Goal: Contribute content: Contribute content

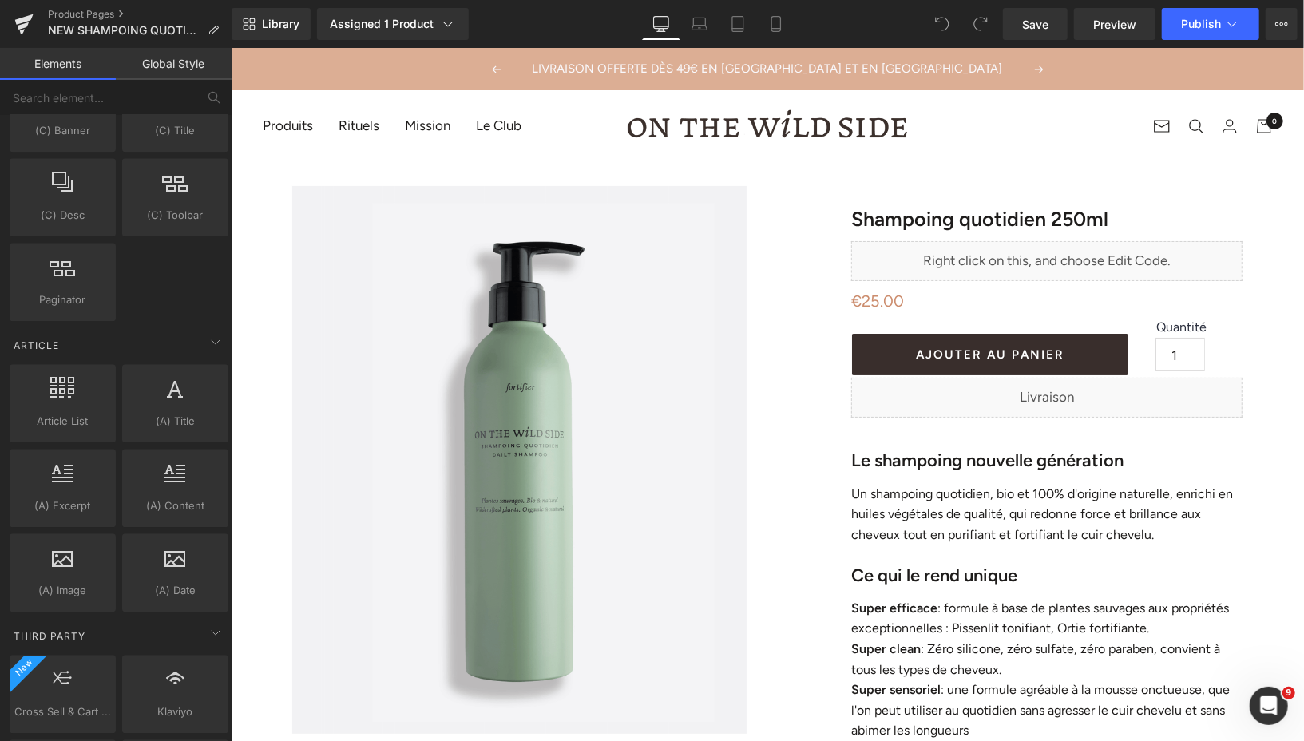
scroll to position [2867, 0]
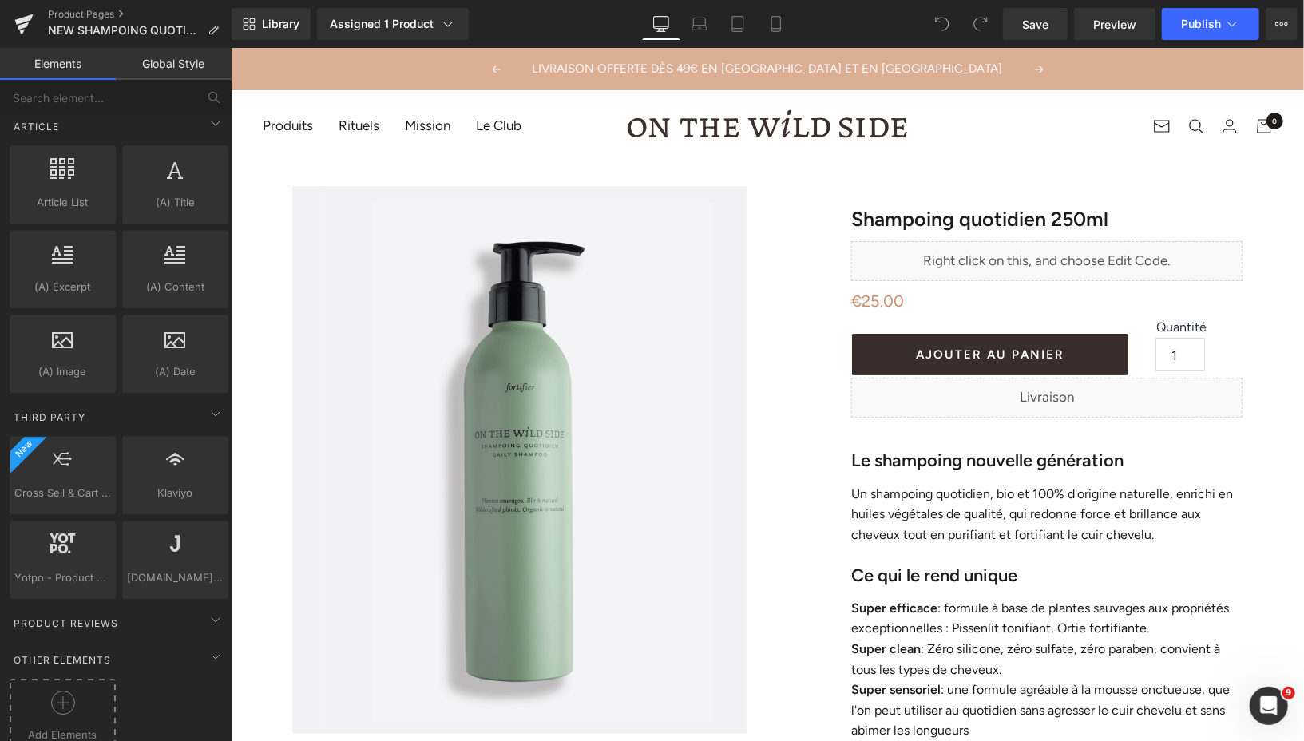
click at [56, 690] on div at bounding box center [63, 708] width 98 height 36
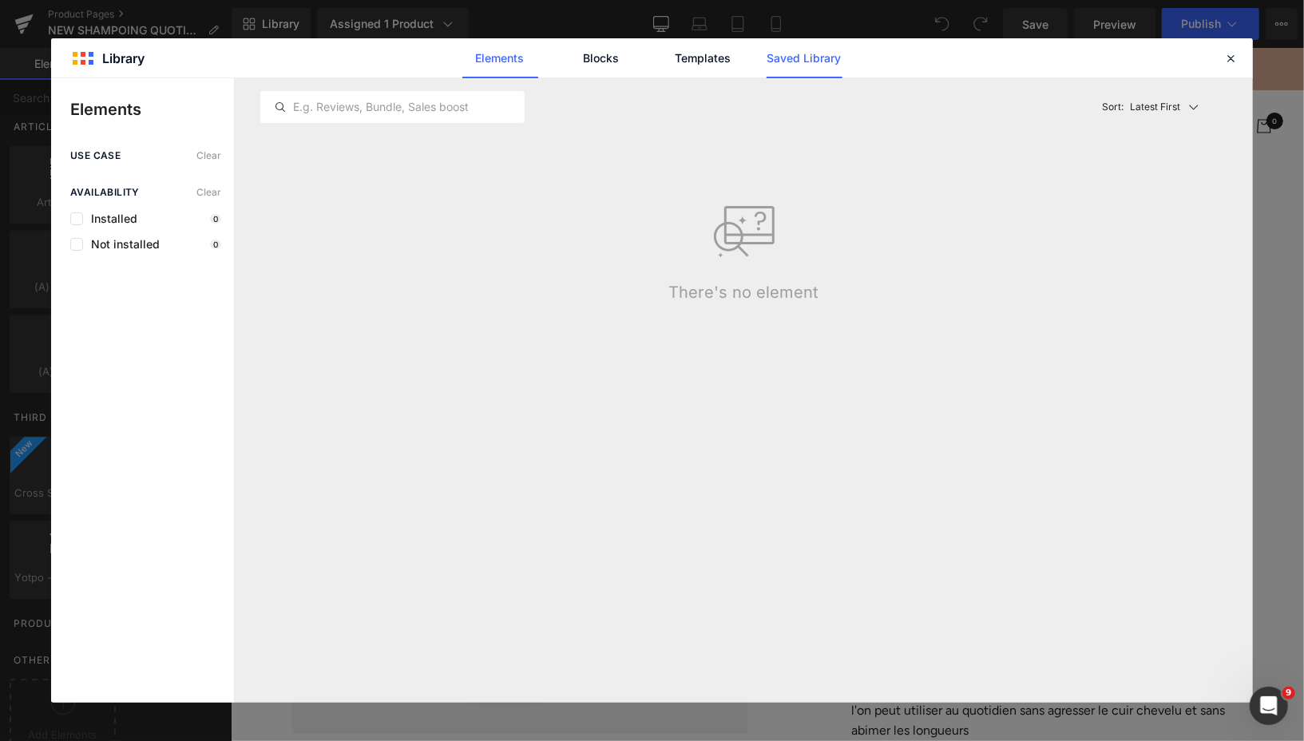
click at [818, 66] on link "Saved Library" at bounding box center [804, 58] width 76 height 40
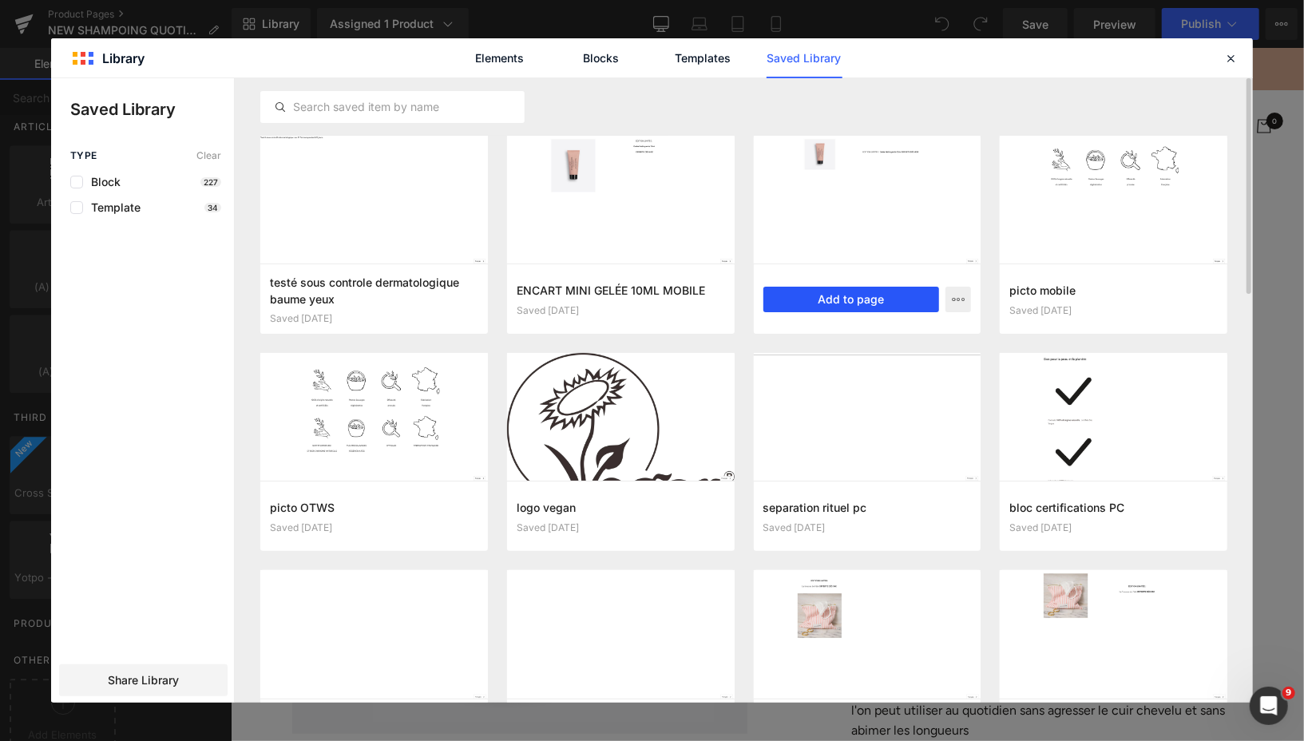
click at [798, 310] on button "Add to page" at bounding box center [851, 300] width 176 height 26
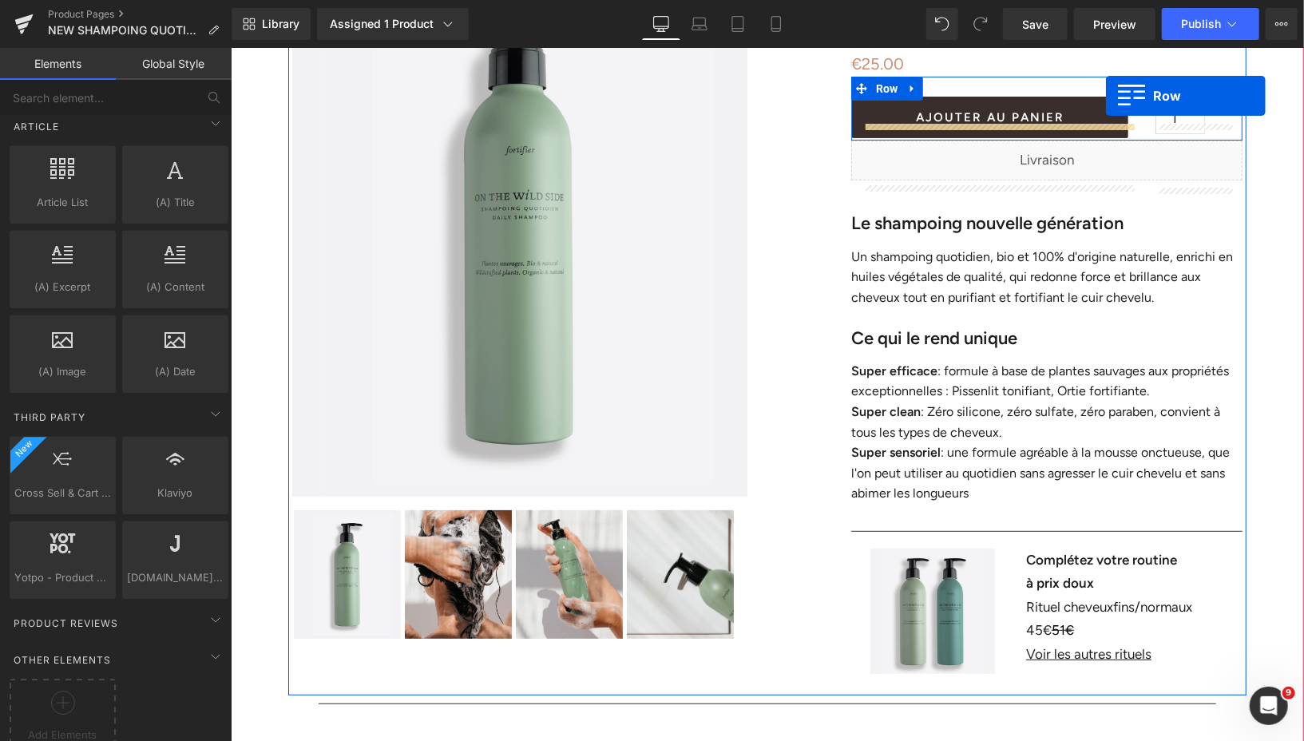
scroll to position [125, 0]
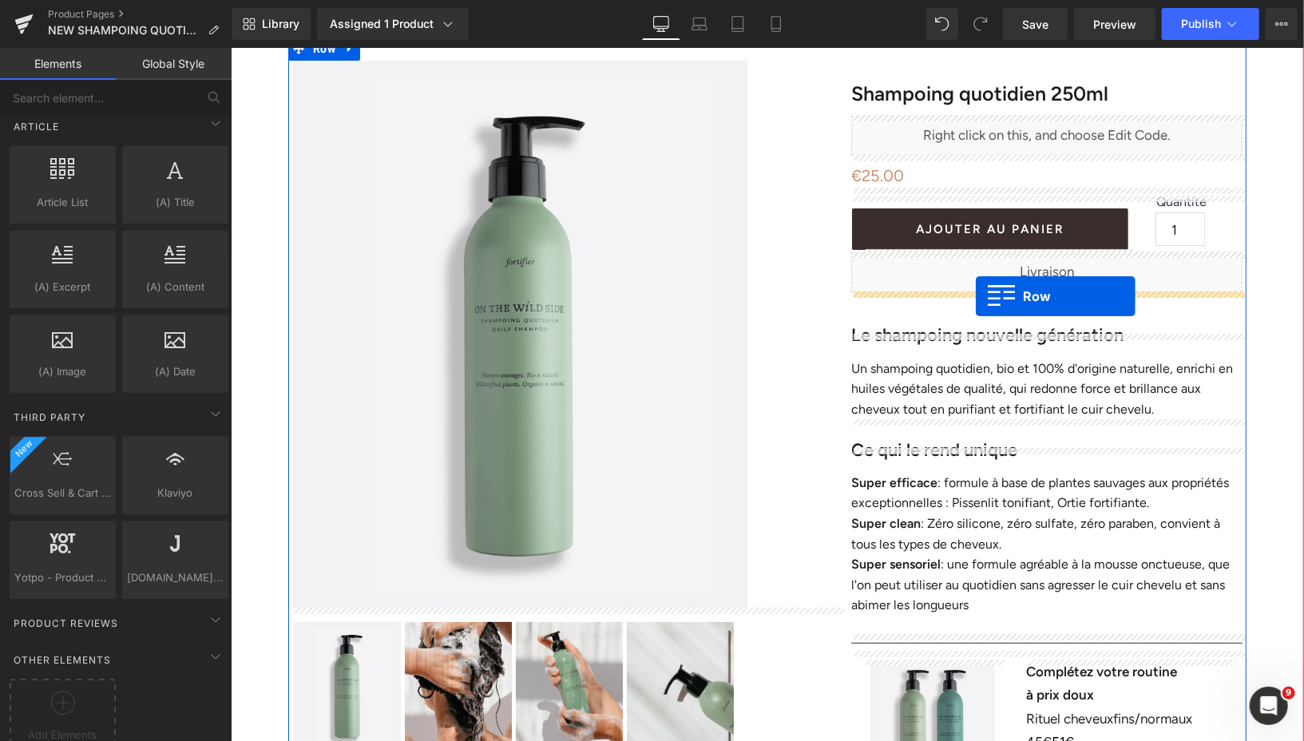
drag, startPoint x: 296, startPoint y: 137, endPoint x: 975, endPoint y: 295, distance: 696.7
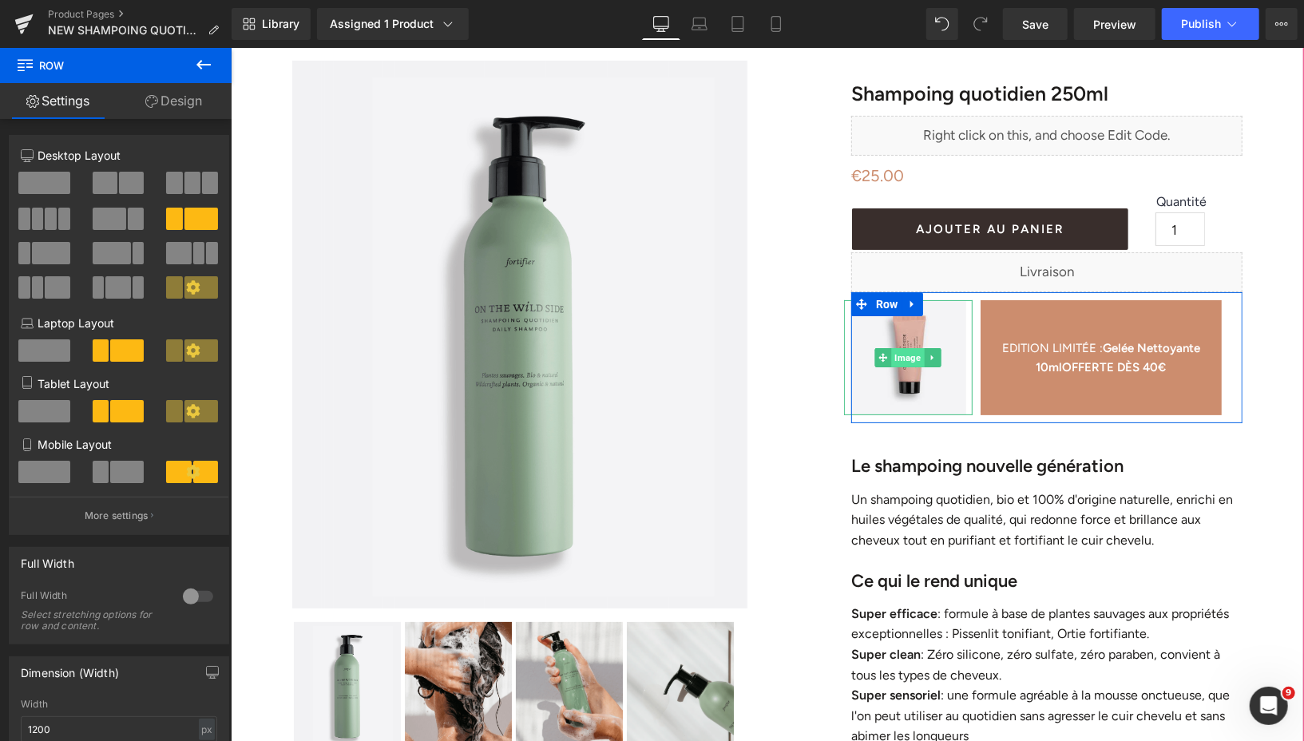
click at [909, 354] on span "Image" at bounding box center [907, 356] width 33 height 19
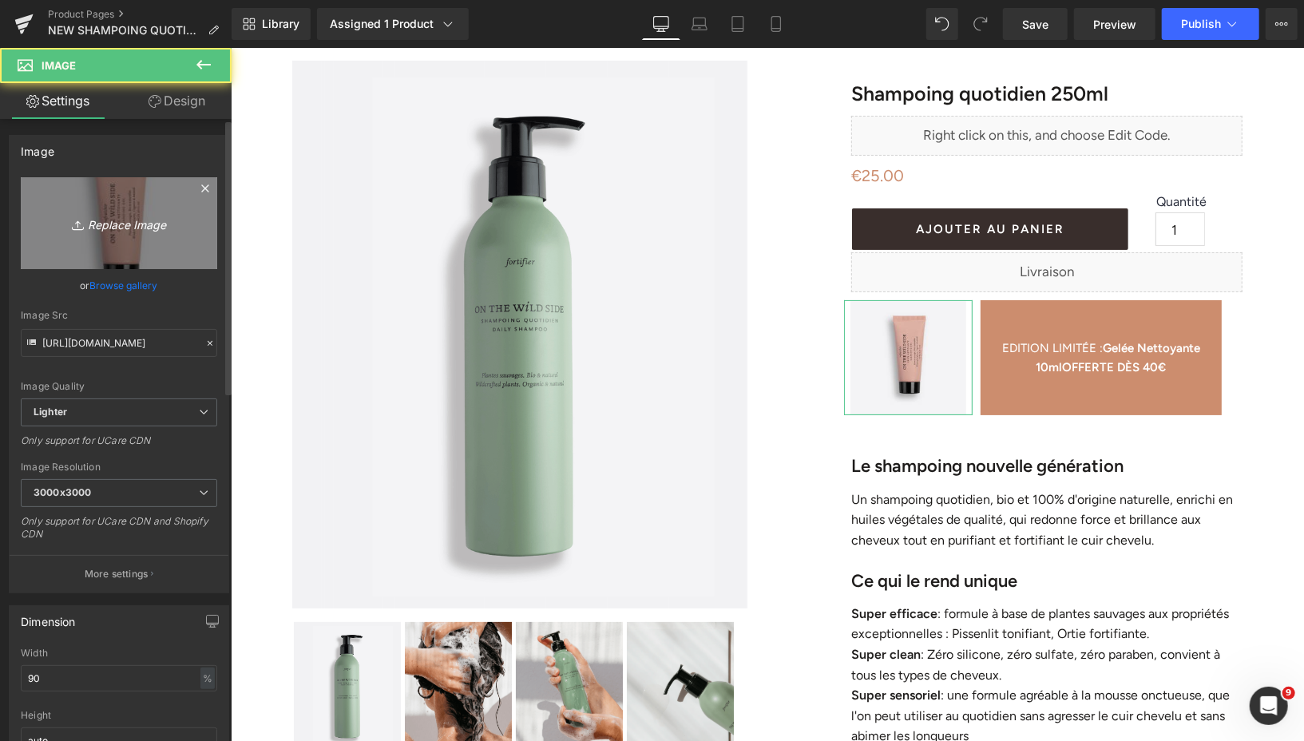
click at [122, 206] on link "Replace Image" at bounding box center [119, 223] width 196 height 92
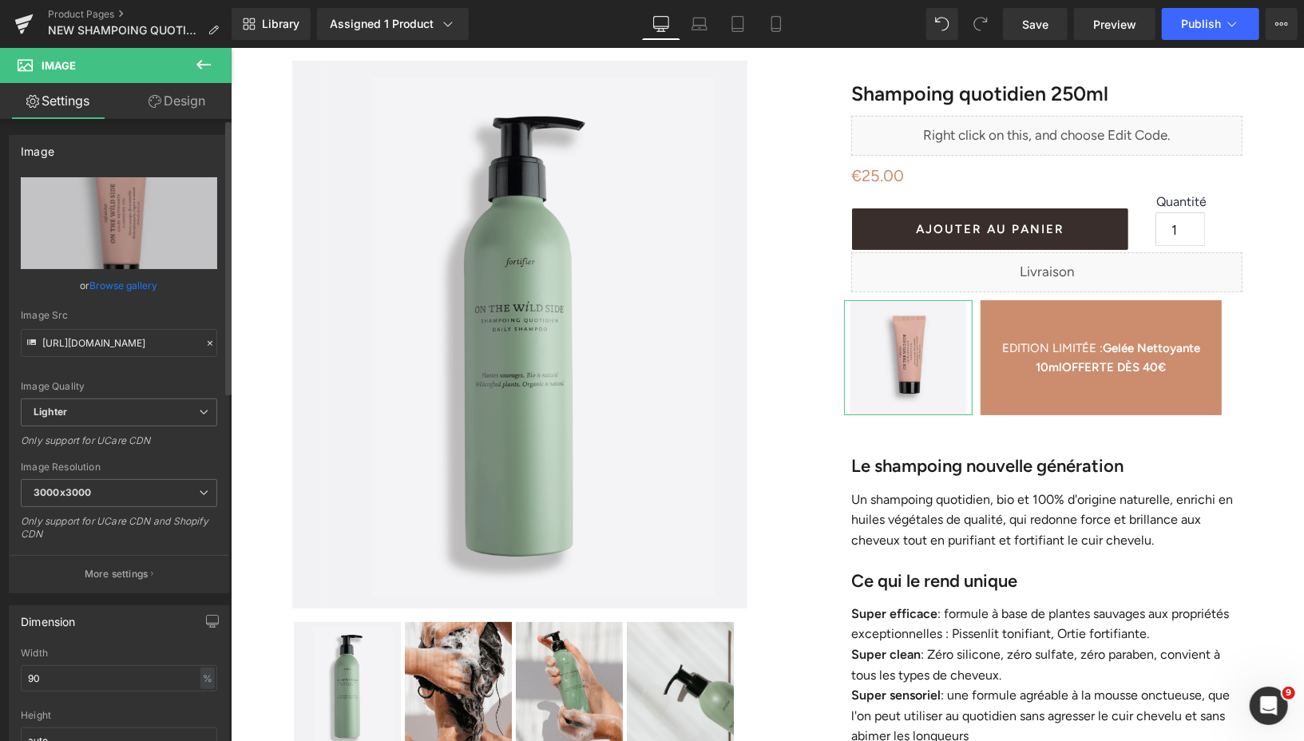
click at [115, 286] on link "Browse gallery" at bounding box center [124, 285] width 68 height 28
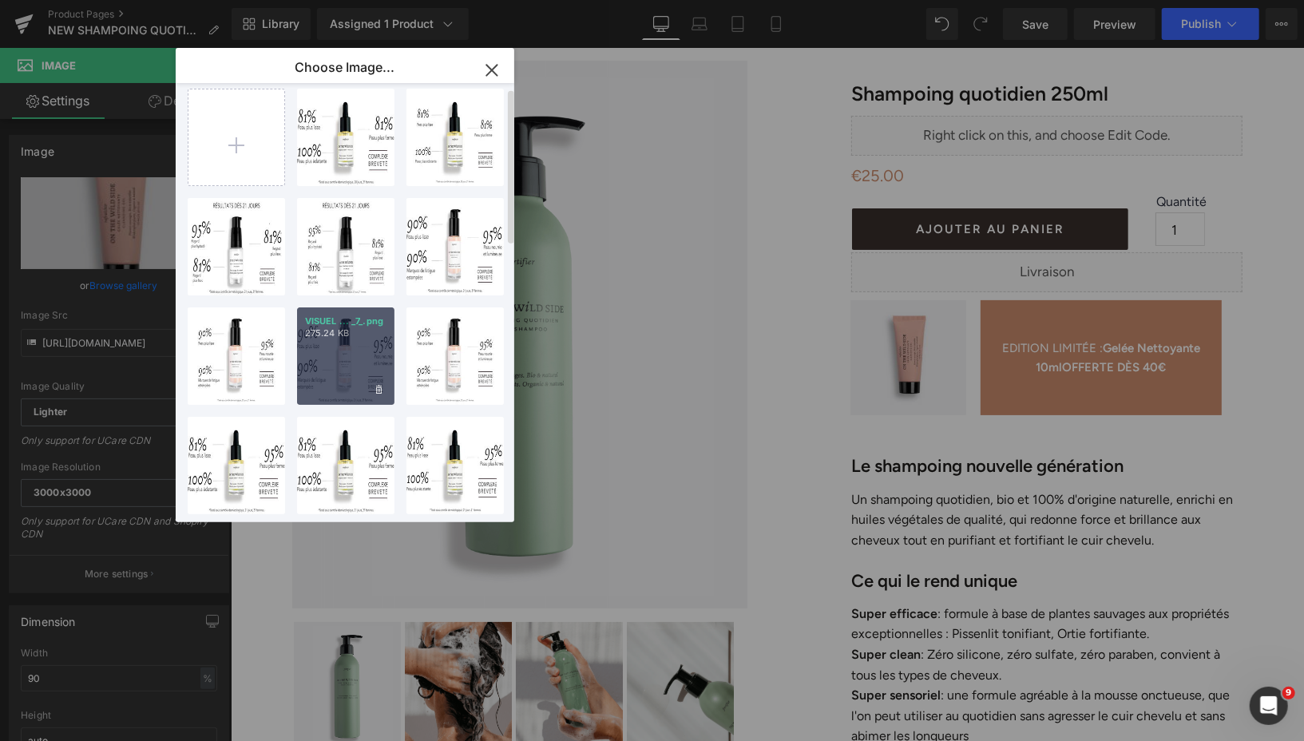
scroll to position [0, 0]
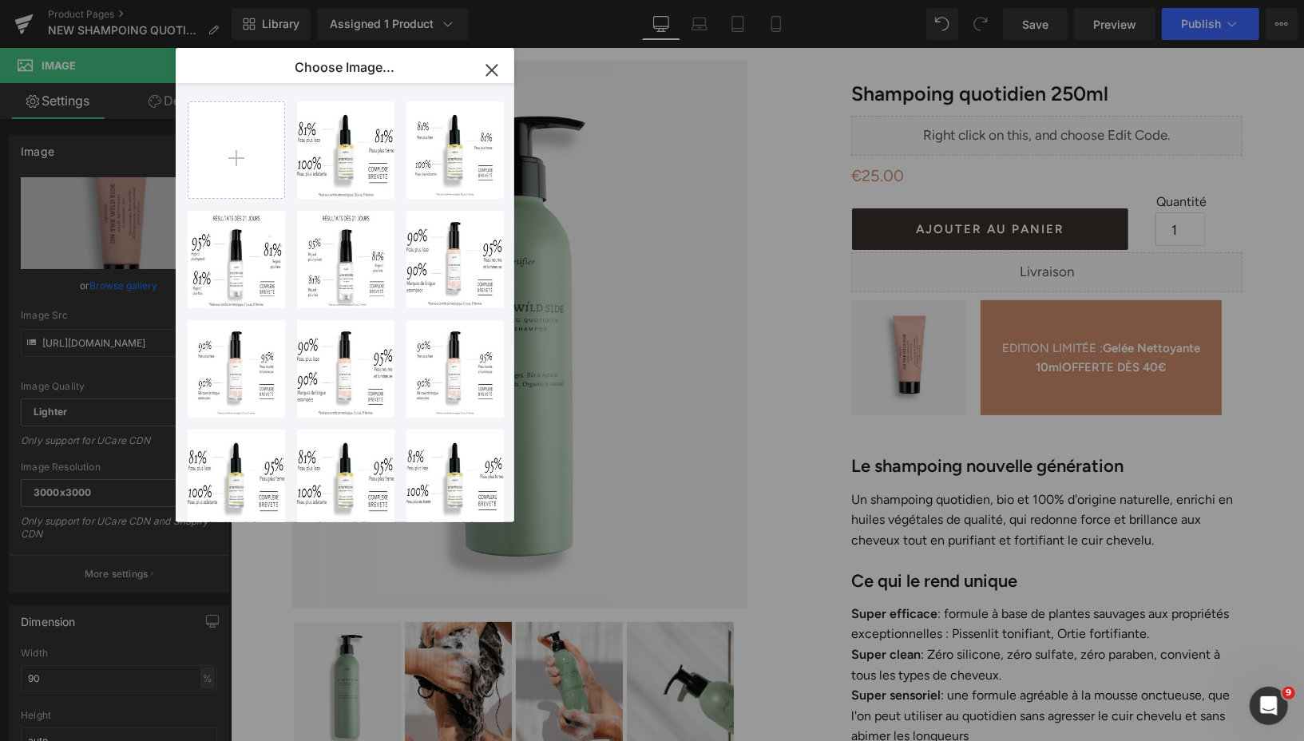
click at [489, 70] on icon "button" at bounding box center [492, 70] width 26 height 26
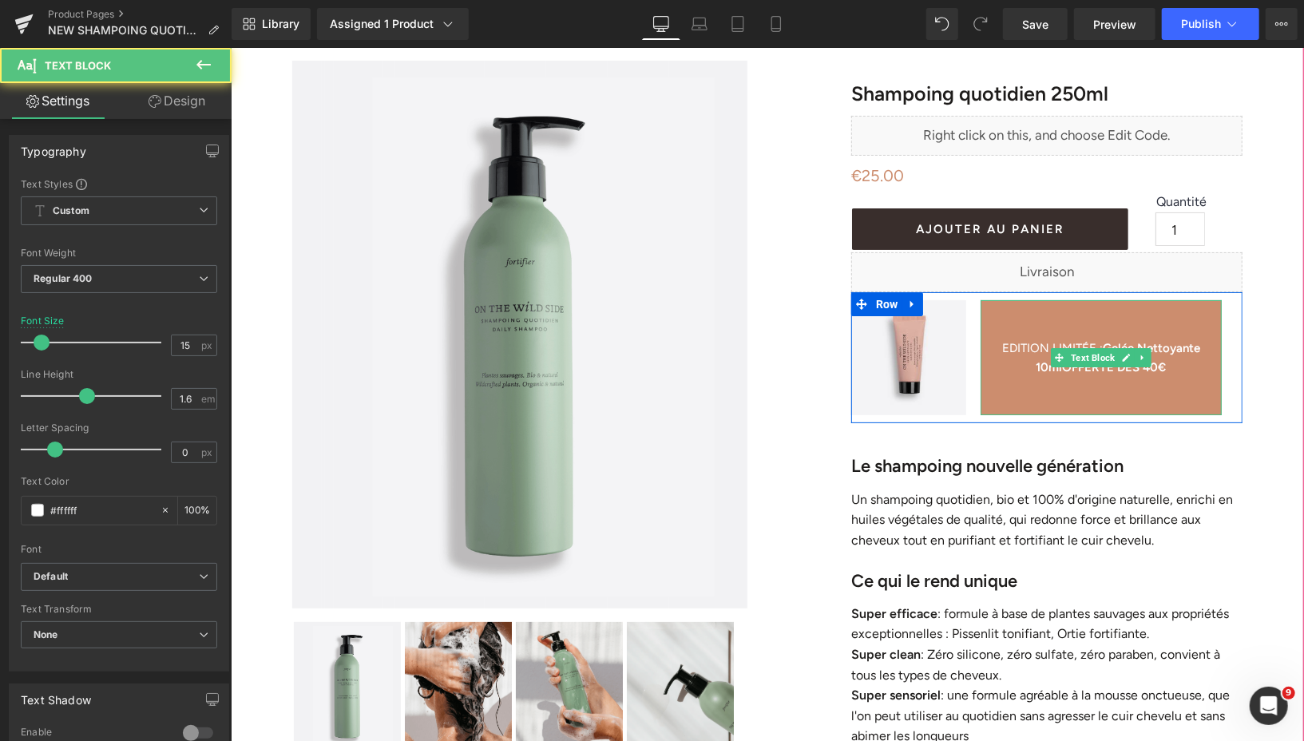
click at [1175, 350] on strong "Gelée Nettoyante 10ml" at bounding box center [1117, 357] width 164 height 34
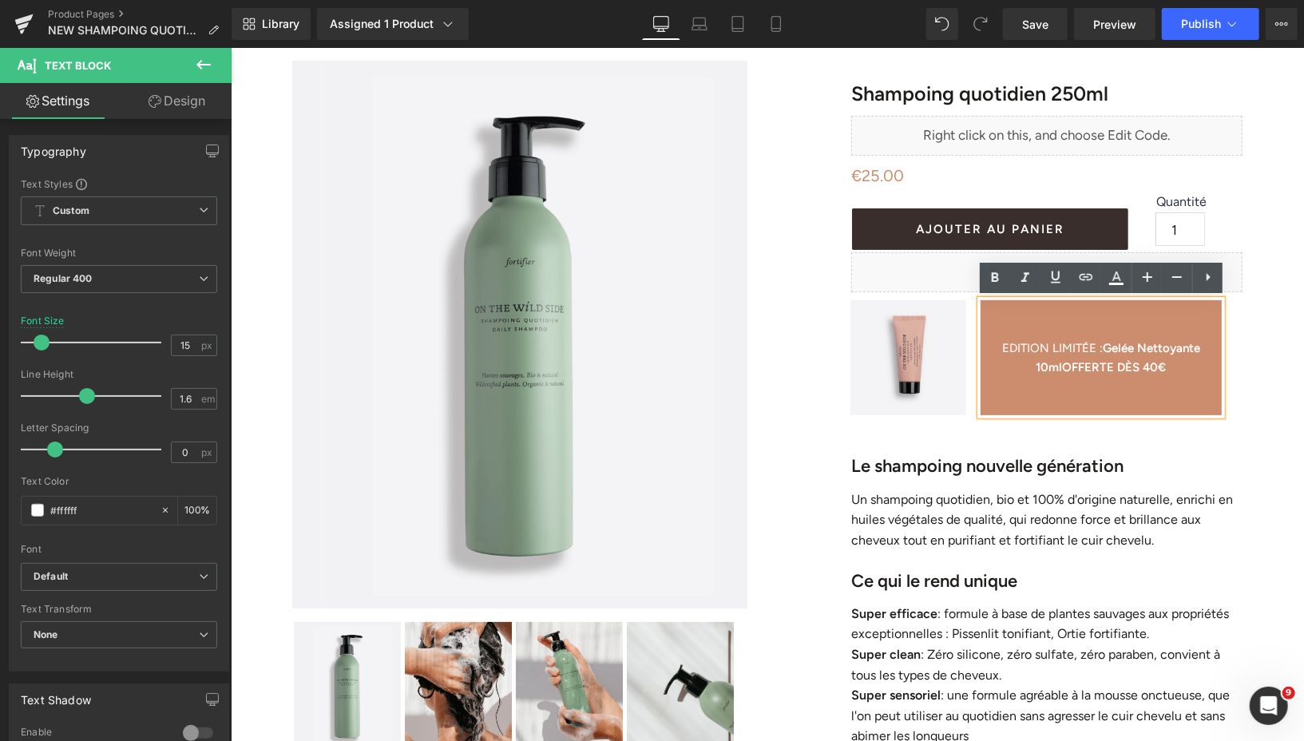
drag, startPoint x: 1106, startPoint y: 346, endPoint x: 1166, endPoint y: 369, distance: 63.9
click at [1166, 369] on p "EDITION LIMITÉE : Gelée Nettoyante 10ml OFFERTE DÈS 40€" at bounding box center [1099, 357] width 241 height 38
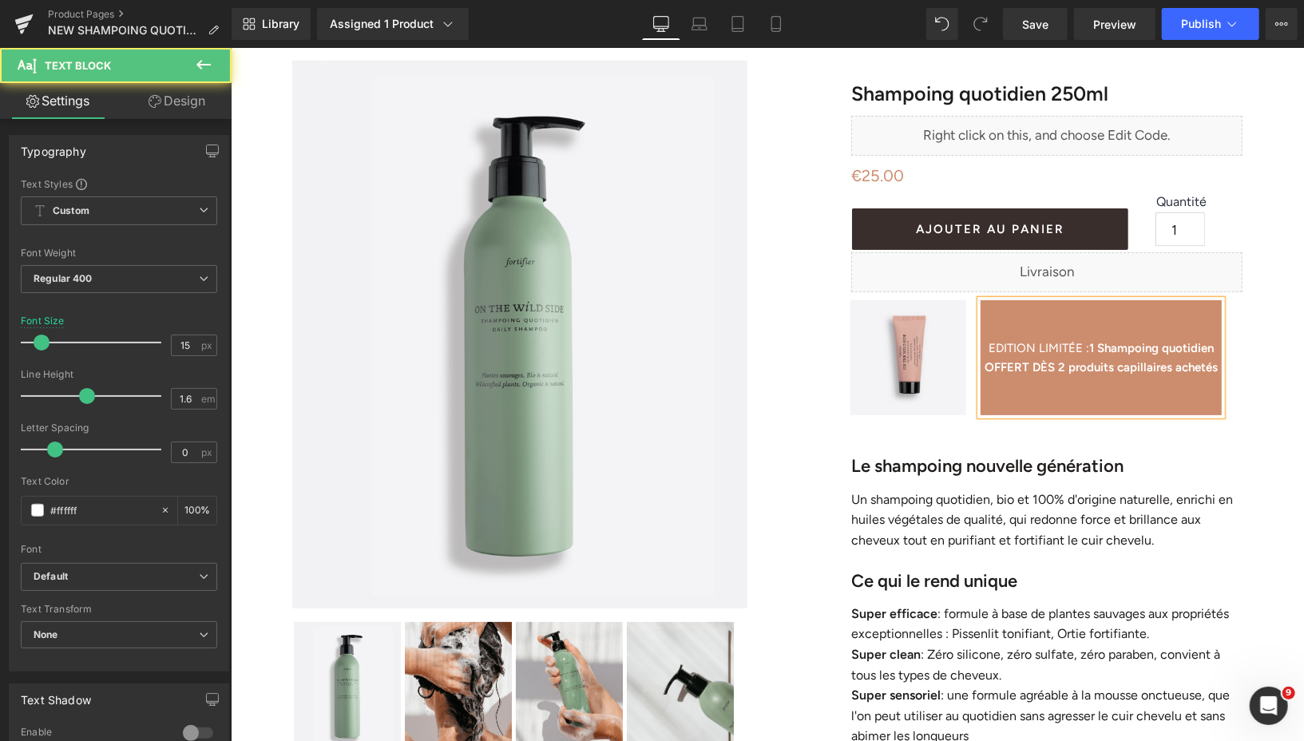
click at [1080, 349] on span "EDITION LIMITÉE : 1 Shampoing quotidien OFFERT DÈS 2 produits capillaires achet…" at bounding box center [1099, 357] width 233 height 34
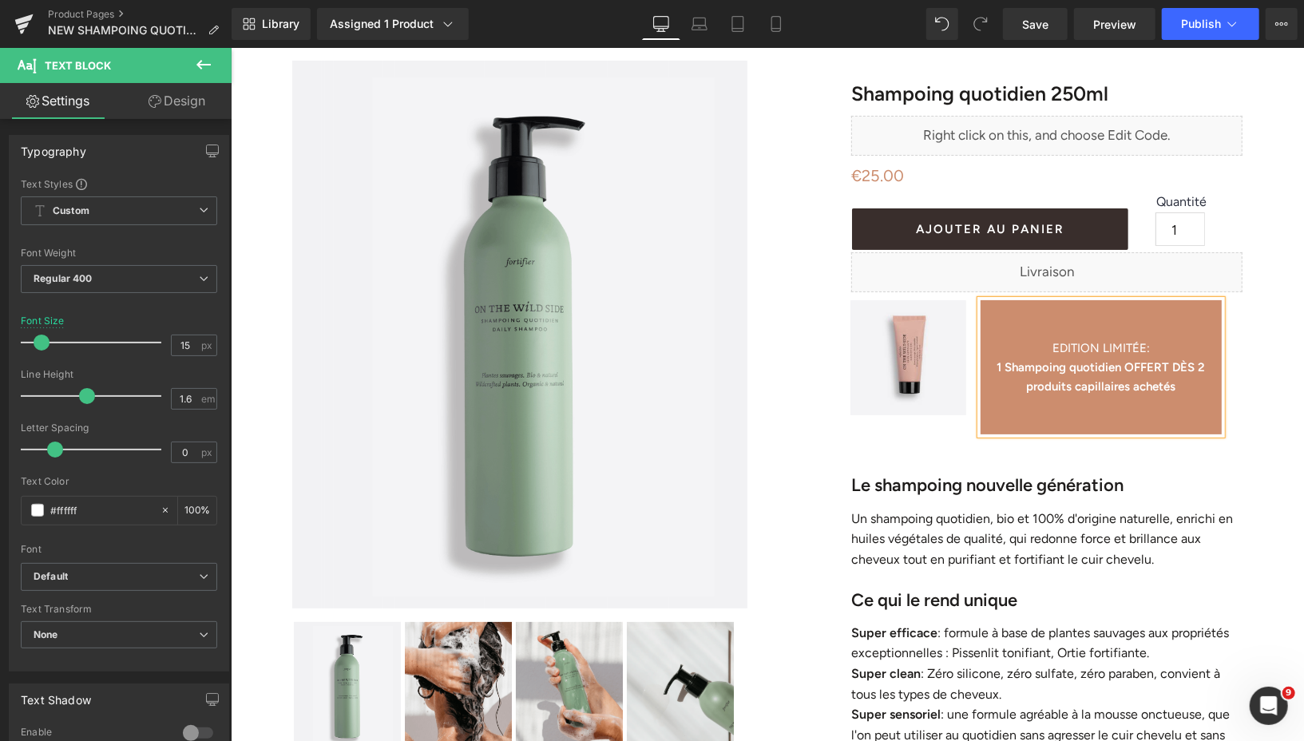
click at [1063, 326] on p at bounding box center [1099, 328] width 241 height 19
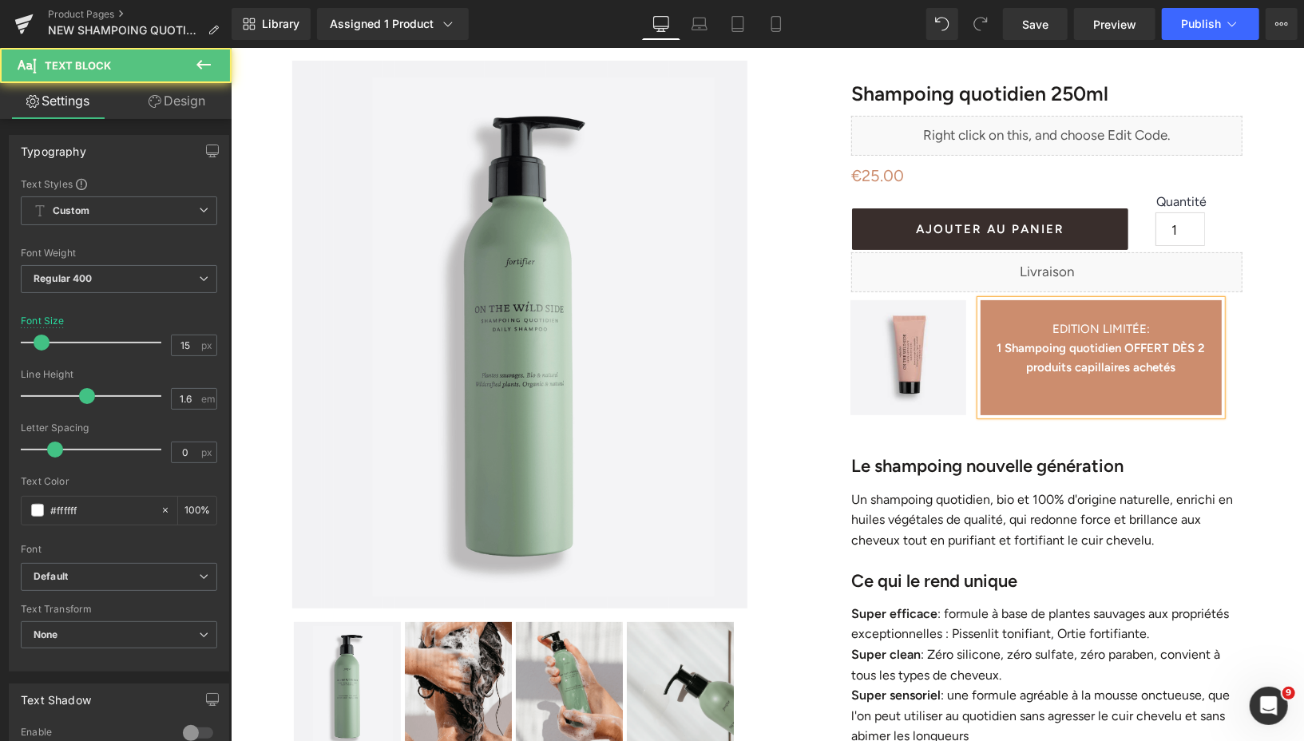
click at [1084, 409] on p at bounding box center [1099, 404] width 241 height 19
click at [1051, 330] on span "EDITION LIMITÉE" at bounding box center [1098, 328] width 94 height 14
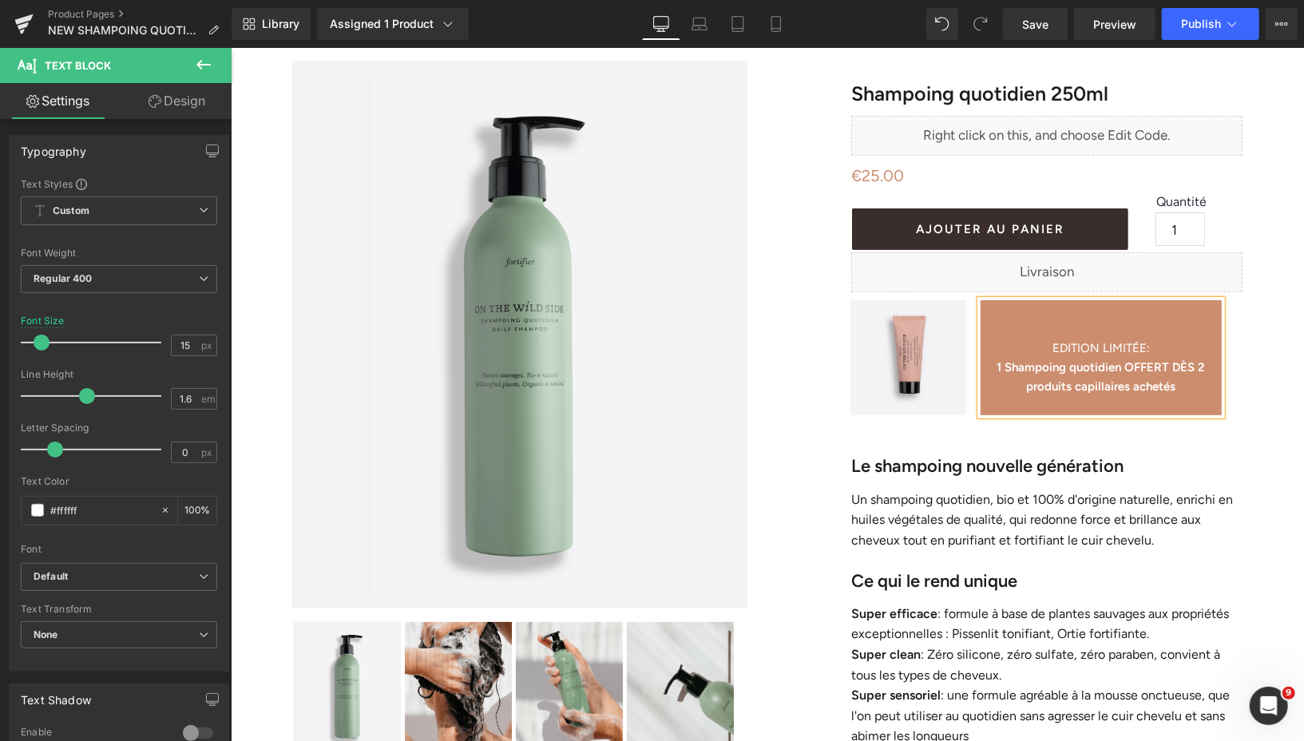
click at [1189, 390] on p "1 Shampoing quotidien OFFERT DÈS 2 produits capillaires achetés" at bounding box center [1099, 376] width 241 height 38
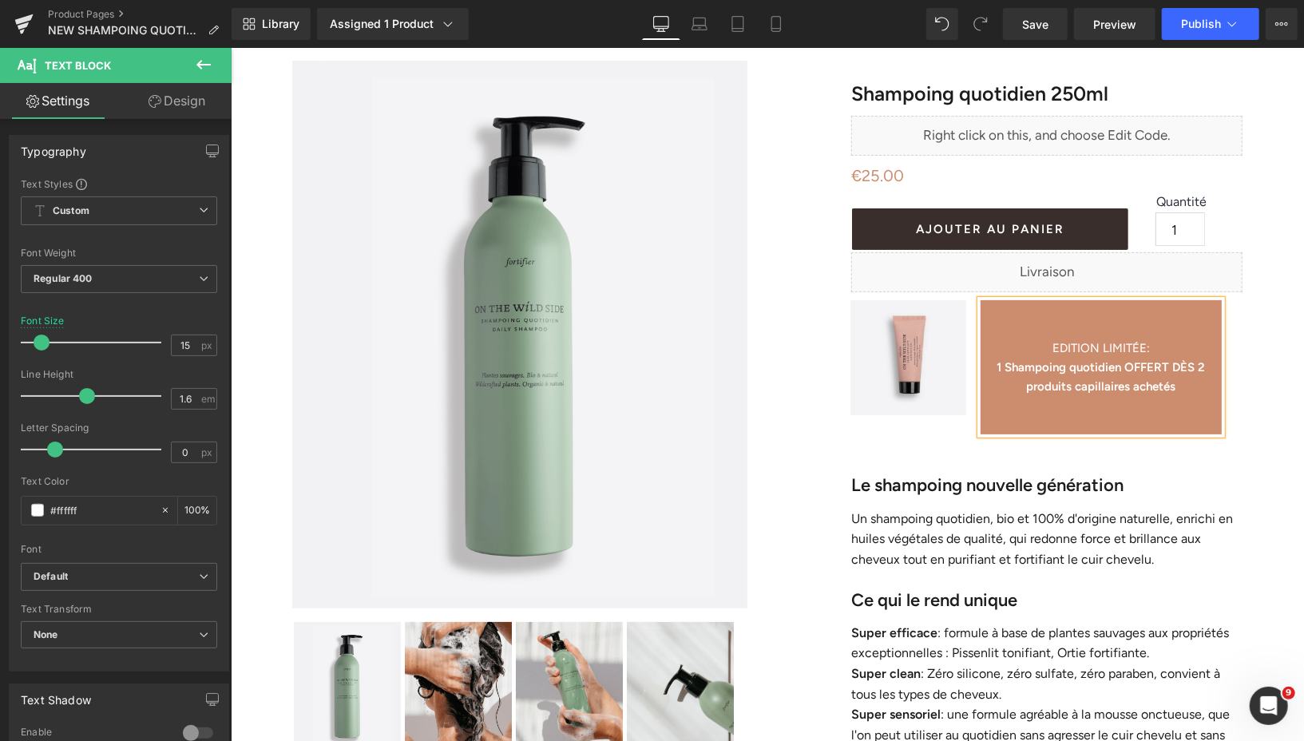
click at [1204, 366] on b "1 Shampoing quotidien OFFERT DÈS 2 produits capillaires achetés" at bounding box center [1099, 376] width 208 height 34
drag, startPoint x: 1181, startPoint y: 367, endPoint x: 1181, endPoint y: 355, distance: 12.0
click at [1181, 367] on b "1 Shampoing quotidien OFFERT DÈS" at bounding box center [1100, 366] width 198 height 14
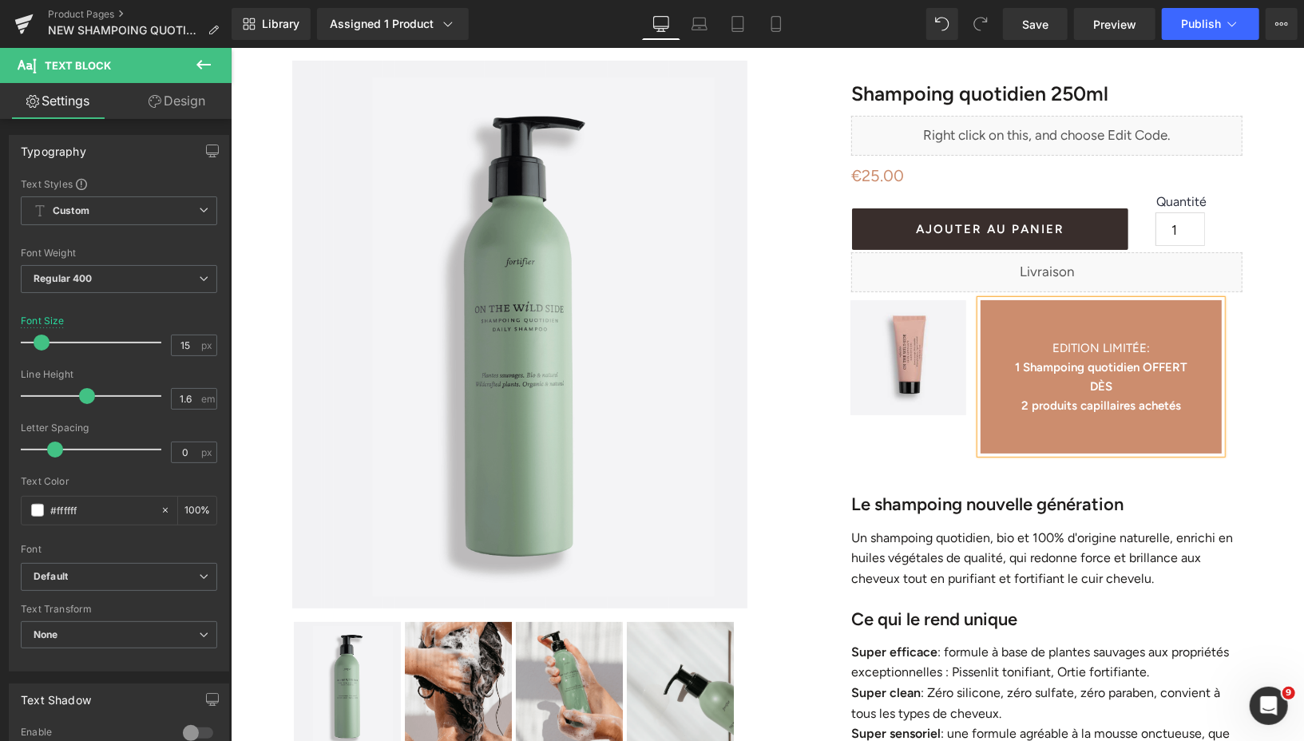
click at [1011, 412] on p "2 produits capillaires achetés" at bounding box center [1099, 404] width 241 height 19
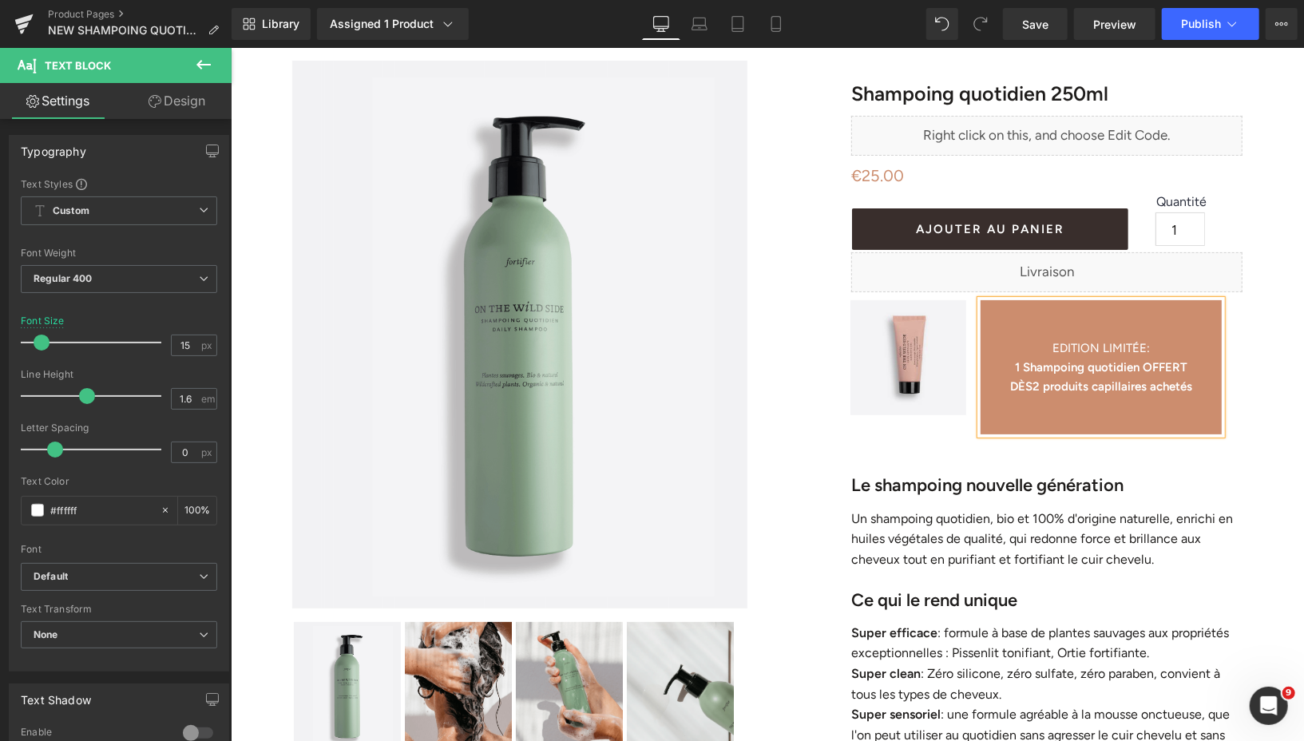
click at [1069, 418] on p at bounding box center [1099, 423] width 241 height 19
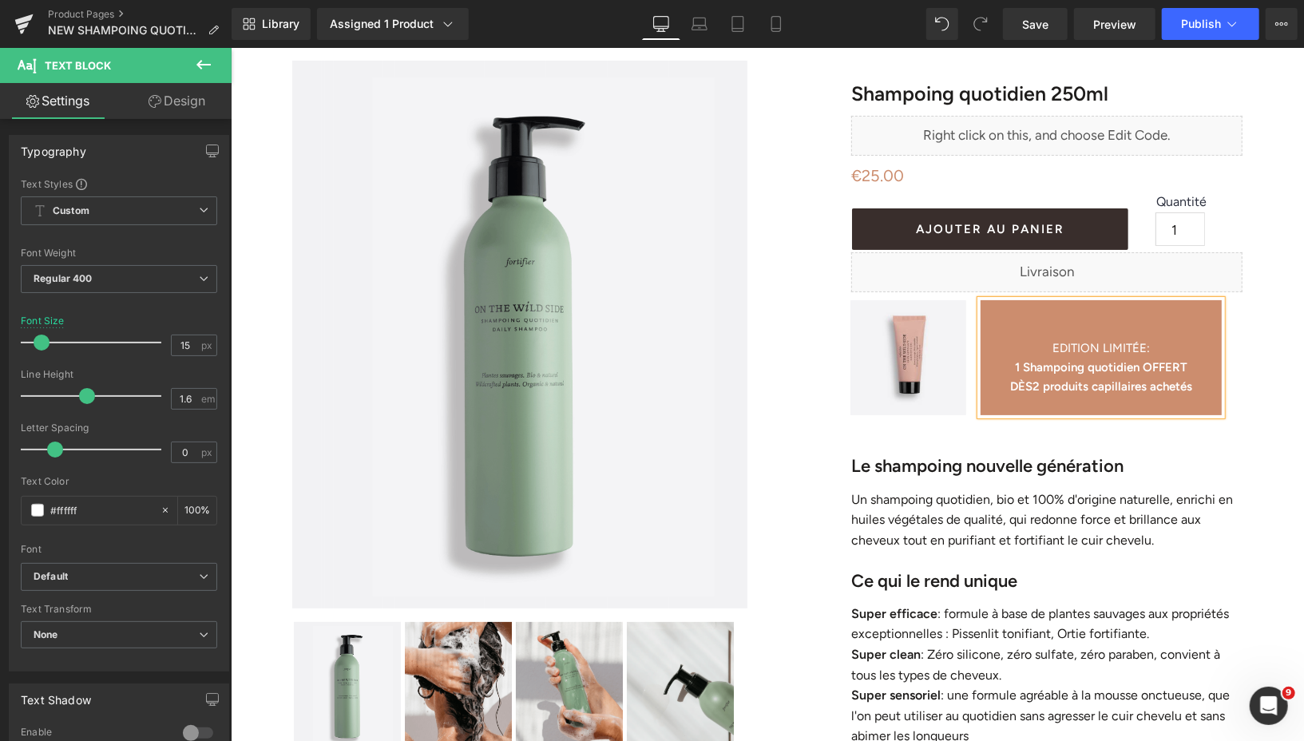
click at [1081, 323] on p at bounding box center [1099, 328] width 241 height 19
click at [1158, 402] on p at bounding box center [1099, 404] width 241 height 19
click at [1201, 386] on p "DÈS 2 produits capillaires achetés" at bounding box center [1099, 385] width 241 height 19
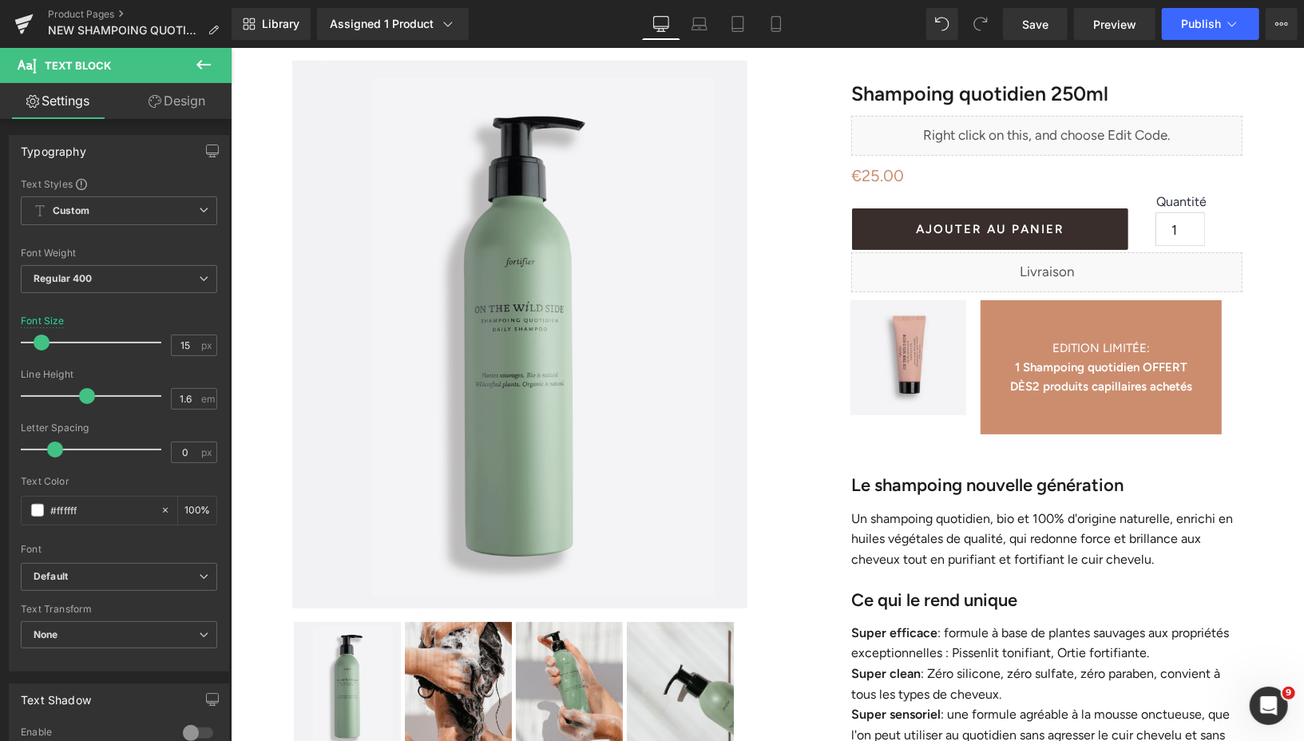
click at [169, 104] on link "Design" at bounding box center [177, 101] width 116 height 36
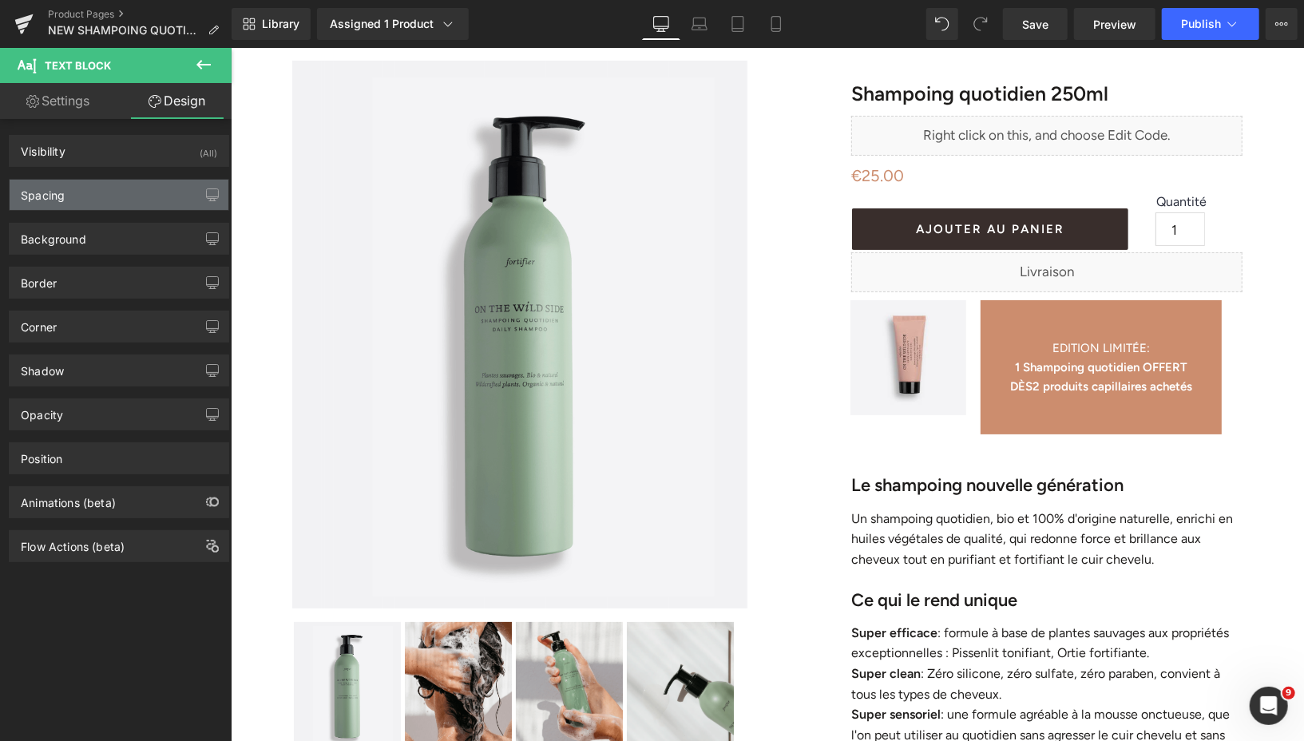
click at [122, 200] on div "Spacing" at bounding box center [119, 195] width 219 height 30
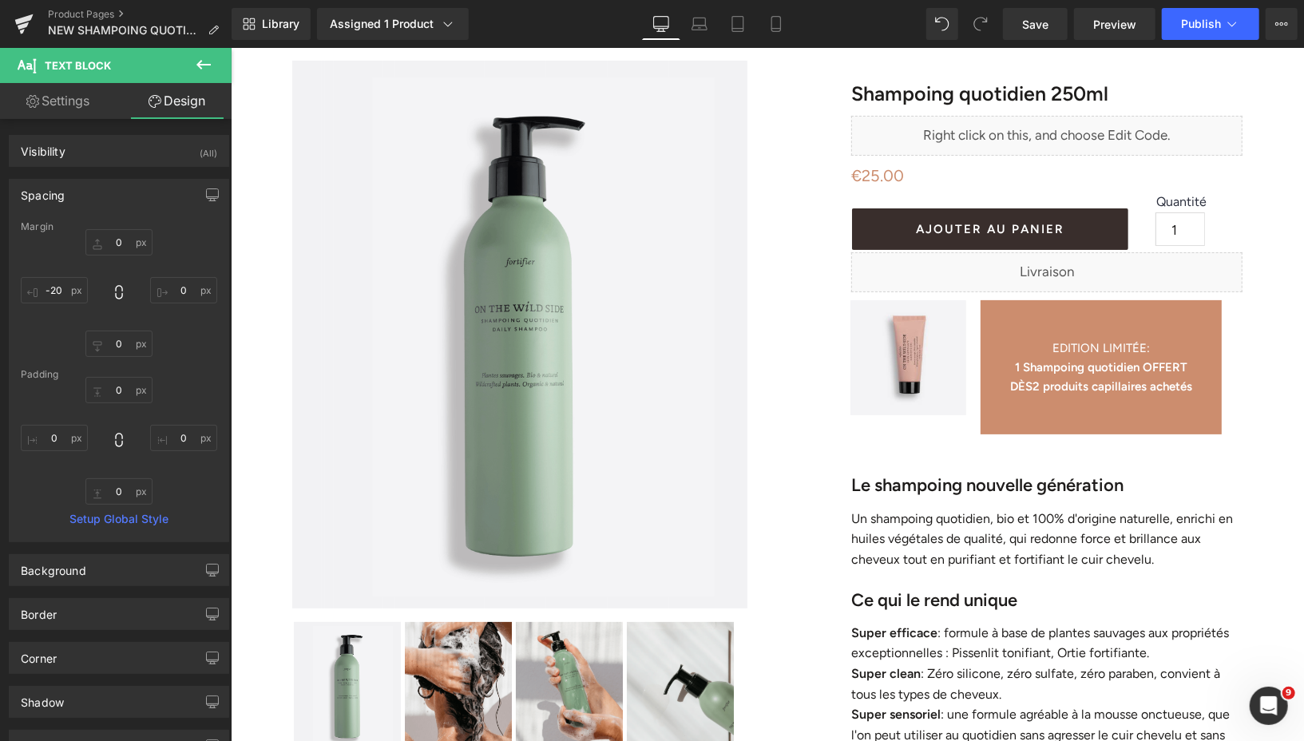
click at [53, 104] on link "Settings" at bounding box center [58, 101] width 116 height 36
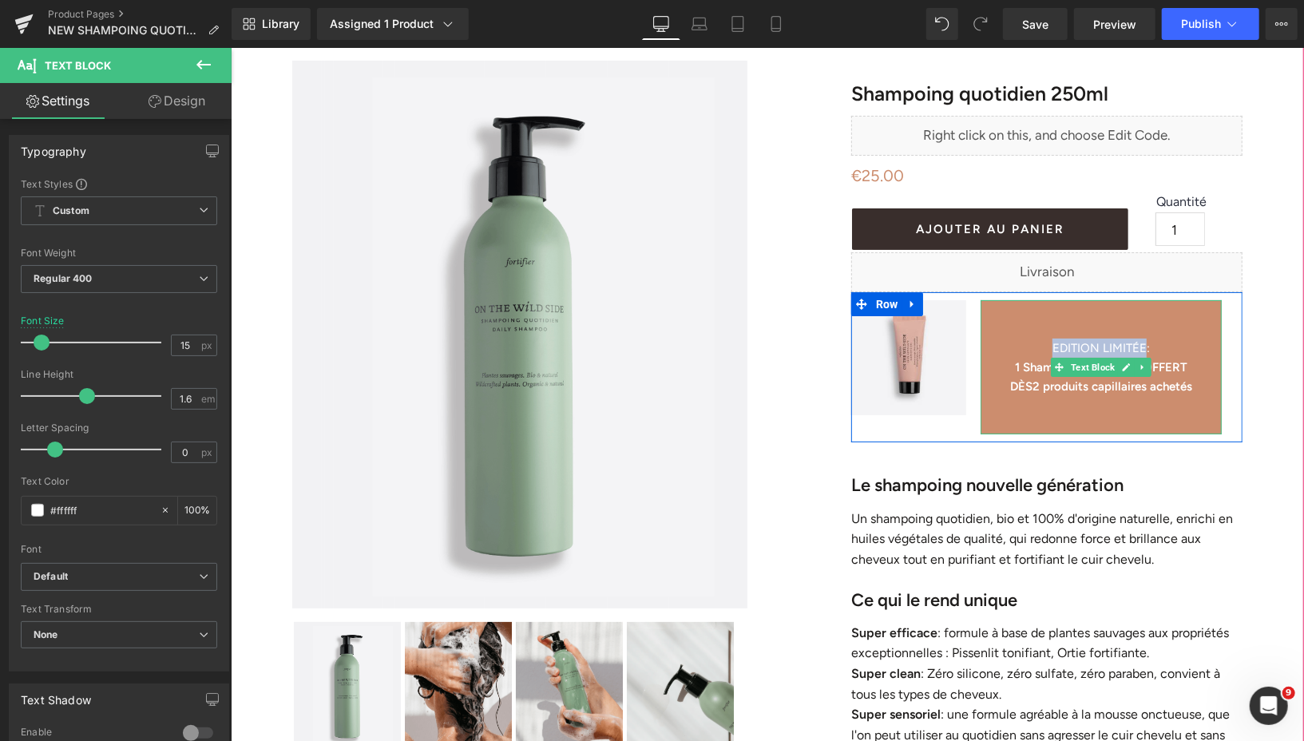
drag, startPoint x: 1145, startPoint y: 341, endPoint x: 1041, endPoint y: 342, distance: 103.8
click at [1041, 344] on p "EDITION LIMITÉE :" at bounding box center [1099, 347] width 241 height 19
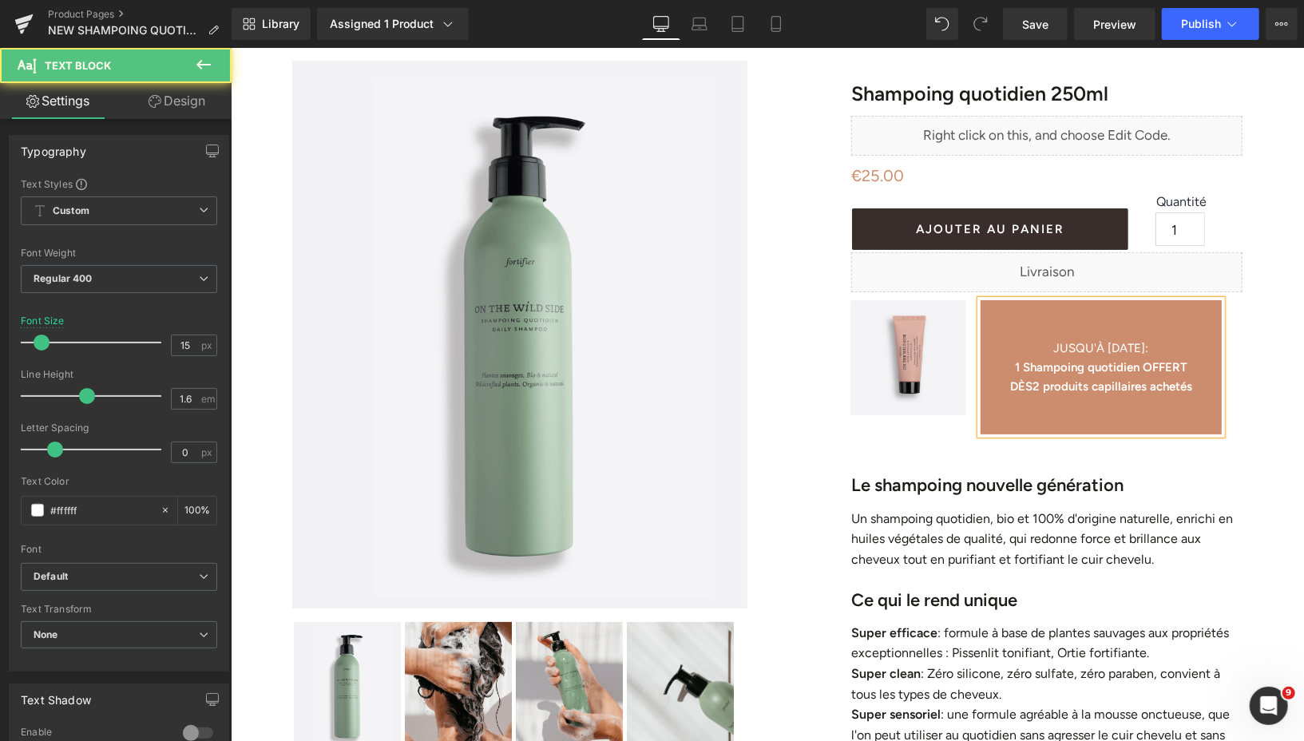
click at [1099, 417] on p at bounding box center [1099, 423] width 241 height 19
click at [1003, 366] on p "1 Shampoing quotidien OFFERT" at bounding box center [1099, 366] width 241 height 19
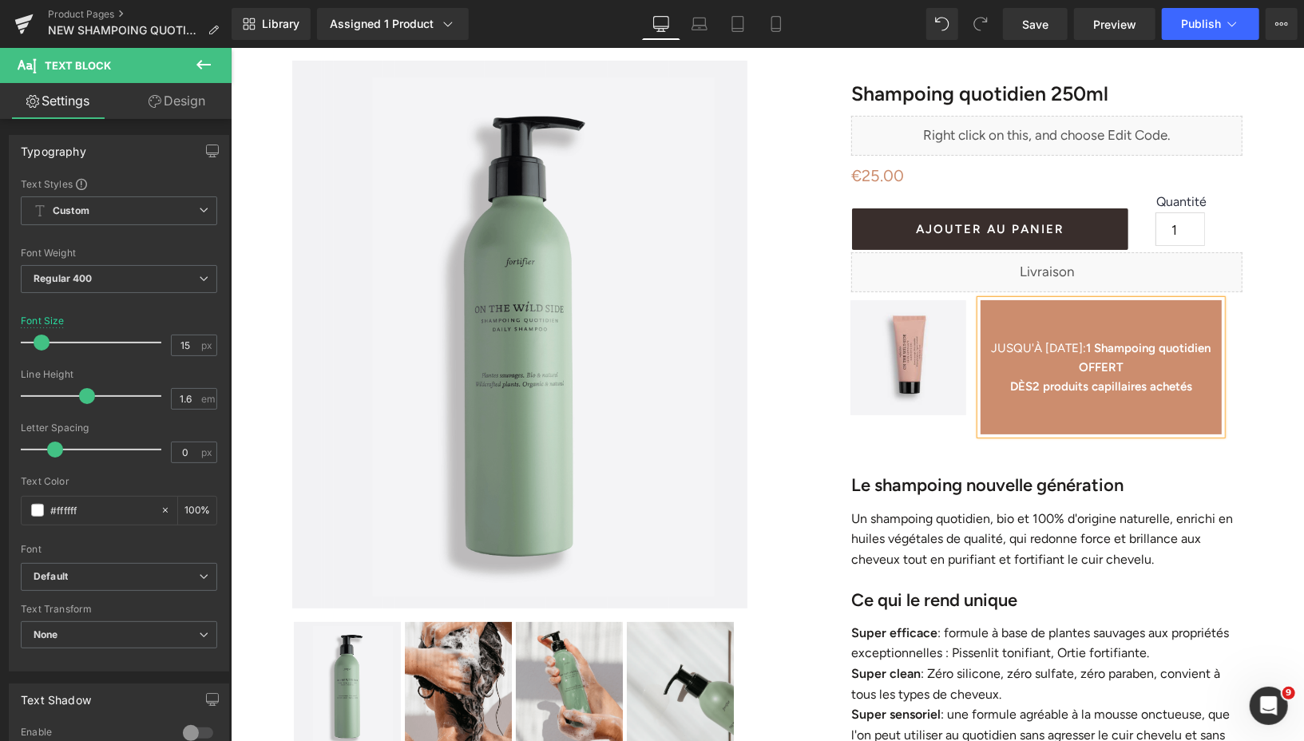
click at [1001, 387] on p "DÈS 2 produits capillaires achetés" at bounding box center [1099, 385] width 241 height 19
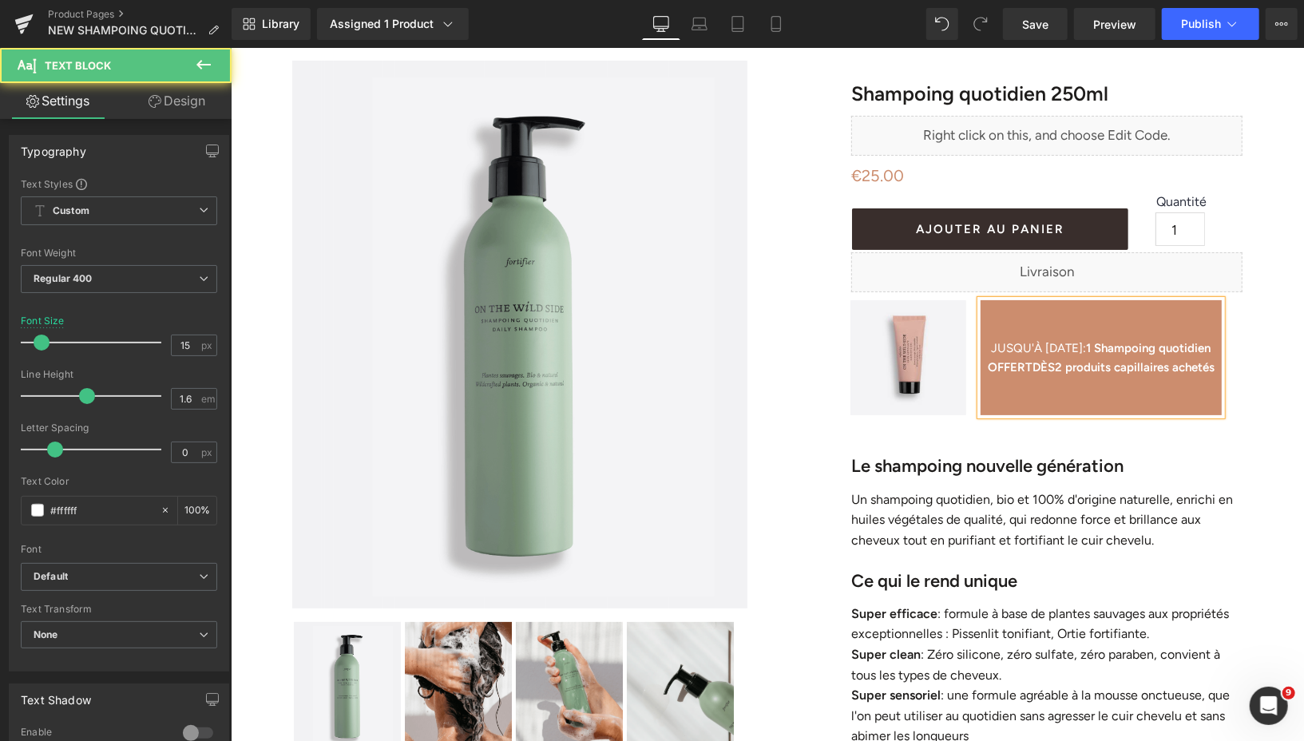
click at [1142, 364] on b "2 produits capillaires achetés" at bounding box center [1134, 366] width 160 height 14
click at [1098, 414] on p at bounding box center [1099, 404] width 241 height 19
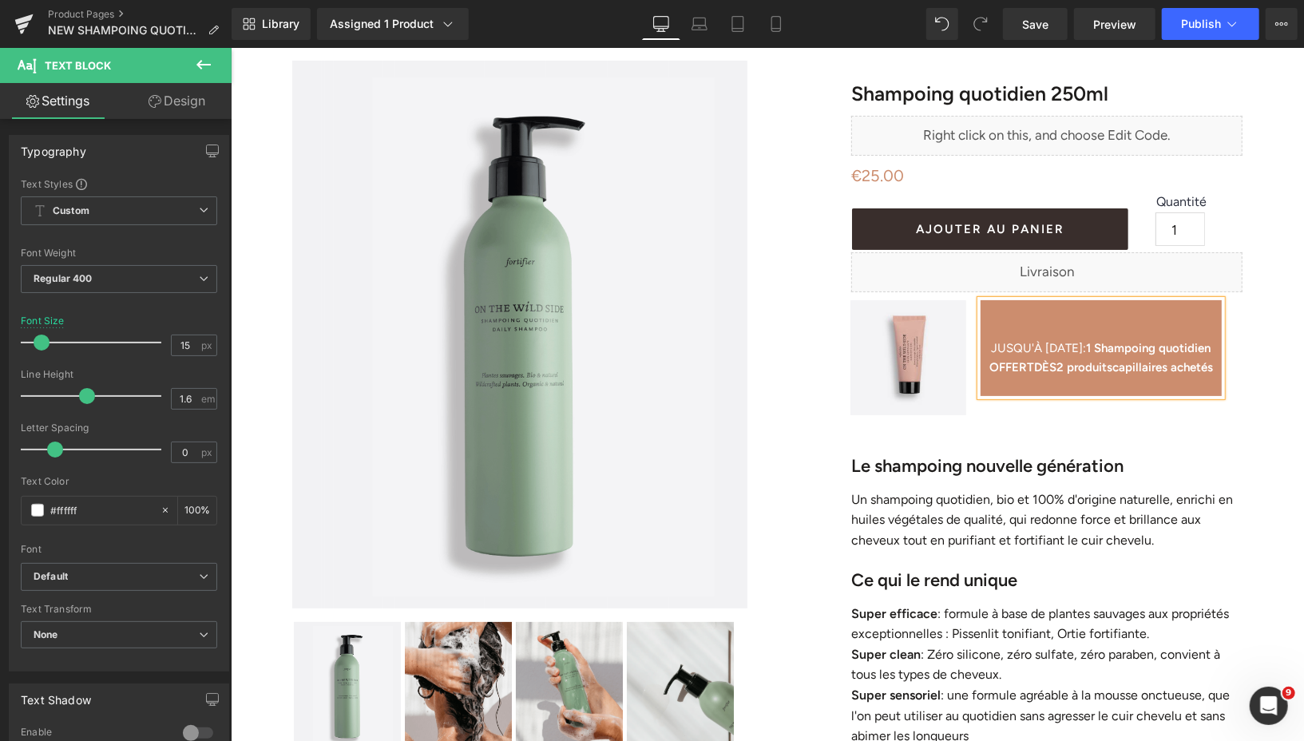
click at [1075, 329] on p at bounding box center [1099, 328] width 241 height 19
click at [1122, 374] on p "JUSQU'À [DATE] : 1 Shampoing quotidien OFFERT DÈS 2 produits capillaires achetés" at bounding box center [1099, 357] width 241 height 38
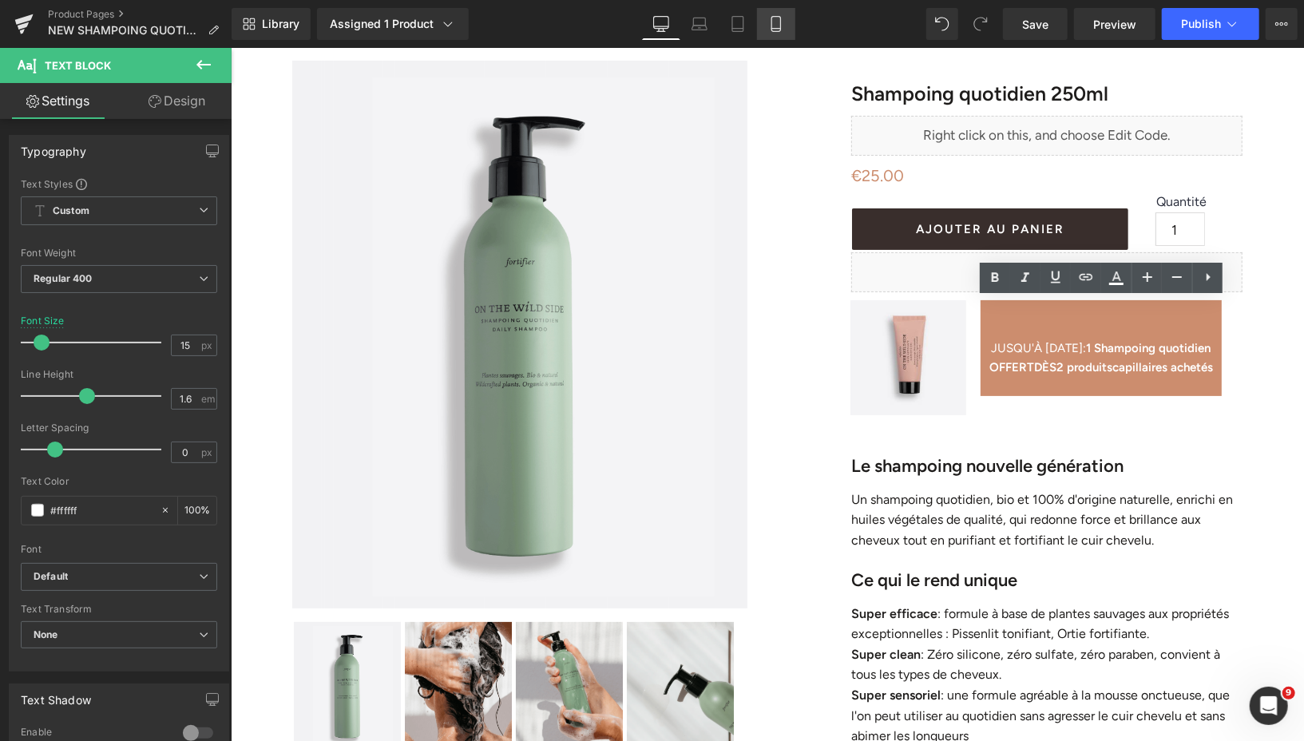
click at [774, 32] on link "Mobile" at bounding box center [776, 24] width 38 height 32
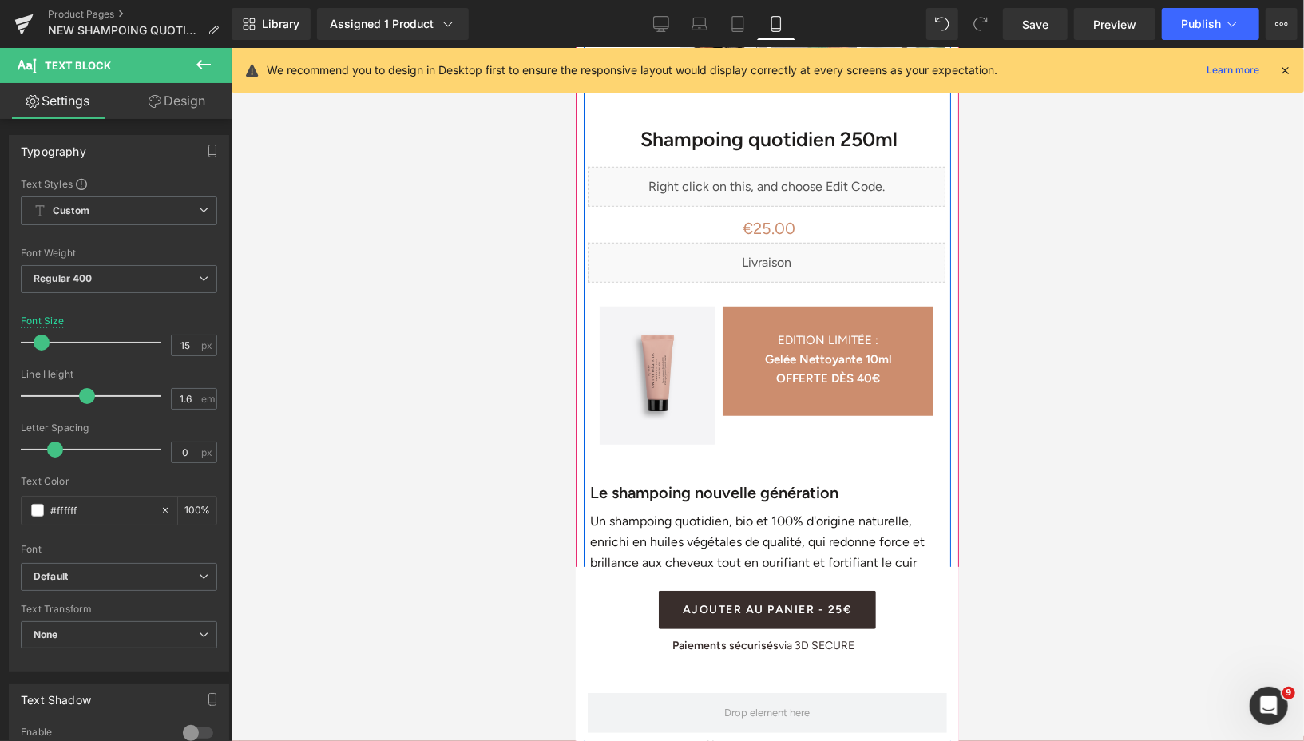
scroll to position [706, 0]
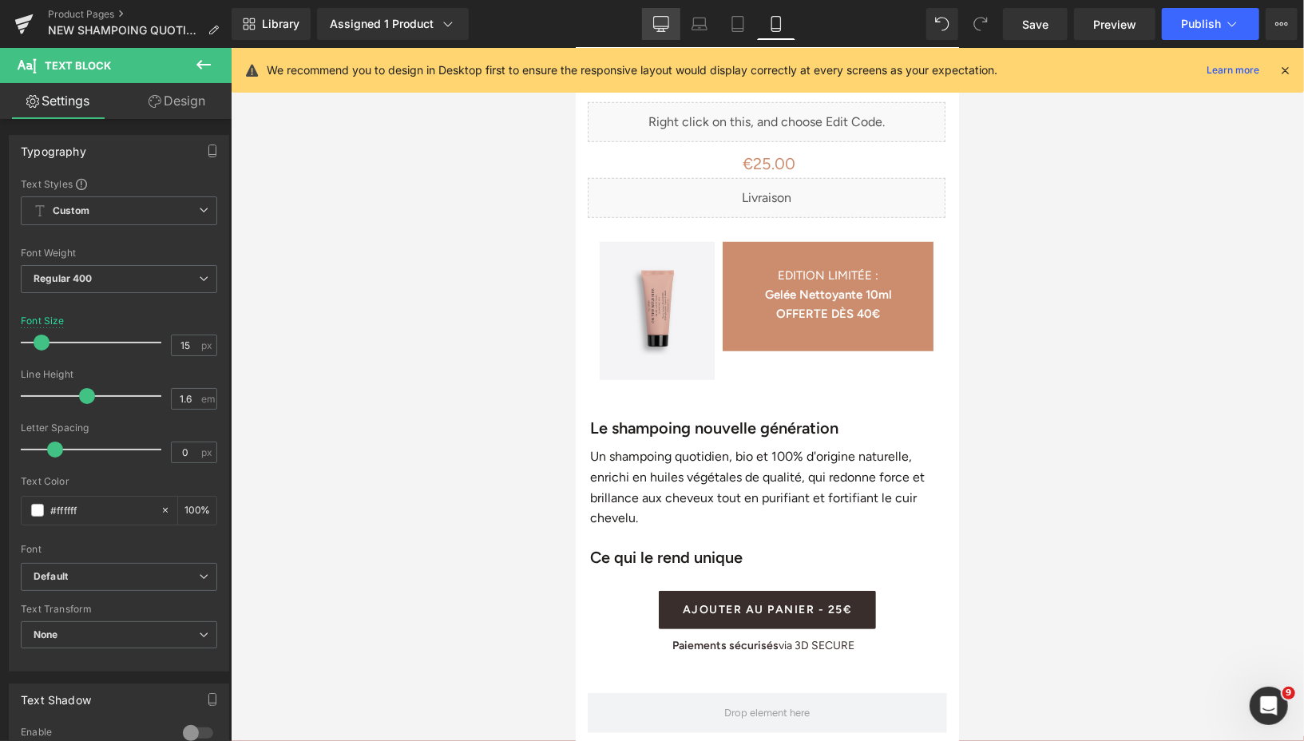
click at [664, 34] on link "Desktop" at bounding box center [661, 24] width 38 height 32
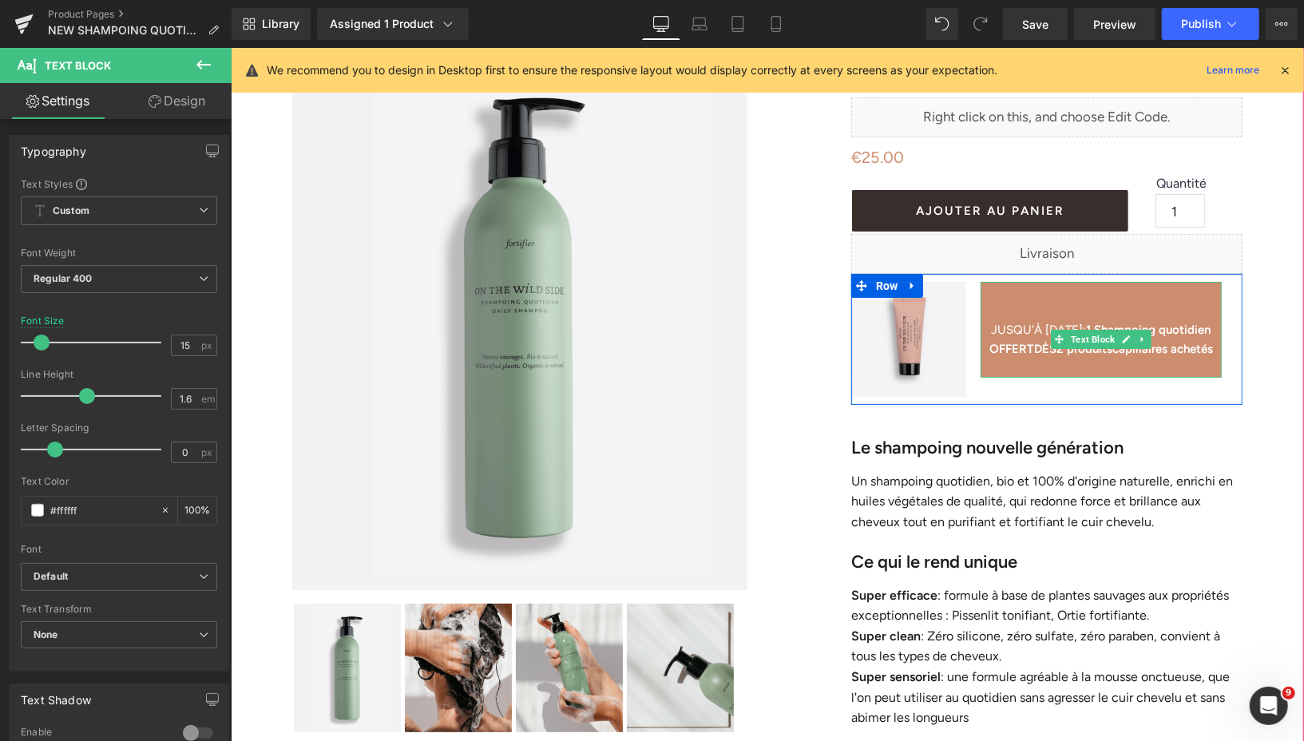
click at [1169, 334] on b "1 Shampoing quotidien OFFERT" at bounding box center [1099, 339] width 222 height 34
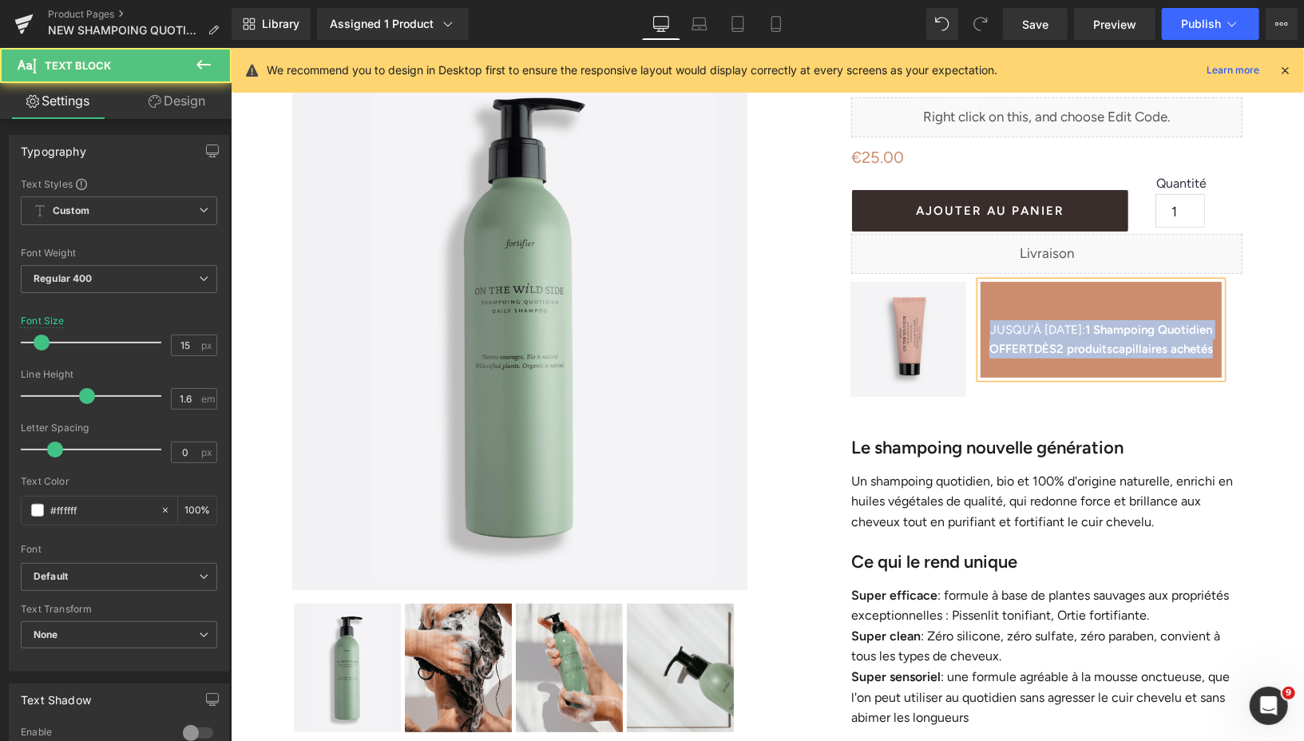
drag, startPoint x: 985, startPoint y: 329, endPoint x: 1137, endPoint y: 368, distance: 156.6
click at [1137, 358] on p "JUSQU'À [DATE] : 1 Shampoing Quotidien OFFERT DÈS 2 produits capillaires achetés" at bounding box center [1099, 338] width 241 height 38
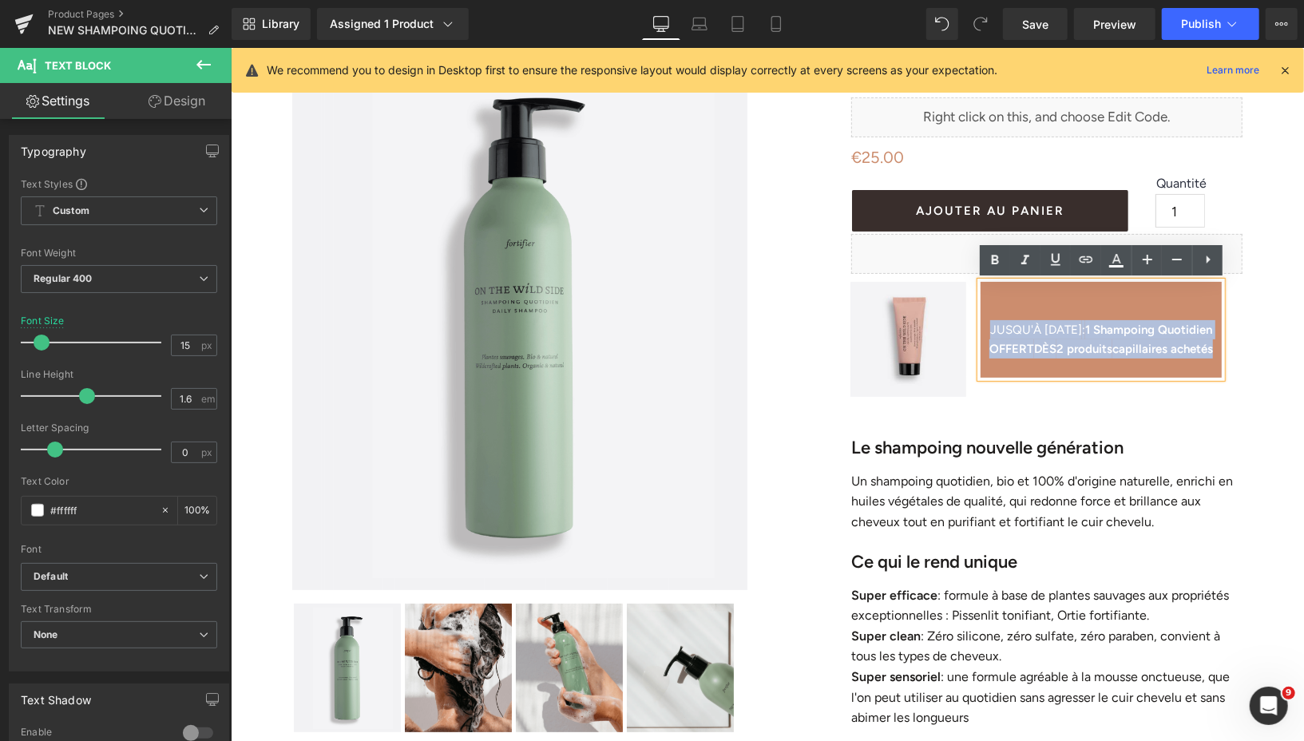
copy p "JUSQU'À [DATE] : 1 Shampoing Quotidien OFFERT DÈS 2 produits capillaires achetés"
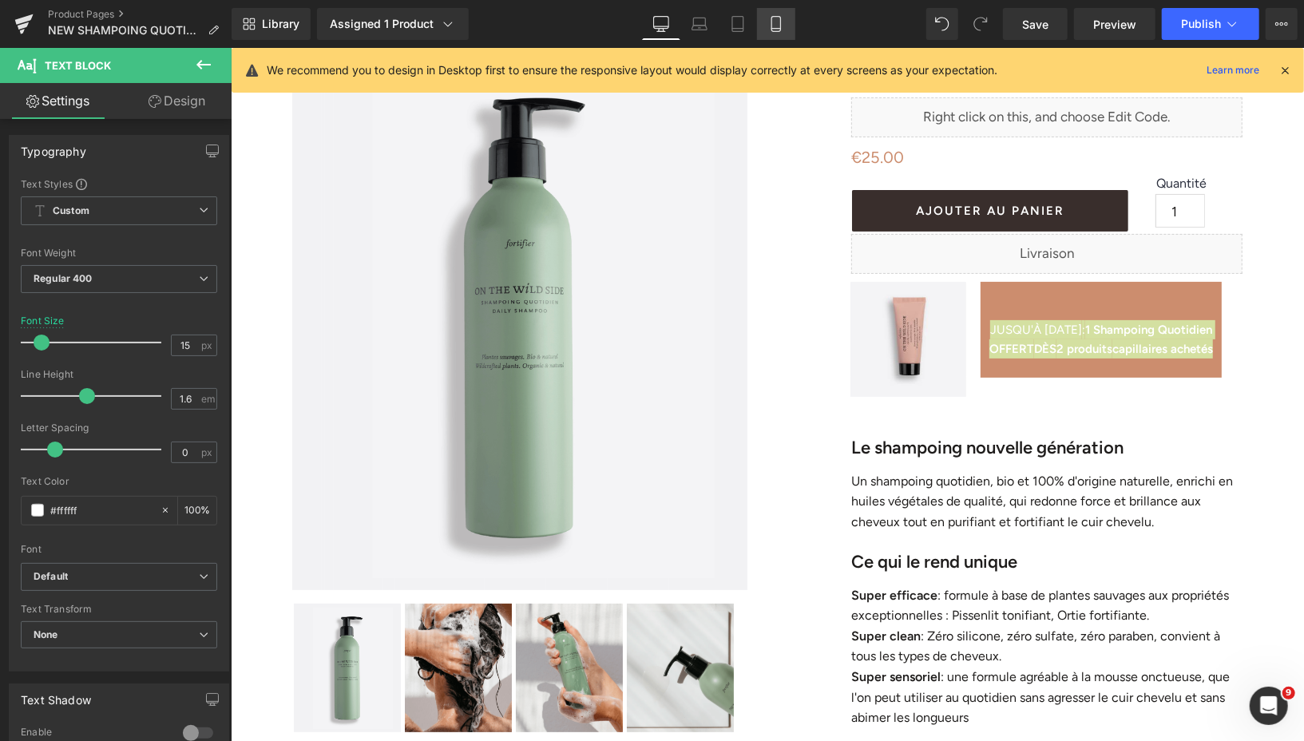
drag, startPoint x: 775, startPoint y: 25, endPoint x: 548, endPoint y: 58, distance: 230.0
click at [775, 25] on icon at bounding box center [776, 24] width 16 height 16
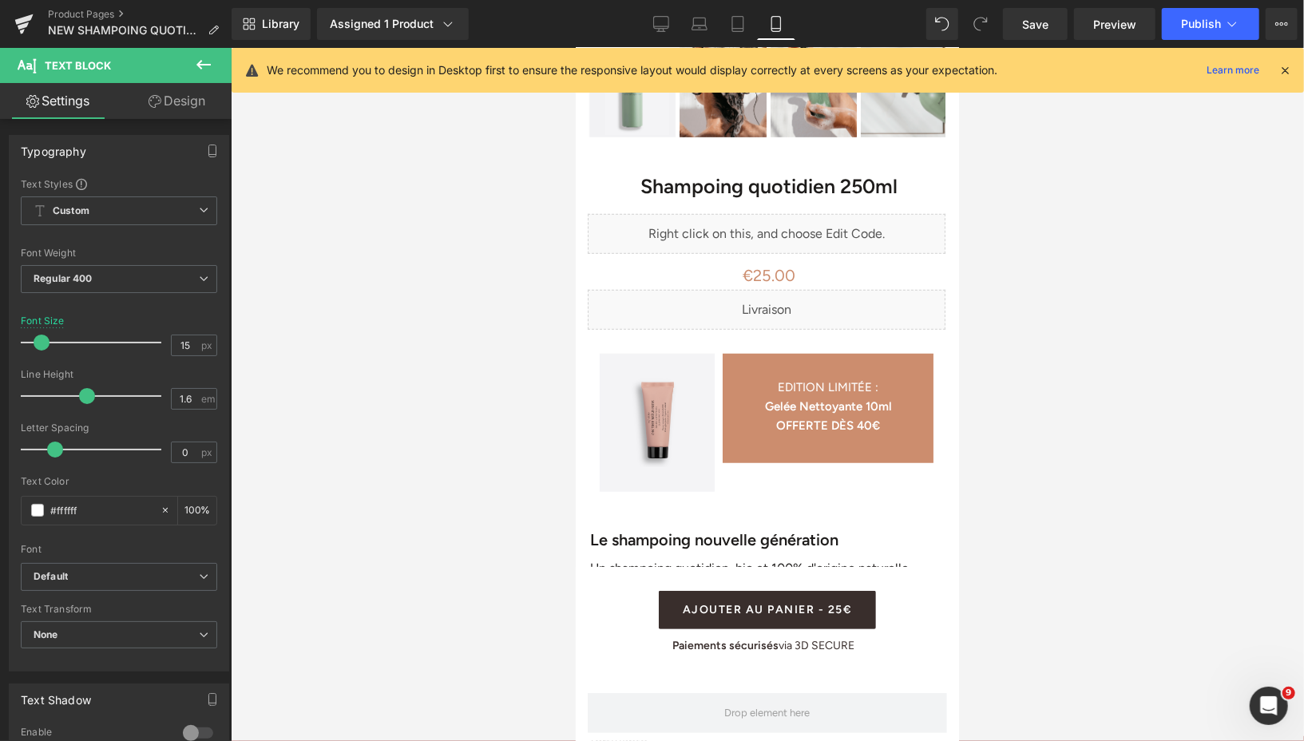
scroll to position [607, 0]
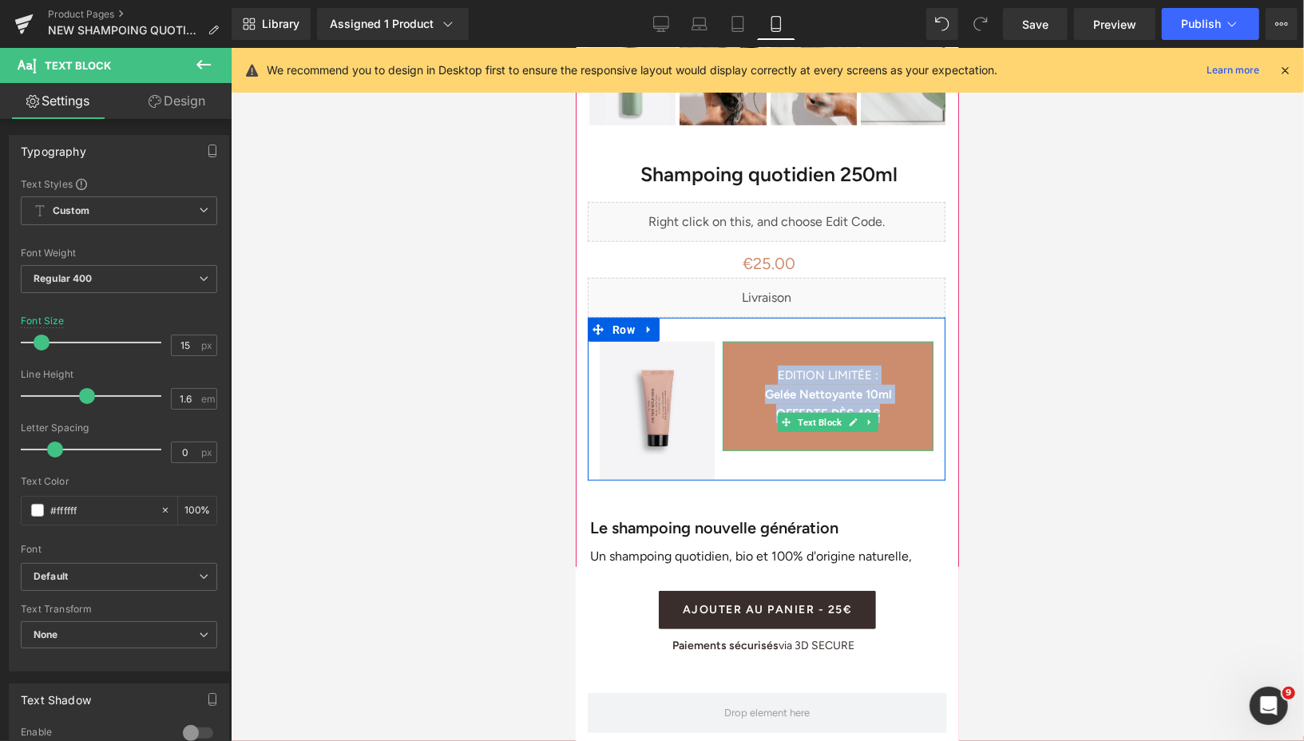
drag, startPoint x: 774, startPoint y: 374, endPoint x: 888, endPoint y: 414, distance: 120.9
click at [888, 414] on div "EDITION LIMITÉE : Gelée Nettoyante 10ml OFFERTE DÈS 40€" at bounding box center [827, 395] width 211 height 109
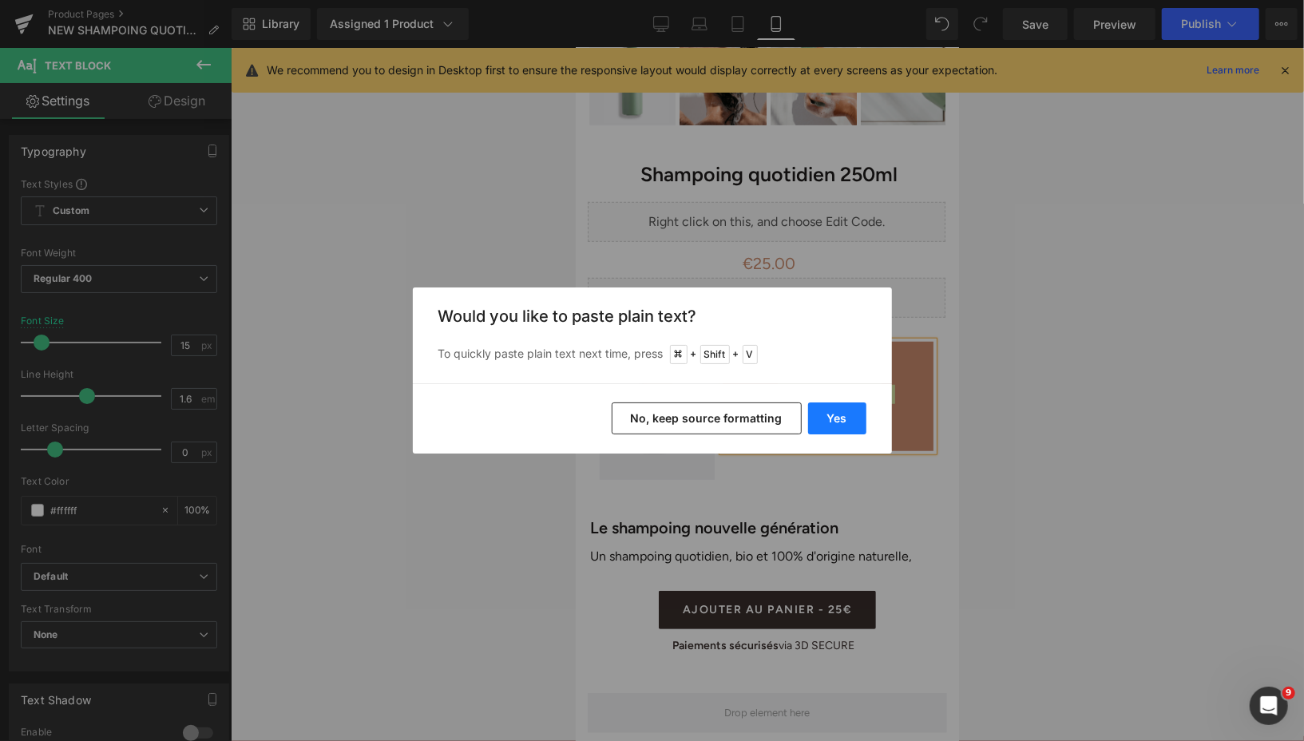
click at [839, 424] on button "Yes" at bounding box center [837, 418] width 58 height 32
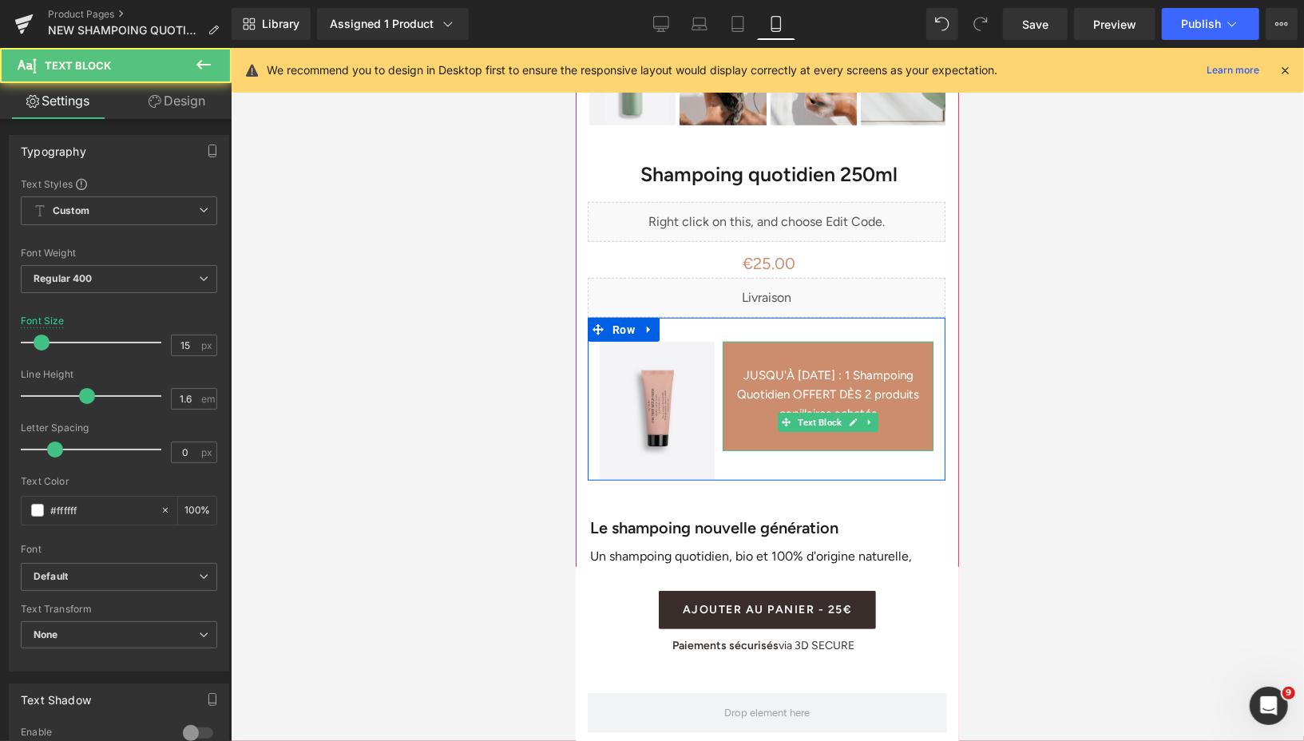
click at [789, 370] on p "JUSQU'À [DATE] : 1 Shampoing Quotidien OFFERT DÈS 2 produits capillaires achetés" at bounding box center [827, 393] width 211 height 57
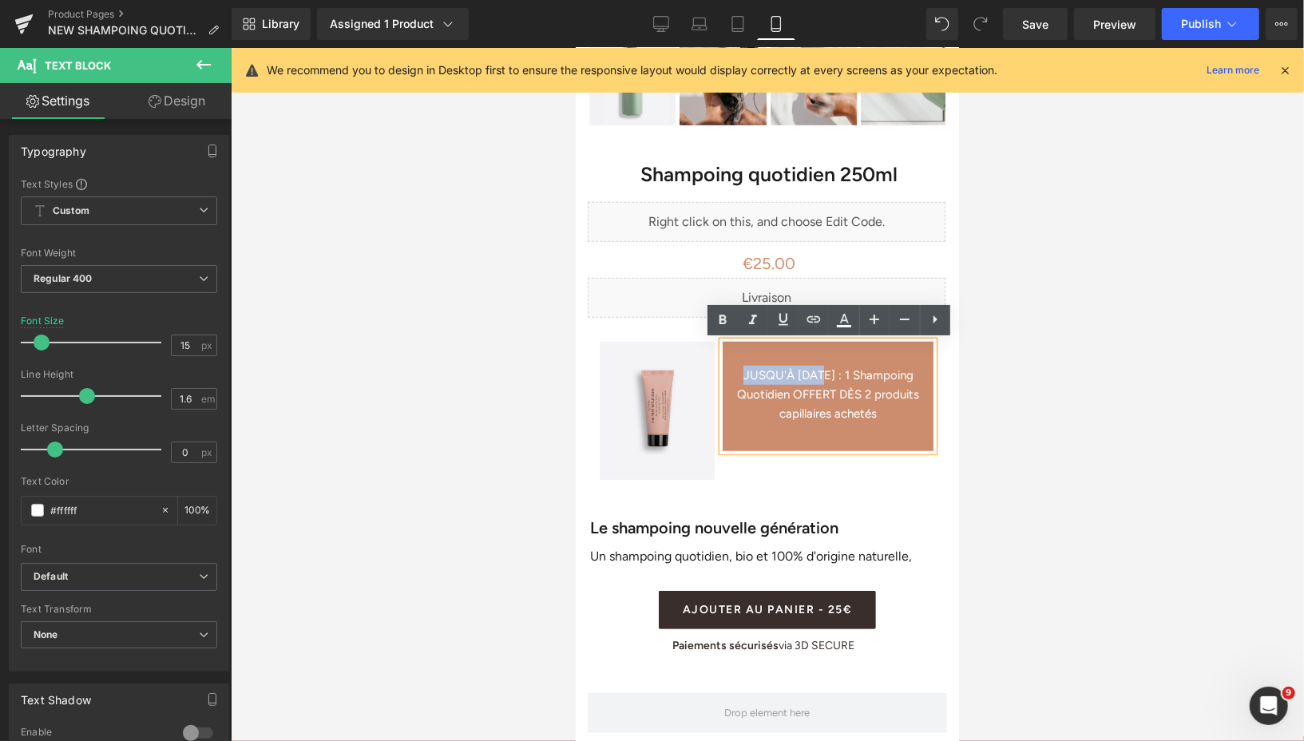
drag, startPoint x: 744, startPoint y: 376, endPoint x: 829, endPoint y: 377, distance: 84.6
click at [829, 377] on p "JUSQU'À [DATE] : 1 Shampoing Quotidien OFFERT DÈS 2 produits capillaires achetés" at bounding box center [827, 393] width 211 height 57
click at [664, 21] on icon at bounding box center [661, 24] width 16 height 16
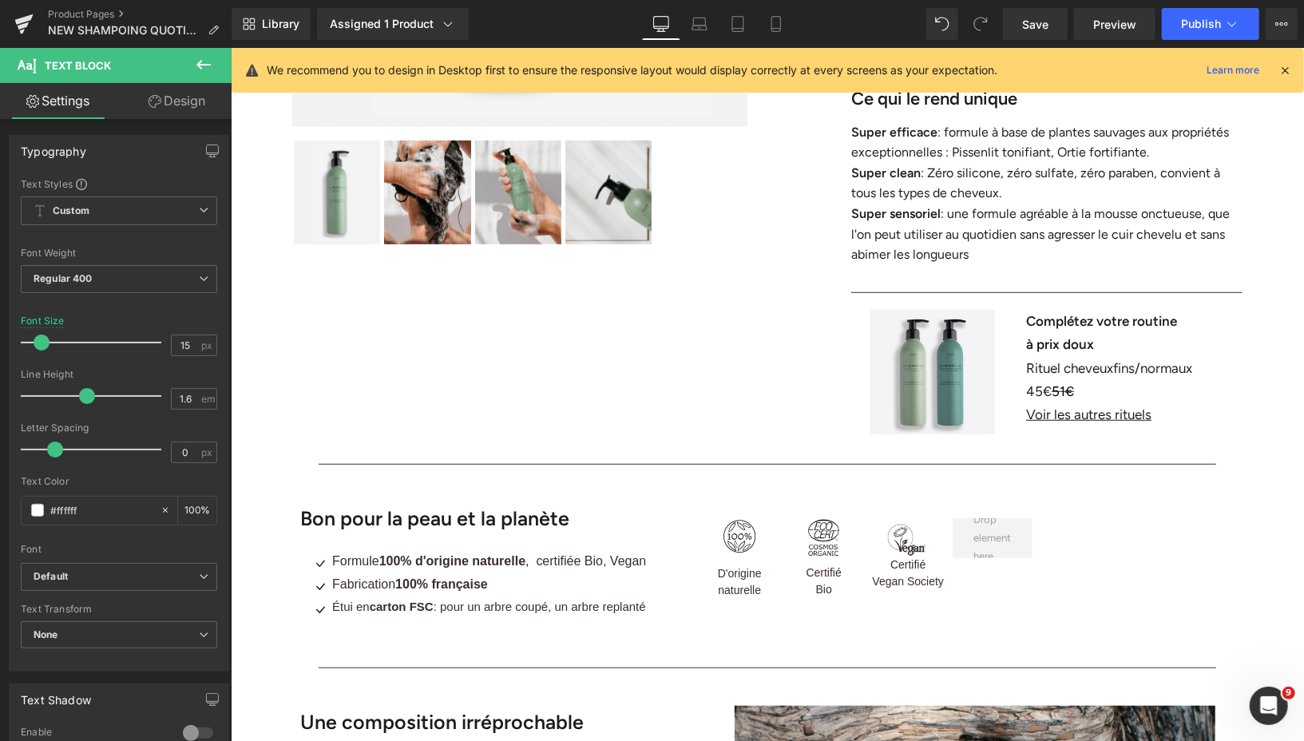
scroll to position [0, 0]
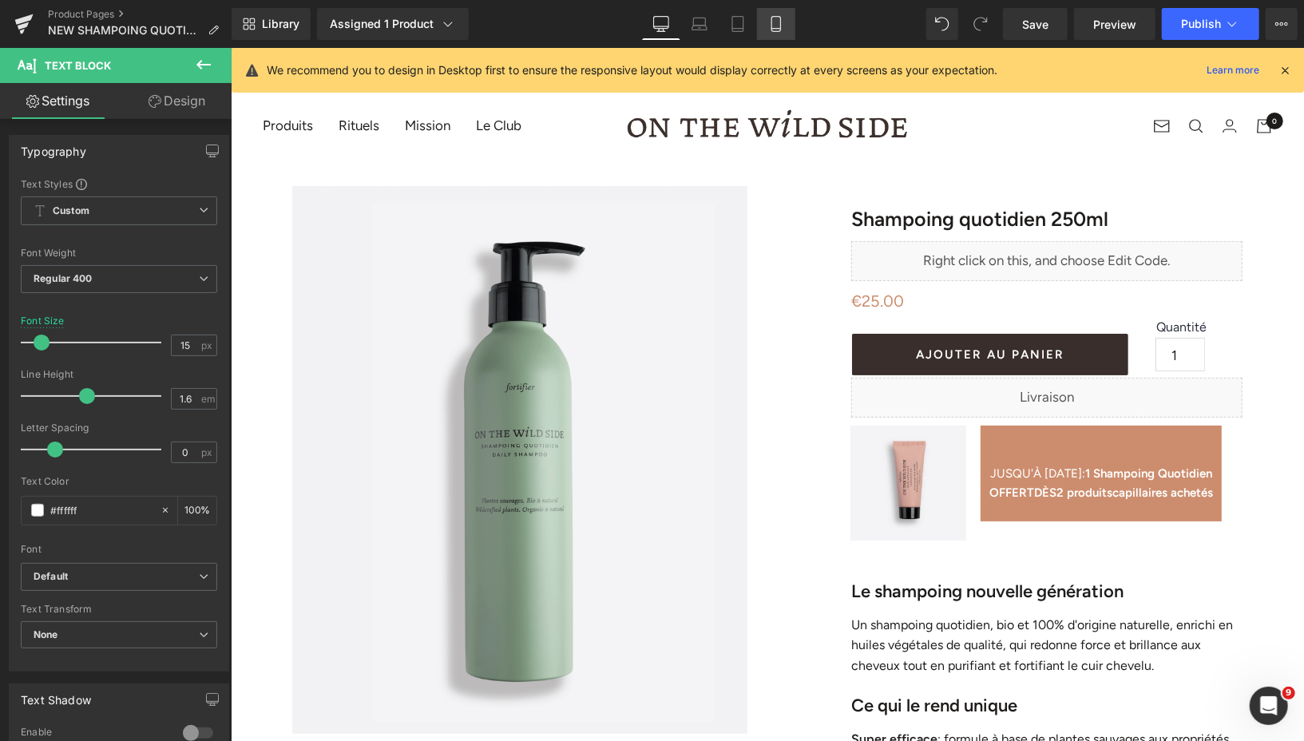
click at [769, 26] on icon at bounding box center [776, 24] width 16 height 16
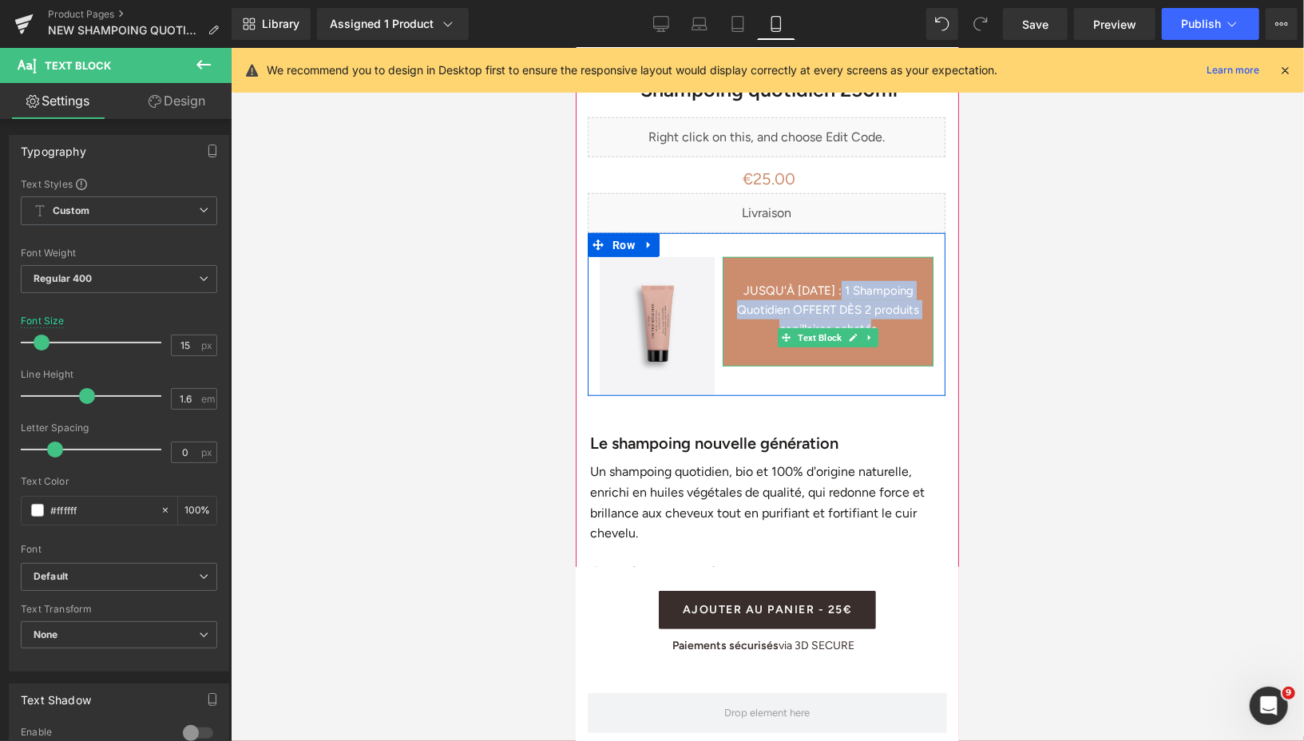
drag, startPoint x: 843, startPoint y: 291, endPoint x: 877, endPoint y: 329, distance: 50.9
click at [877, 329] on p "JUSQU'À [DATE] : 1 Shampoing Quotidien OFFERT DÈS 2 produits capillaires achetés" at bounding box center [827, 308] width 211 height 57
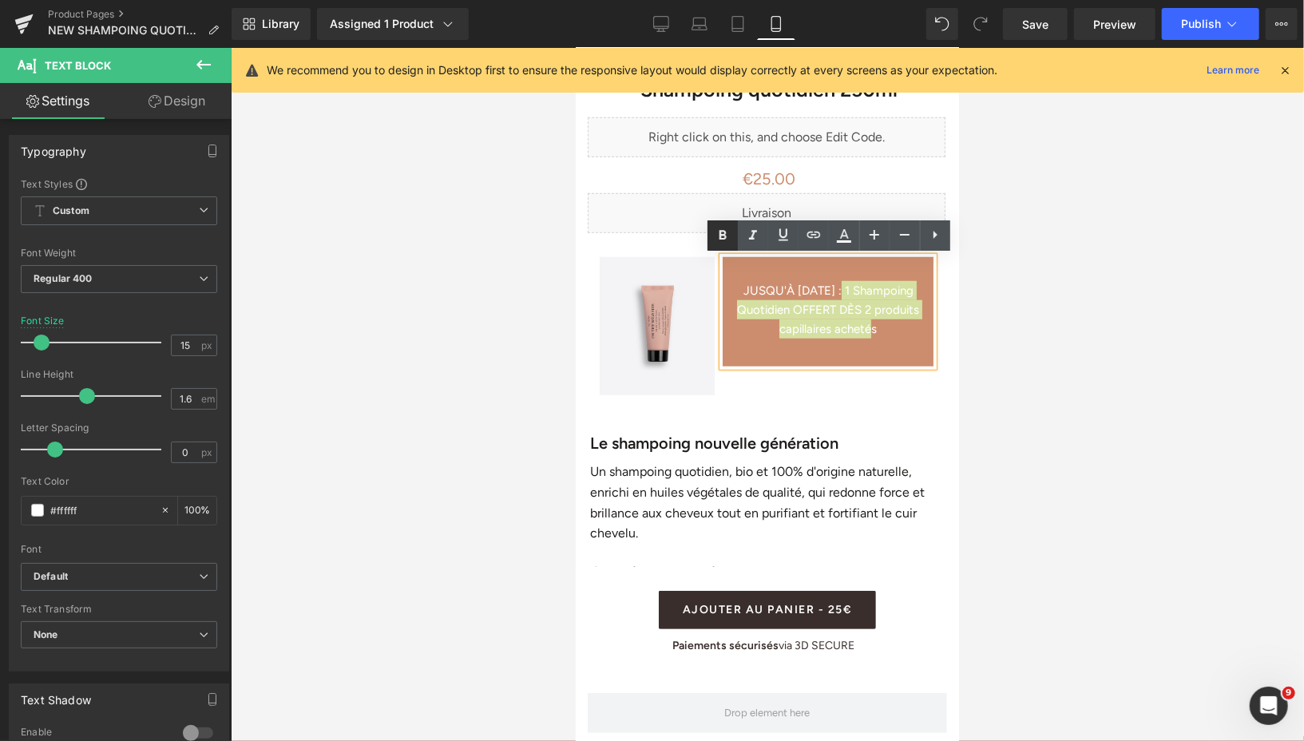
click at [723, 239] on icon at bounding box center [721, 235] width 7 height 10
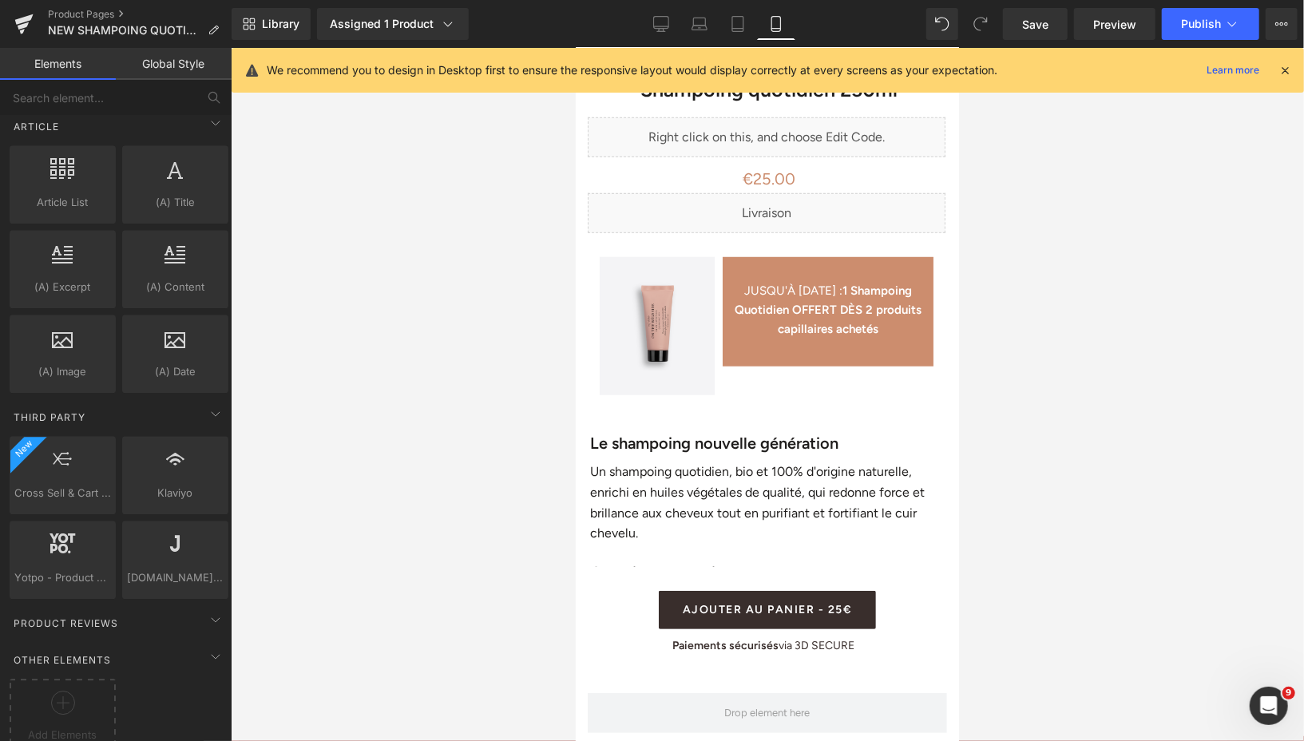
click at [1020, 319] on div at bounding box center [767, 394] width 1073 height 693
click at [659, 24] on icon at bounding box center [661, 24] width 16 height 16
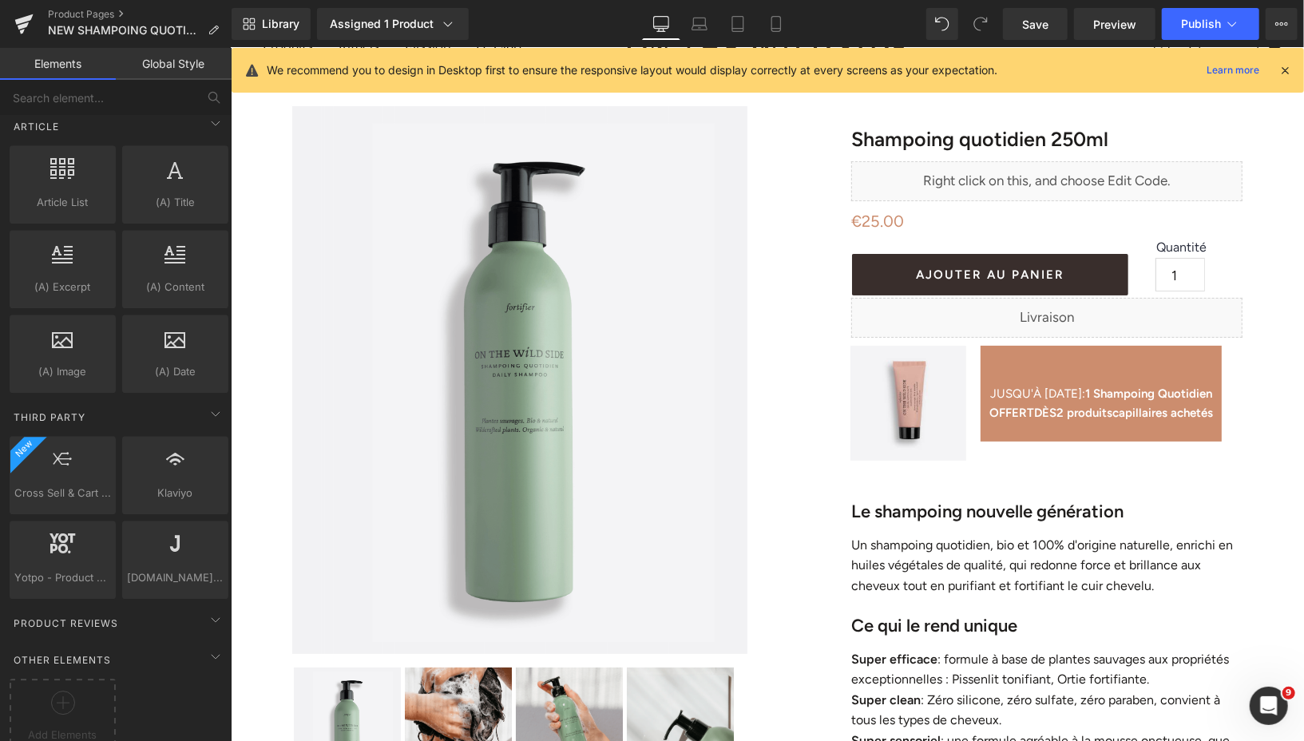
scroll to position [0, 0]
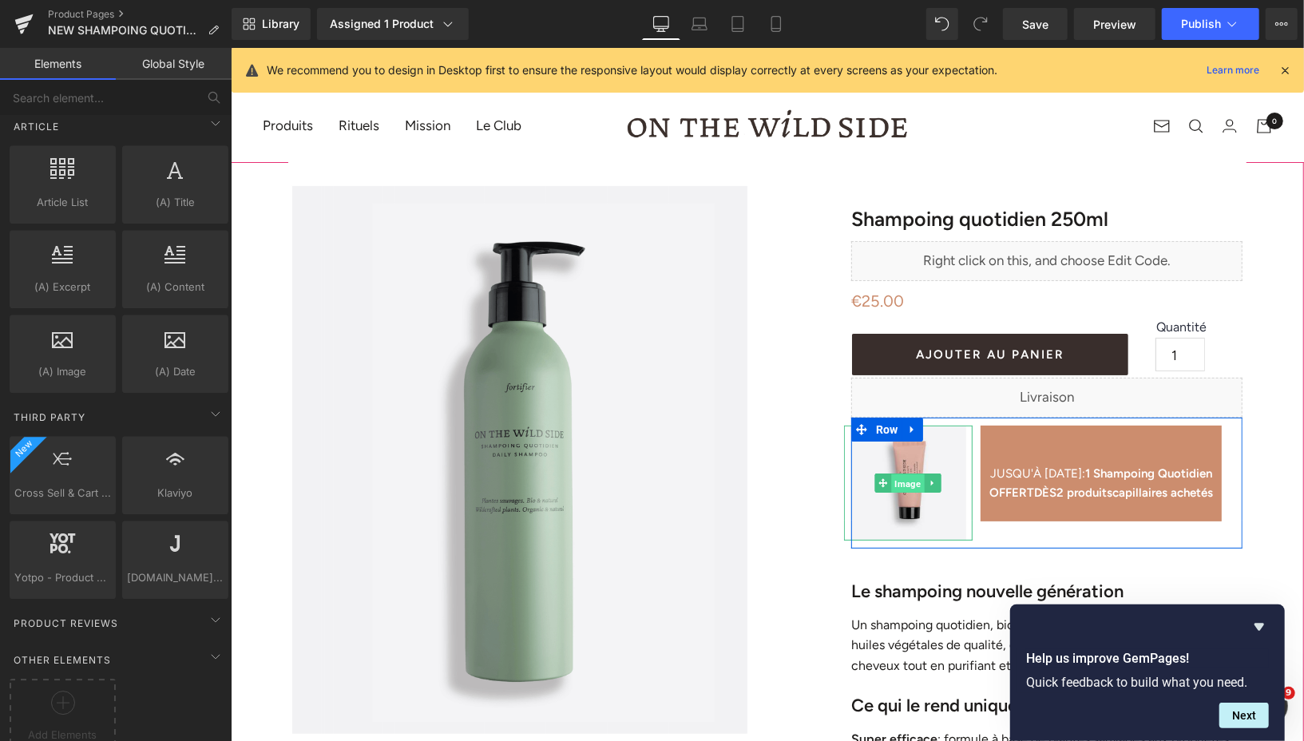
click at [912, 477] on span "Image" at bounding box center [907, 482] width 33 height 19
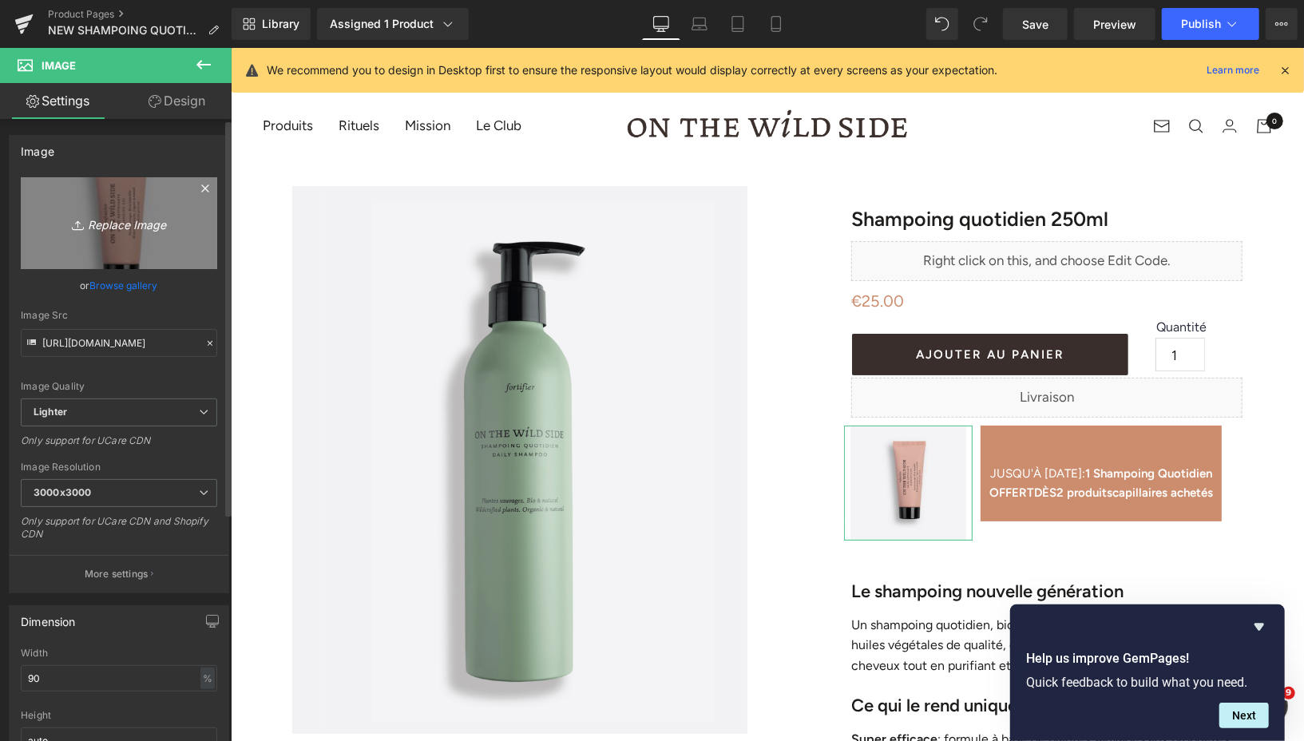
click at [105, 223] on icon "Replace Image" at bounding box center [119, 223] width 128 height 20
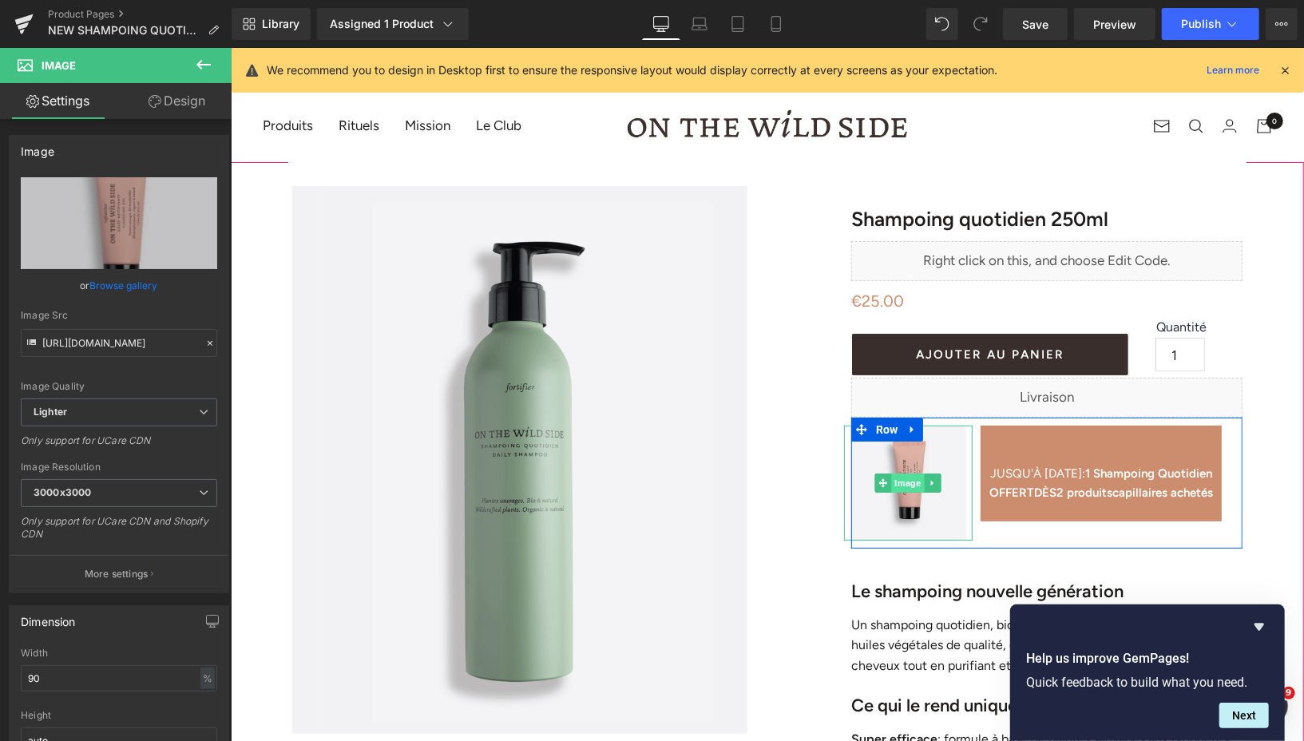
click at [909, 479] on span "Image" at bounding box center [907, 482] width 33 height 19
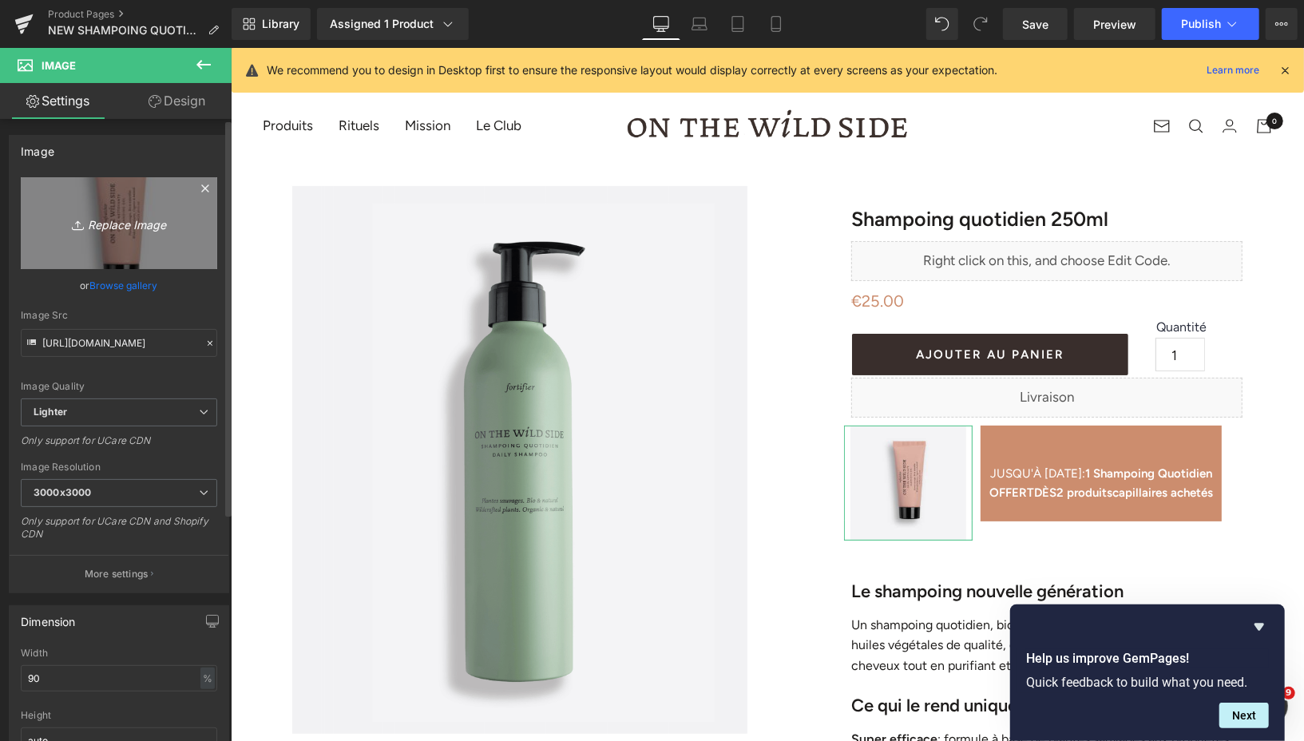
click at [127, 221] on icon "Replace Image" at bounding box center [119, 223] width 128 height 20
type input "C:\fakepath\Design sans titre (31).png"
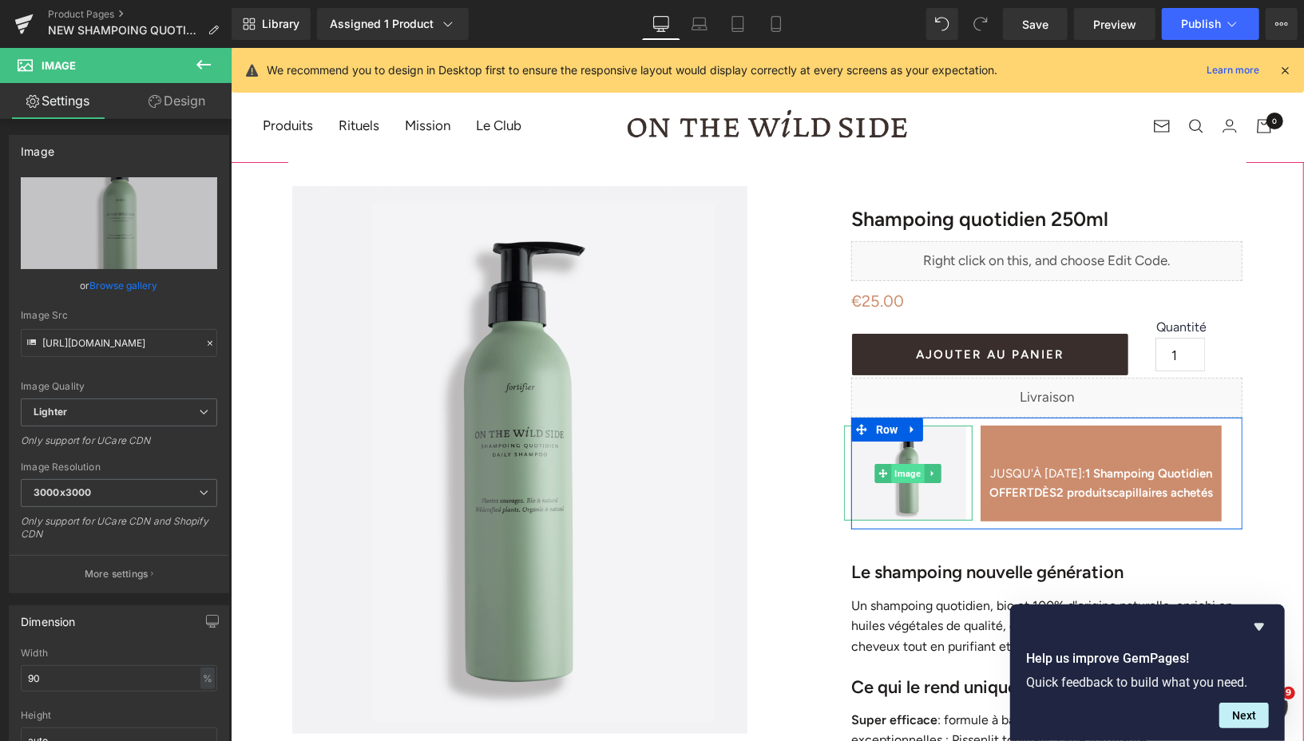
click at [903, 472] on span "Image" at bounding box center [907, 472] width 33 height 19
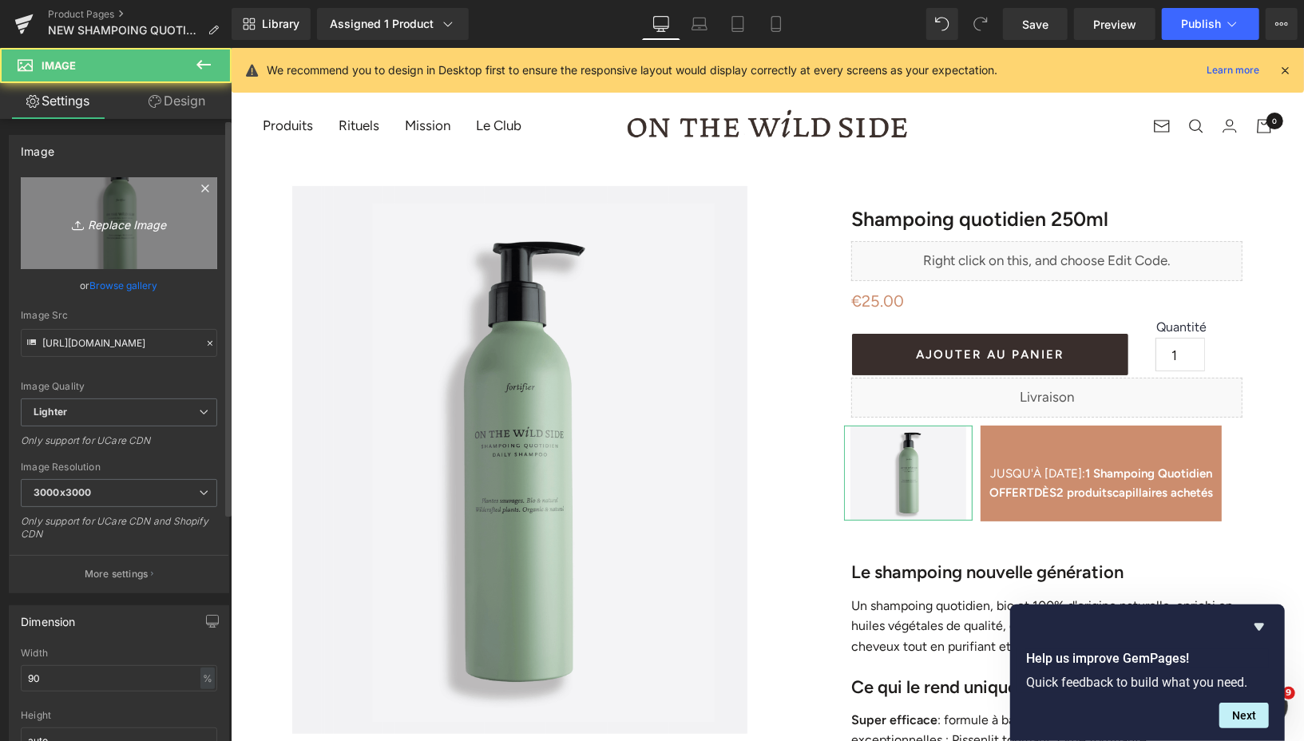
click at [115, 226] on icon "Replace Image" at bounding box center [119, 223] width 128 height 20
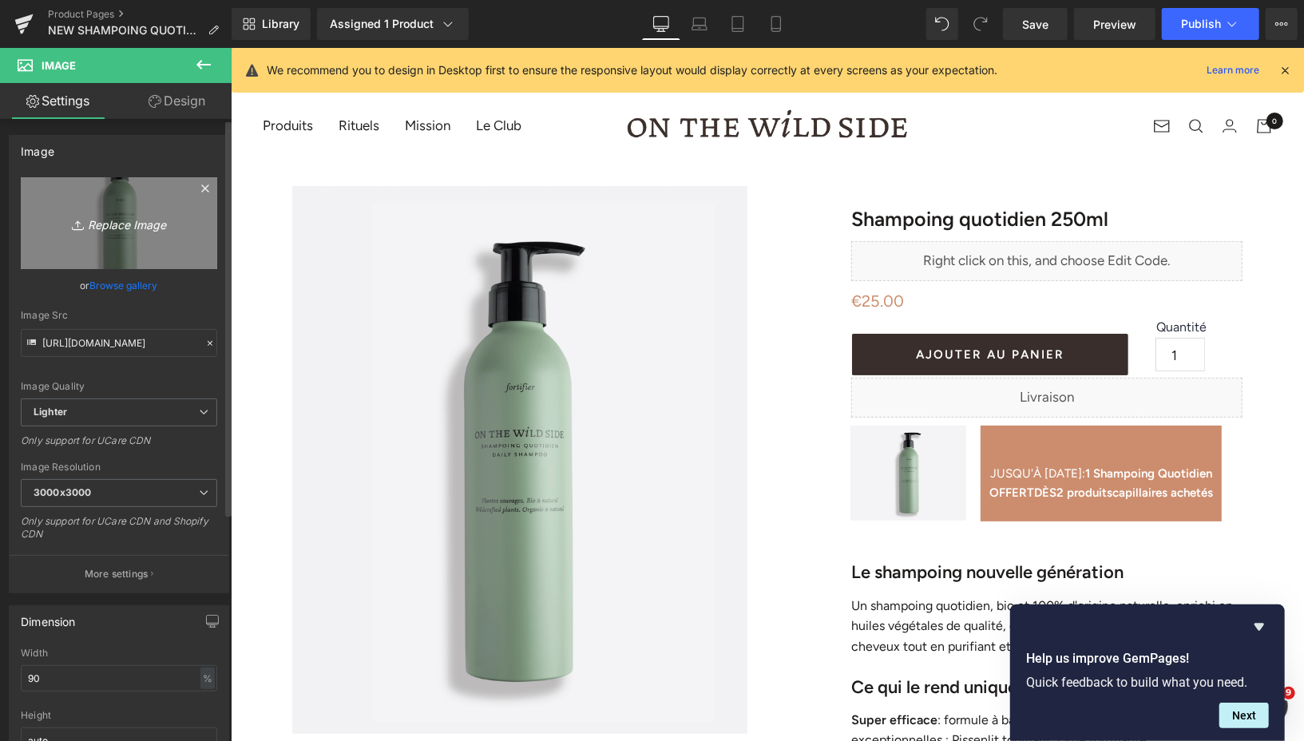
type input "C:\fakepath\Design sans titre (32).png"
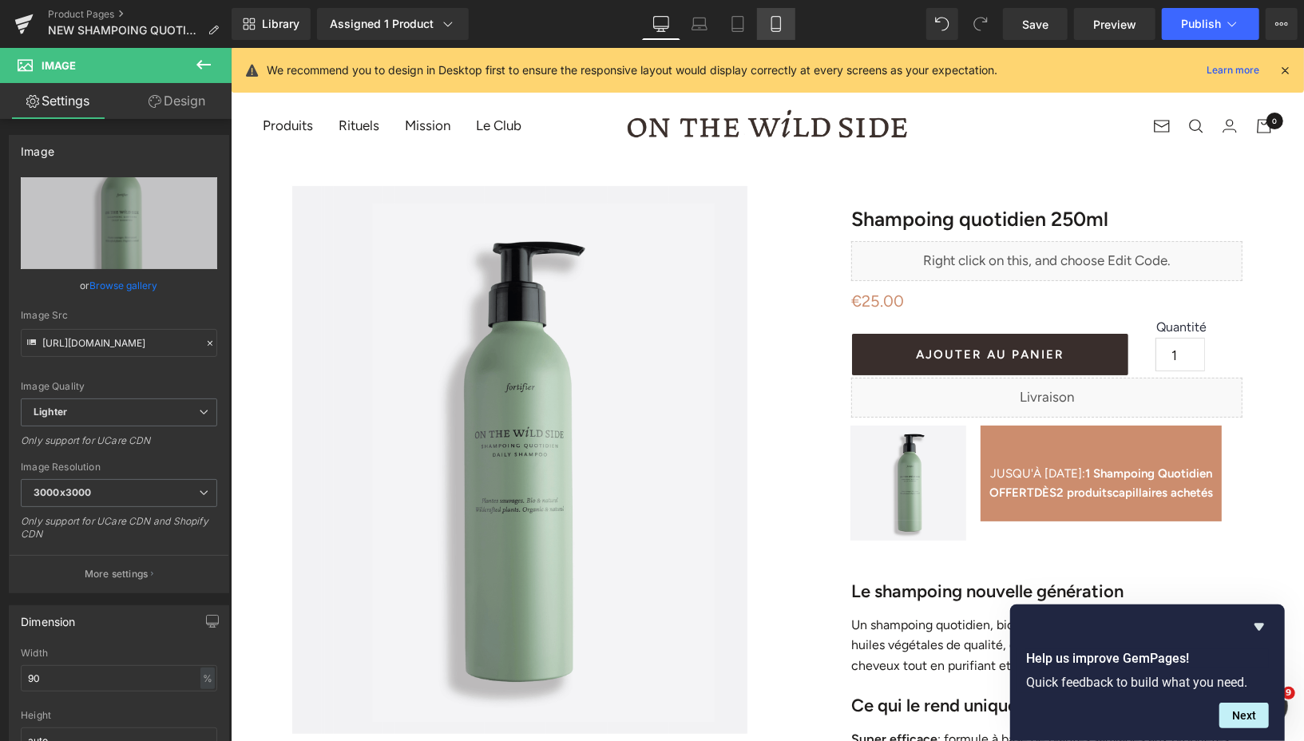
click at [758, 22] on link "Mobile" at bounding box center [776, 24] width 38 height 32
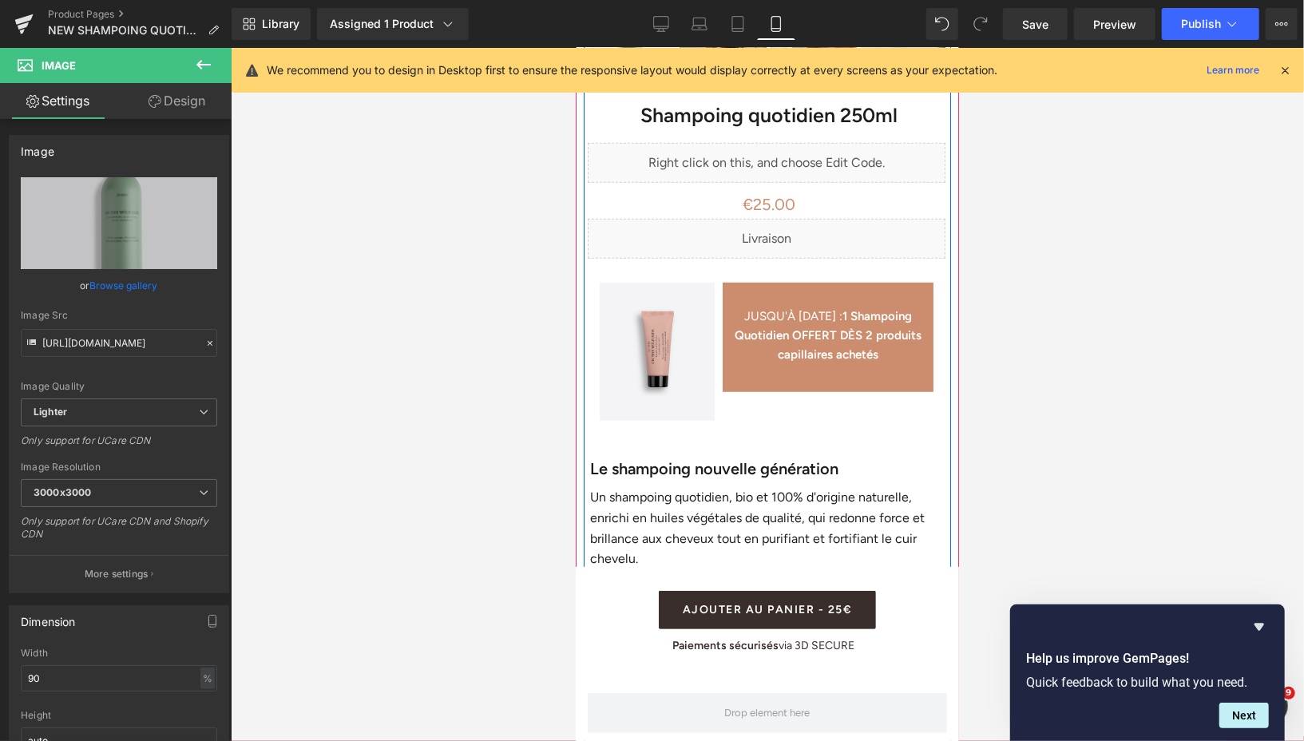
scroll to position [548, 0]
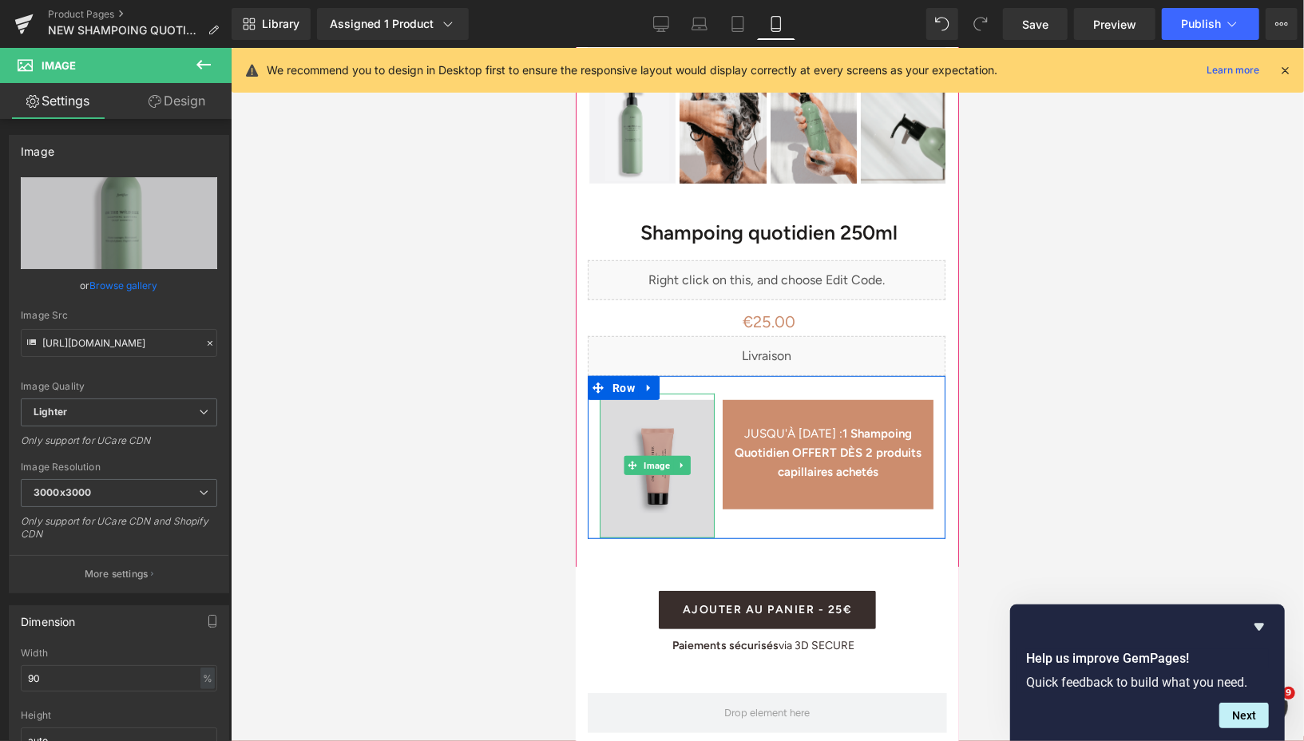
click at [655, 467] on div "Image" at bounding box center [656, 465] width 115 height 145
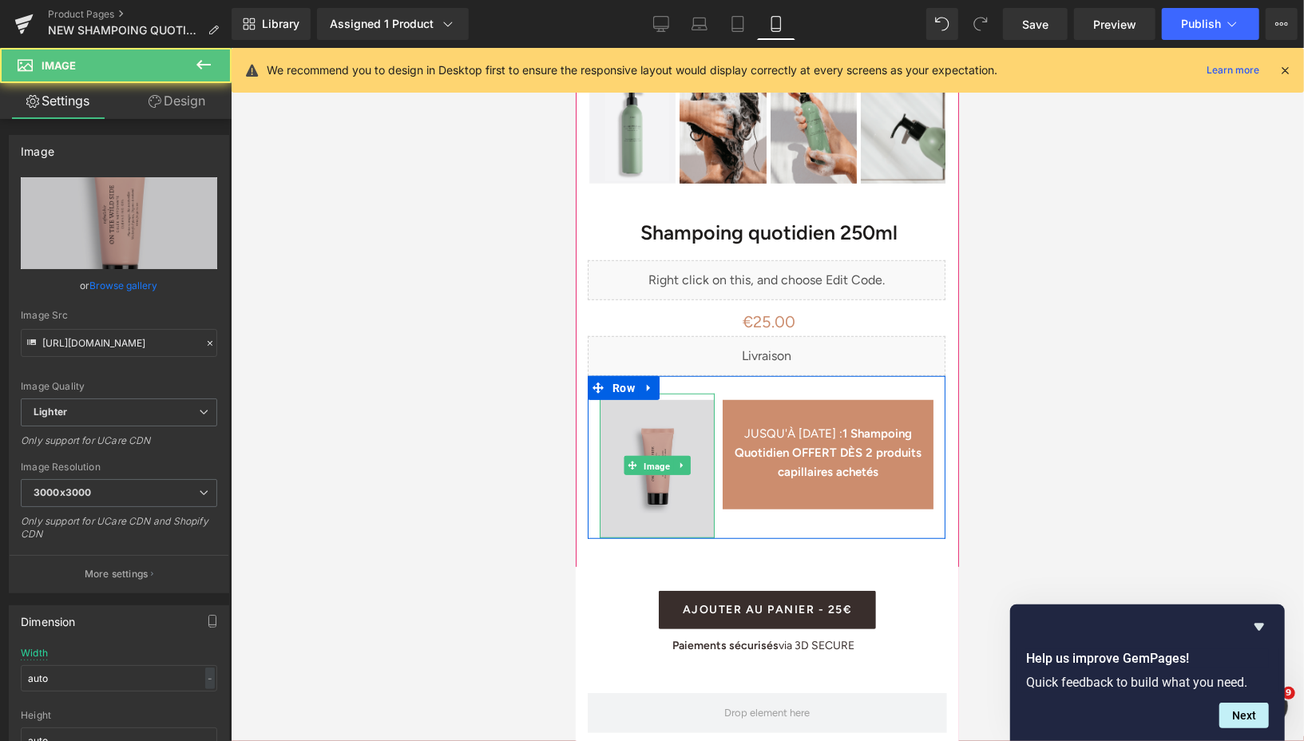
click at [655, 467] on span "Image" at bounding box center [656, 465] width 33 height 19
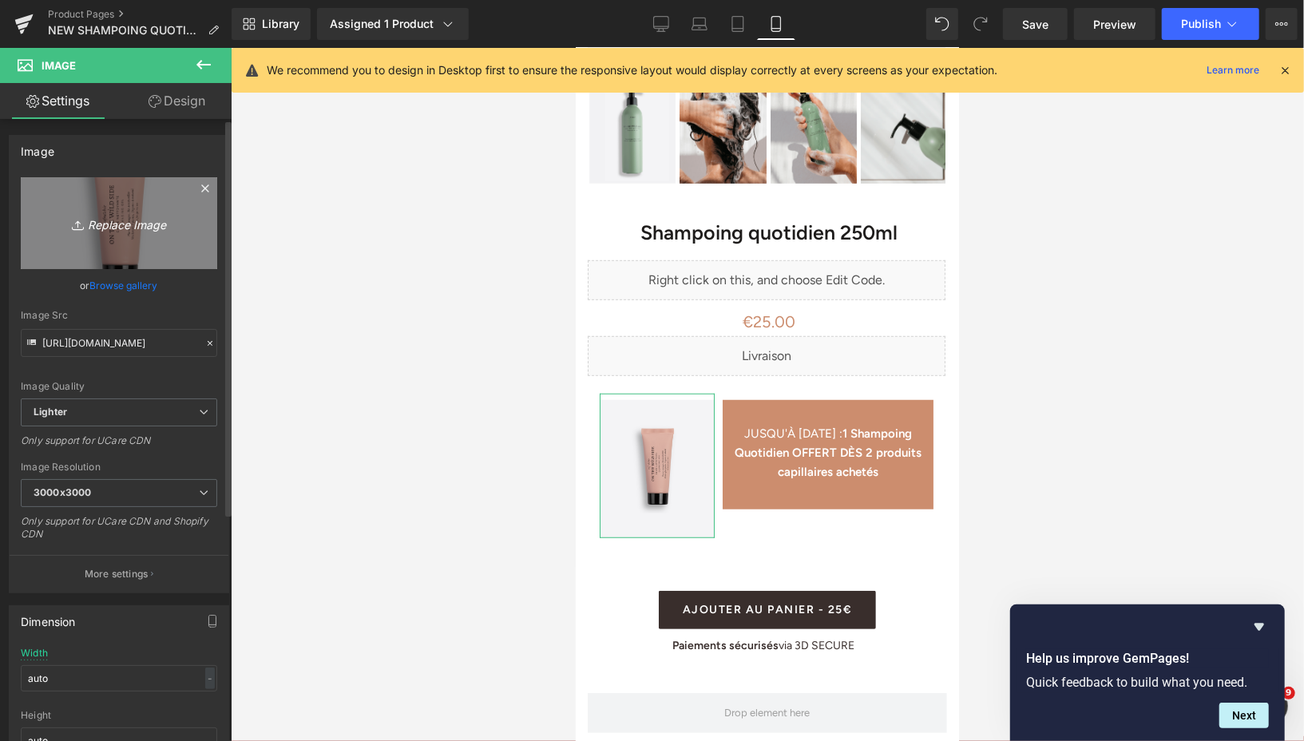
click at [140, 216] on icon "Replace Image" at bounding box center [119, 223] width 128 height 20
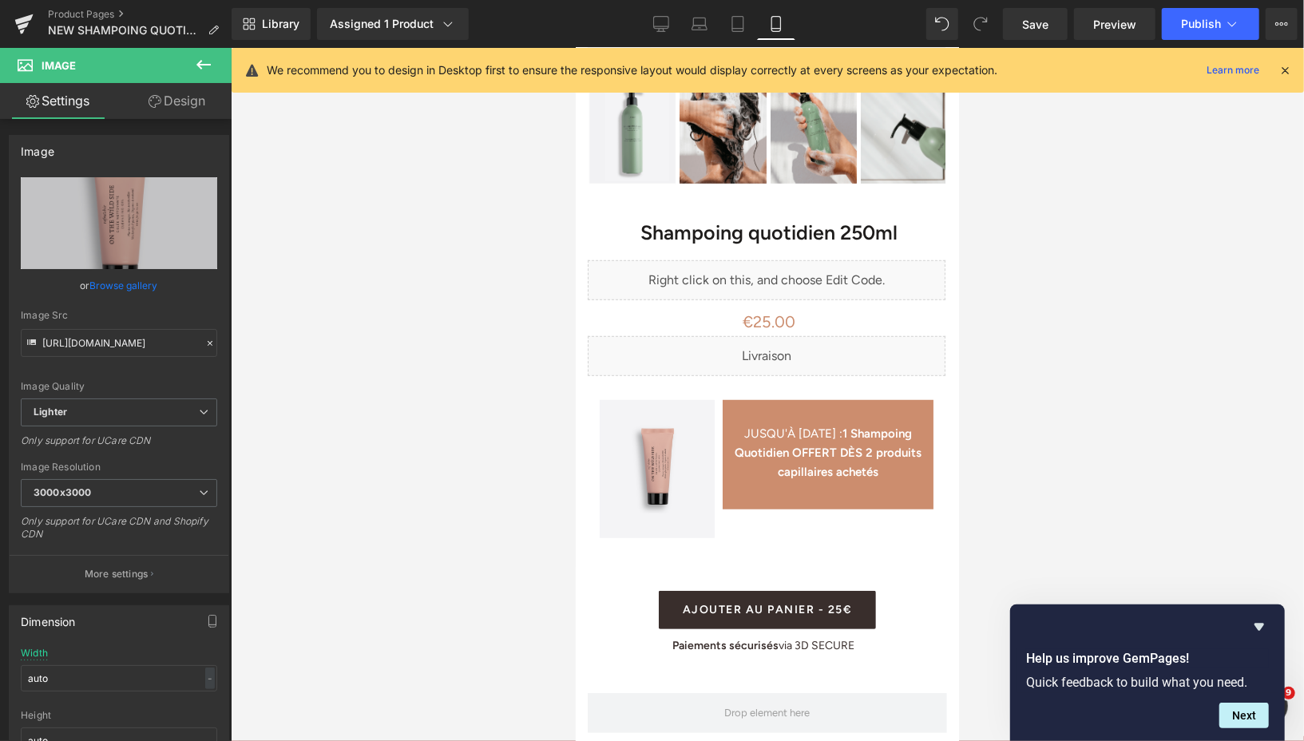
type input "C:\fakepath\Design sans titre (32).png"
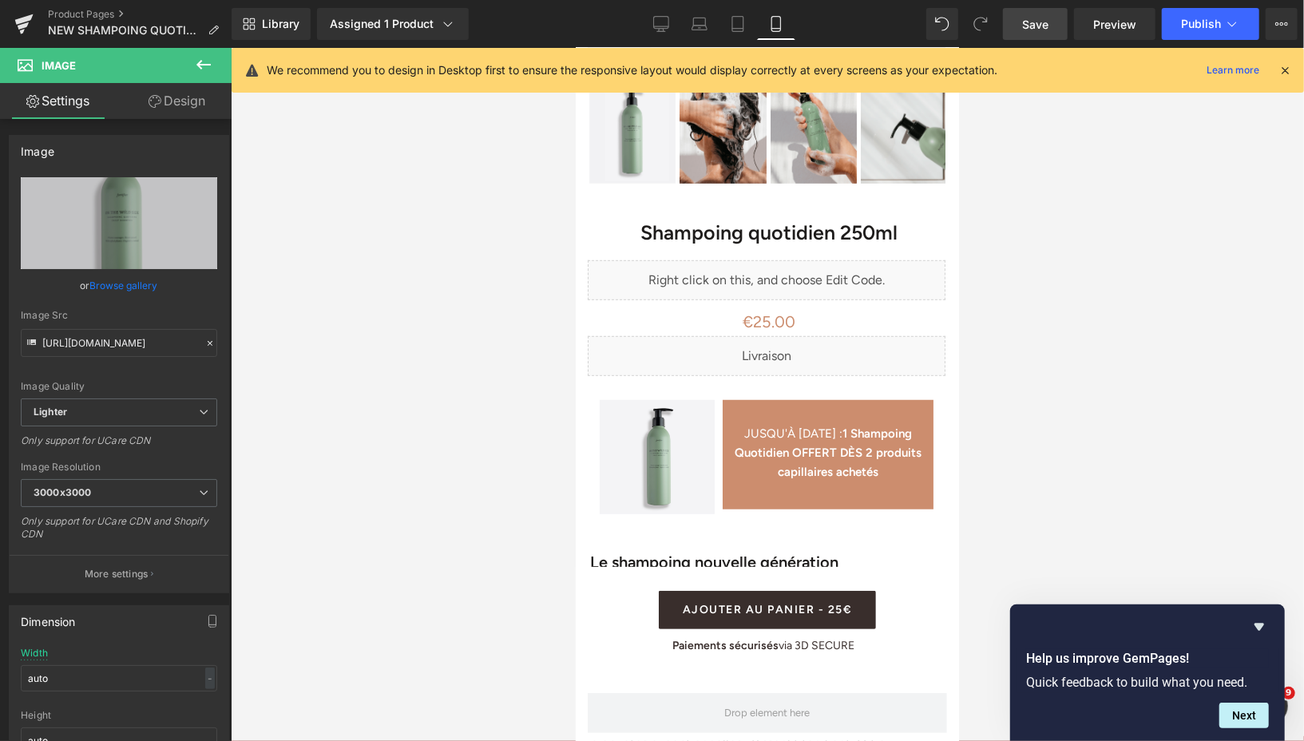
click at [1015, 32] on link "Save" at bounding box center [1035, 24] width 65 height 32
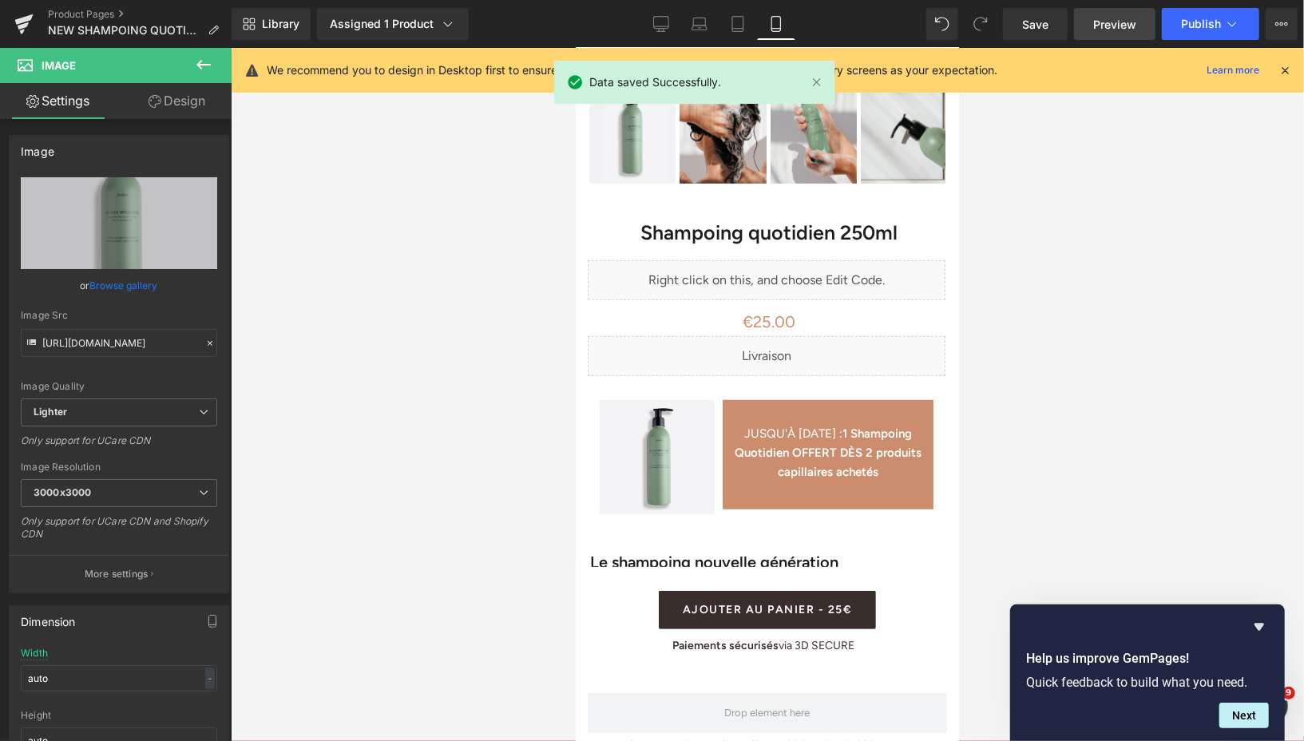
click at [1101, 19] on span "Preview" at bounding box center [1114, 24] width 43 height 17
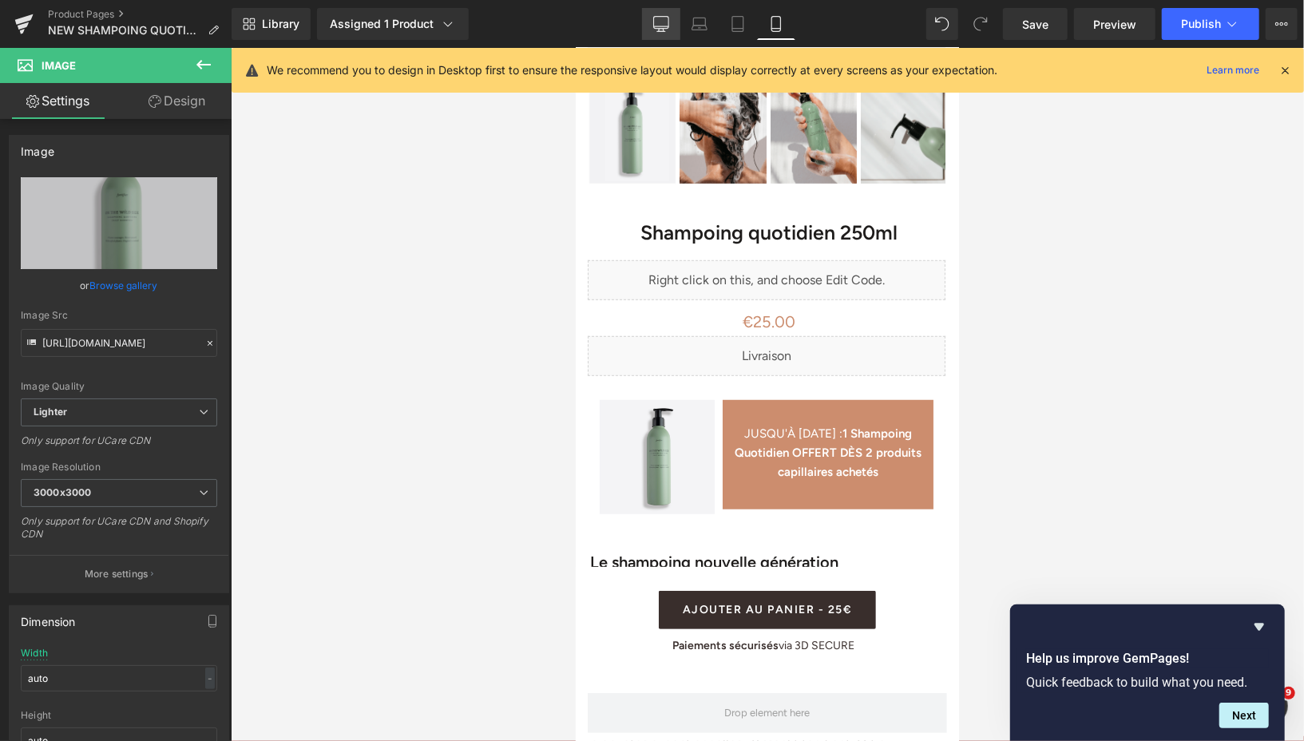
click at [663, 26] on icon at bounding box center [661, 24] width 16 height 16
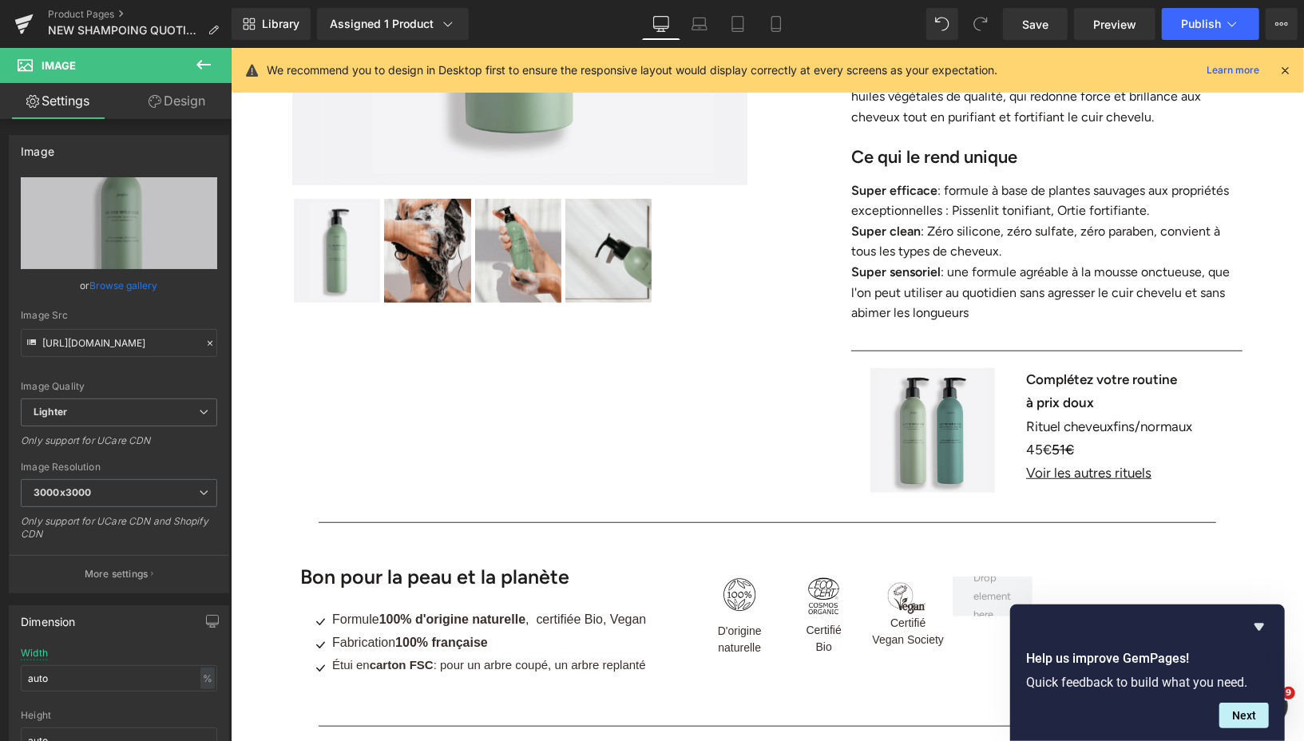
scroll to position [0, 0]
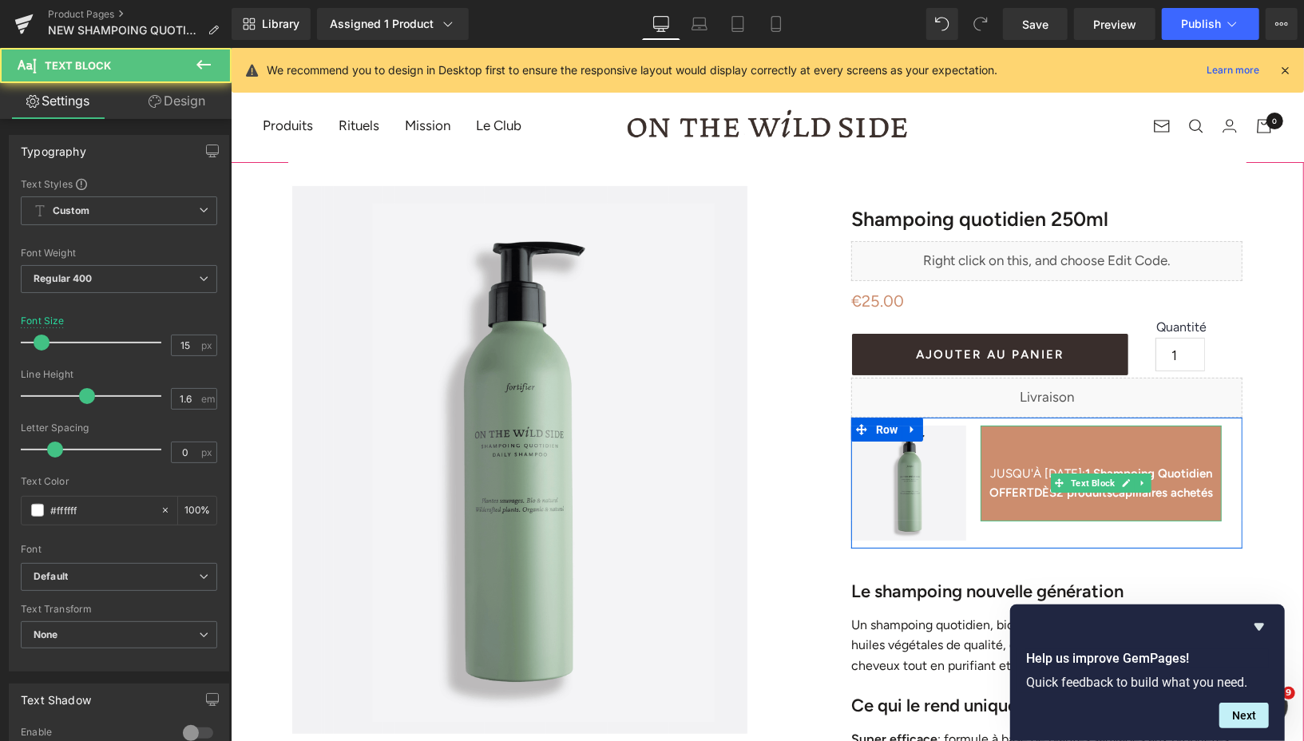
click at [1116, 520] on p at bounding box center [1099, 510] width 241 height 19
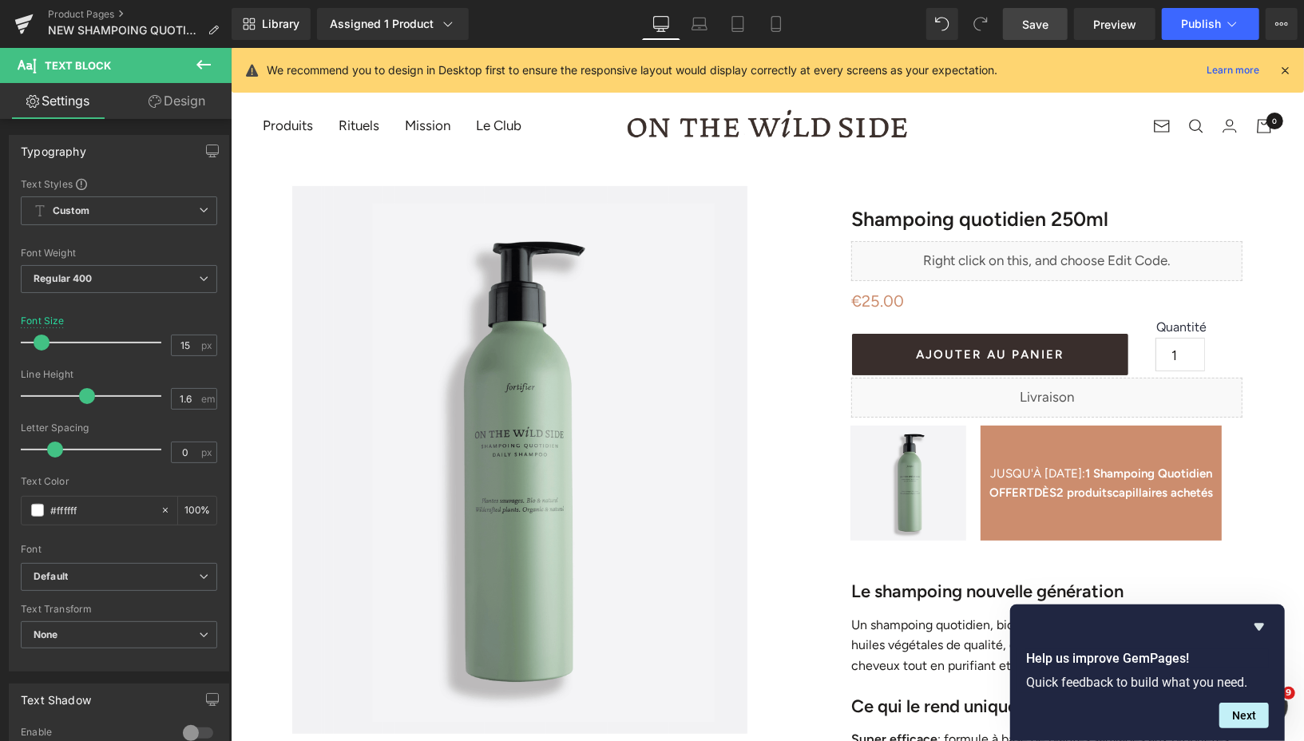
click at [1057, 25] on link "Save" at bounding box center [1035, 24] width 65 height 32
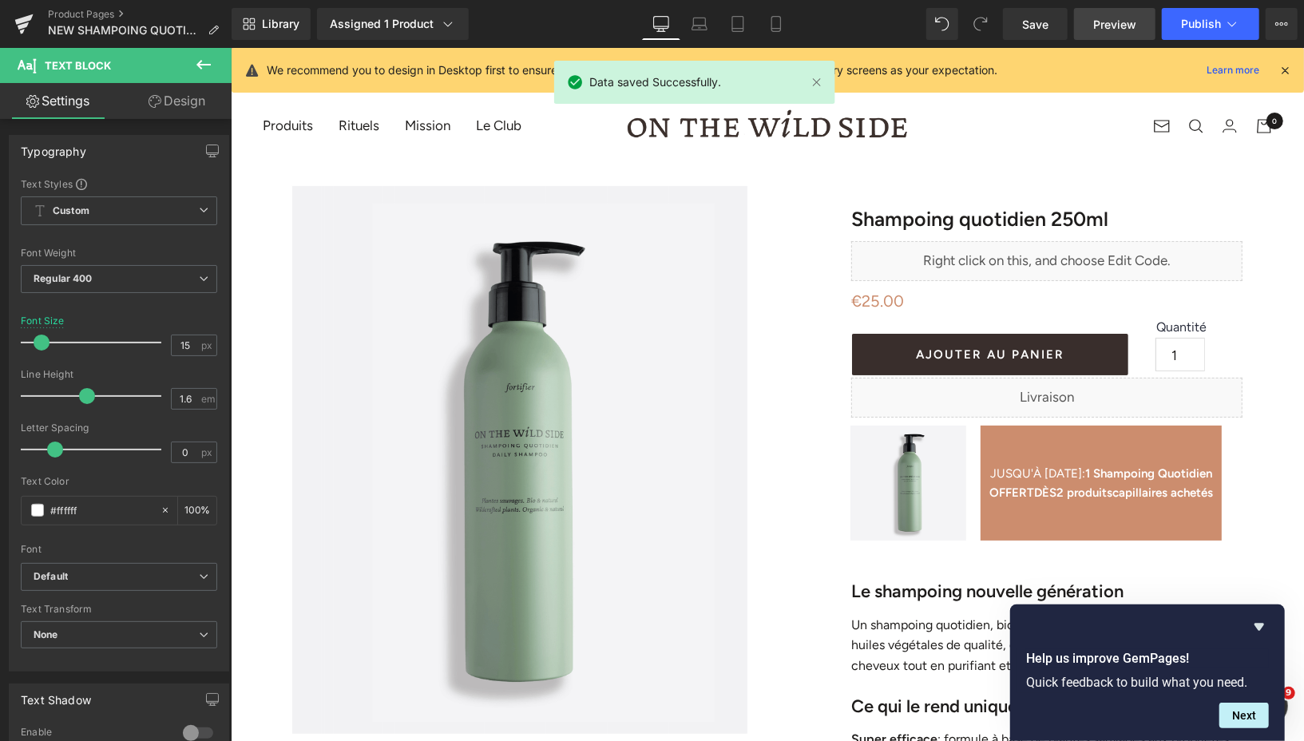
click at [1113, 17] on span "Preview" at bounding box center [1114, 24] width 43 height 17
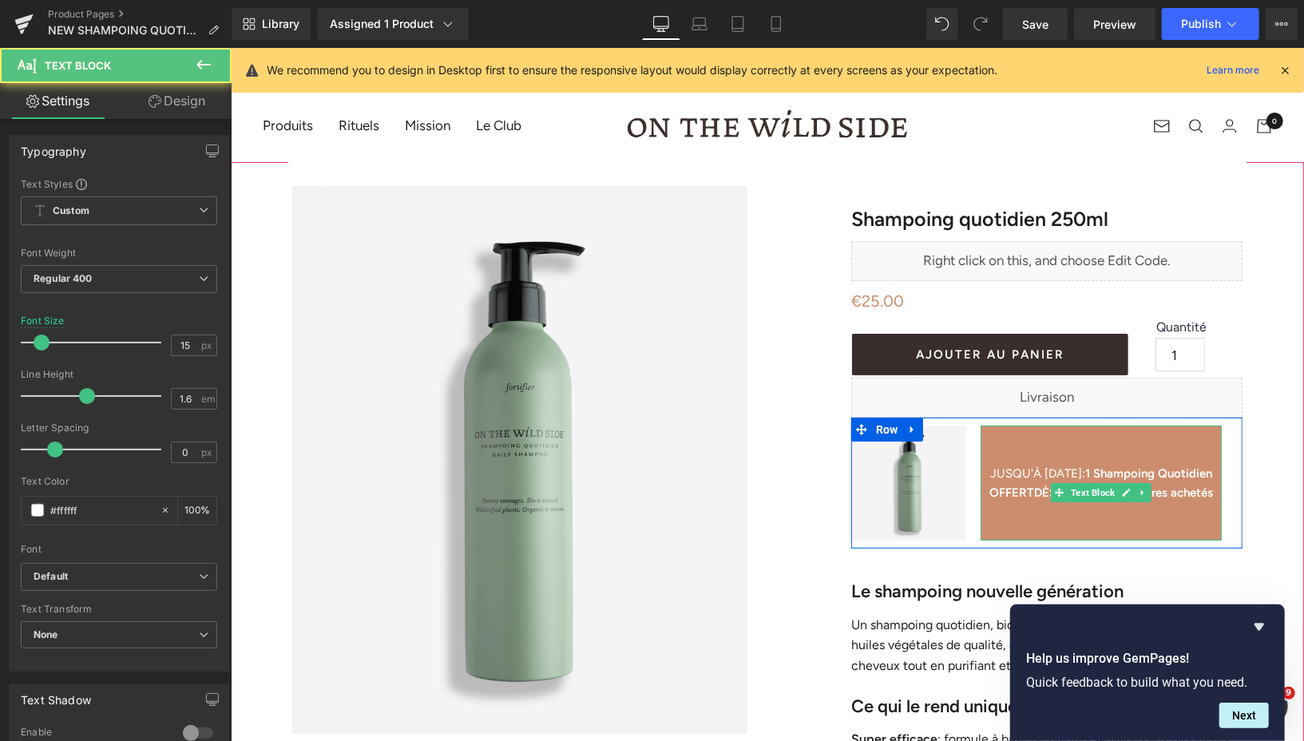
click at [1051, 501] on p "JUSQU'À [DATE] : 1 Shampoing Quotidien OFFERT DÈS 2 produits capillaires achetés" at bounding box center [1099, 482] width 241 height 38
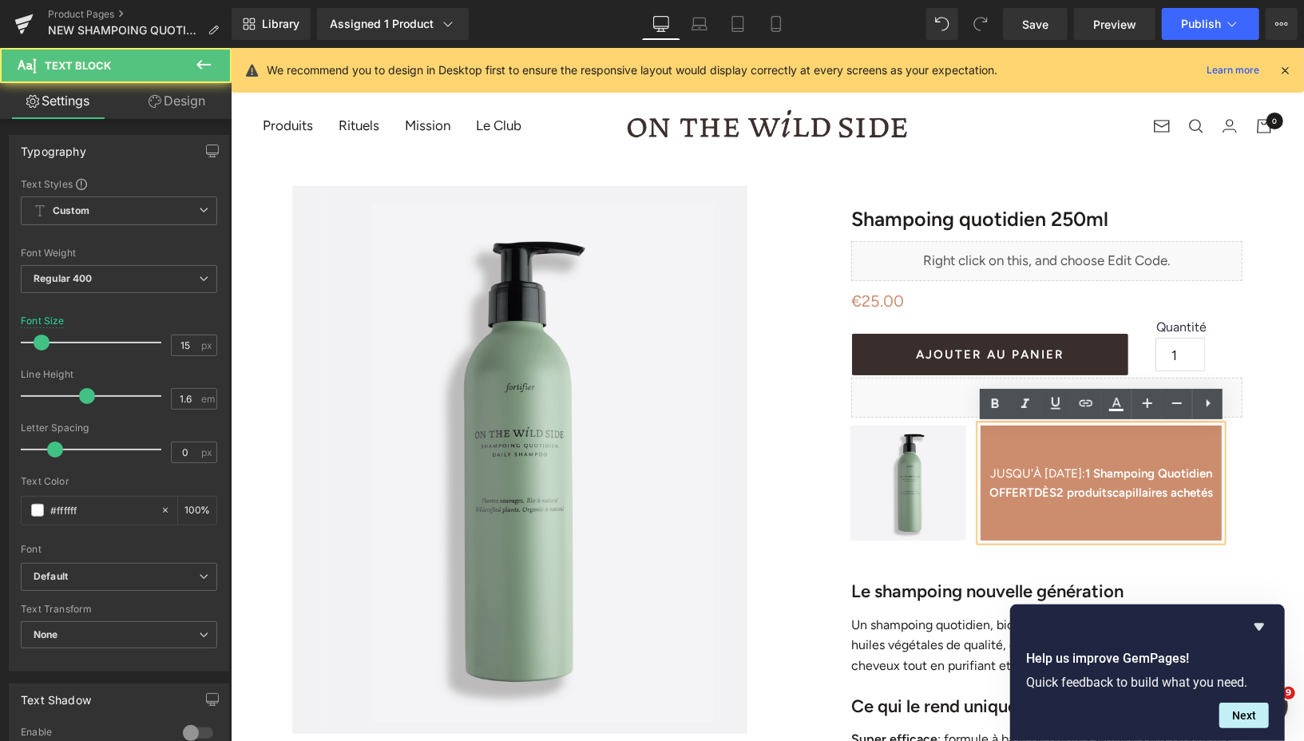
click at [1079, 493] on b "2 produits" at bounding box center [1083, 492] width 56 height 14
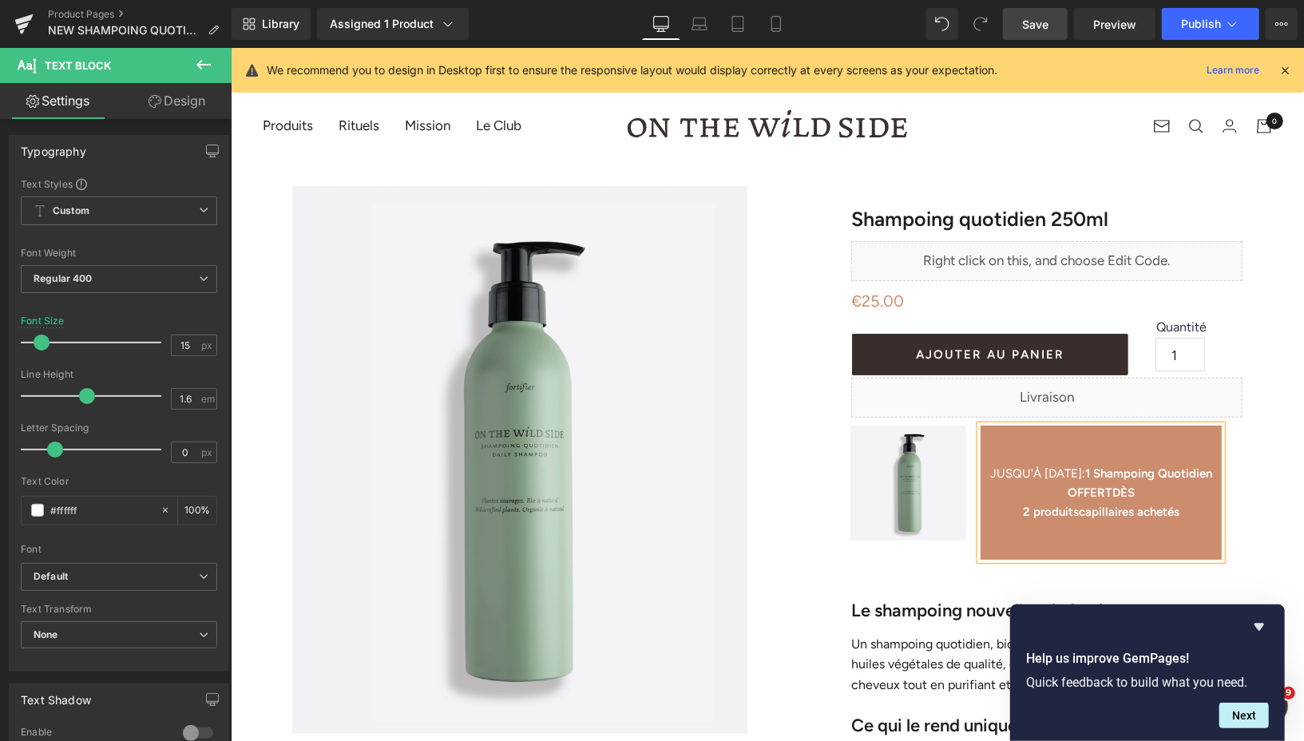
click at [1027, 31] on span "Save" at bounding box center [1035, 24] width 26 height 17
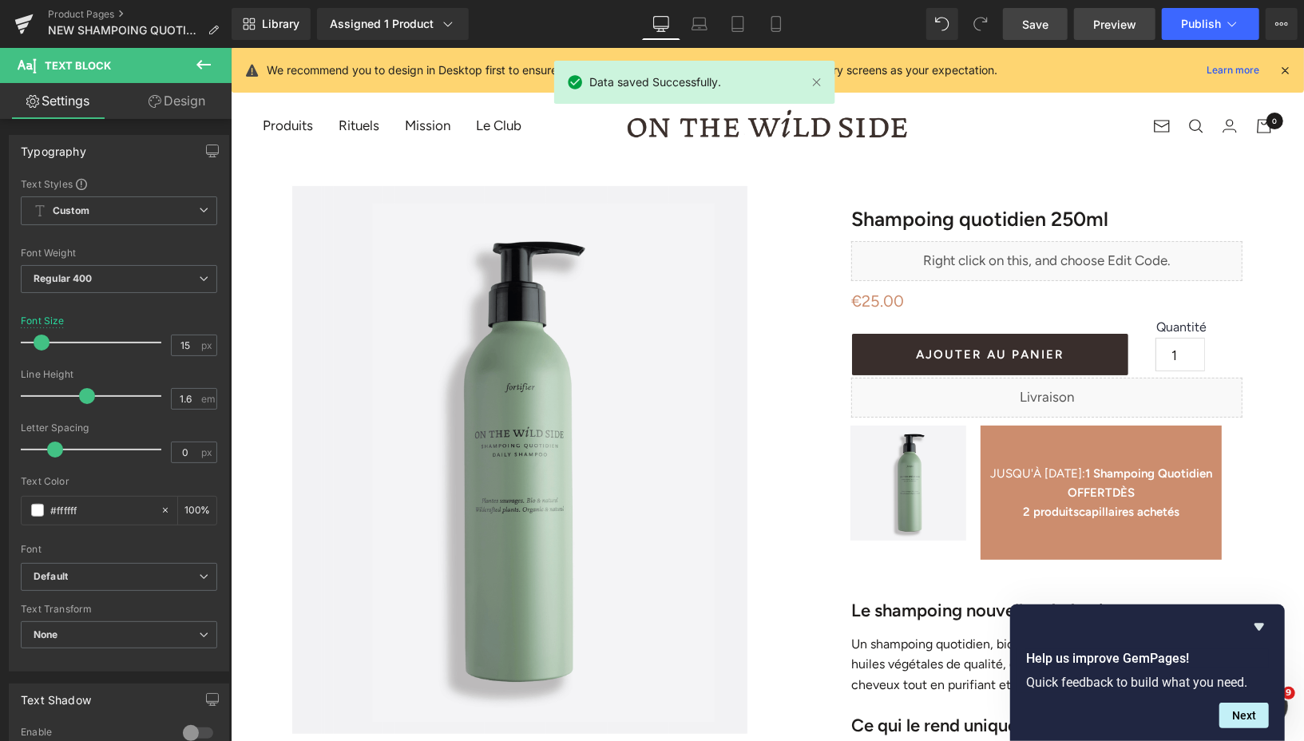
click at [1110, 18] on span "Preview" at bounding box center [1114, 24] width 43 height 17
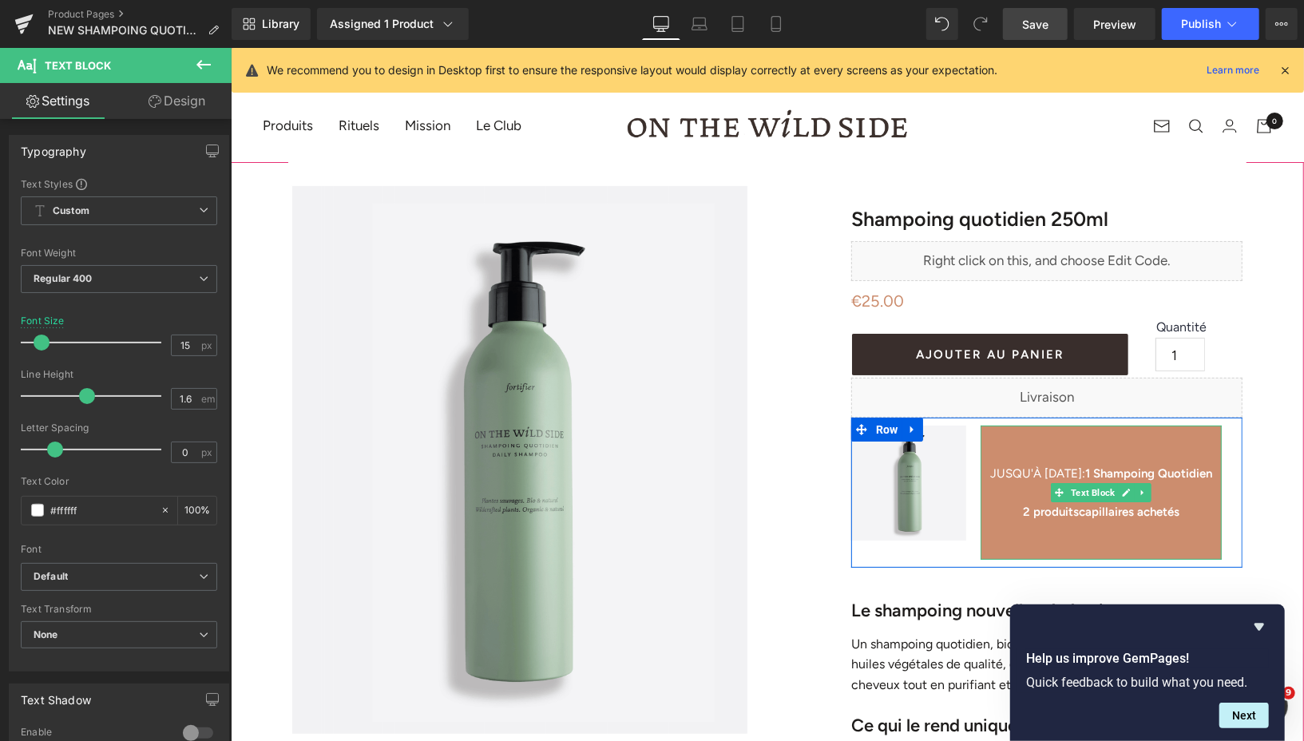
click at [1022, 513] on b "2 produits" at bounding box center [1050, 511] width 56 height 14
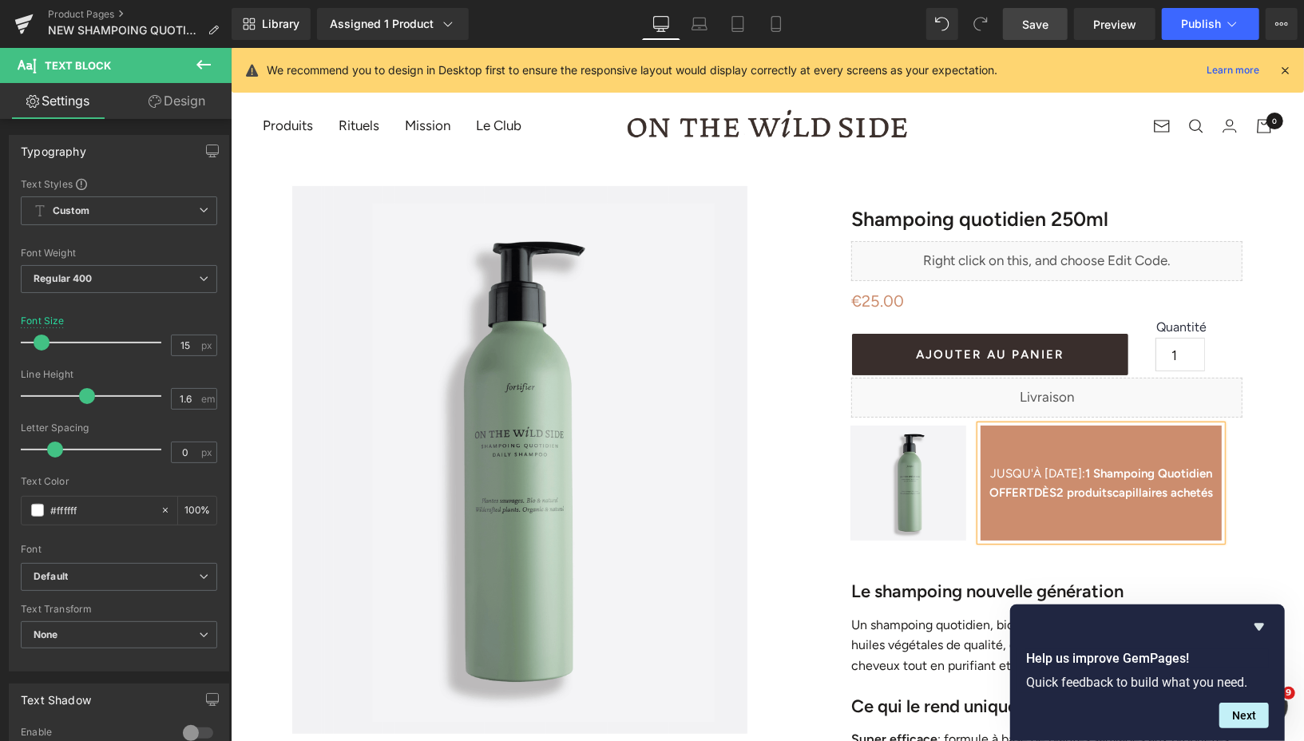
click at [1043, 22] on span "Save" at bounding box center [1035, 24] width 26 height 17
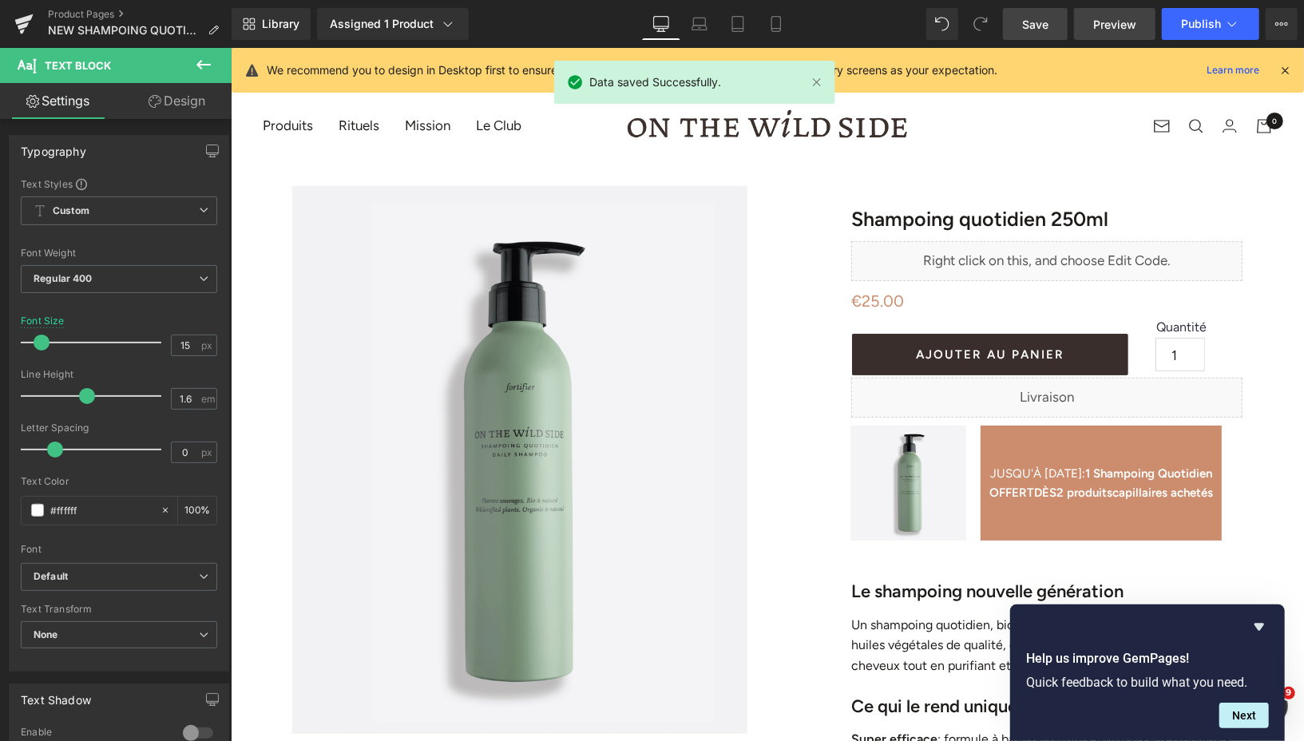
click at [1095, 22] on span "Preview" at bounding box center [1114, 24] width 43 height 17
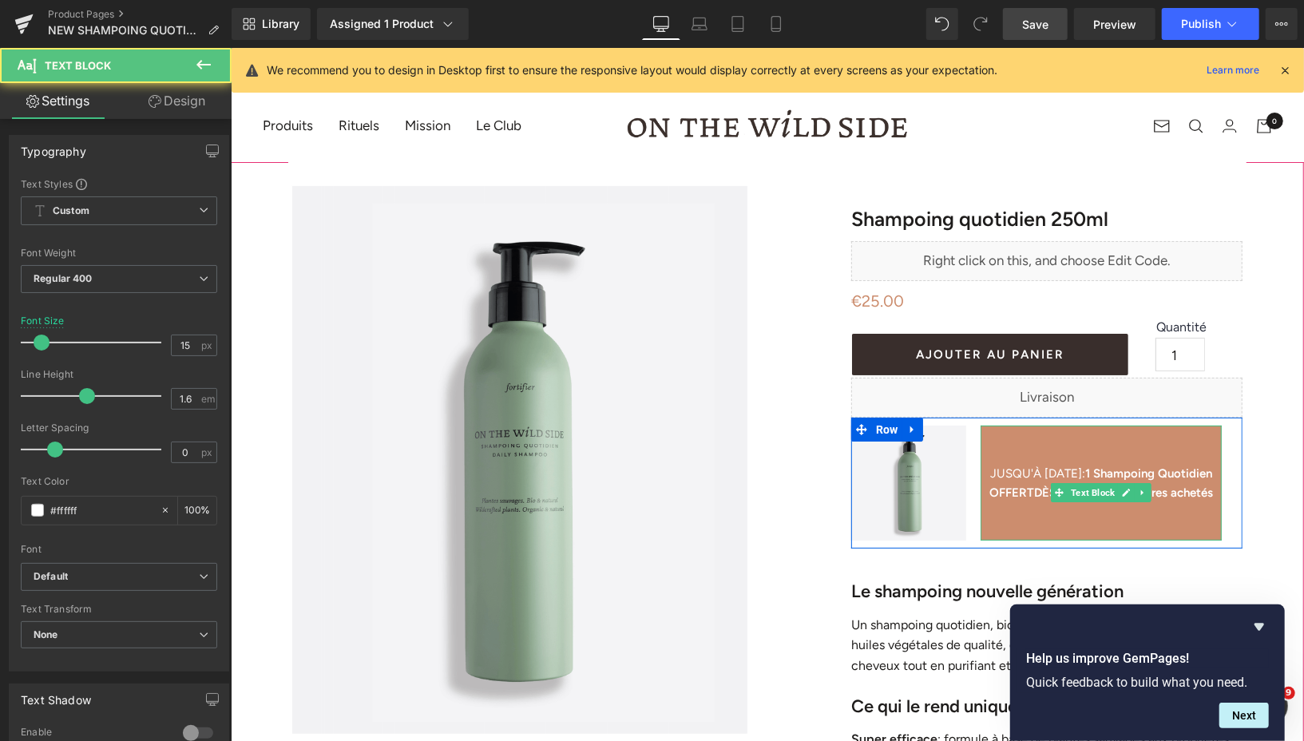
click at [1084, 472] on b "1 Shampoing Quotidien OFFERT" at bounding box center [1099, 482] width 223 height 34
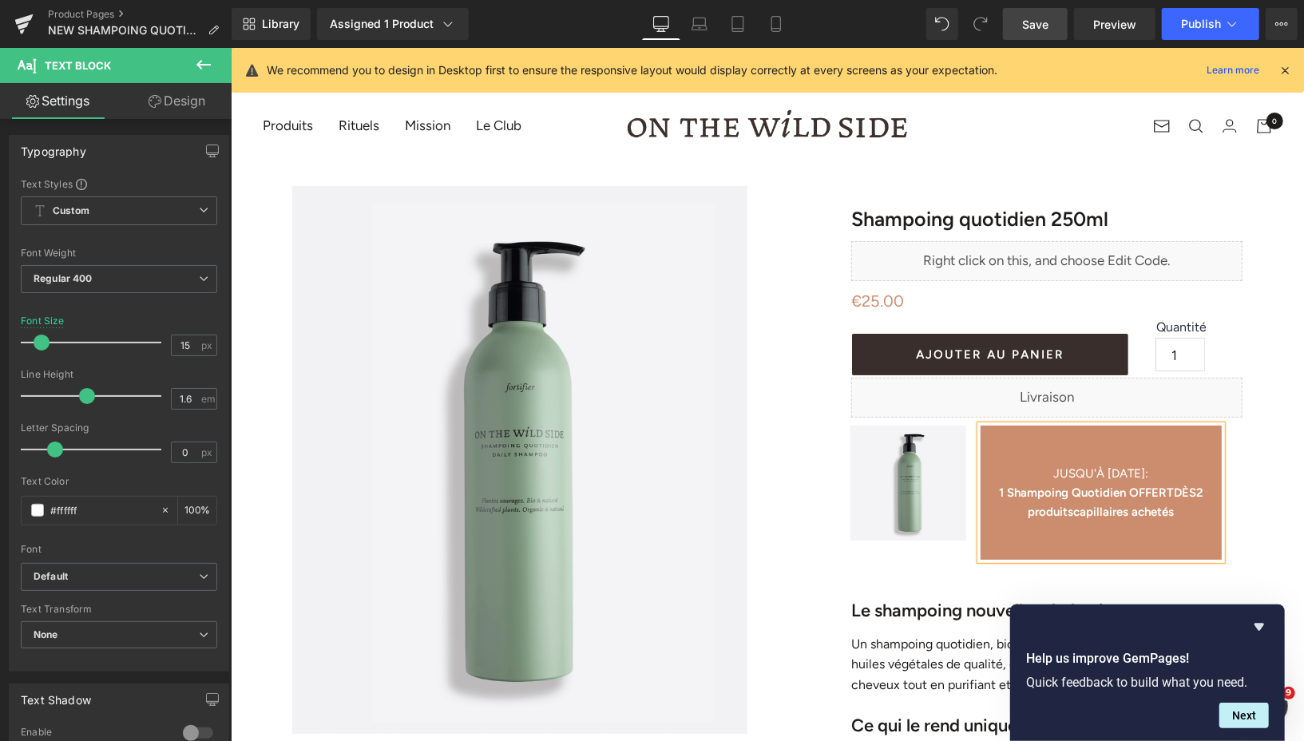
click at [1032, 38] on link "Save" at bounding box center [1035, 24] width 65 height 32
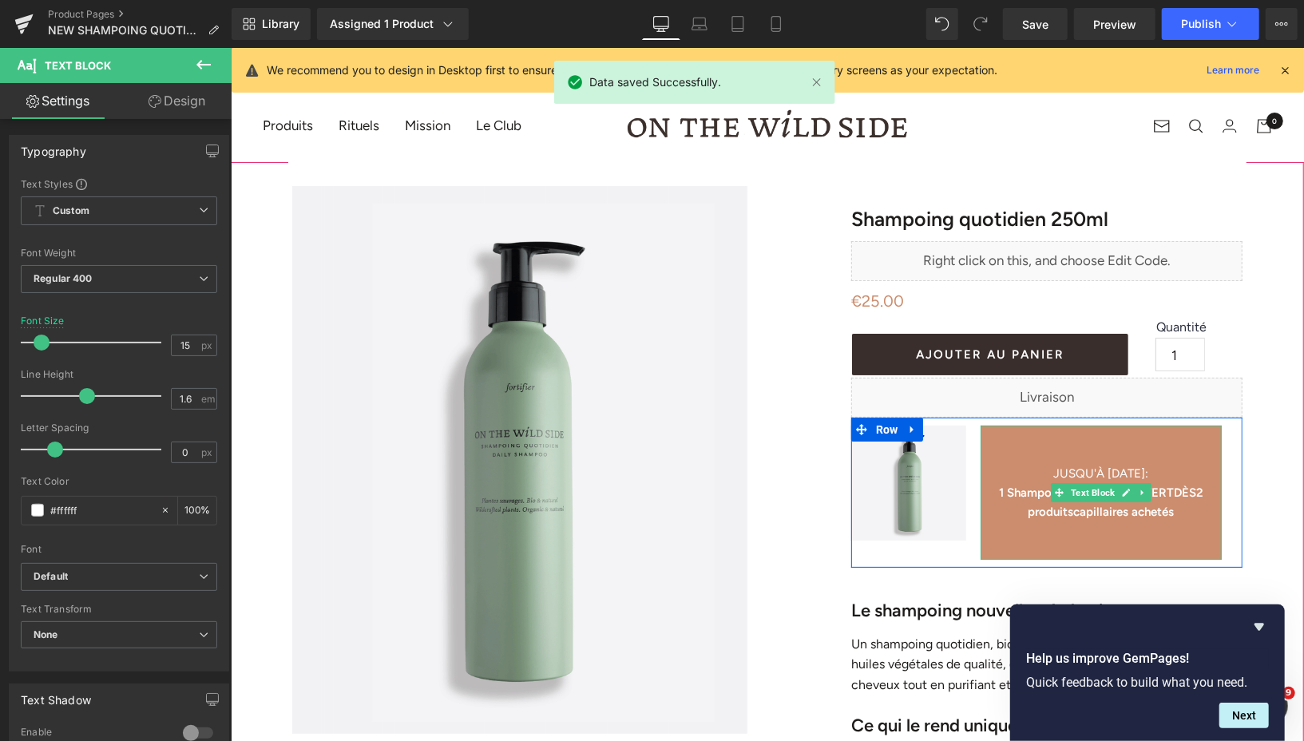
click at [1096, 548] on p at bounding box center [1099, 549] width 241 height 19
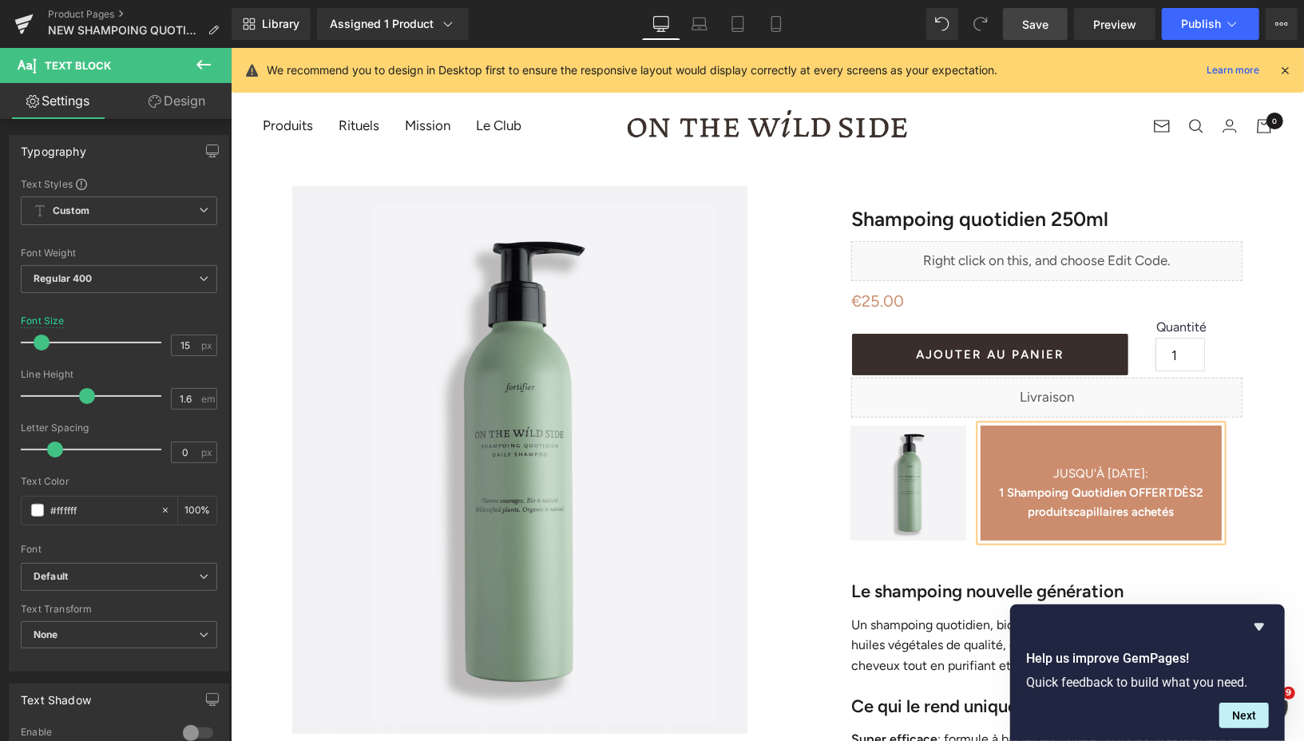
click at [1032, 32] on span "Save" at bounding box center [1035, 24] width 26 height 17
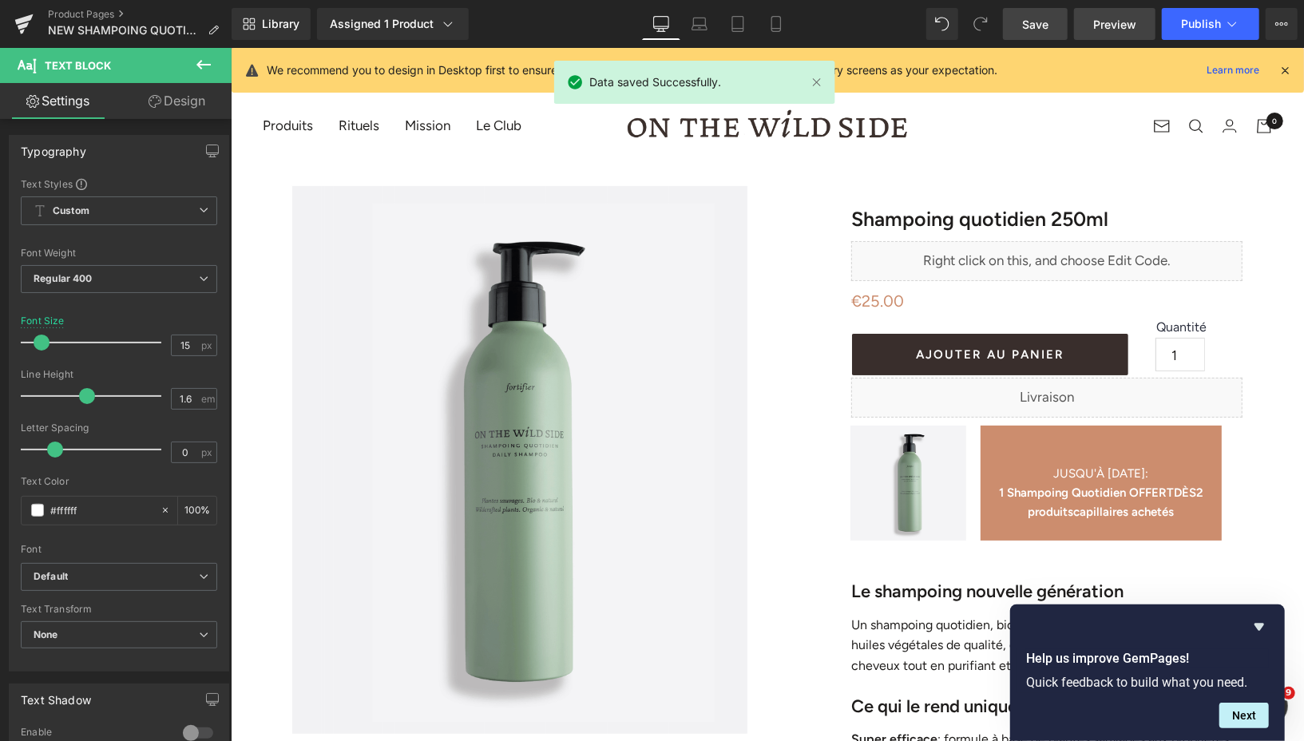
click at [1111, 26] on span "Preview" at bounding box center [1114, 24] width 43 height 17
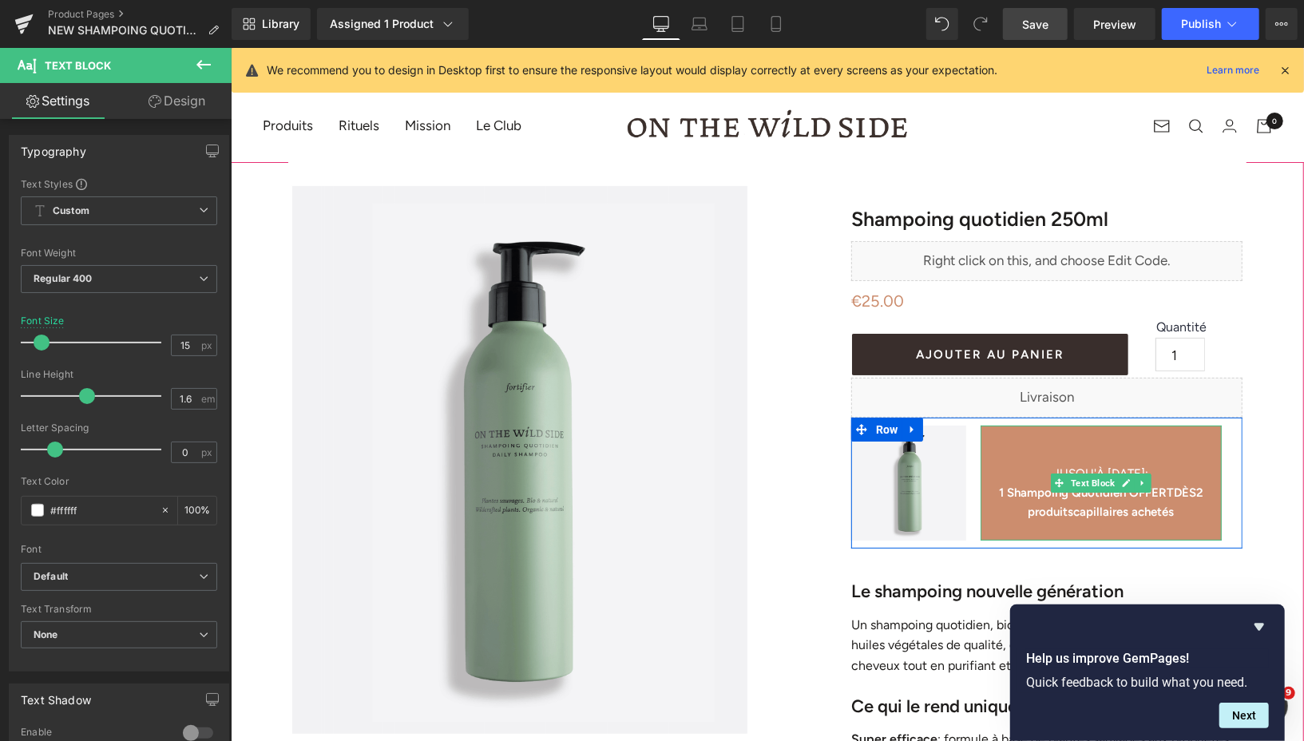
click at [1079, 450] on p at bounding box center [1099, 453] width 241 height 19
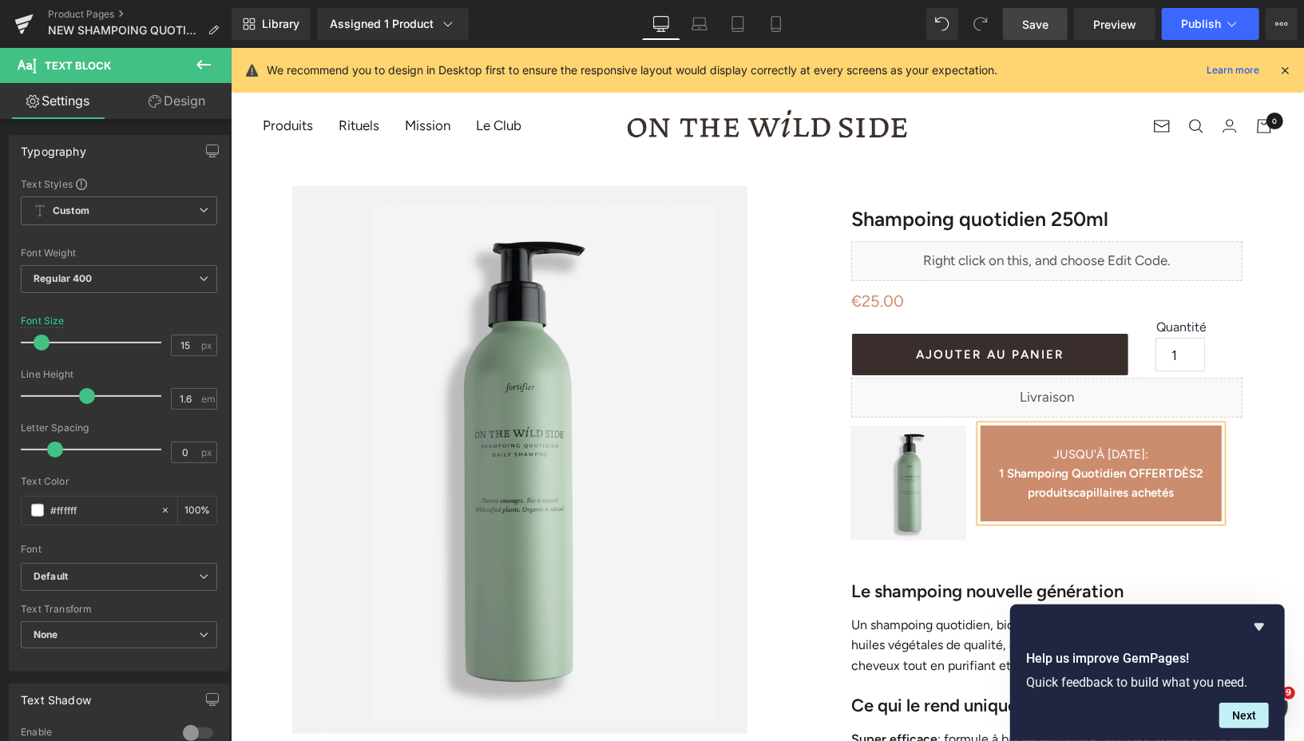
click at [1193, 495] on p "1 Shampoing Quotidien OFFERT DÈS 2 produits capillaires achetés" at bounding box center [1099, 482] width 241 height 38
drag, startPoint x: 1027, startPoint y: 31, endPoint x: 796, endPoint y: 61, distance: 232.7
click at [1027, 31] on span "Save" at bounding box center [1035, 24] width 26 height 17
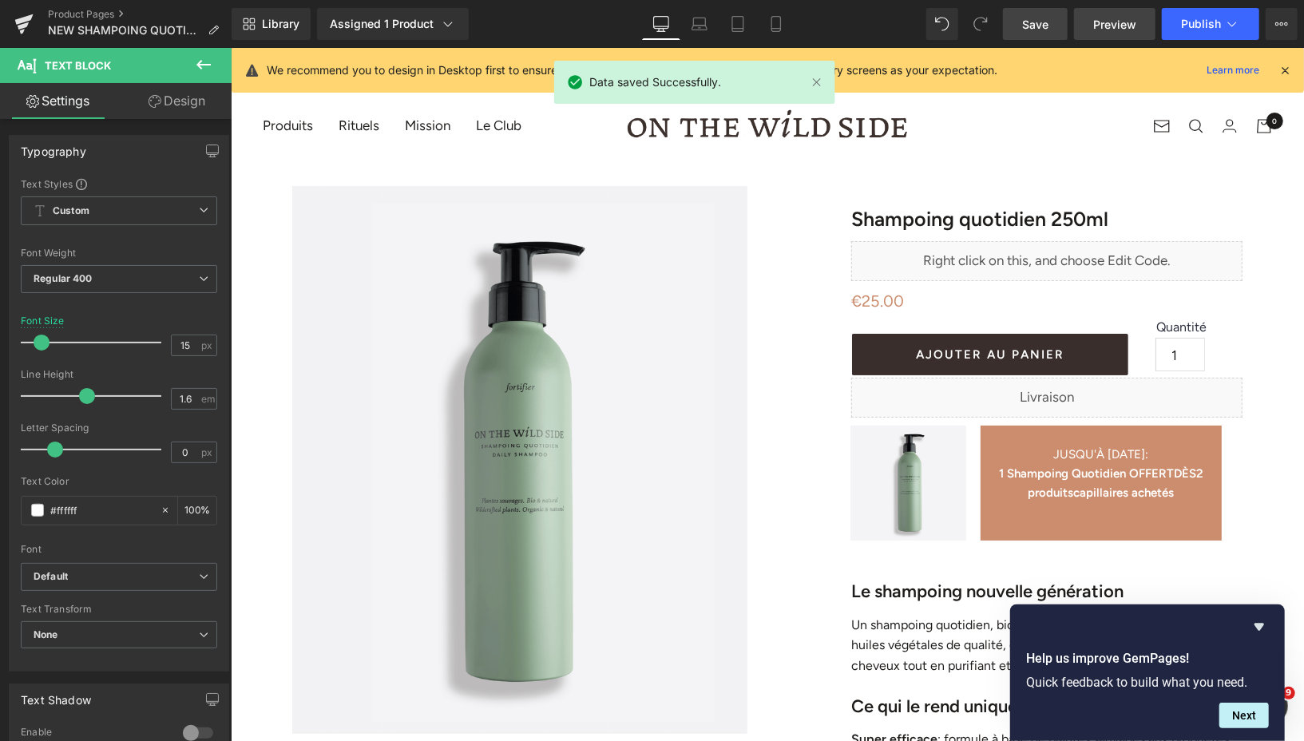
click at [1106, 32] on span "Preview" at bounding box center [1114, 24] width 43 height 17
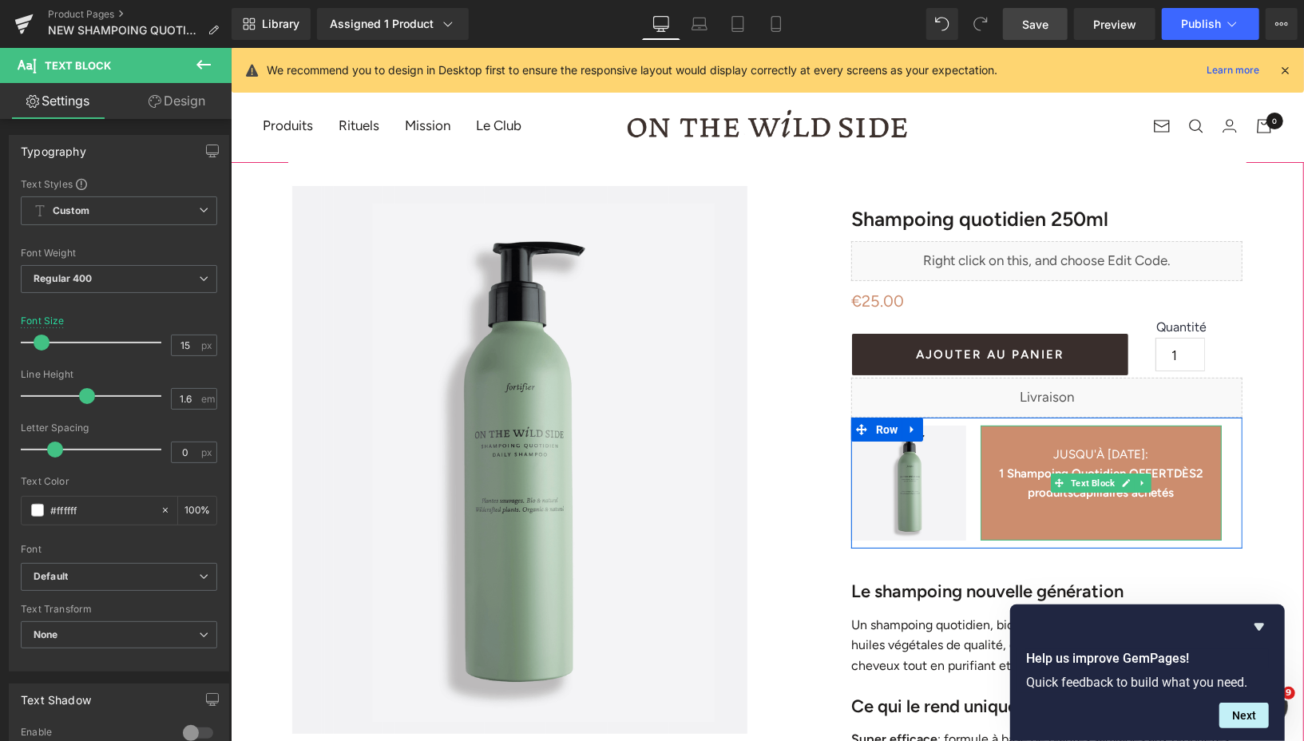
click at [1052, 457] on span "JUSQU'À [DATE]" at bounding box center [1098, 453] width 92 height 14
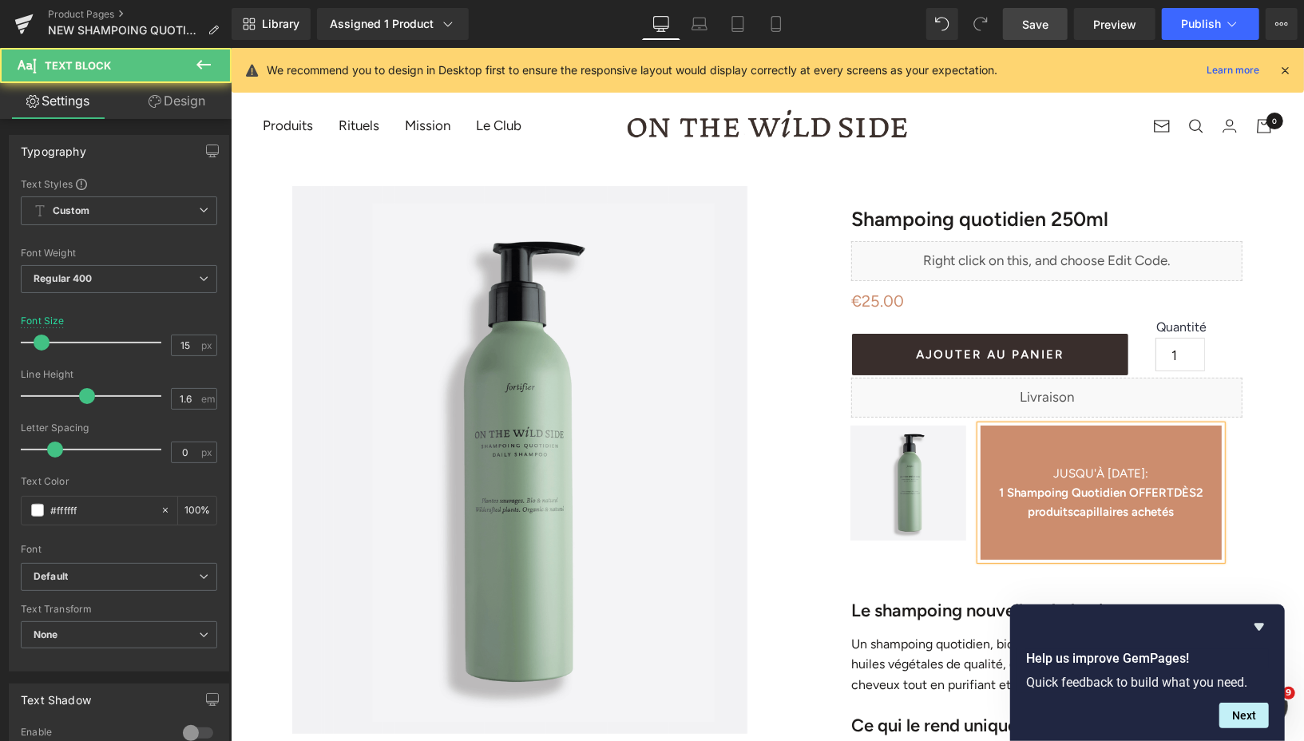
click at [1101, 545] on p at bounding box center [1099, 549] width 241 height 19
click at [1035, 14] on link "Save" at bounding box center [1035, 24] width 65 height 32
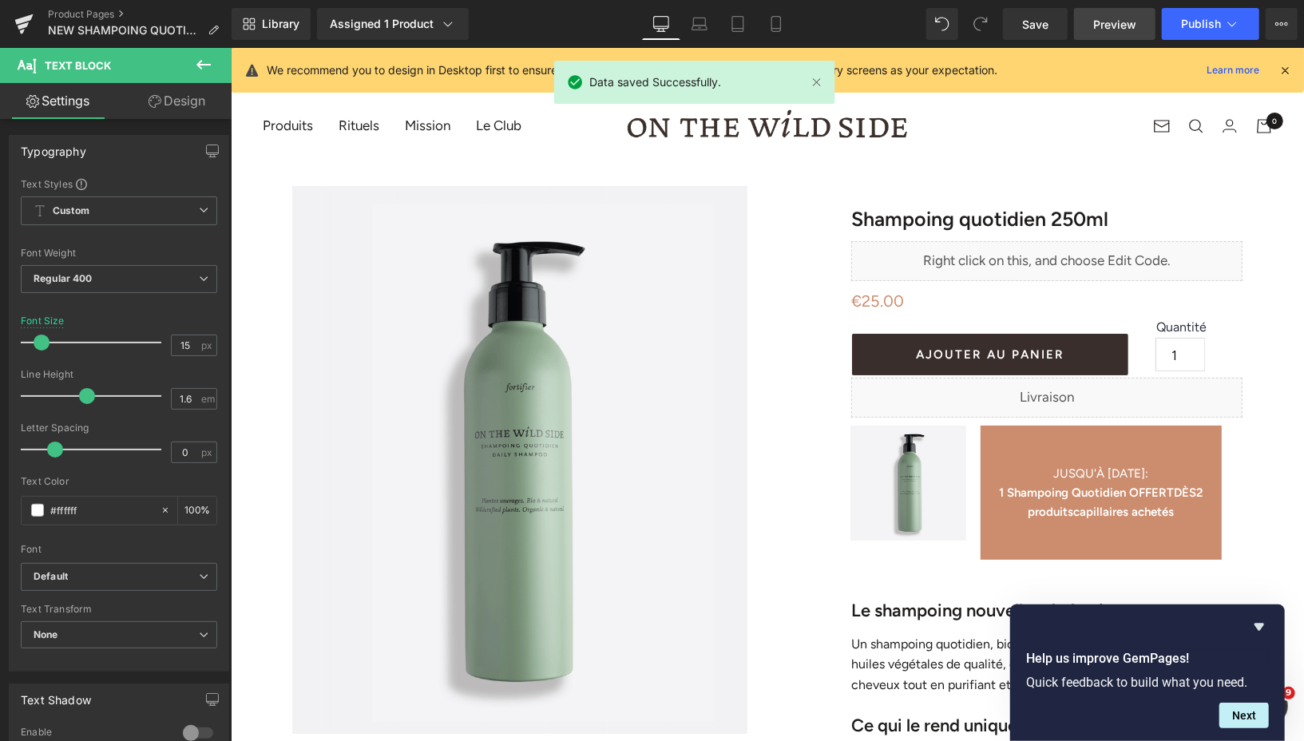
click at [1095, 26] on span "Preview" at bounding box center [1114, 24] width 43 height 17
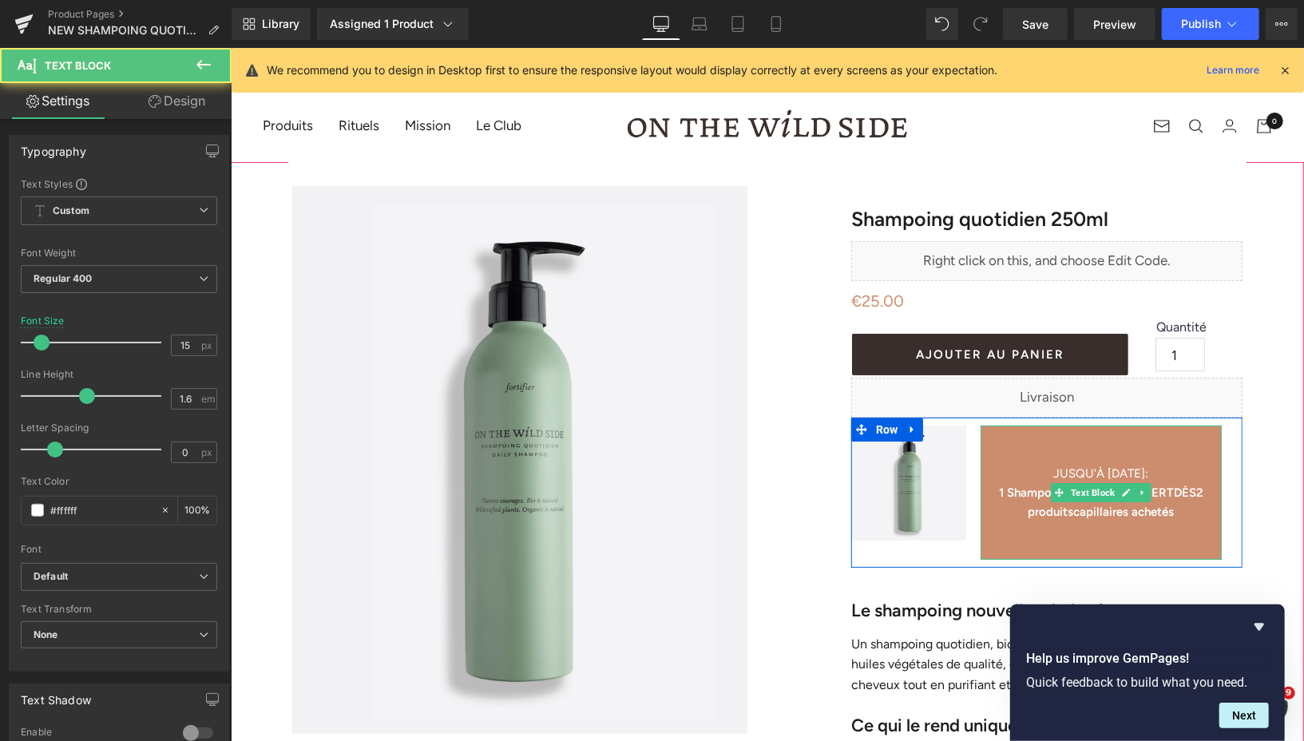
click at [1112, 546] on p at bounding box center [1099, 549] width 241 height 19
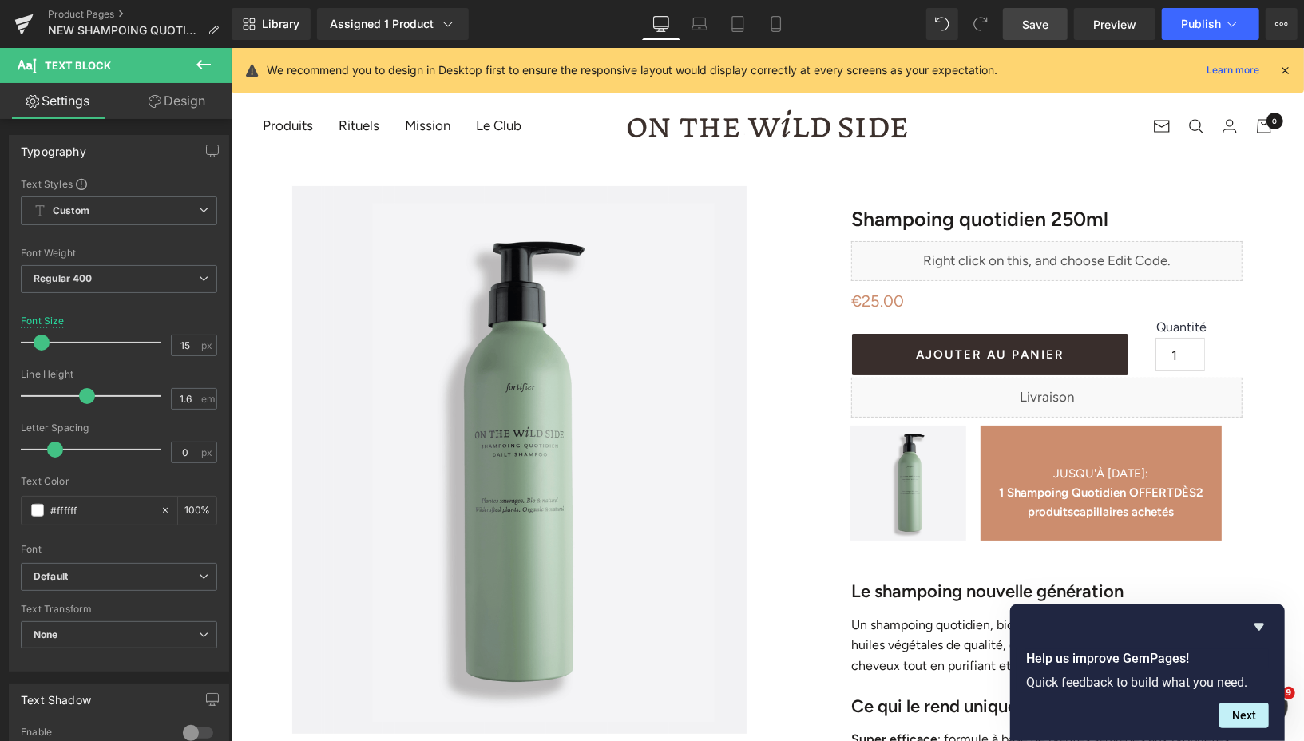
click at [1027, 19] on span "Save" at bounding box center [1035, 24] width 26 height 17
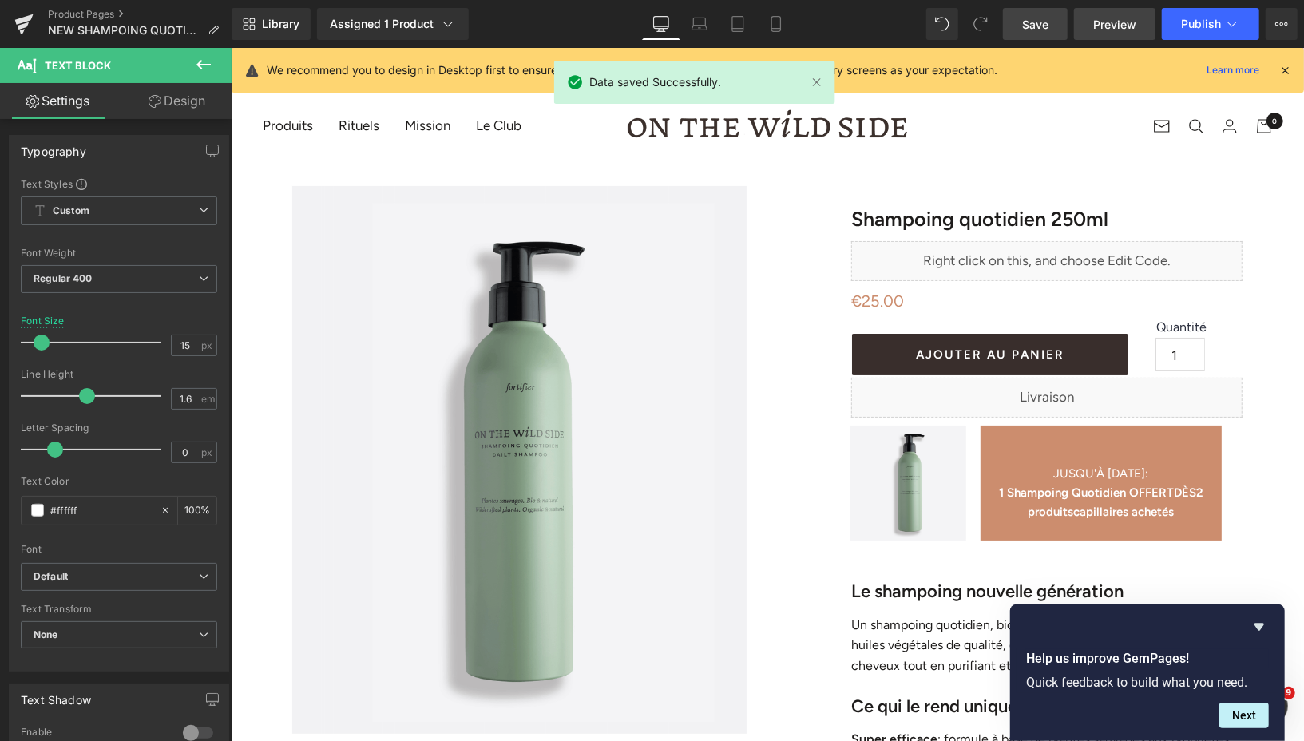
click at [1099, 28] on span "Preview" at bounding box center [1114, 24] width 43 height 17
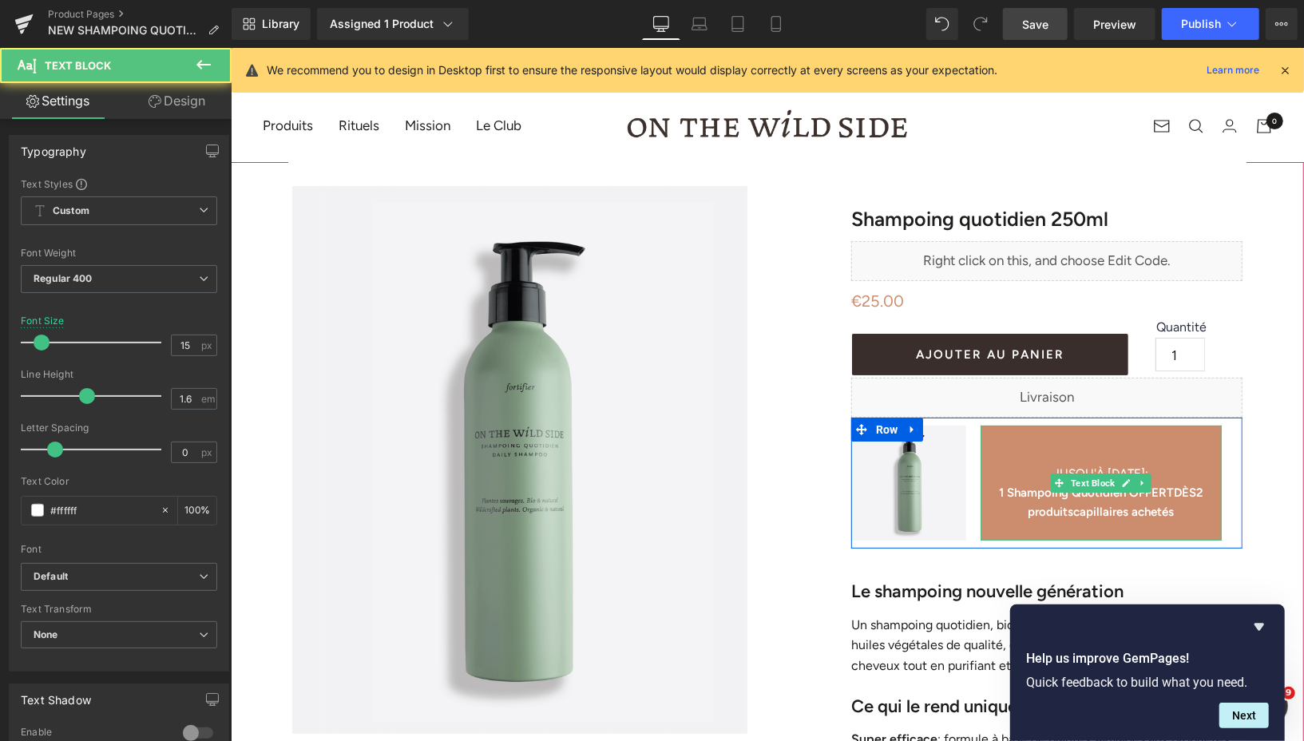
click at [1098, 449] on p at bounding box center [1099, 453] width 241 height 19
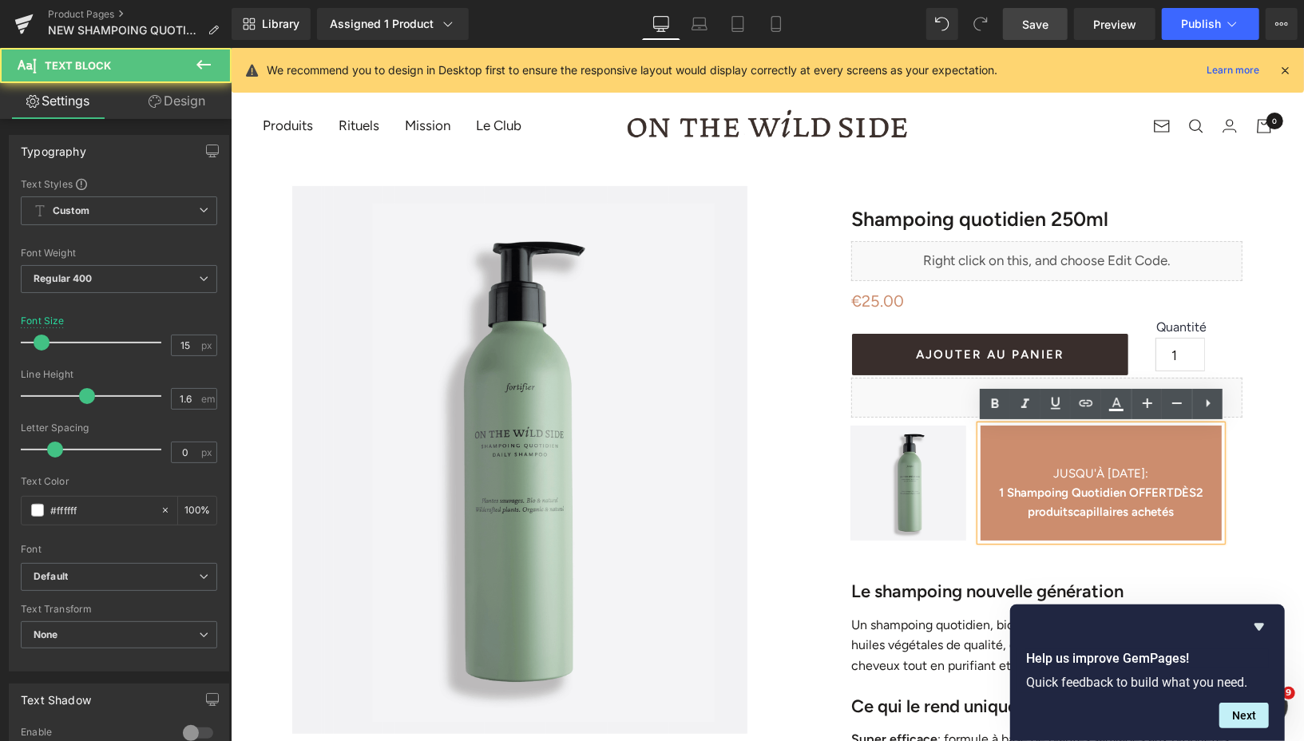
click at [1104, 436] on p at bounding box center [1099, 434] width 241 height 19
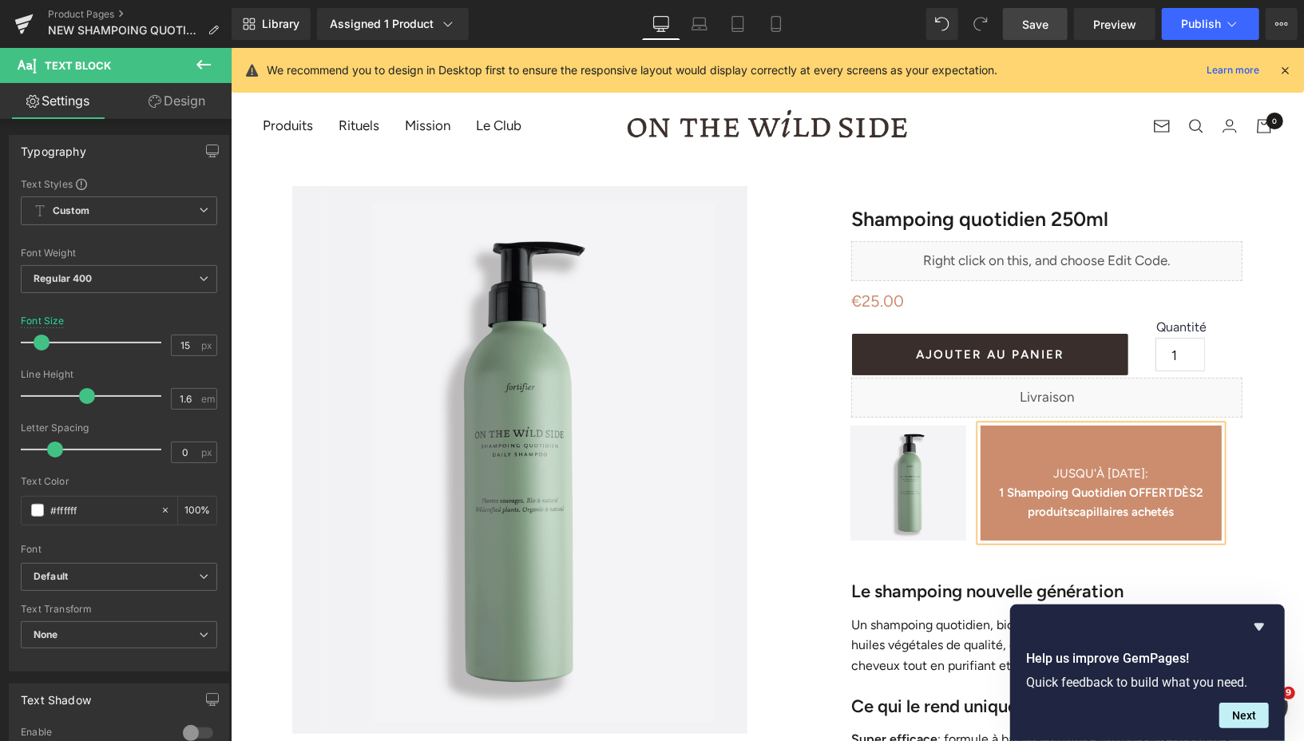
click at [1094, 457] on p at bounding box center [1099, 453] width 241 height 19
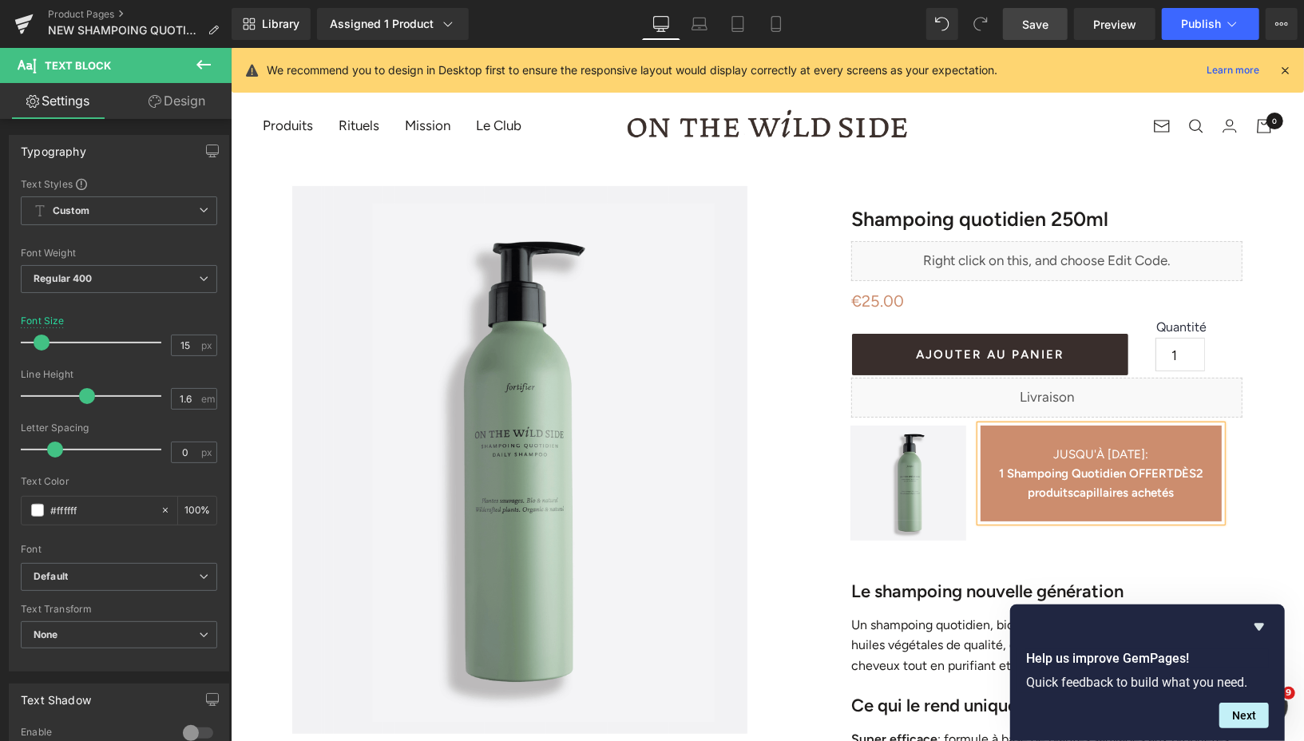
click at [1031, 23] on span "Save" at bounding box center [1035, 24] width 26 height 17
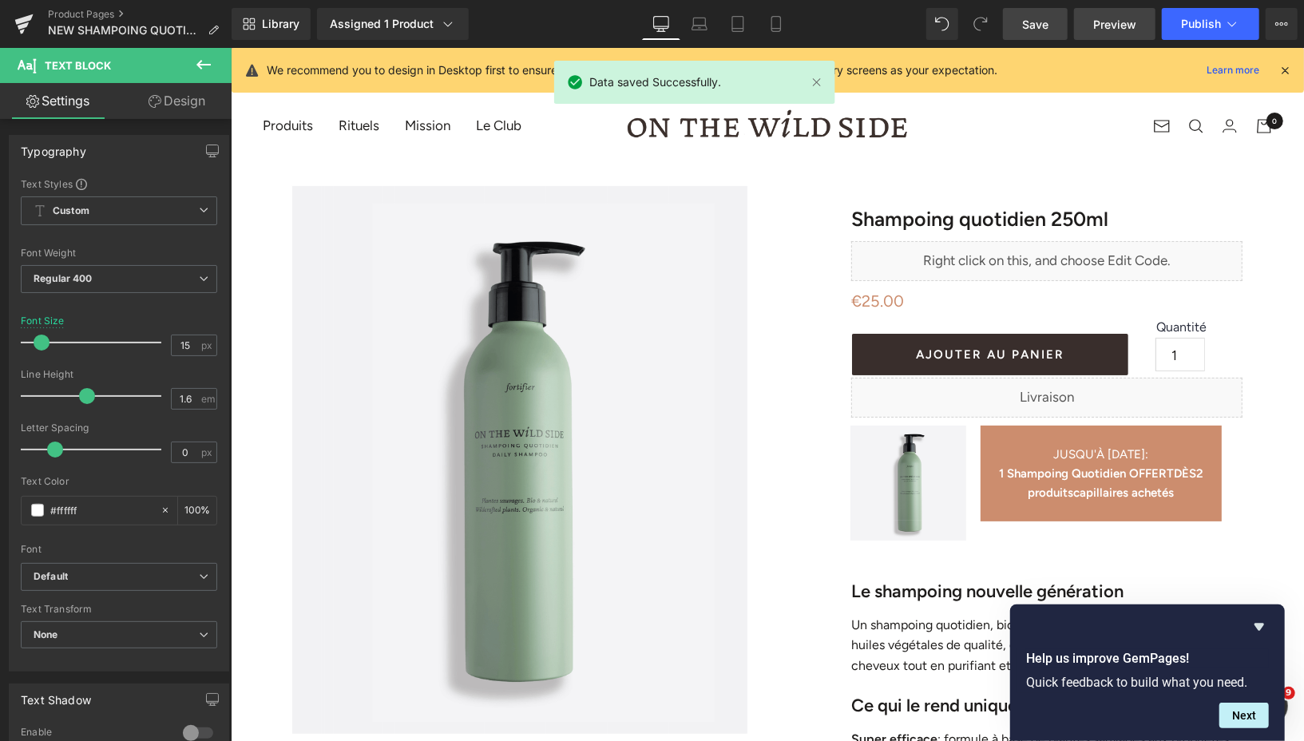
click at [1097, 29] on span "Preview" at bounding box center [1114, 24] width 43 height 17
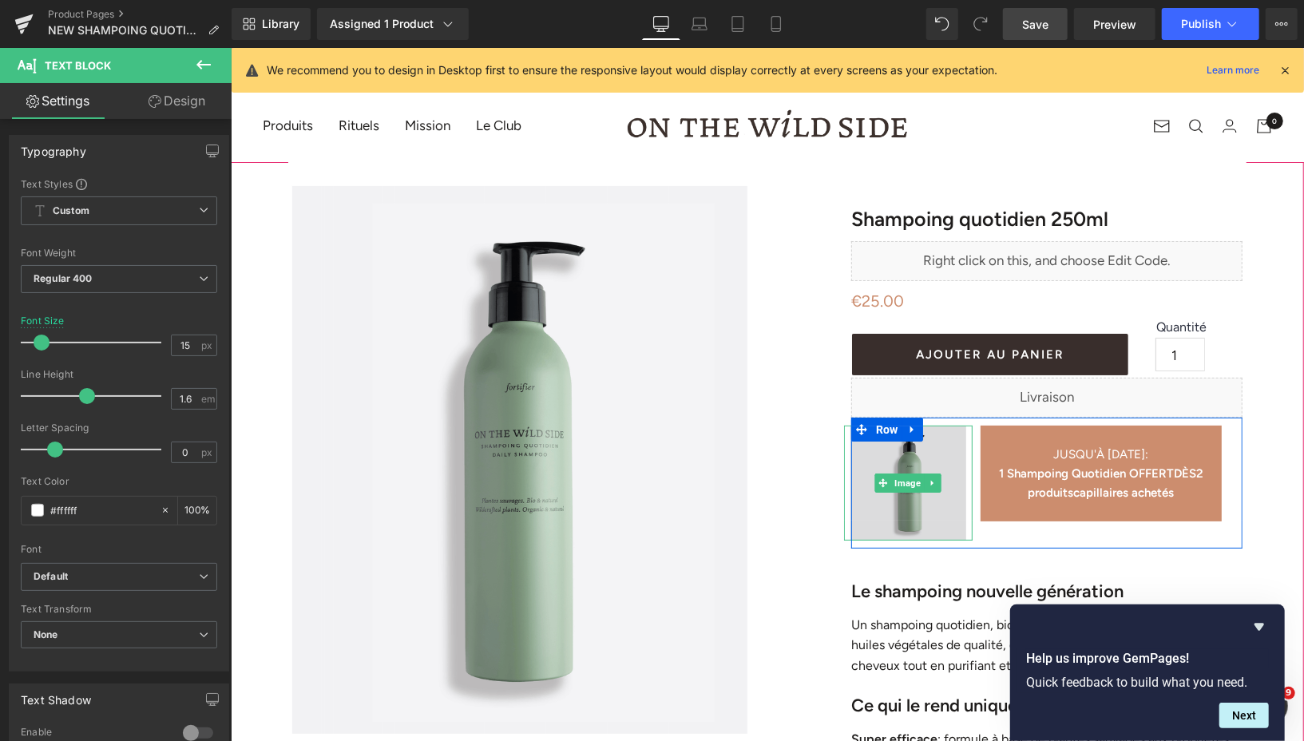
click at [908, 500] on img at bounding box center [907, 482] width 116 height 115
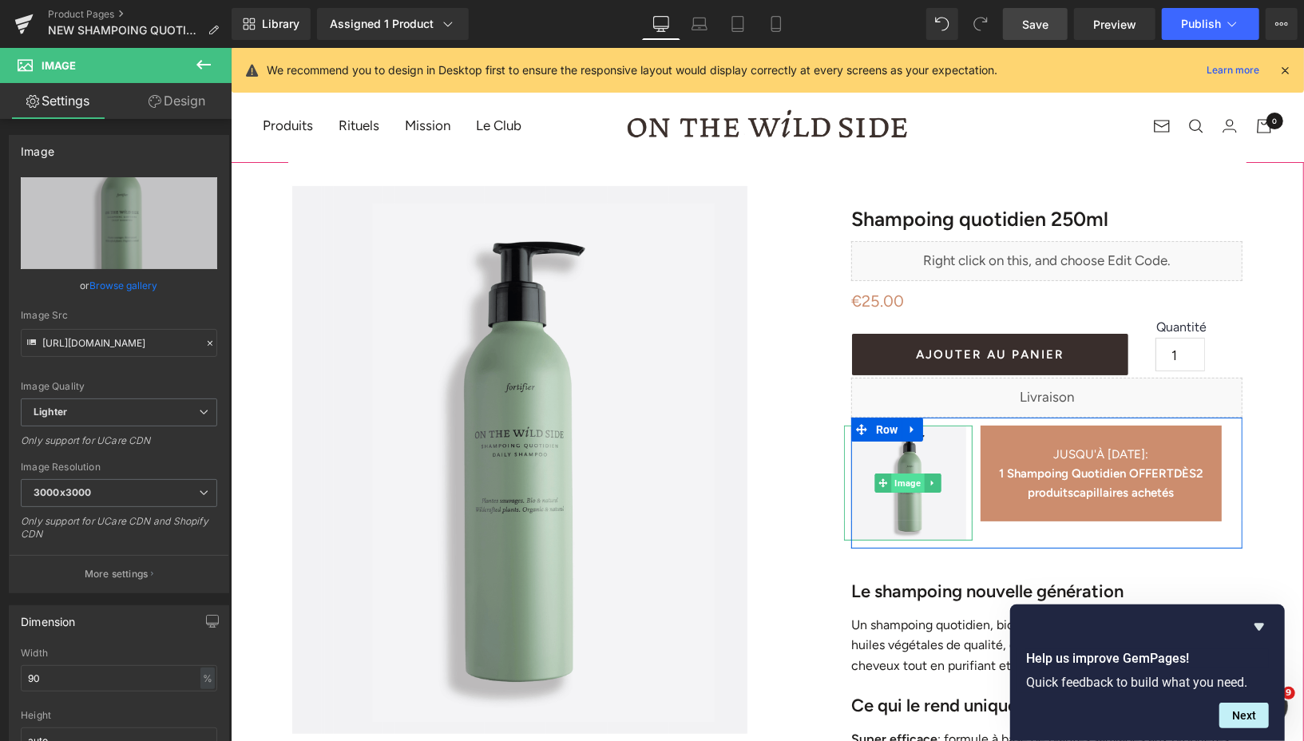
click at [909, 482] on span "Image" at bounding box center [907, 482] width 33 height 19
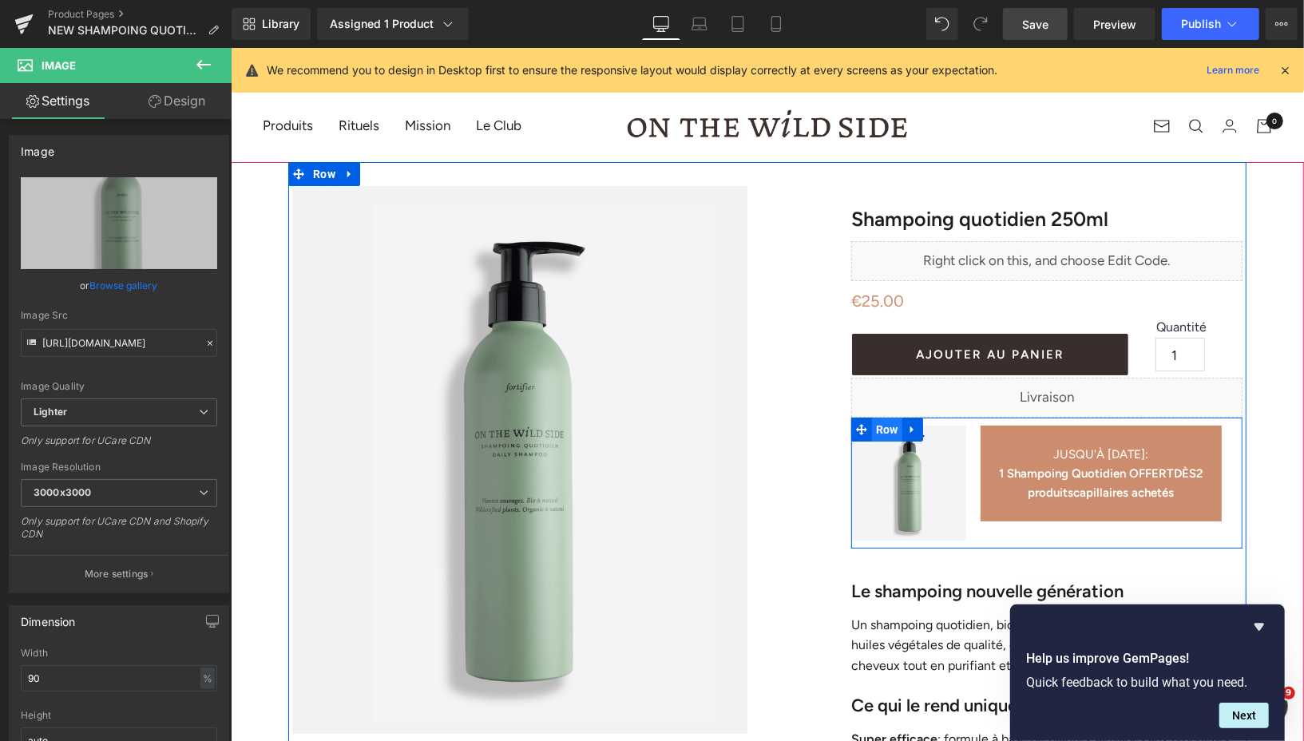
click at [884, 428] on span "Row" at bounding box center [886, 429] width 30 height 24
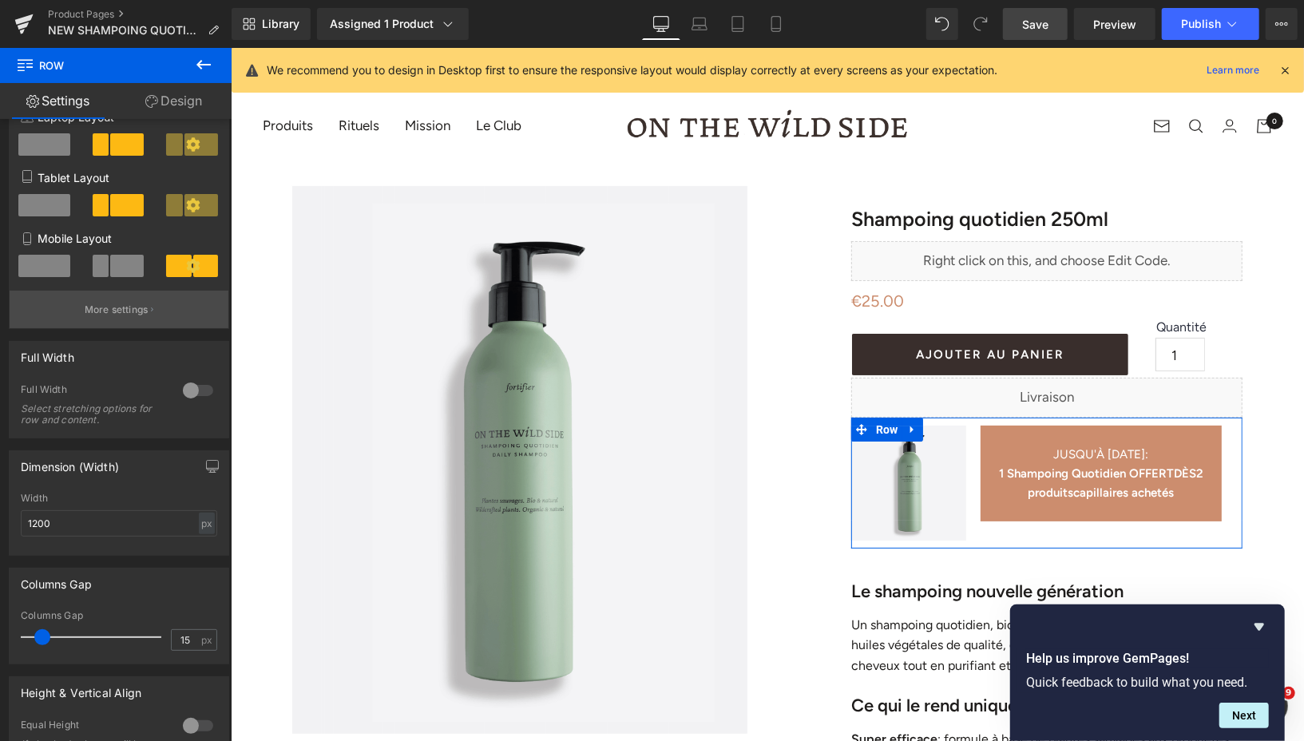
scroll to position [250, 0]
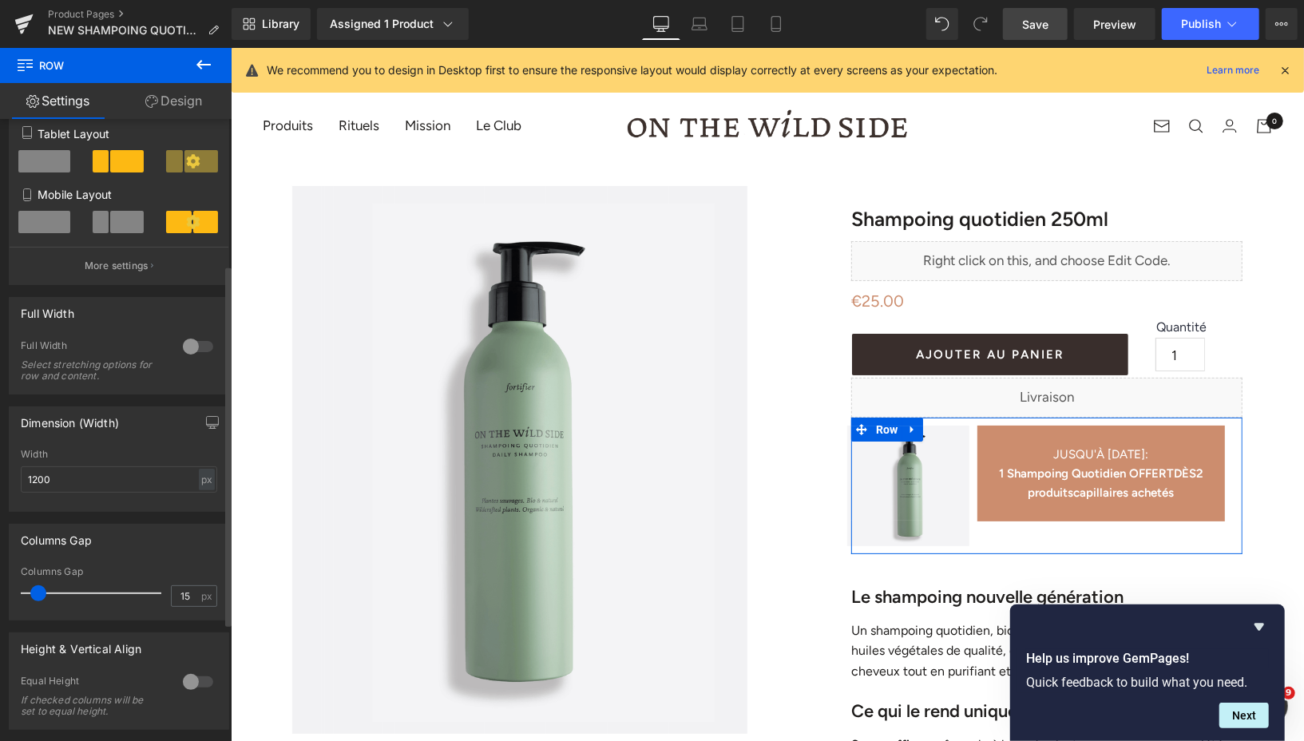
click at [39, 596] on span at bounding box center [38, 593] width 16 height 16
click at [63, 484] on input "1200" at bounding box center [119, 479] width 196 height 26
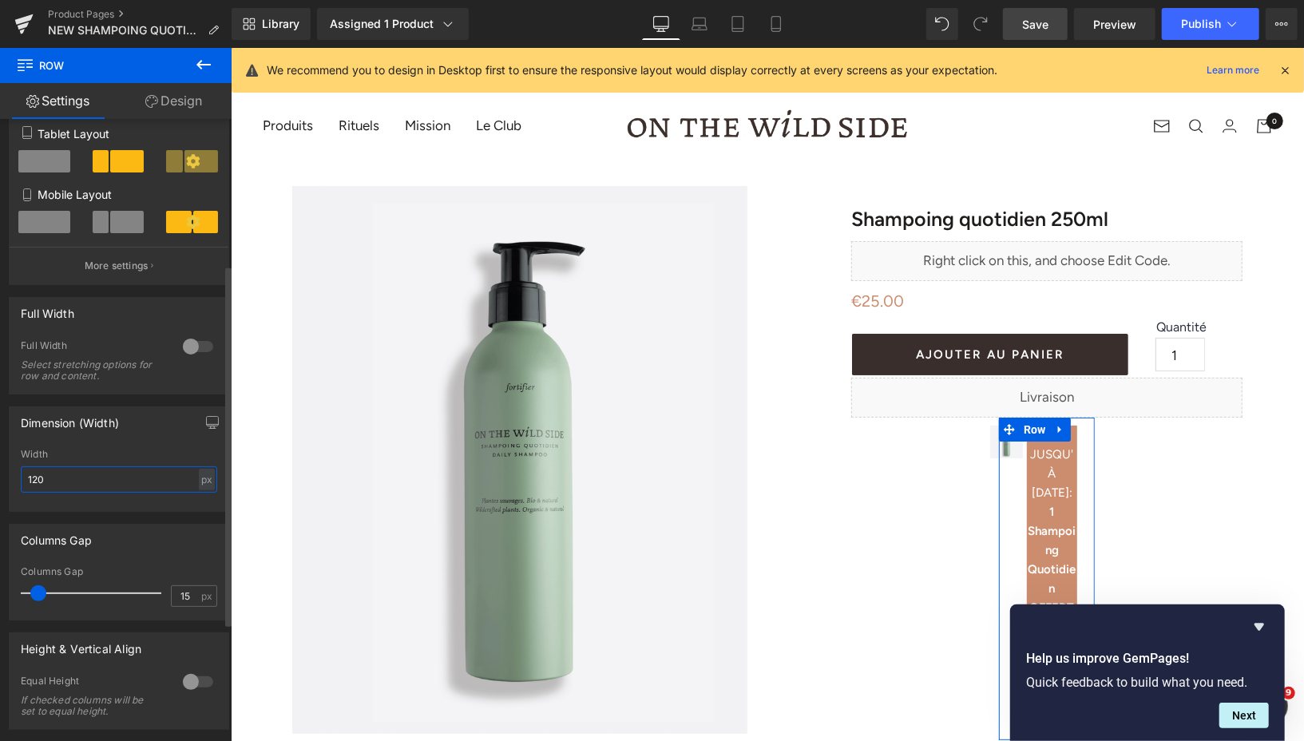
type input "1200"
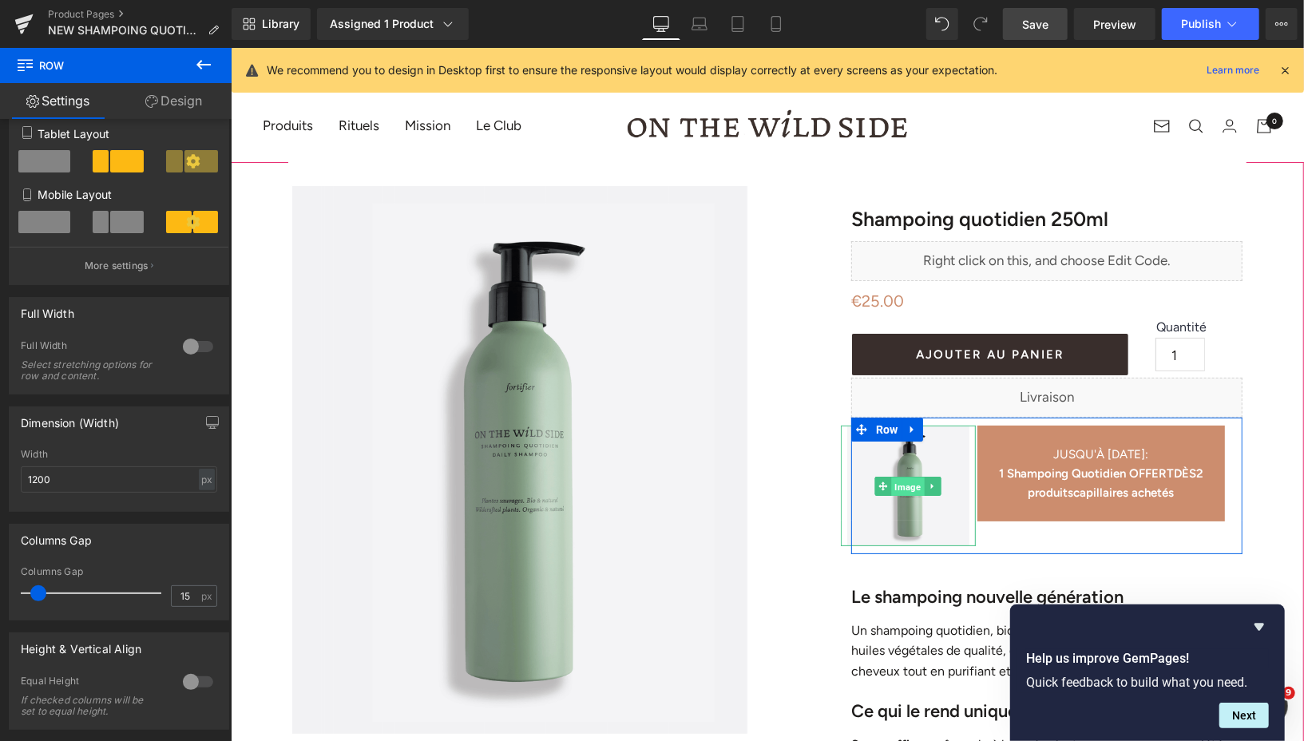
click at [902, 480] on span "Image" at bounding box center [907, 485] width 33 height 19
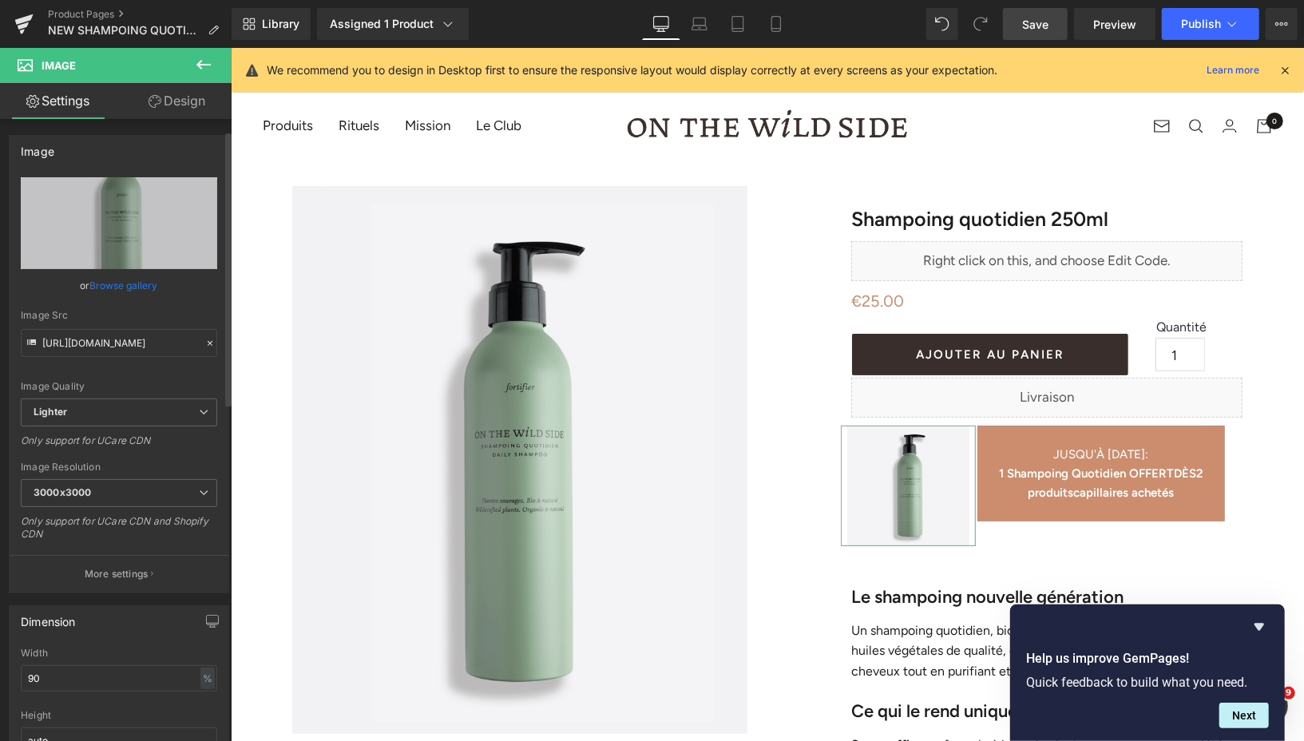
scroll to position [38, 0]
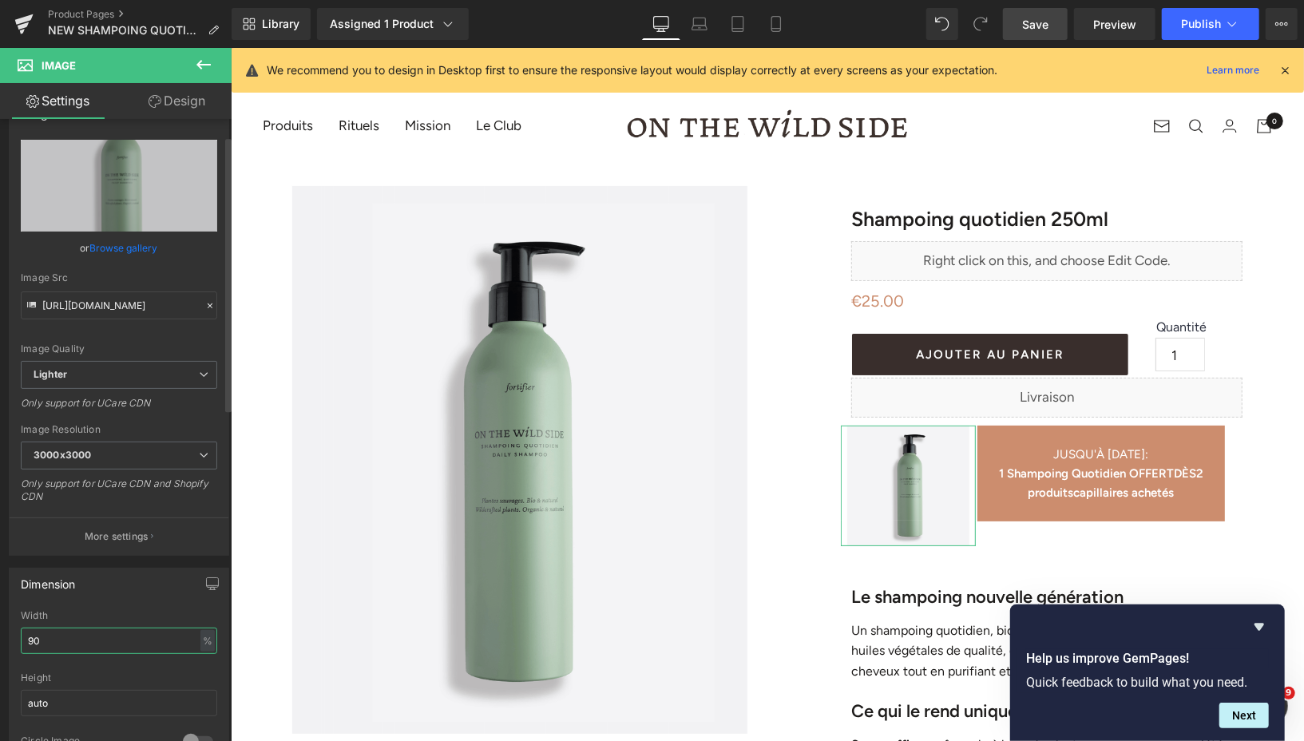
click at [60, 640] on input "90" at bounding box center [119, 640] width 196 height 26
type input "9"
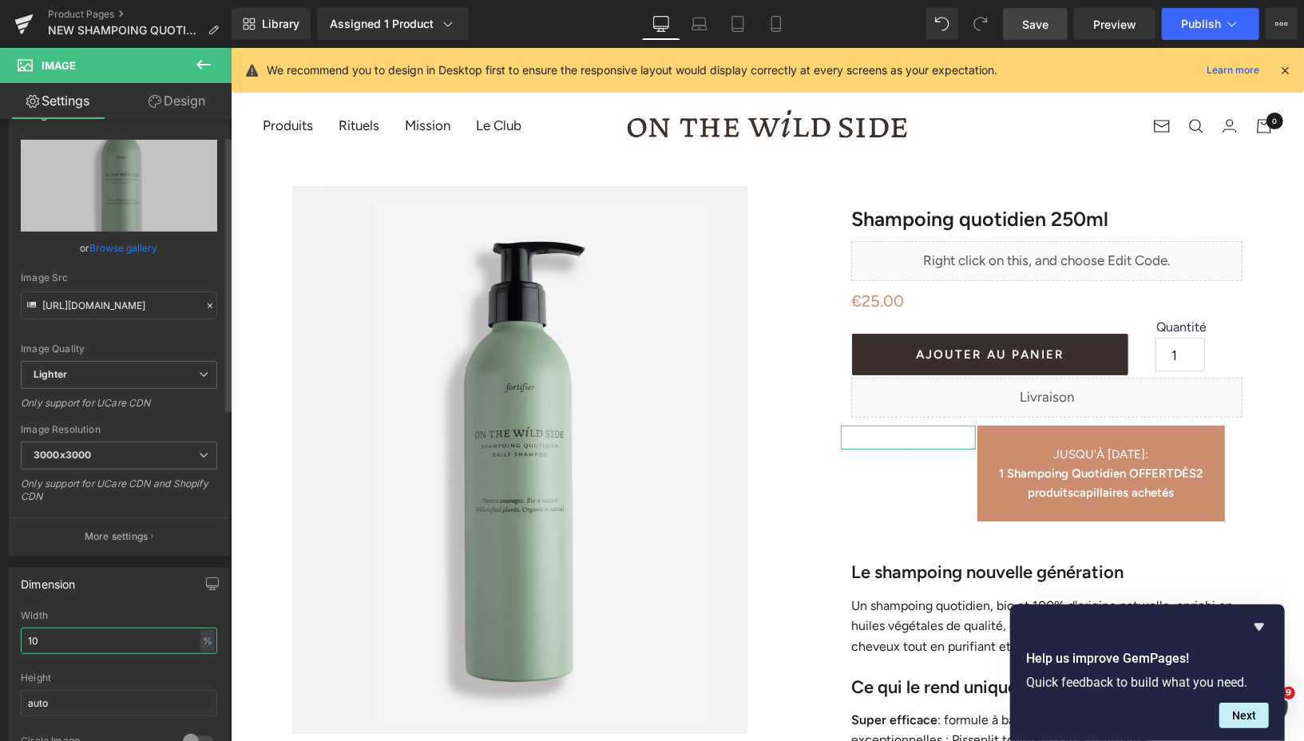
type input "100"
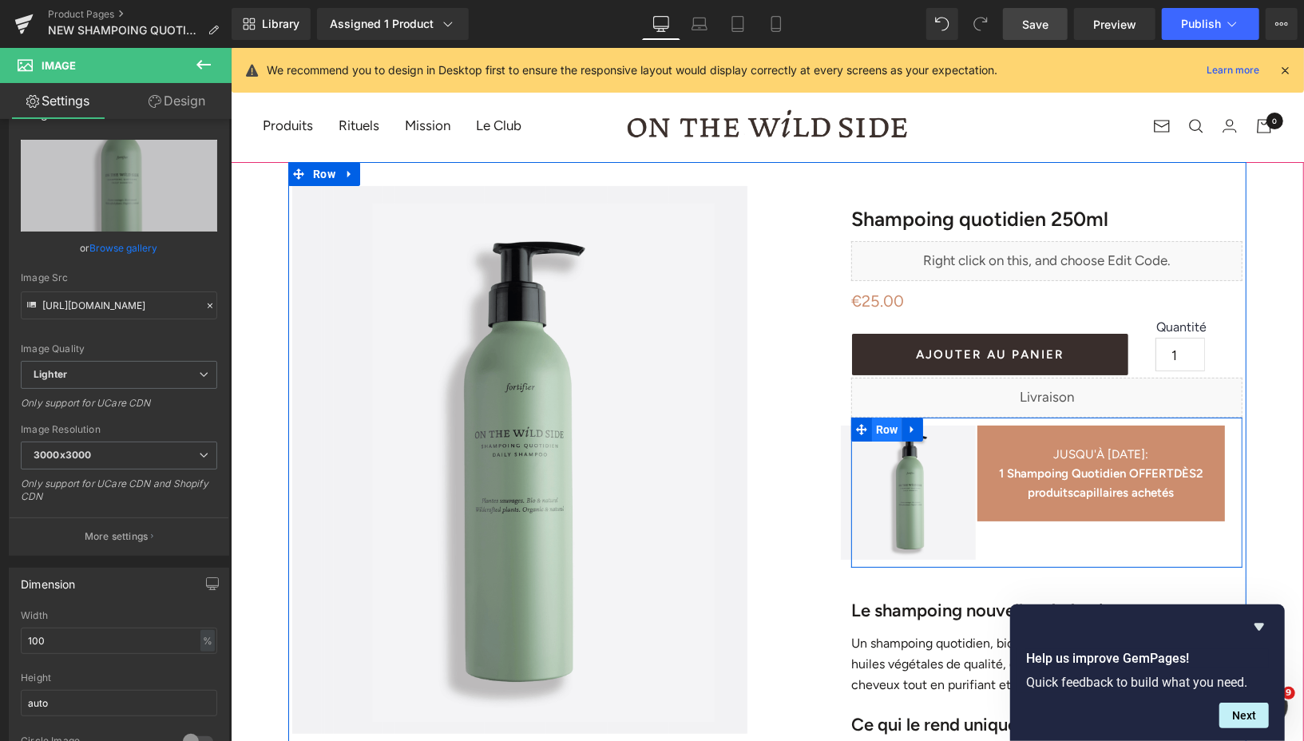
click at [876, 429] on span "Row" at bounding box center [886, 429] width 30 height 24
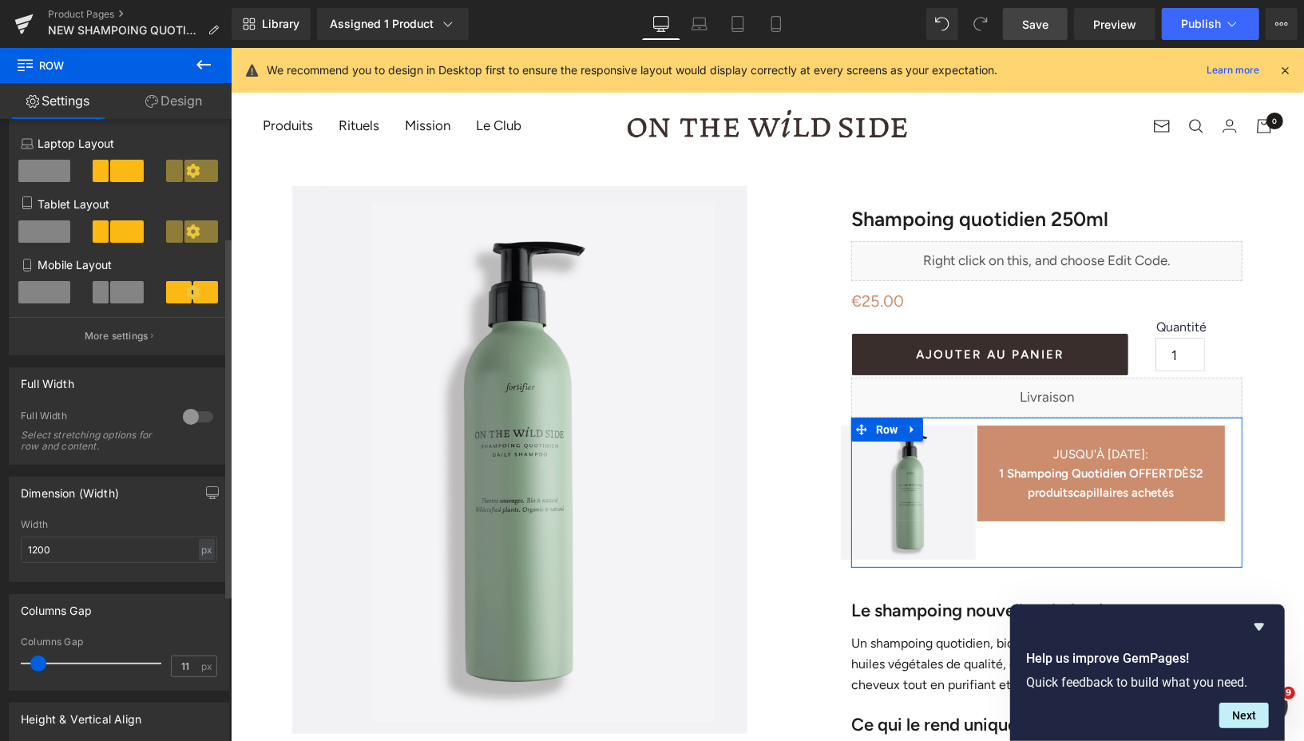
scroll to position [202, 0]
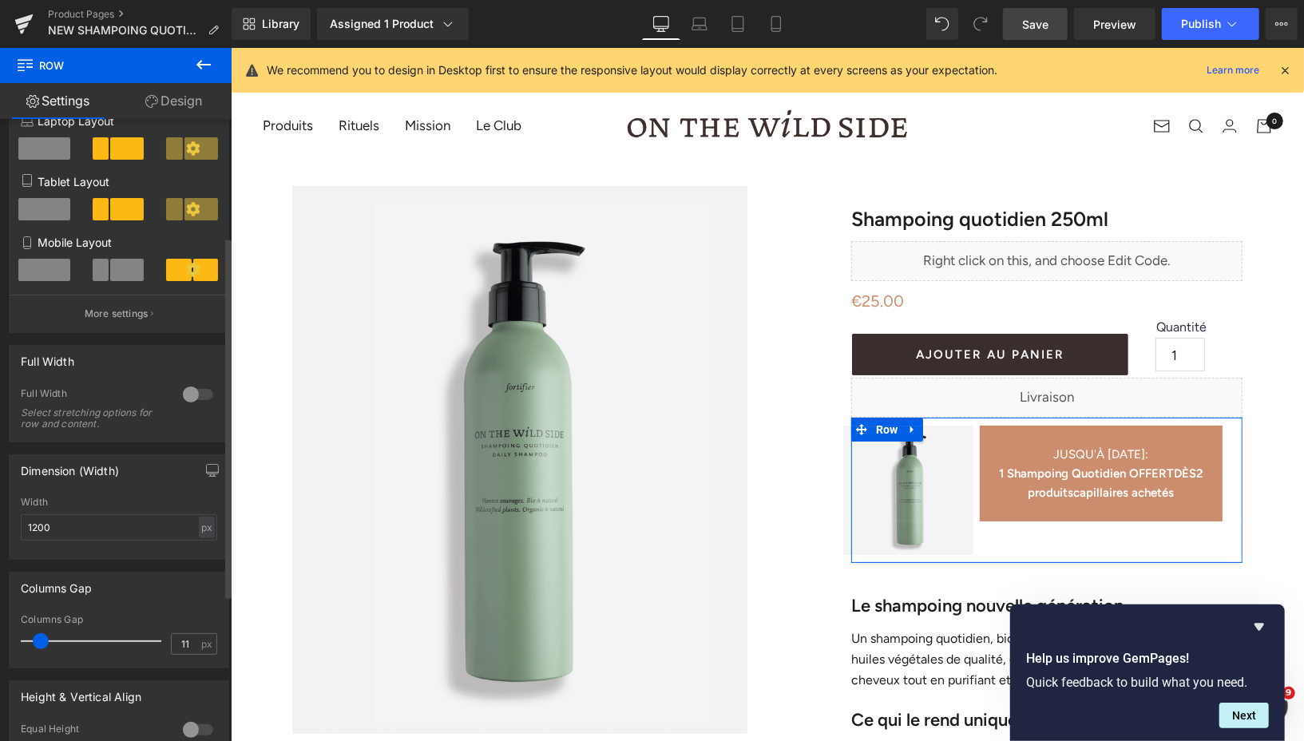
click at [37, 643] on span at bounding box center [41, 641] width 16 height 16
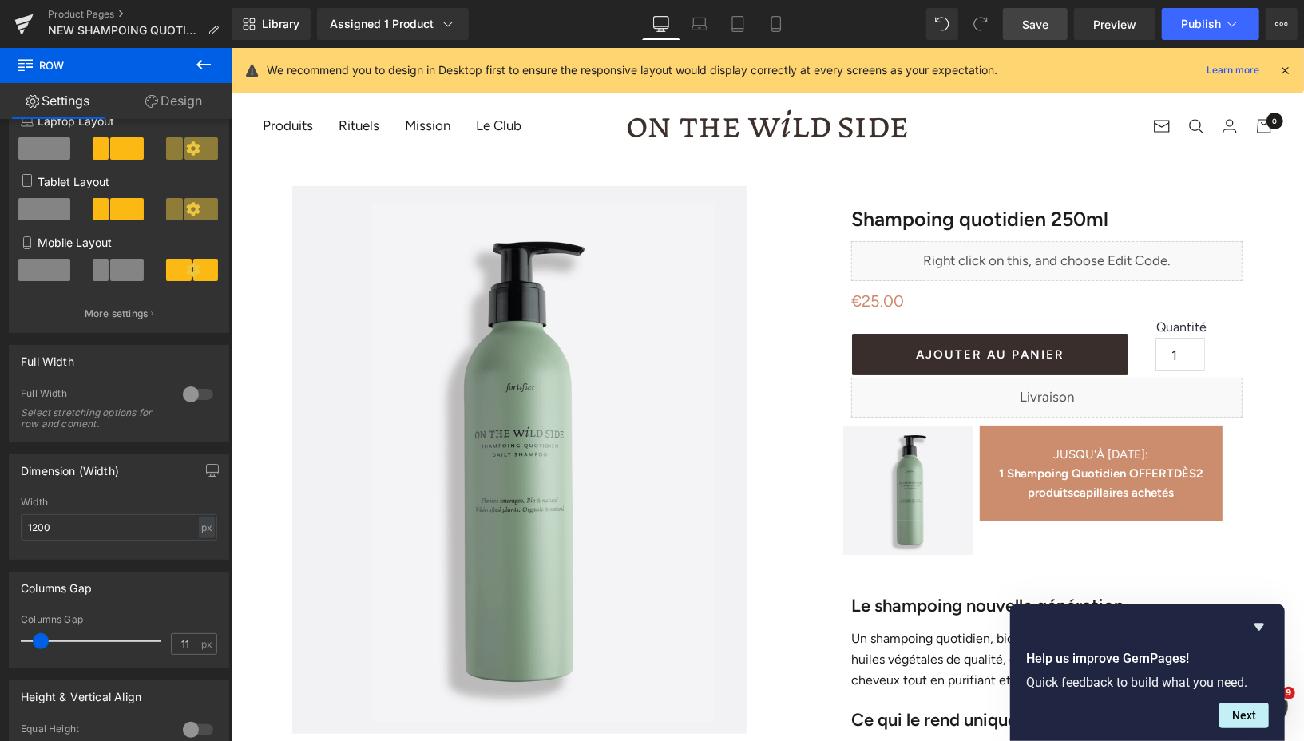
click at [1023, 20] on span "Save" at bounding box center [1035, 24] width 26 height 17
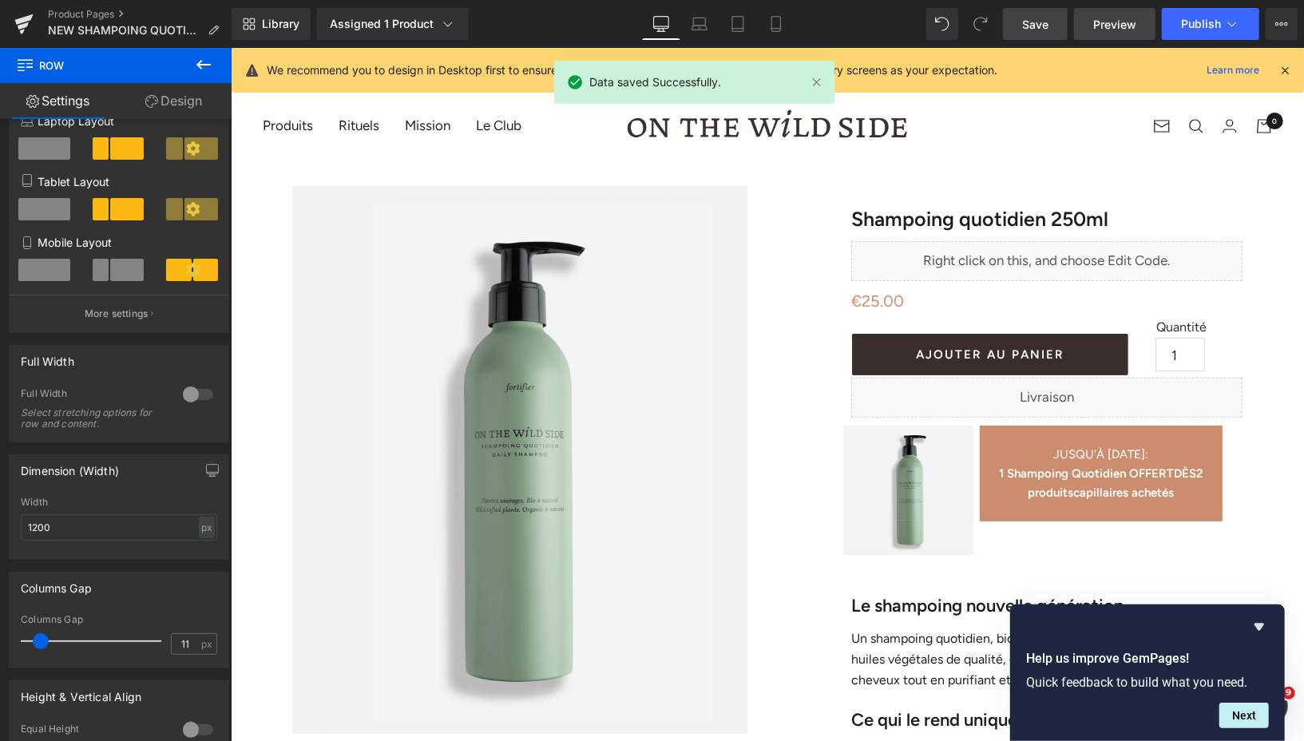
click at [1102, 28] on span "Preview" at bounding box center [1114, 24] width 43 height 17
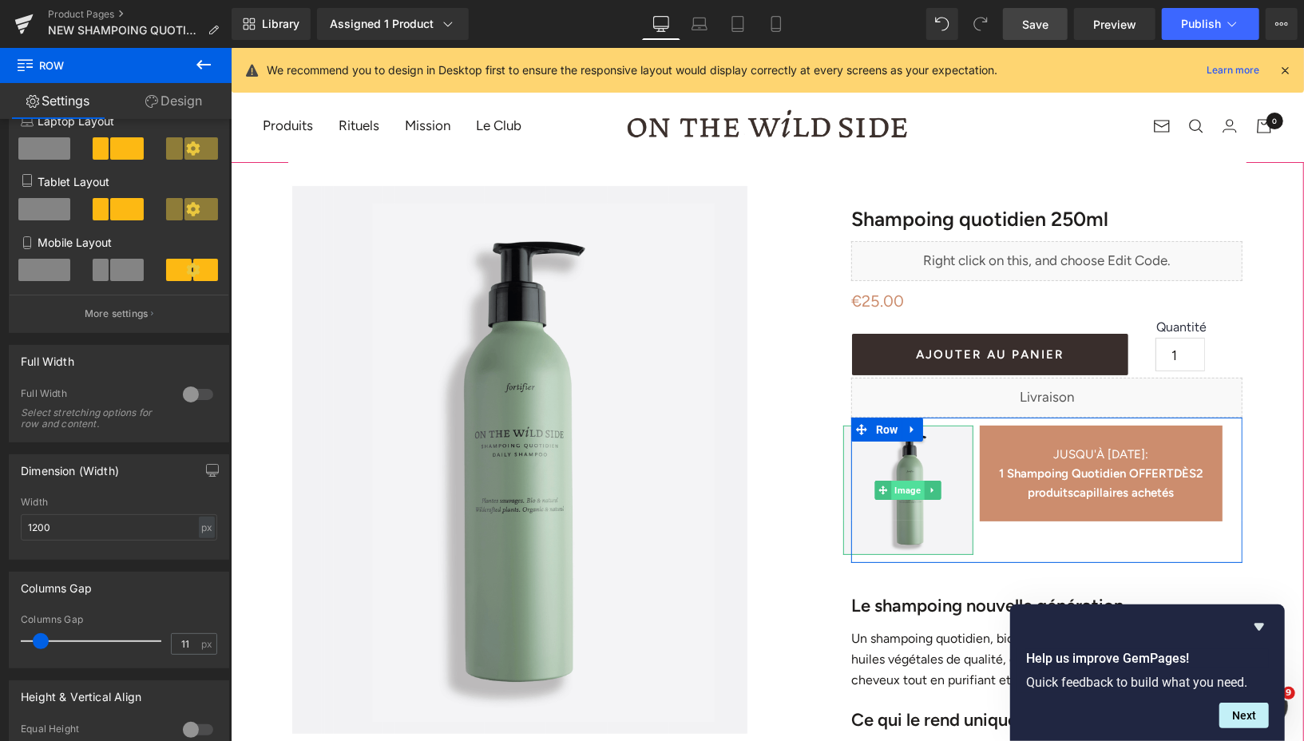
click at [900, 491] on span "Image" at bounding box center [907, 489] width 33 height 19
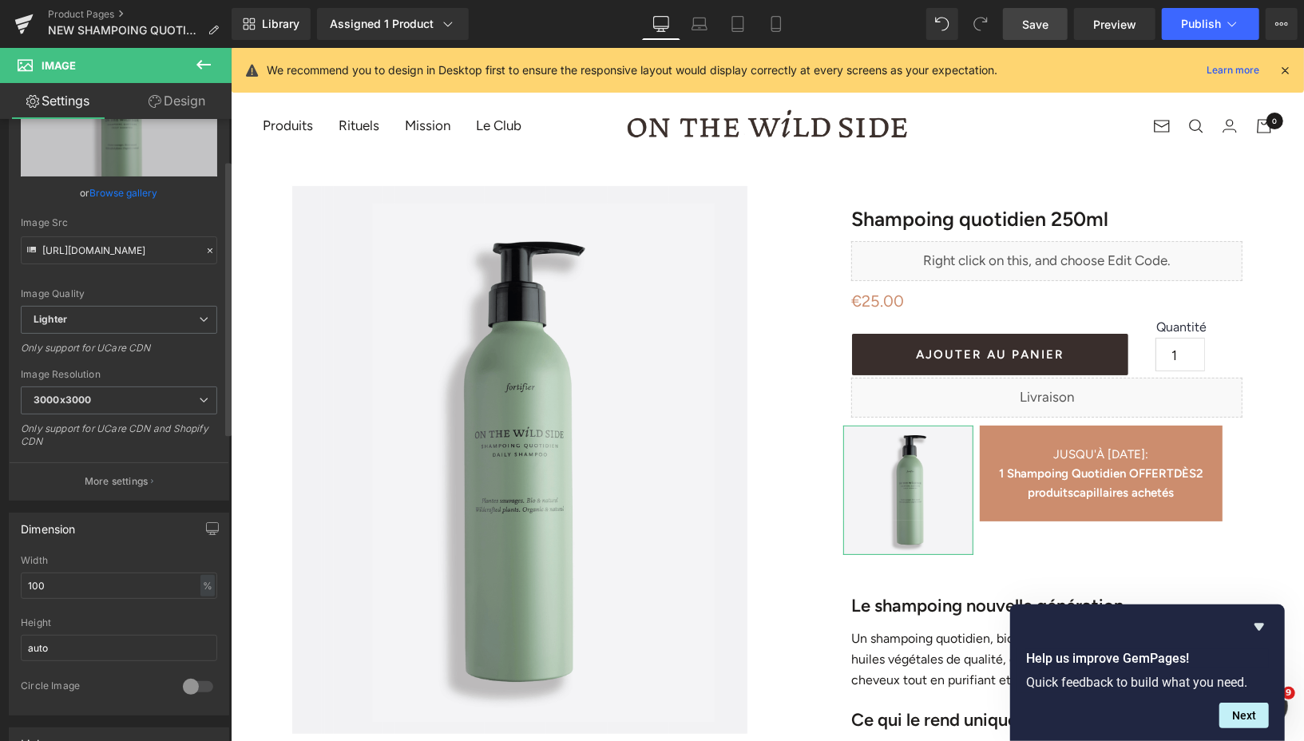
scroll to position [93, 0]
click at [53, 579] on input "100" at bounding box center [119, 585] width 196 height 26
type input "1"
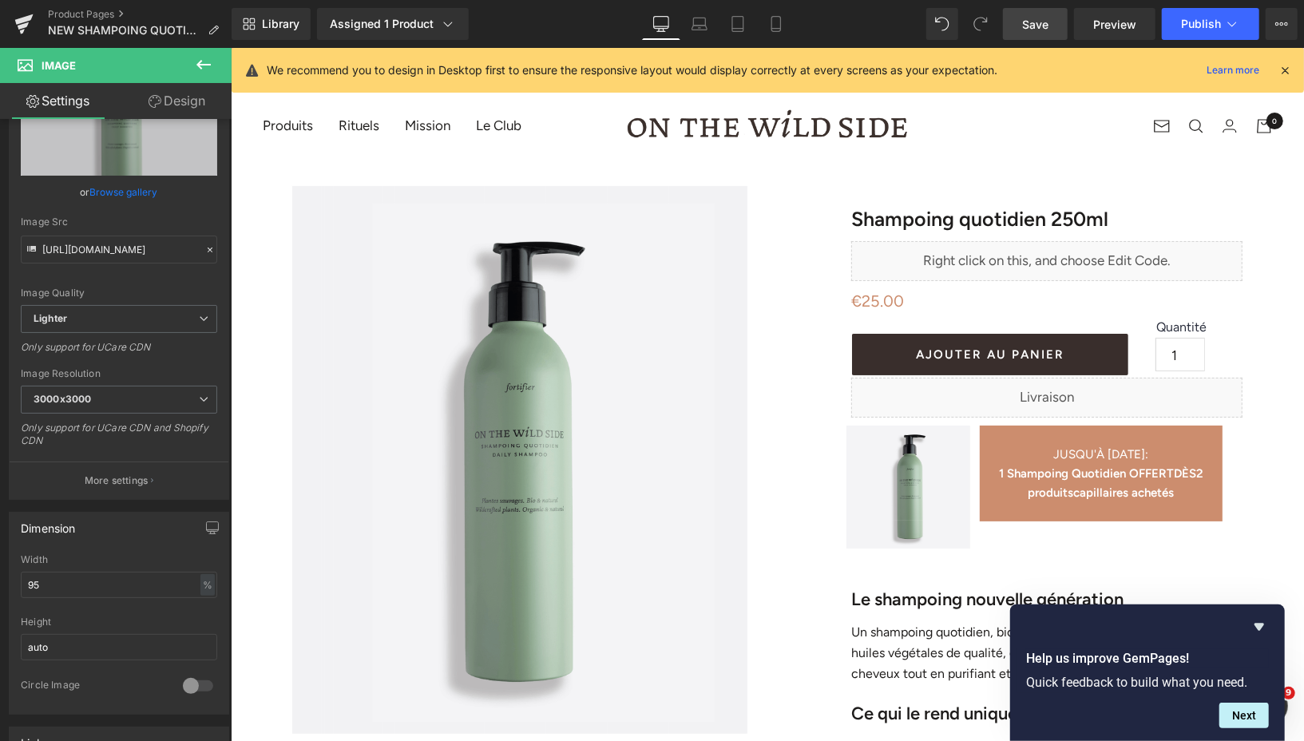
click at [1054, 13] on link "Save" at bounding box center [1035, 24] width 65 height 32
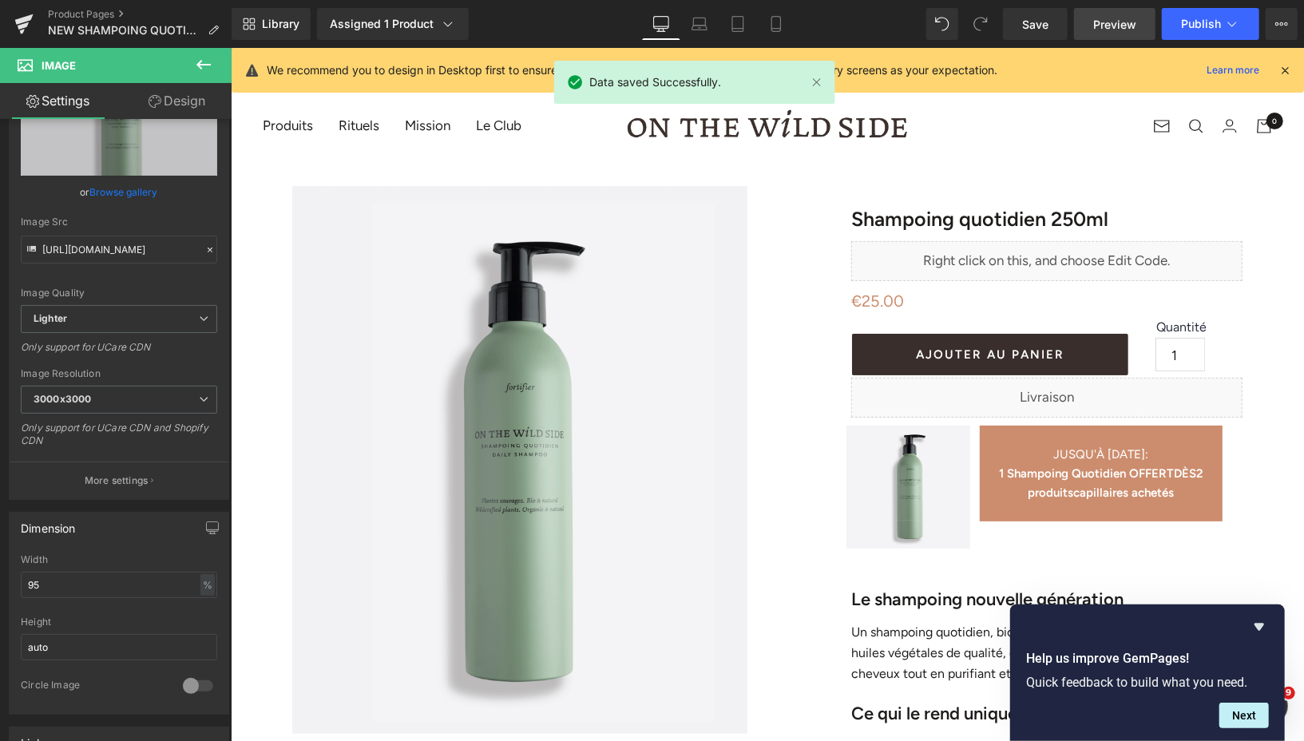
click at [1106, 28] on span "Preview" at bounding box center [1114, 24] width 43 height 17
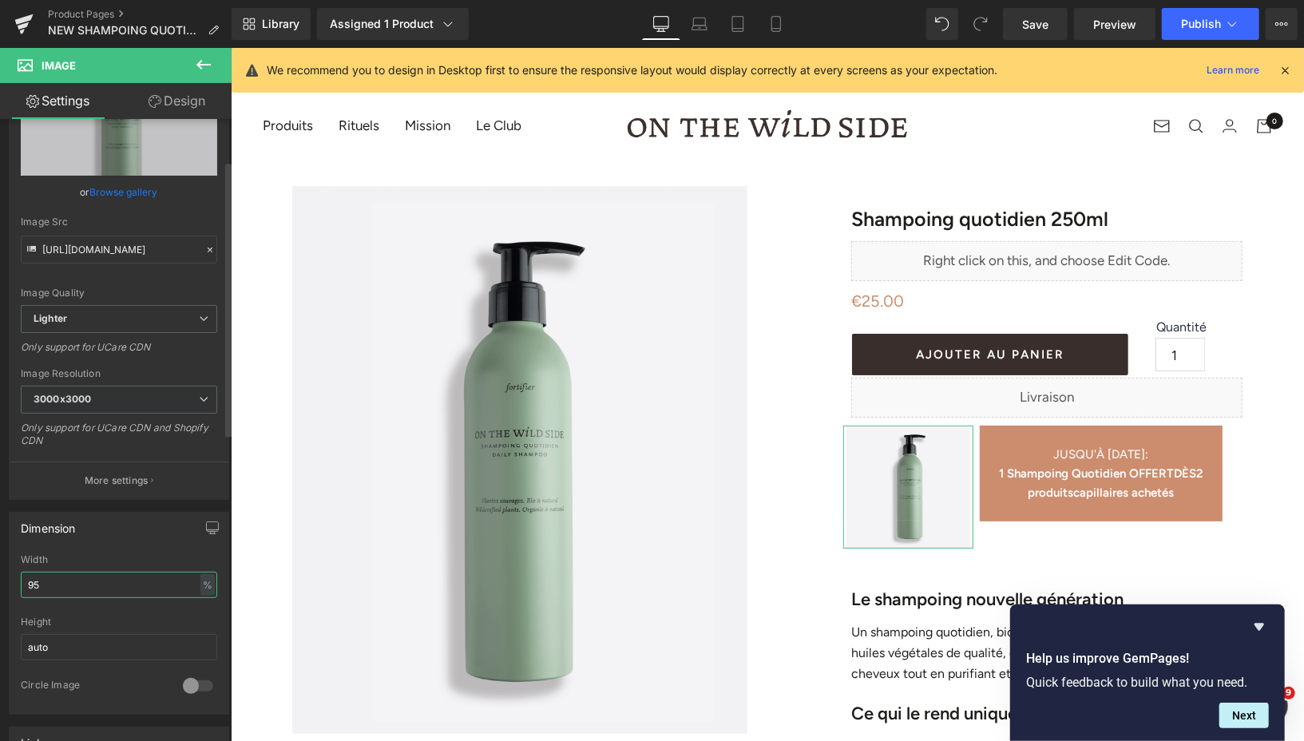
click at [97, 575] on input "95" at bounding box center [119, 585] width 196 height 26
type input "9"
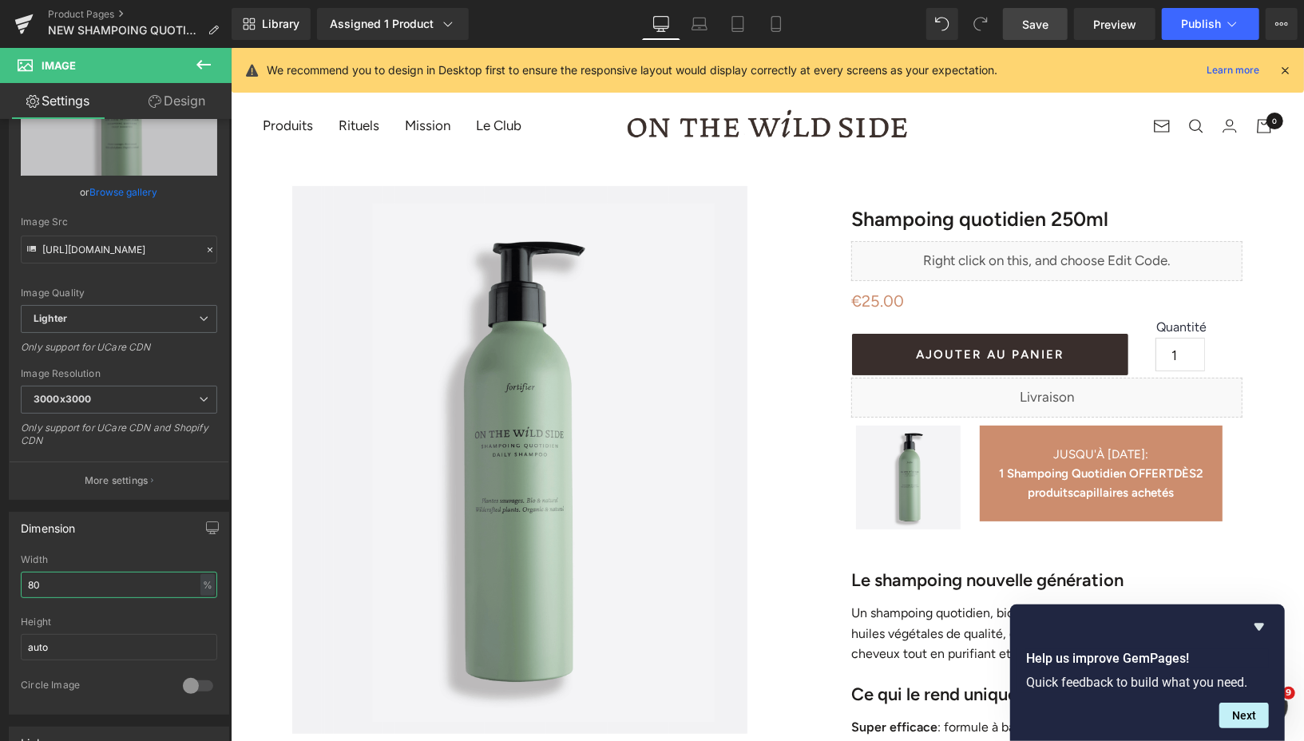
type input "80"
click at [1033, 23] on span "Save" at bounding box center [1035, 24] width 26 height 17
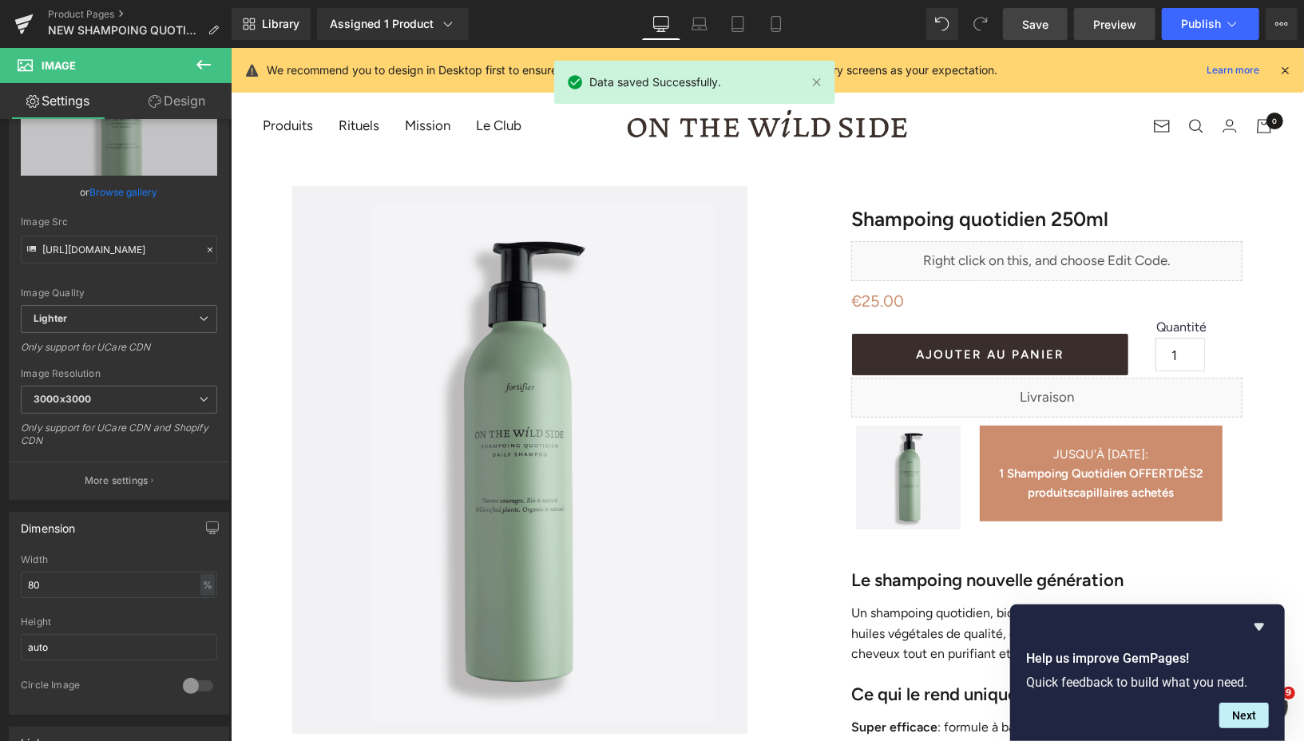
click at [1102, 25] on span "Preview" at bounding box center [1114, 24] width 43 height 17
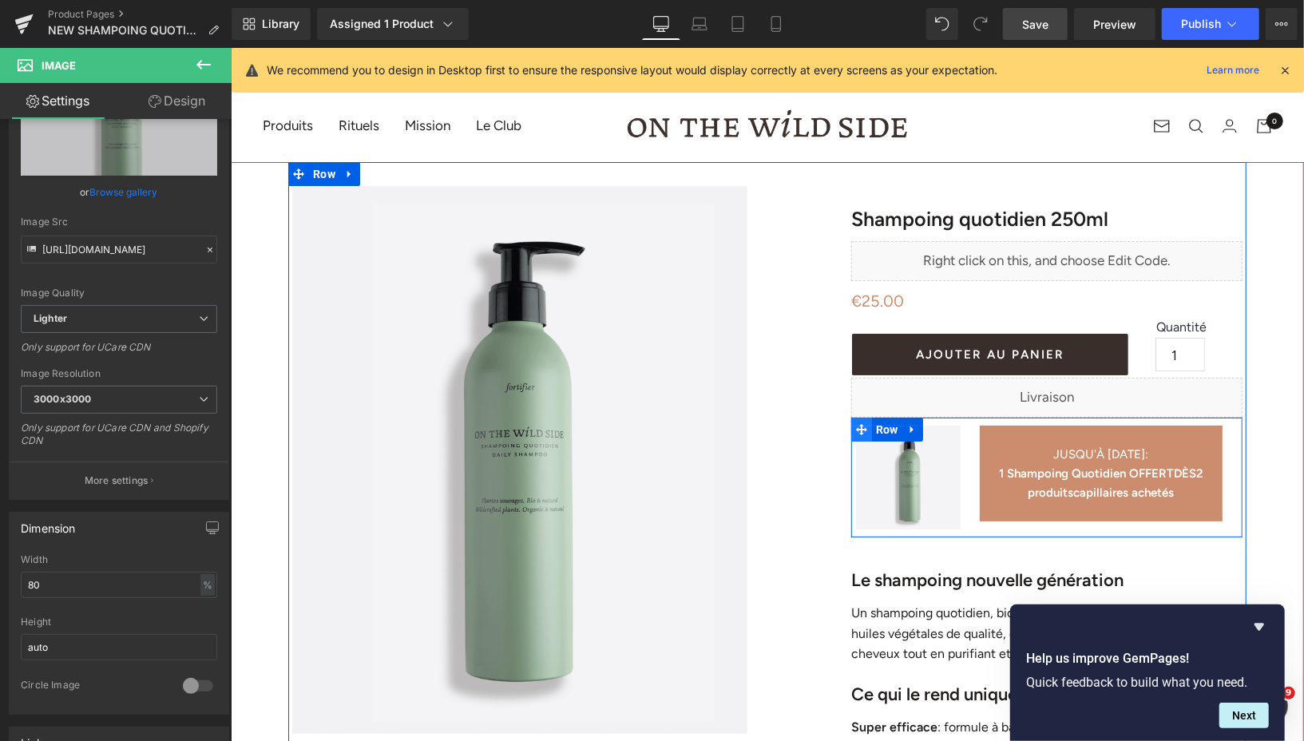
click at [862, 429] on icon at bounding box center [860, 428] width 11 height 11
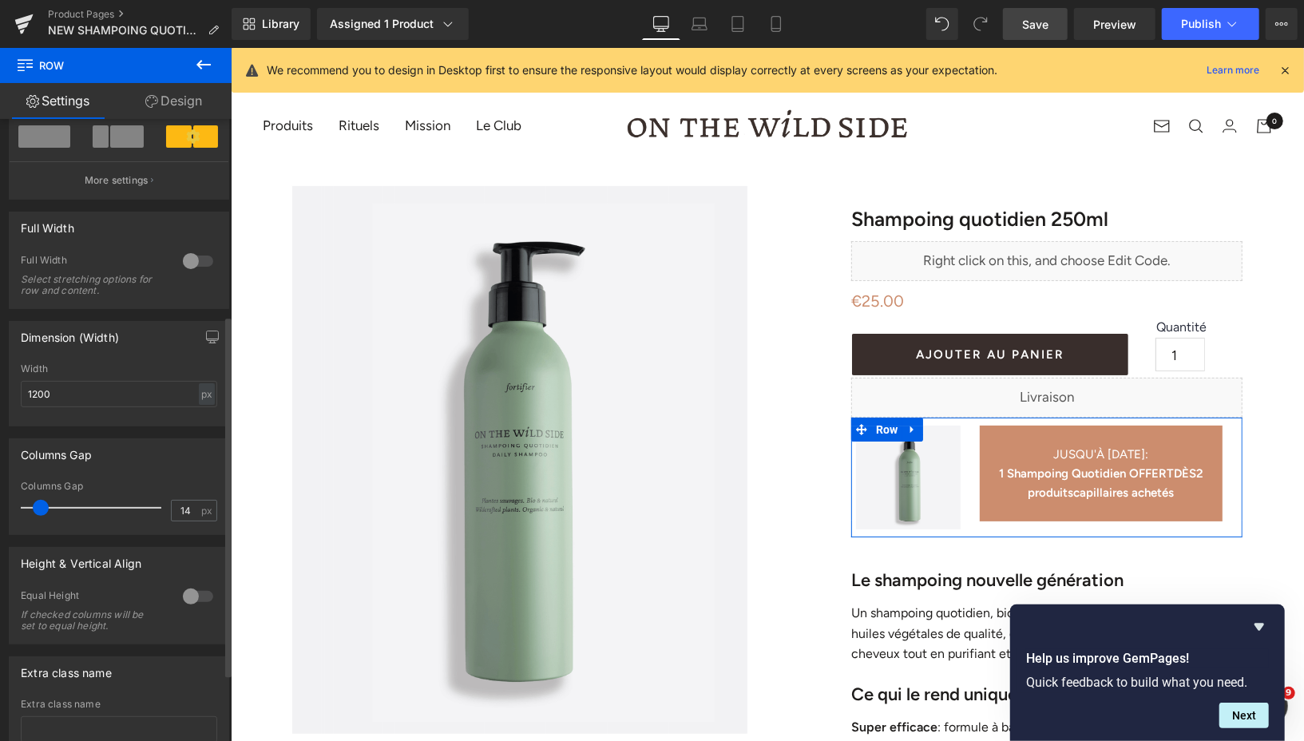
scroll to position [337, 0]
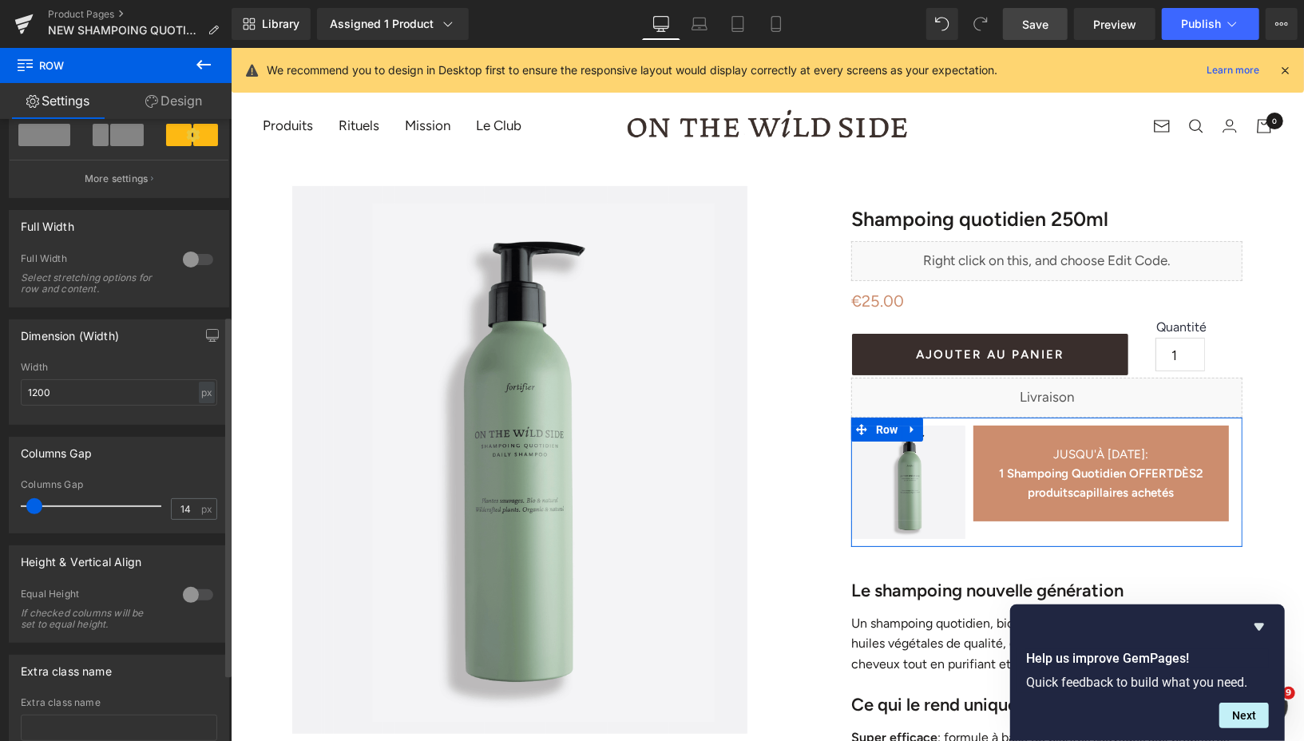
click at [36, 509] on span at bounding box center [34, 506] width 16 height 16
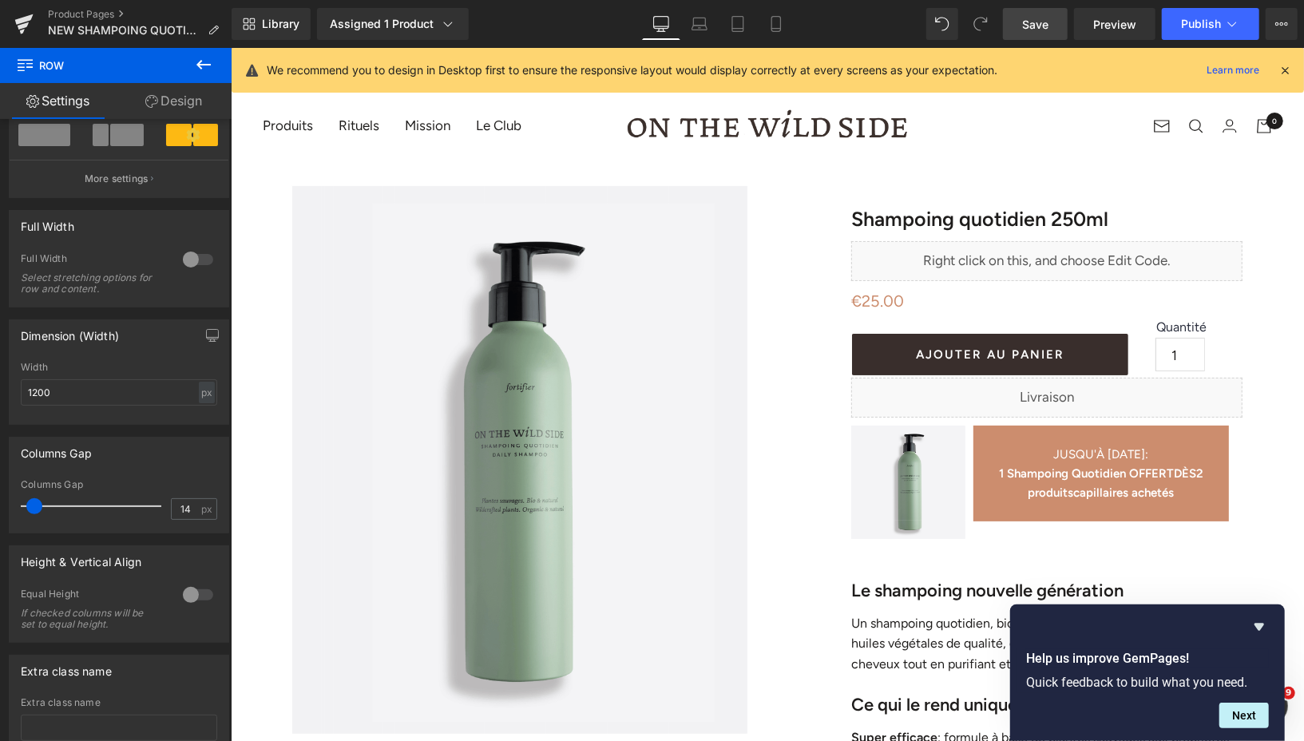
click at [1026, 21] on span "Save" at bounding box center [1035, 24] width 26 height 17
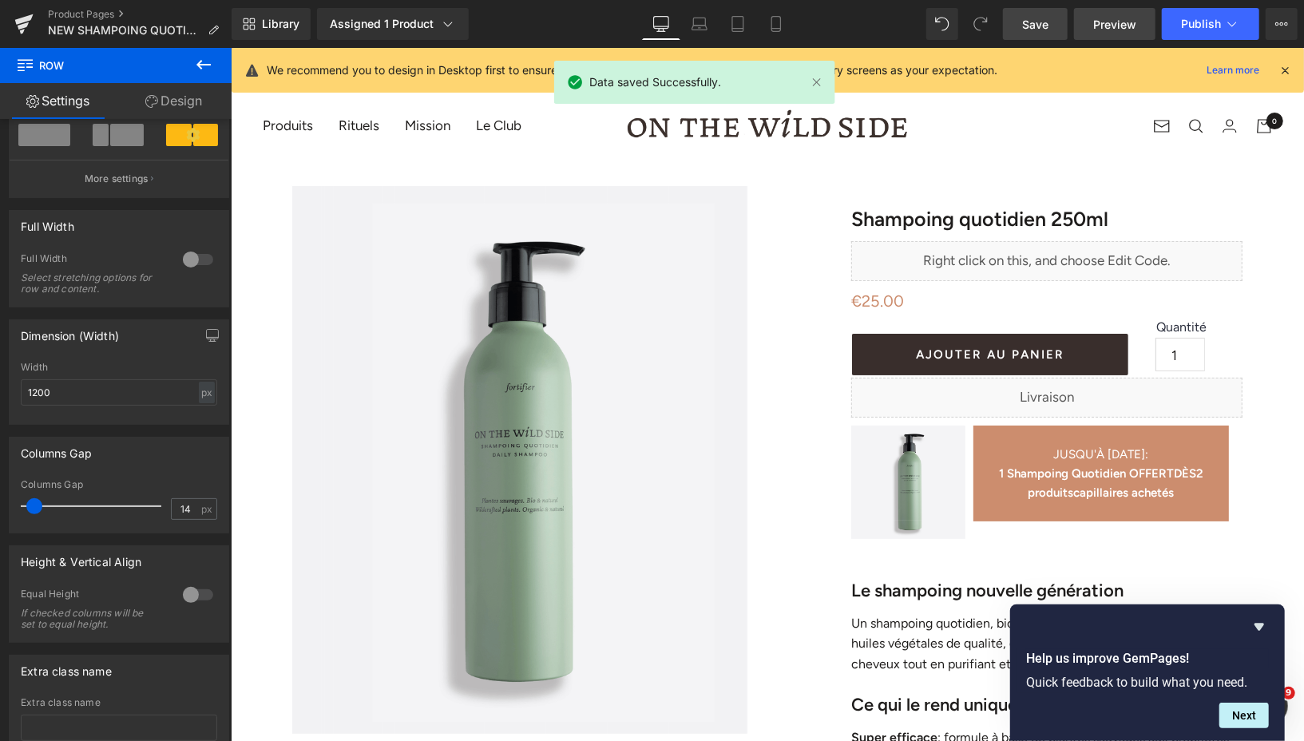
click at [1103, 29] on span "Preview" at bounding box center [1114, 24] width 43 height 17
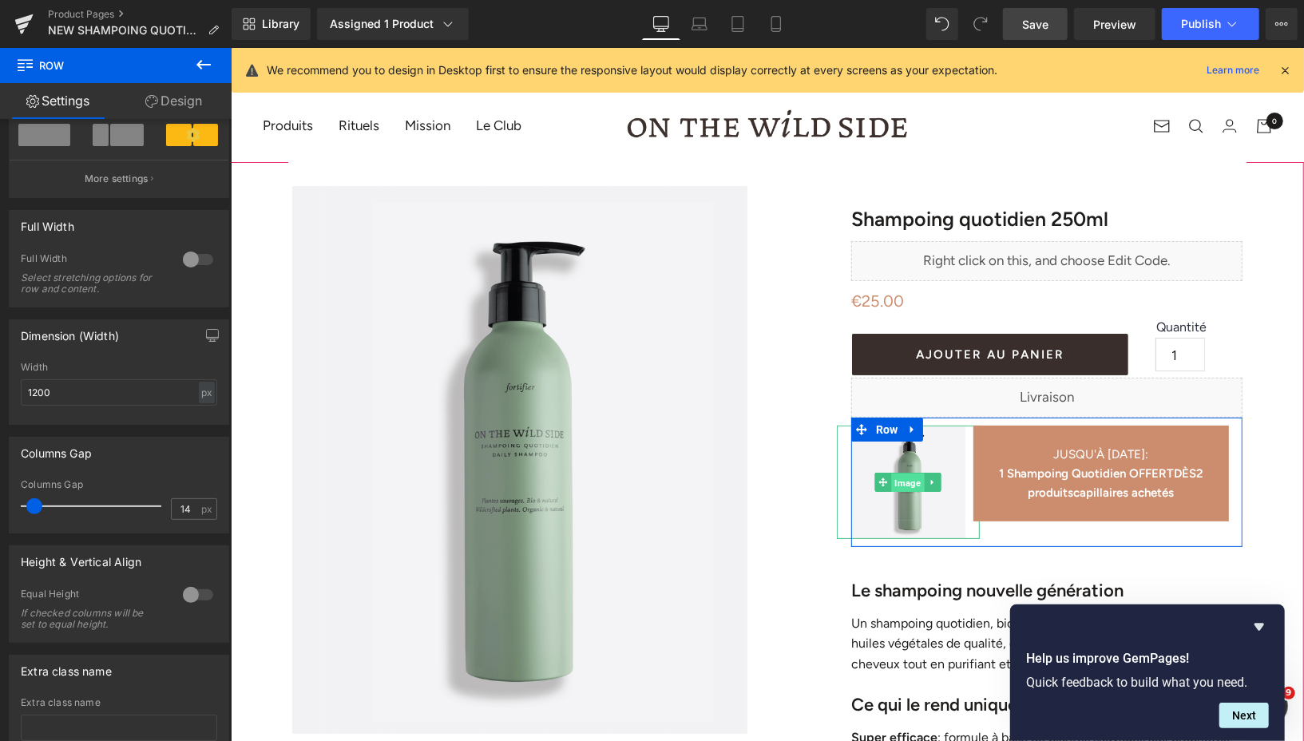
click at [912, 479] on span "Image" at bounding box center [907, 482] width 33 height 19
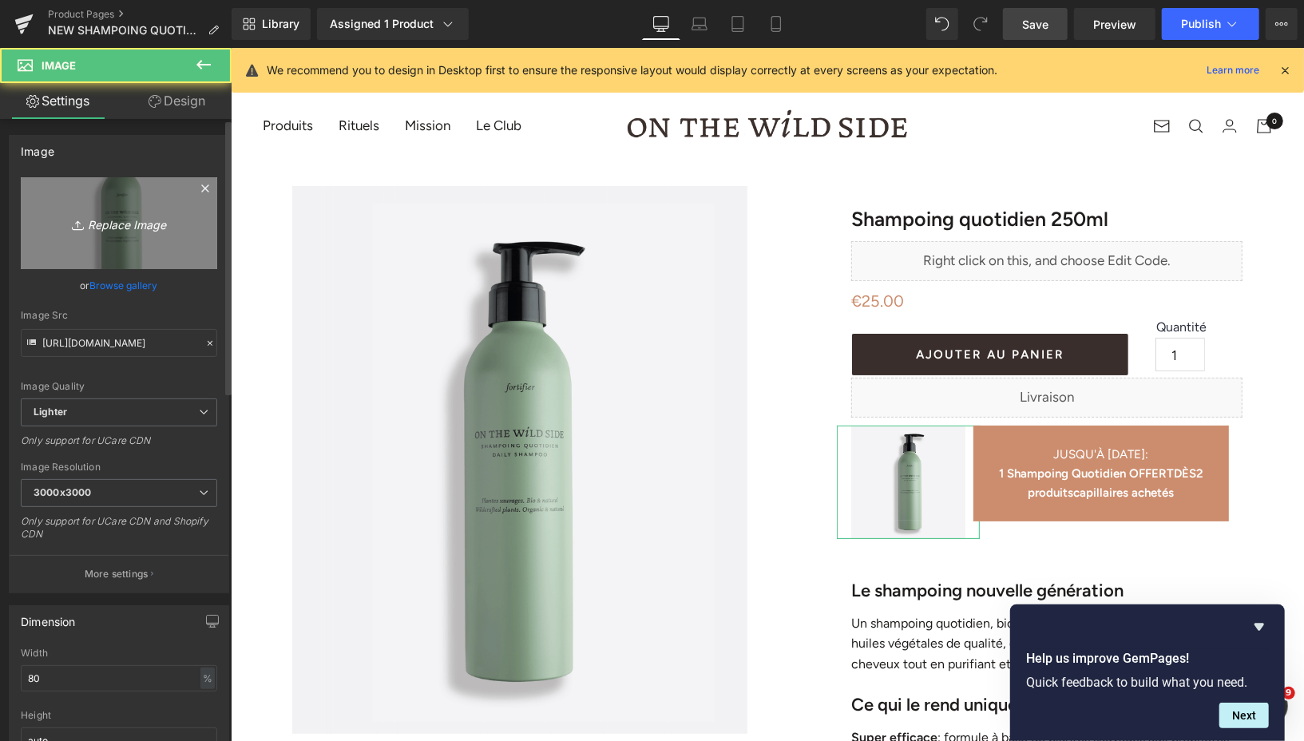
click at [148, 224] on icon "Replace Image" at bounding box center [119, 223] width 128 height 20
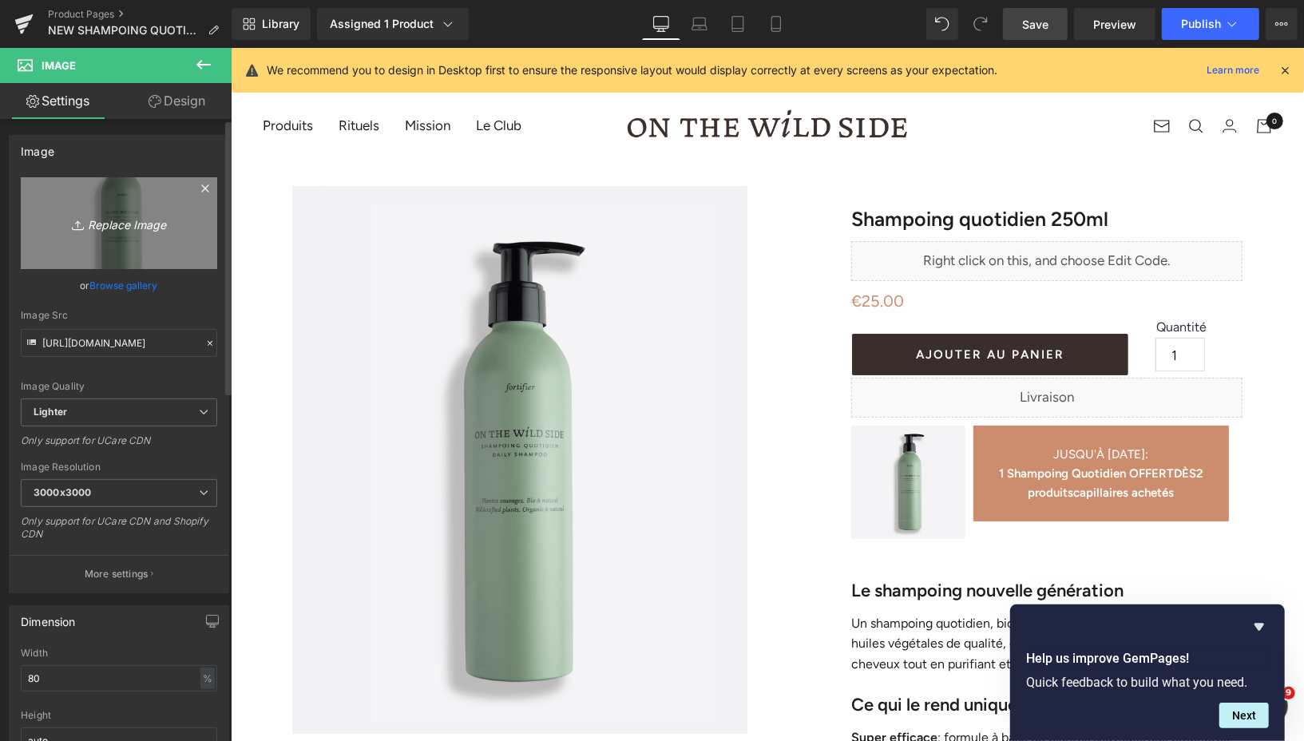
type input "C:\fakepath\Design sans titre (33).png"
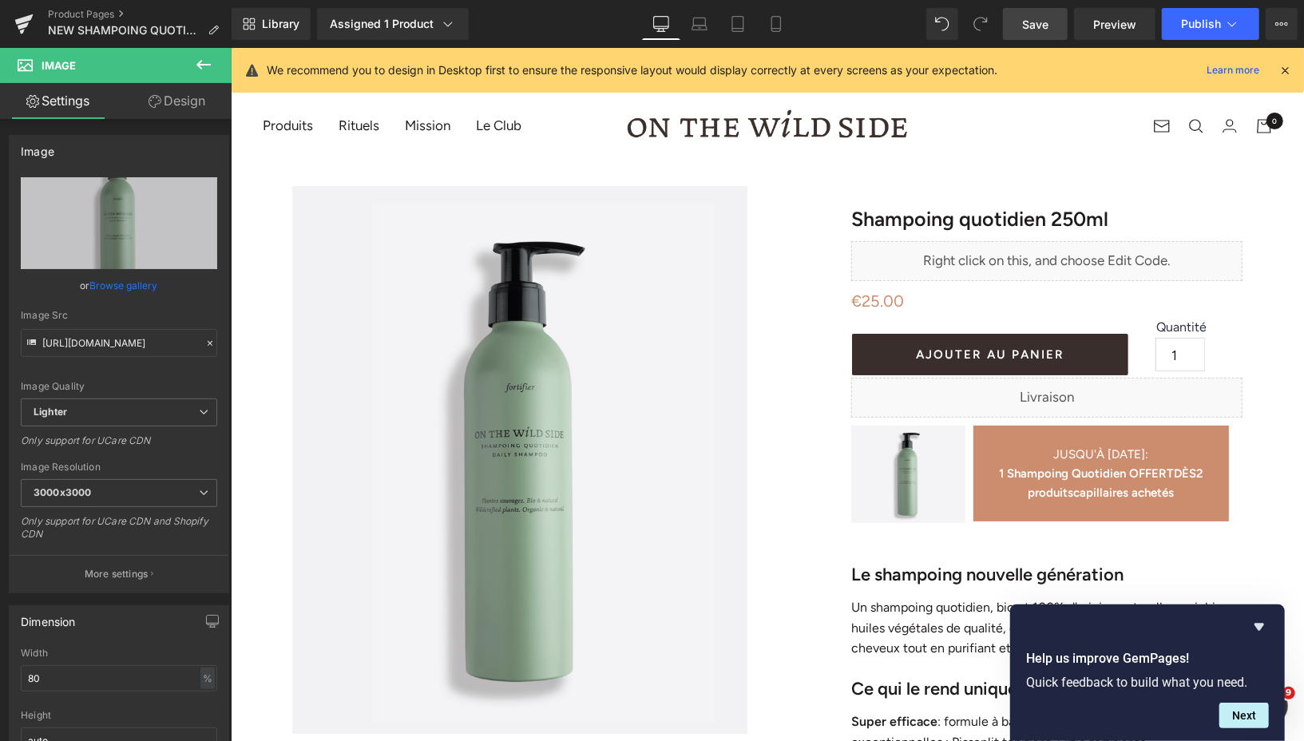
click at [1035, 26] on span "Save" at bounding box center [1035, 24] width 26 height 17
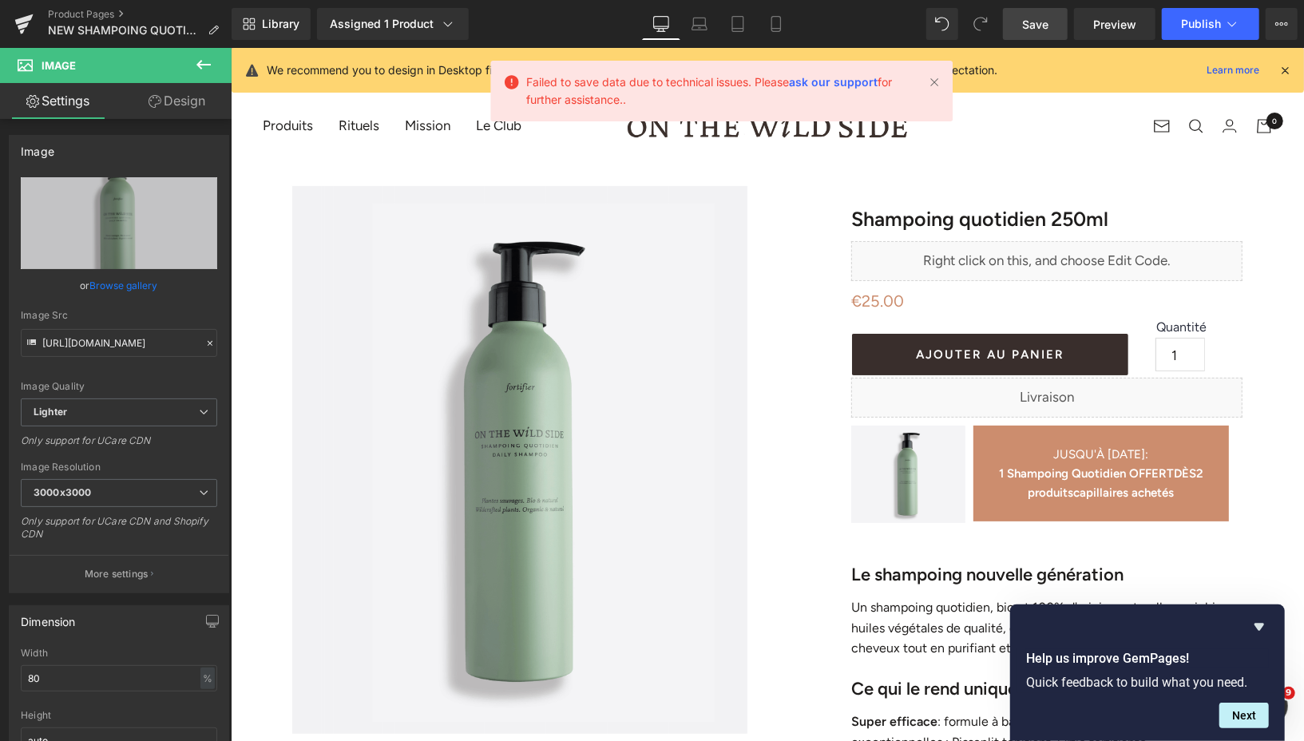
click at [1022, 25] on link "Save" at bounding box center [1035, 24] width 65 height 32
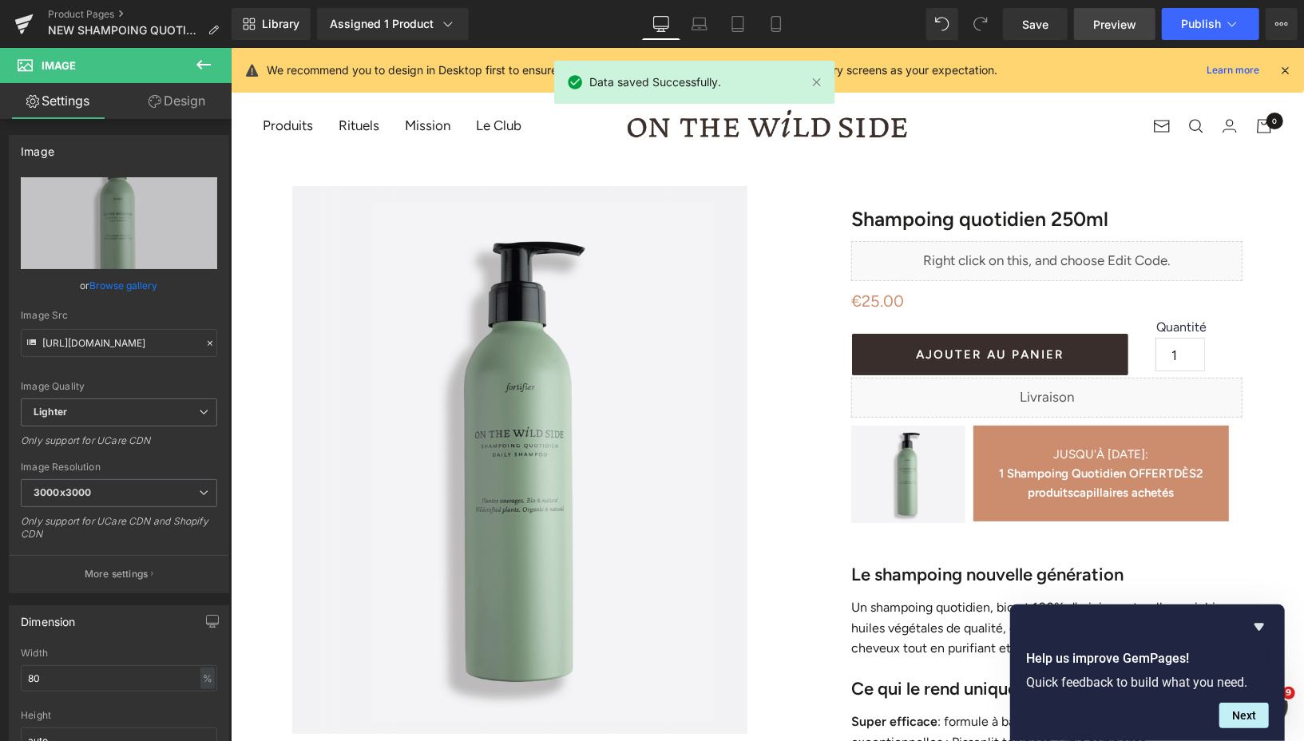
click at [1099, 24] on span "Preview" at bounding box center [1114, 24] width 43 height 17
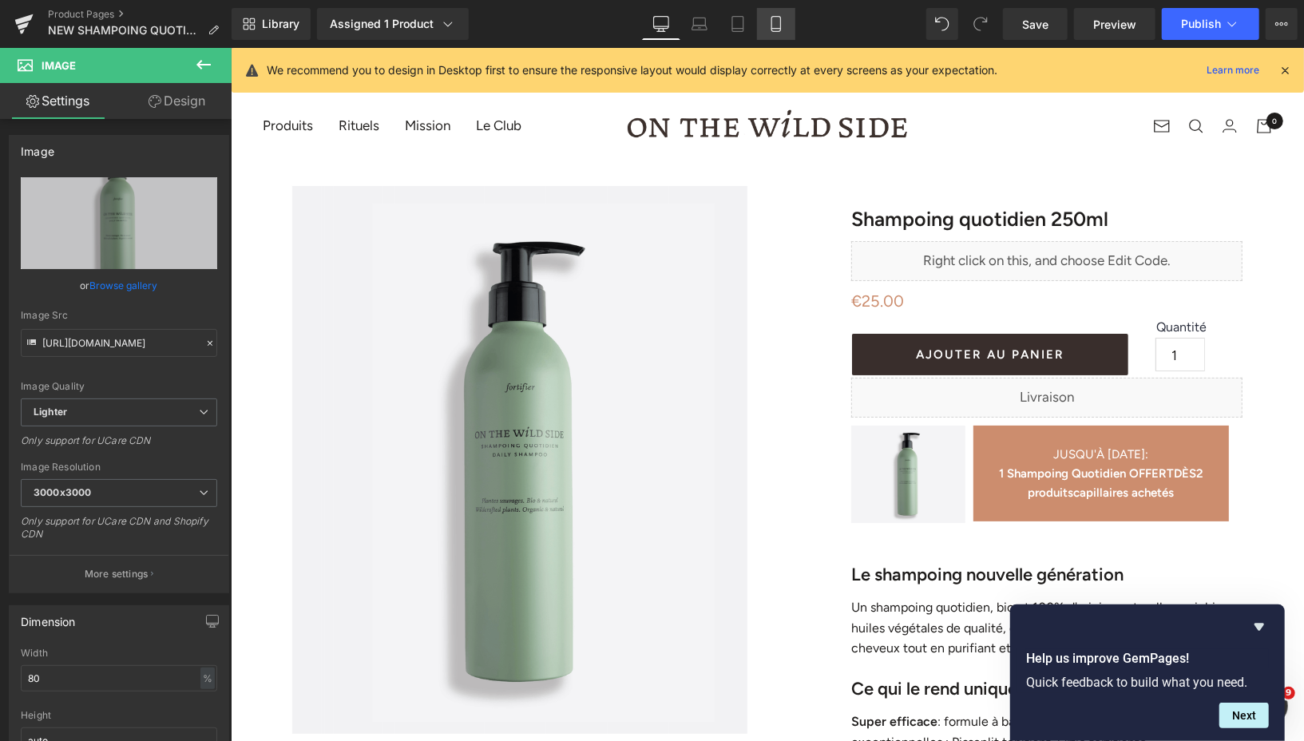
click at [778, 26] on icon at bounding box center [776, 24] width 16 height 16
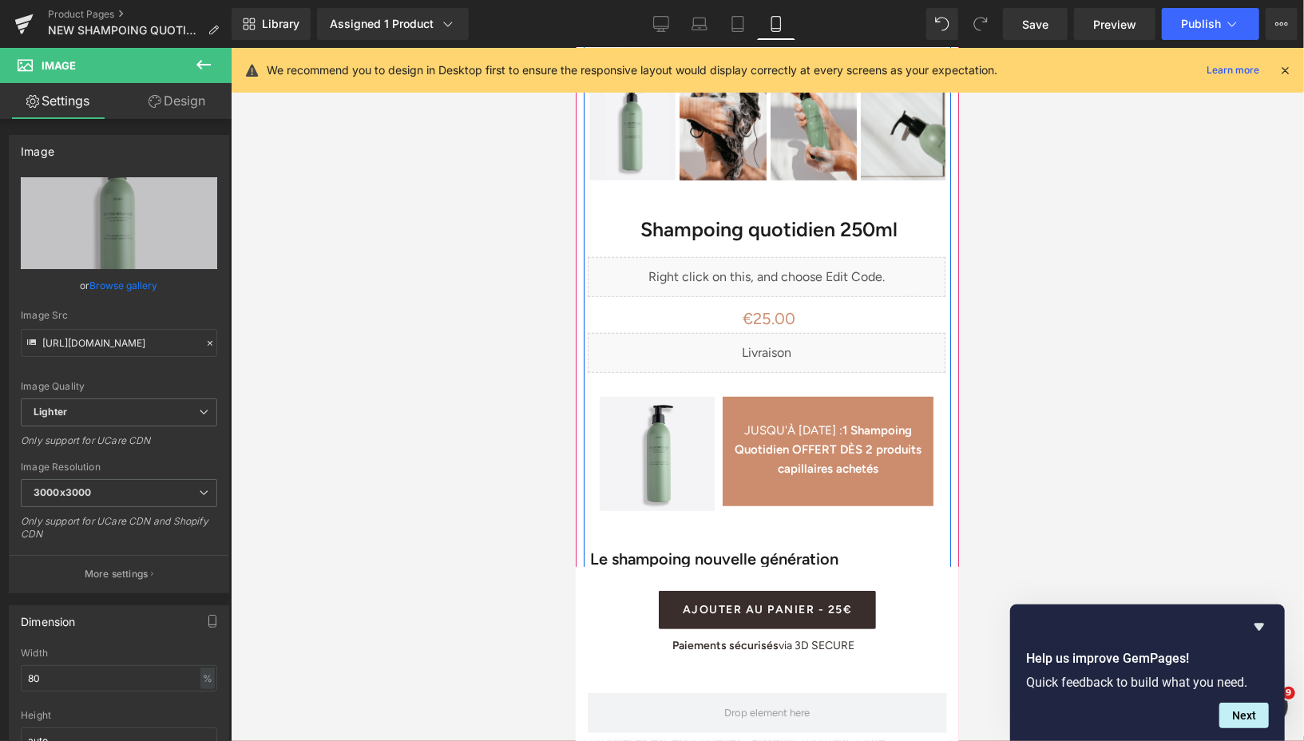
scroll to position [676, 0]
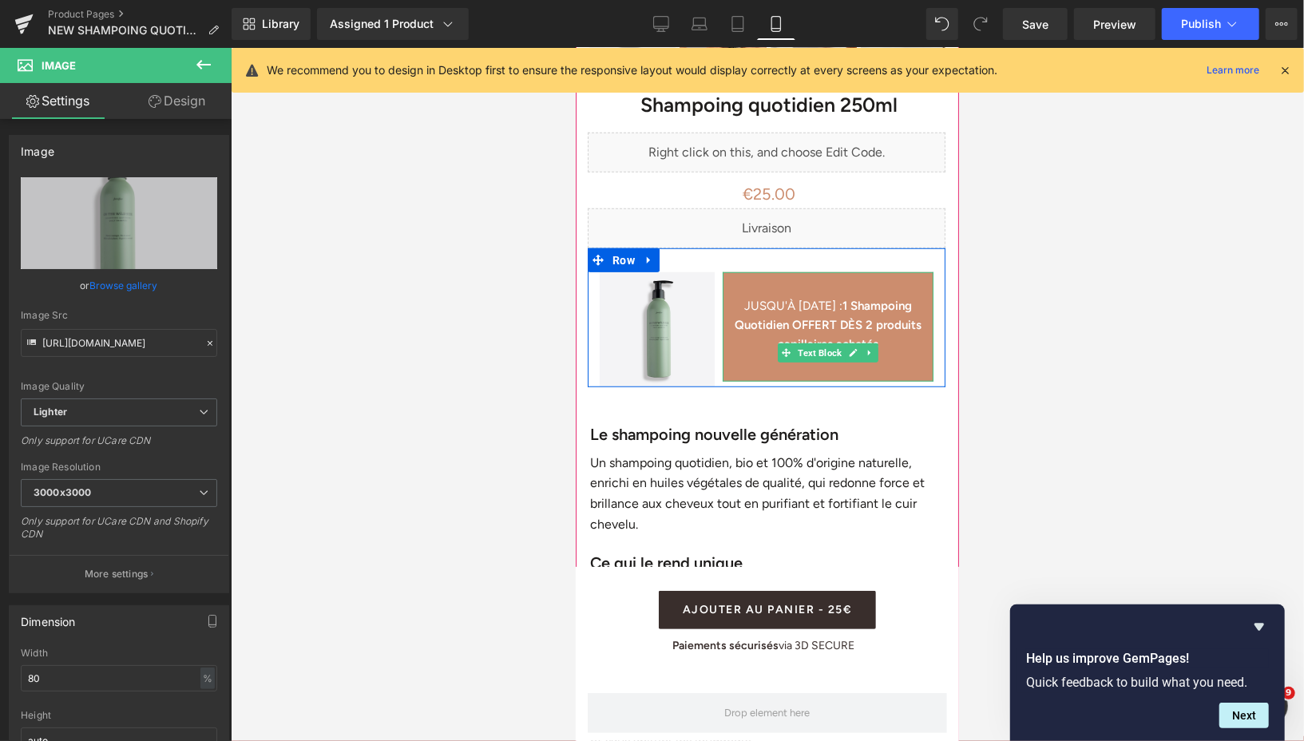
click at [839, 304] on strong "1 Shampoing Quotidien OFFERT DÈS 2 produits capillaires achetés" at bounding box center [827, 324] width 187 height 53
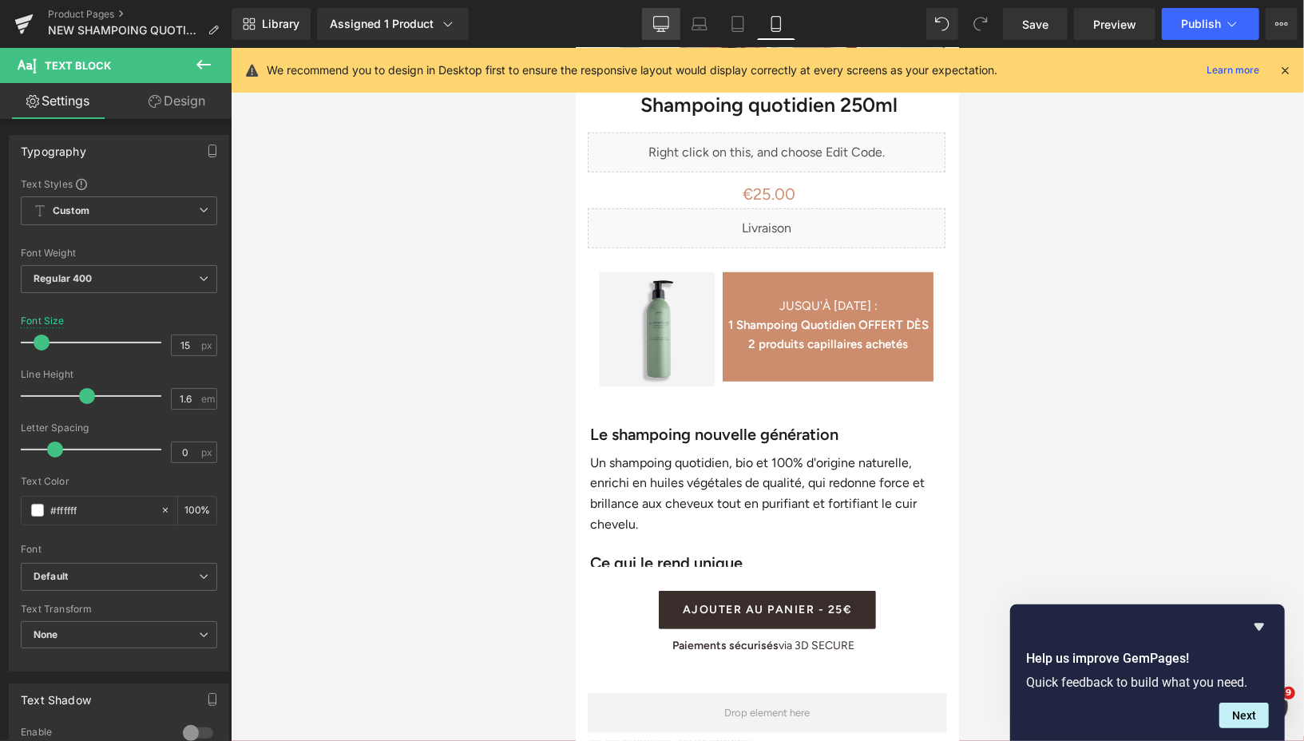
click at [659, 20] on icon at bounding box center [661, 24] width 16 height 16
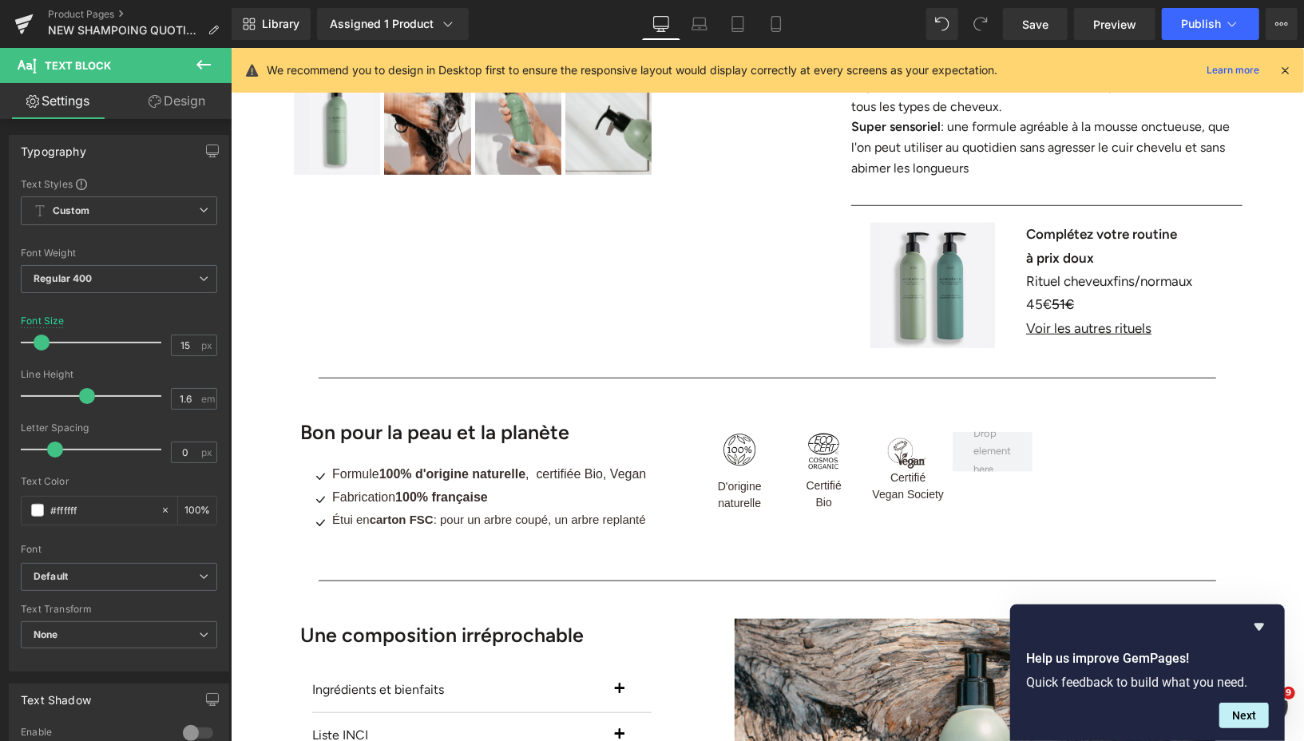
scroll to position [0, 0]
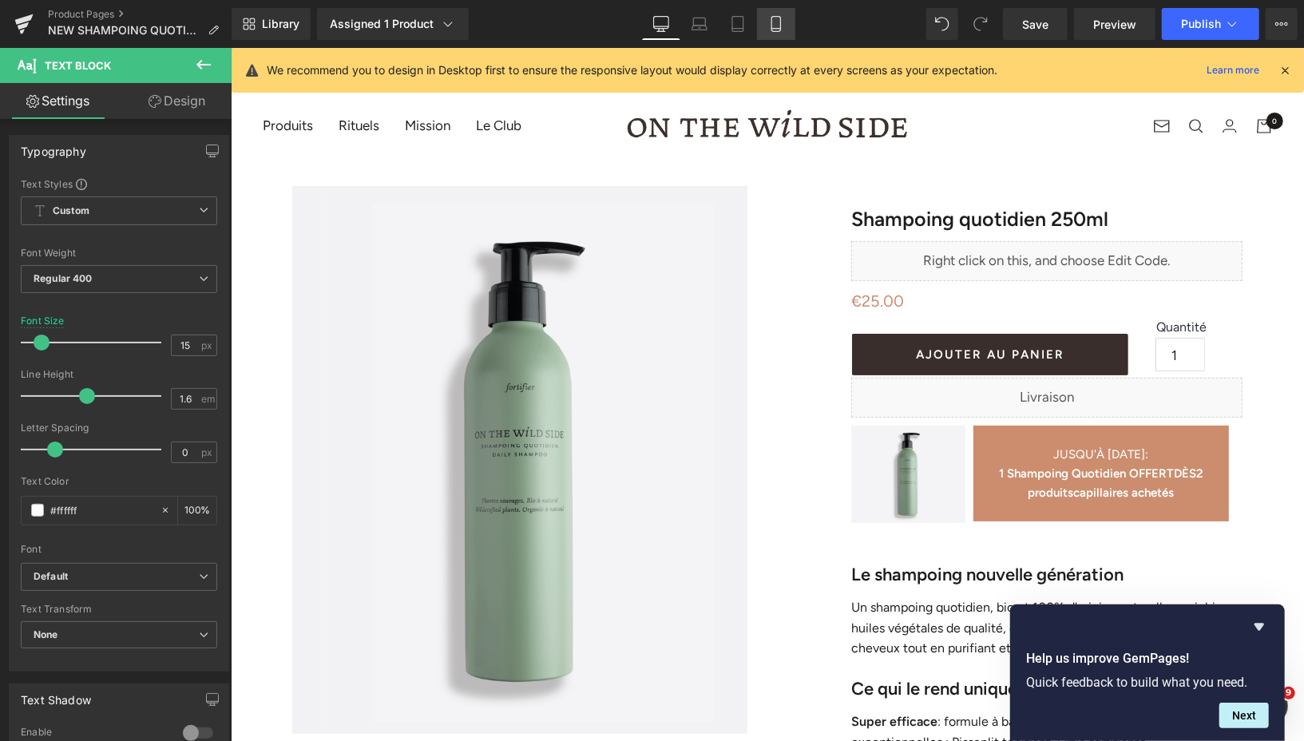
click at [774, 29] on icon at bounding box center [775, 29] width 9 height 0
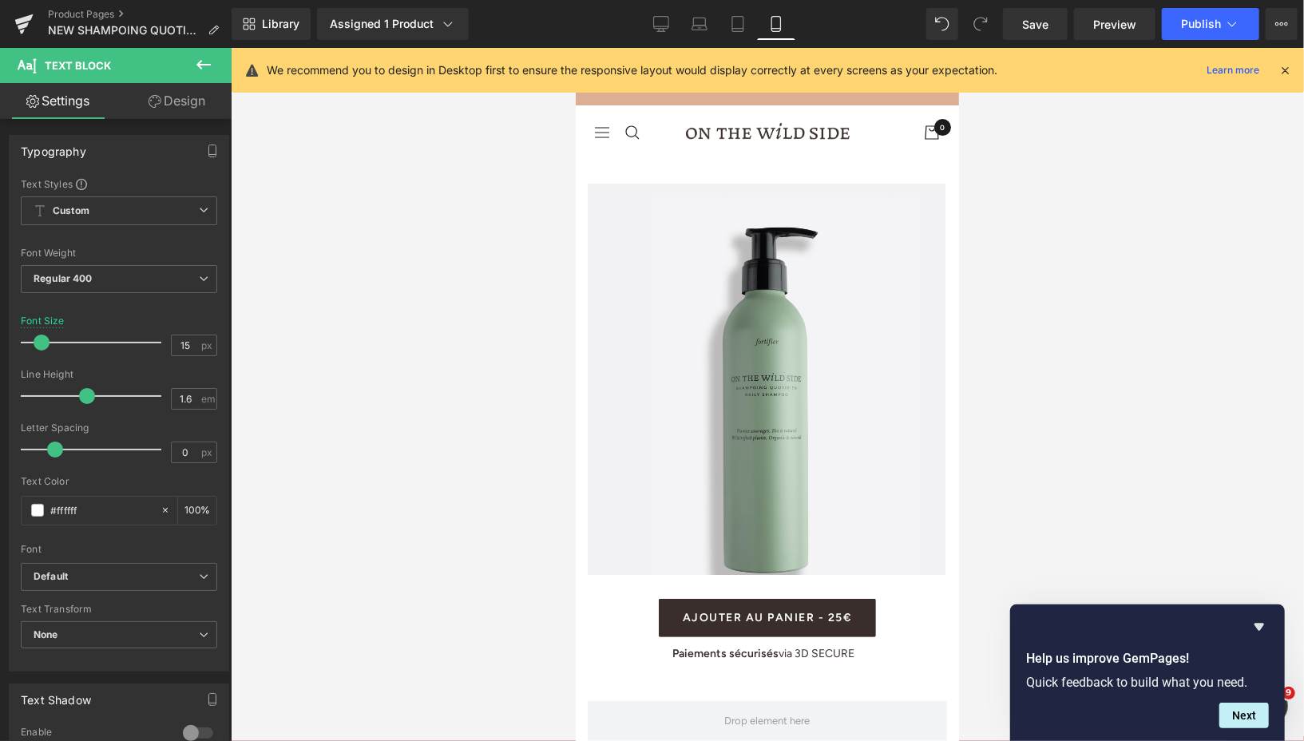
scroll to position [691, 0]
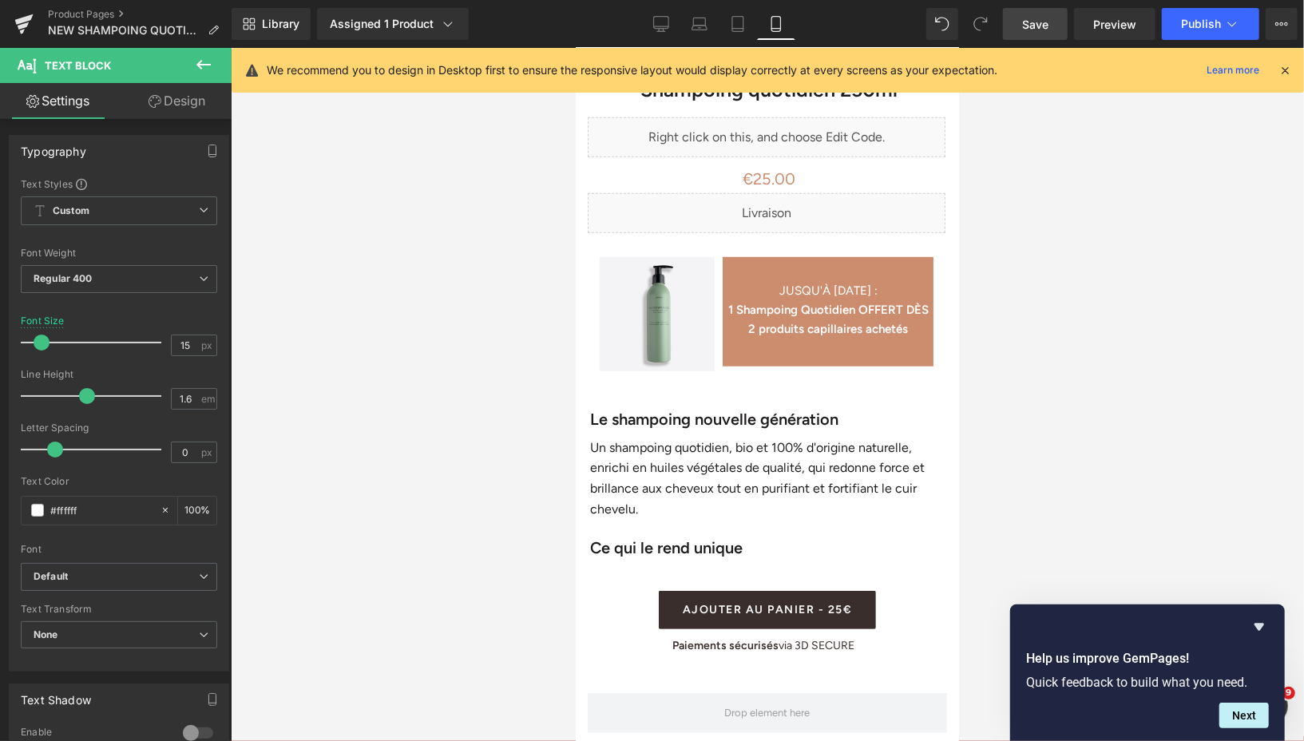
click at [1039, 20] on span "Save" at bounding box center [1035, 24] width 26 height 17
click at [1111, 26] on span "Preview" at bounding box center [1114, 24] width 43 height 17
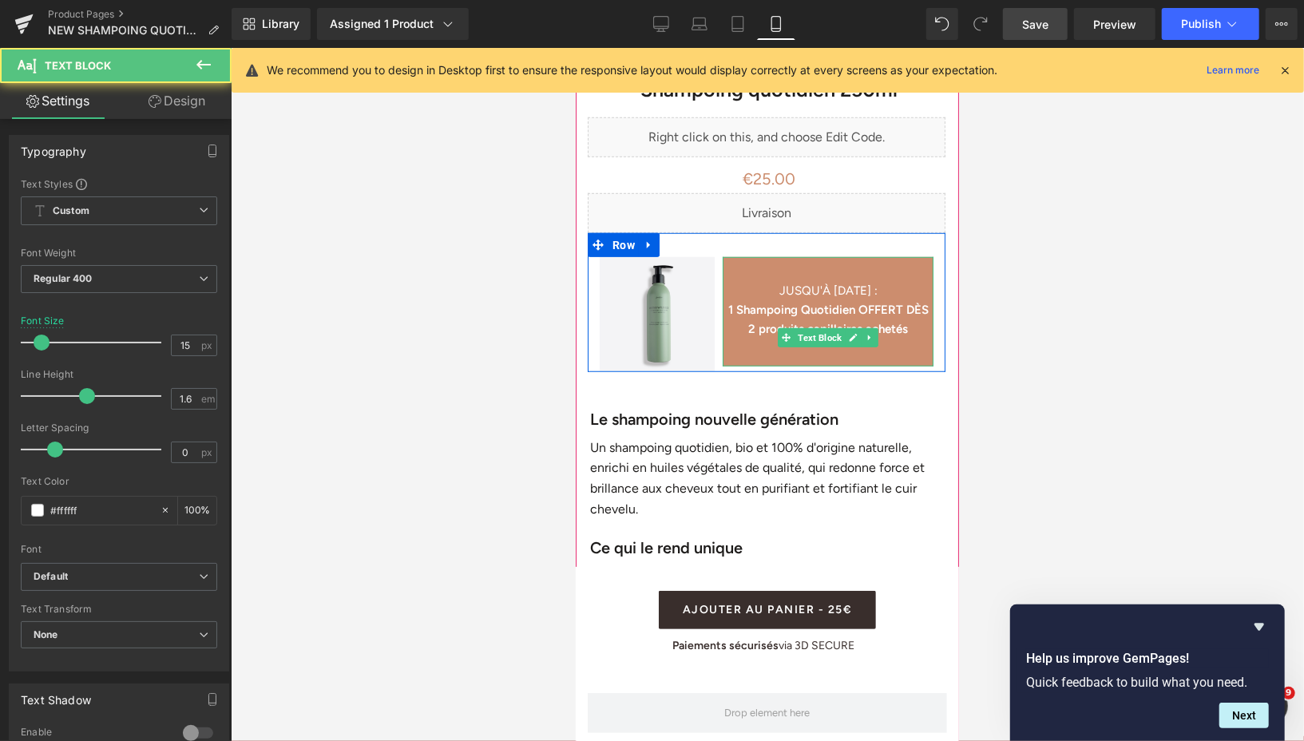
click at [904, 350] on div "JUSQU'À [DATE] : 1 Shampoing Quotidien OFFERT DÈS 2 produits capillaires achetés" at bounding box center [827, 310] width 211 height 109
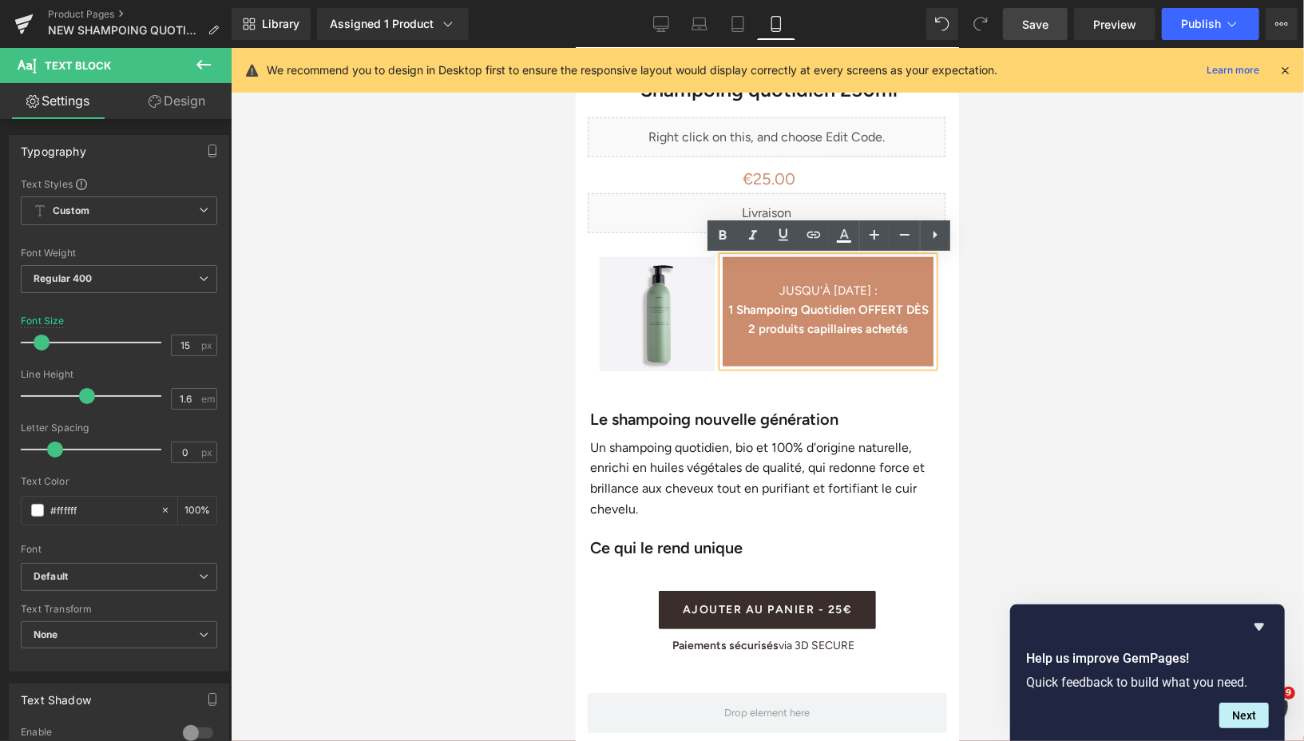
click at [873, 311] on strong "1 Shampoing Quotidien OFFERT DÈS 2 produits capillaires achetés" at bounding box center [827, 319] width 200 height 34
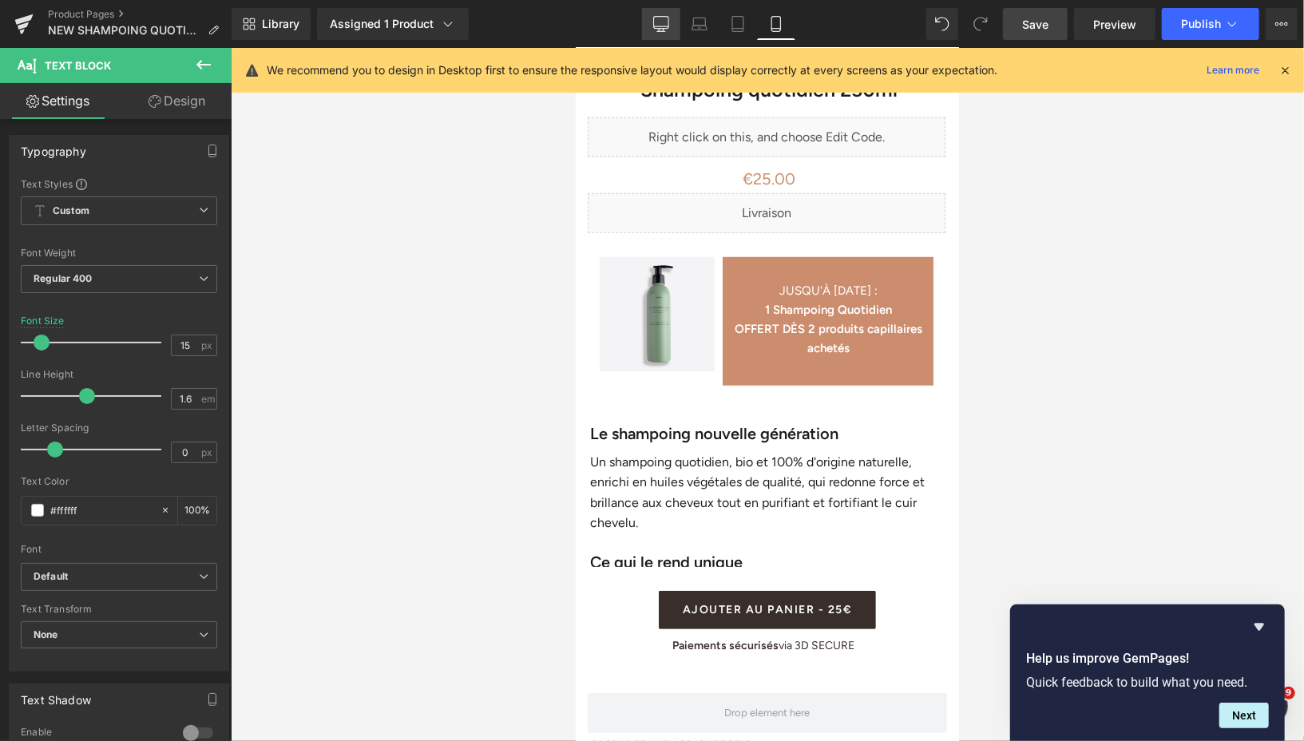
click at [666, 33] on link "Desktop" at bounding box center [661, 24] width 38 height 32
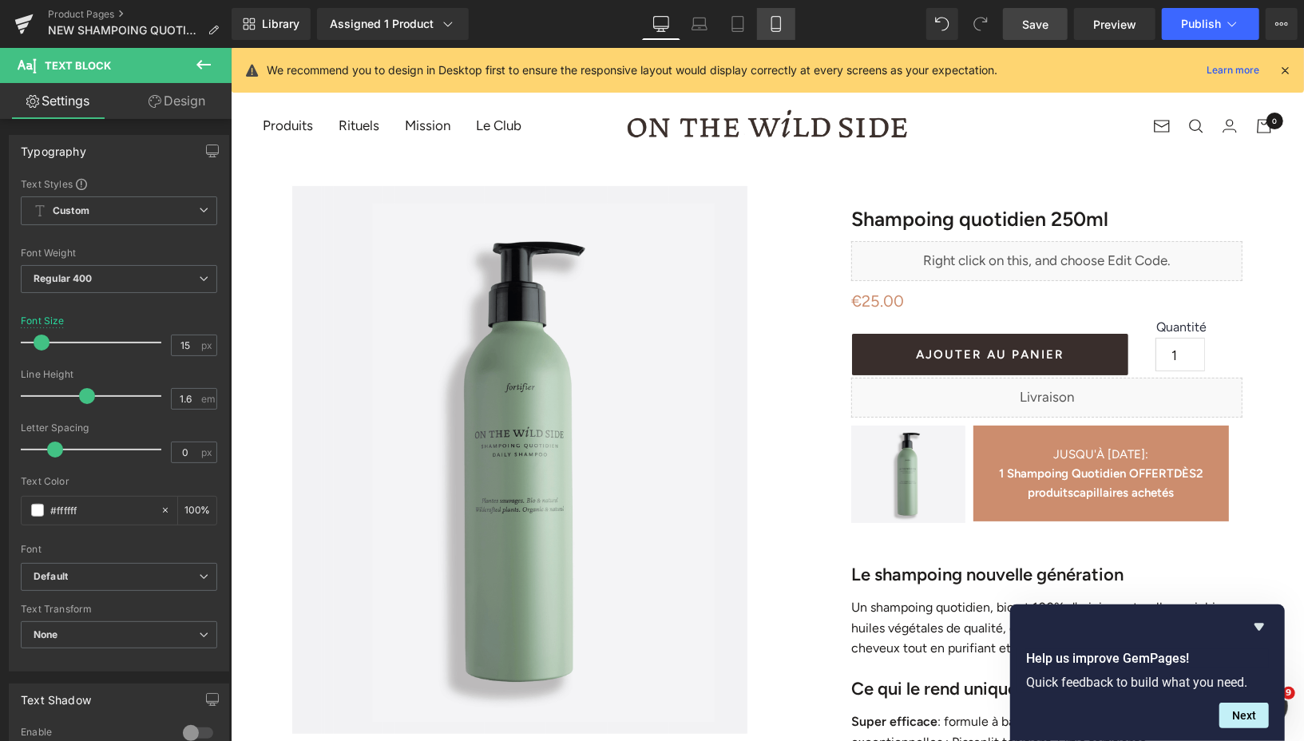
click at [774, 27] on icon at bounding box center [776, 24] width 16 height 16
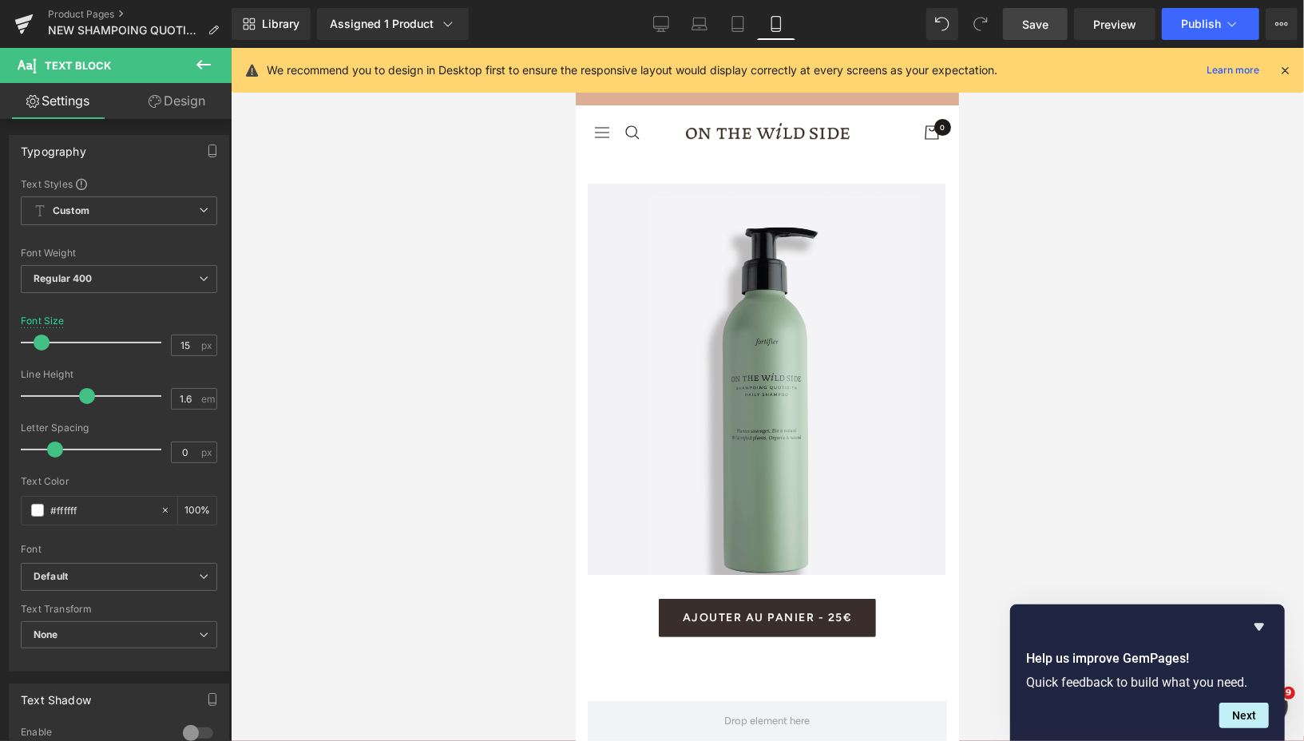
scroll to position [691, 0]
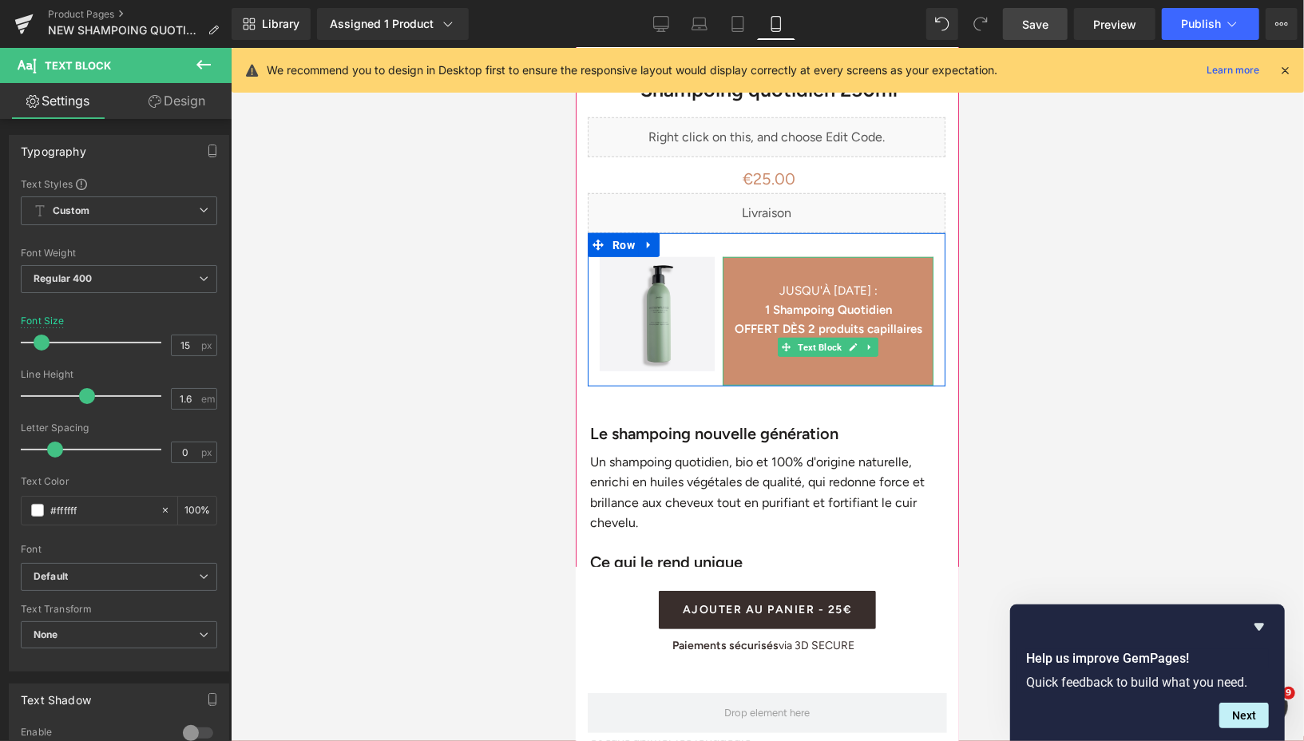
click at [776, 295] on p "JUSQU'À [DATE] :" at bounding box center [827, 289] width 211 height 19
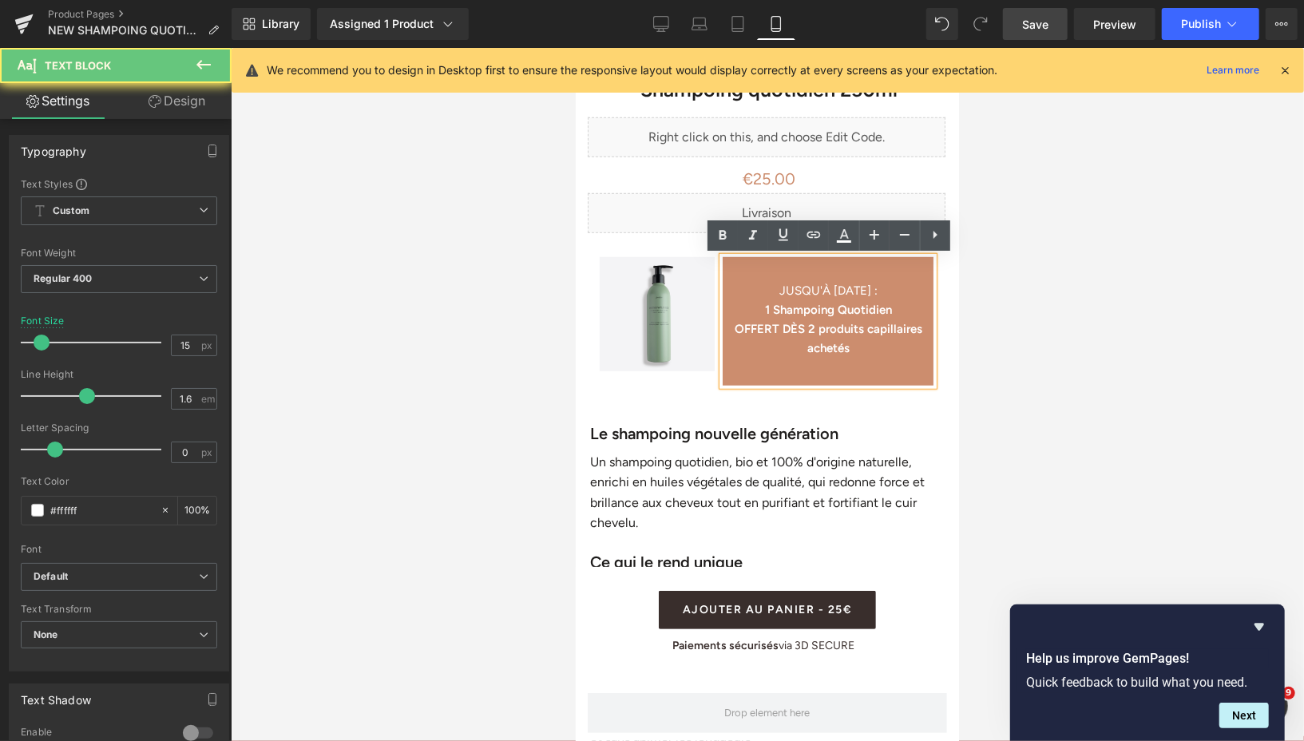
click at [769, 311] on strong "1 Shampoing Quotidien" at bounding box center [827, 309] width 127 height 14
click at [758, 310] on p "1 Shampoing Quotidien" at bounding box center [827, 308] width 211 height 19
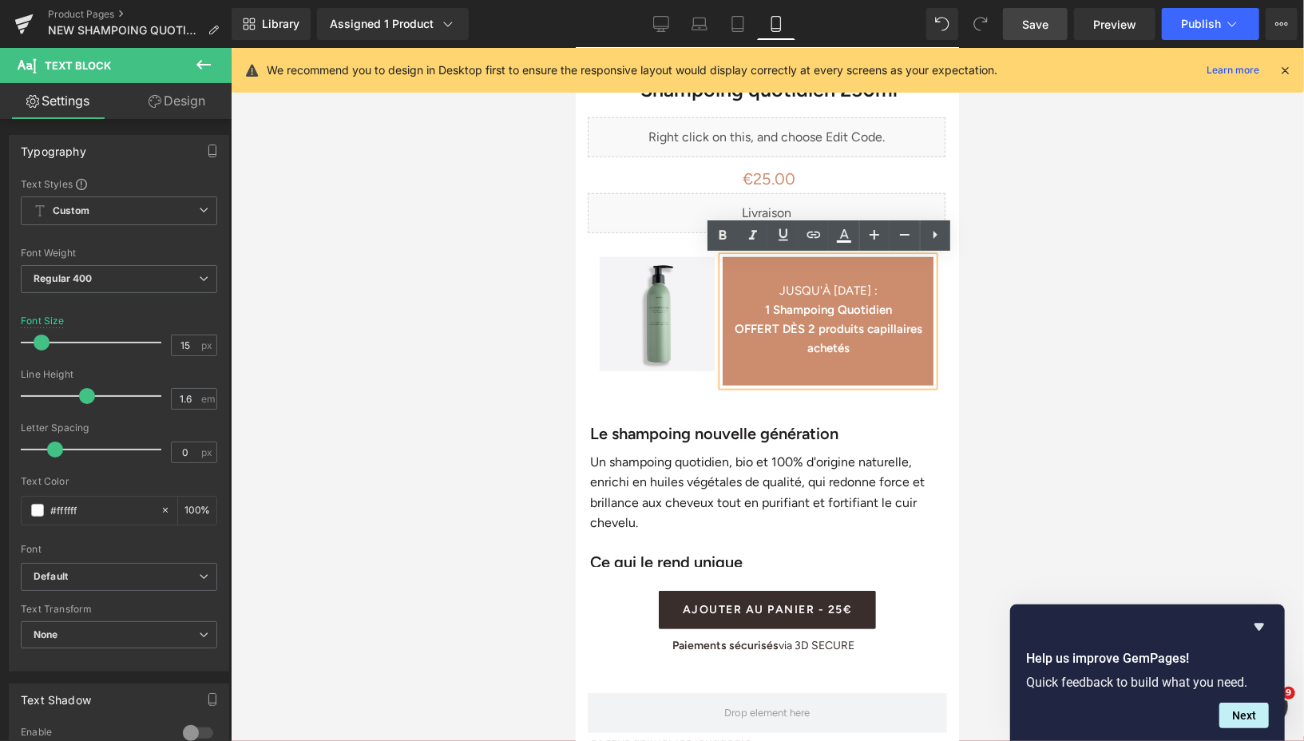
click at [1047, 24] on span "Save" at bounding box center [1035, 24] width 26 height 17
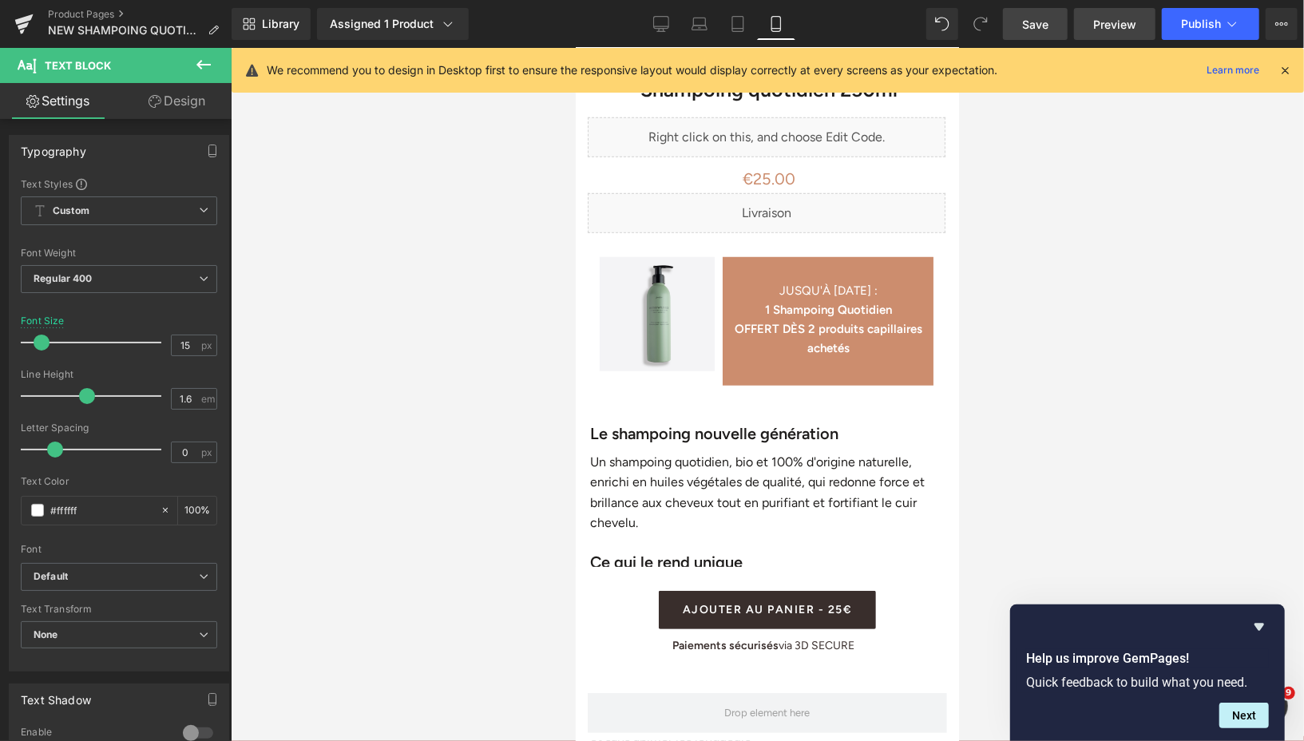
click at [1099, 25] on span "Preview" at bounding box center [1114, 24] width 43 height 17
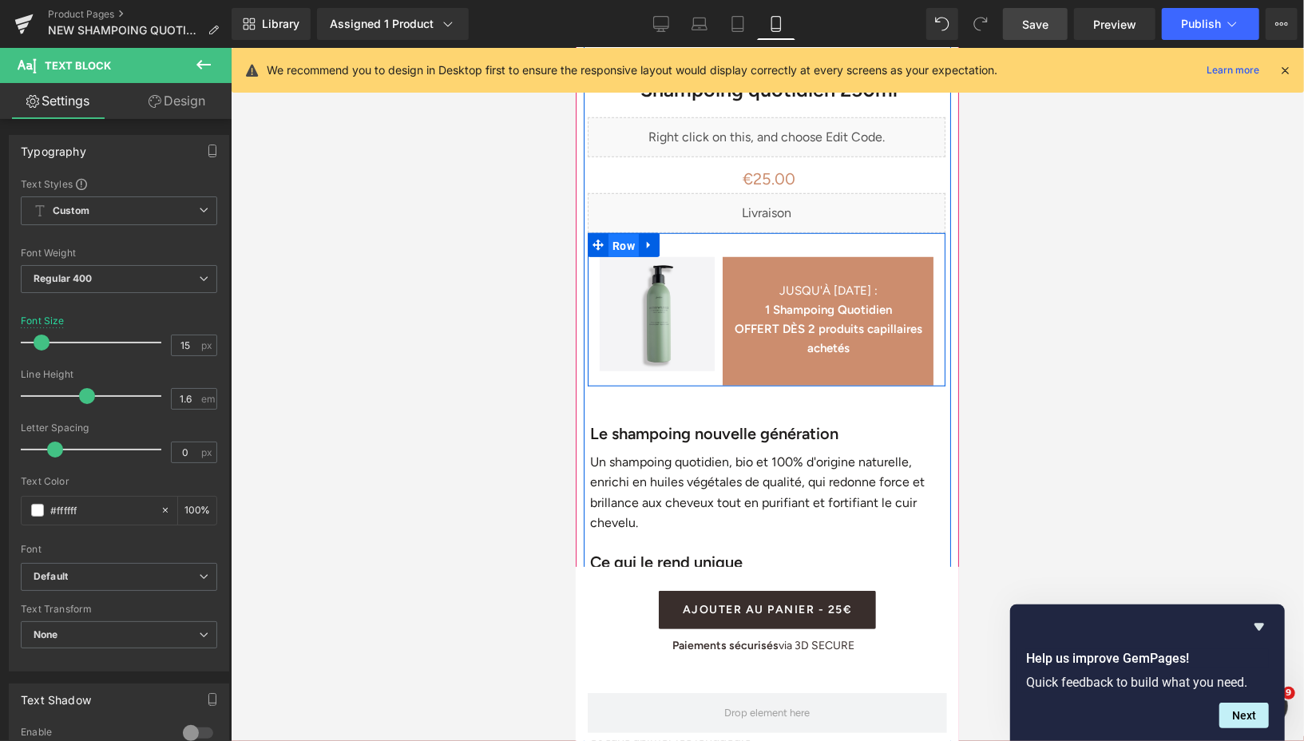
click at [613, 247] on span "Row" at bounding box center [622, 245] width 30 height 24
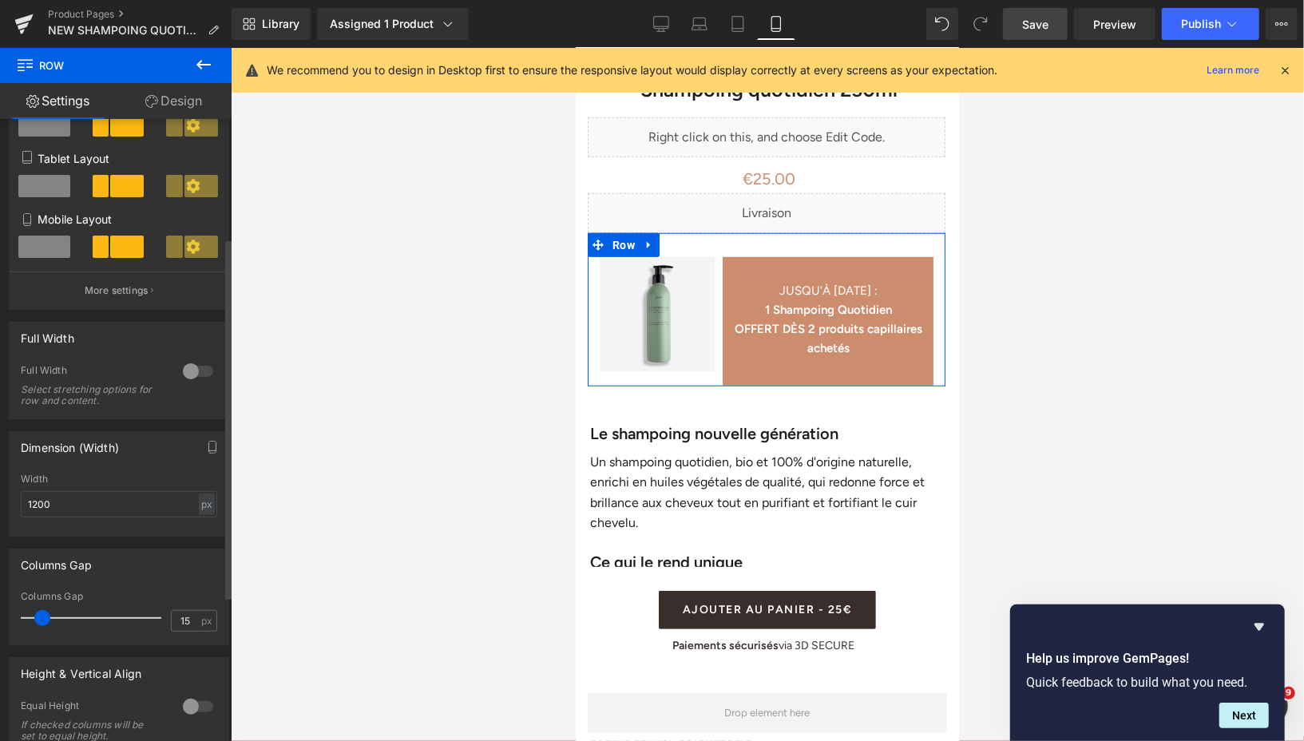
scroll to position [274, 0]
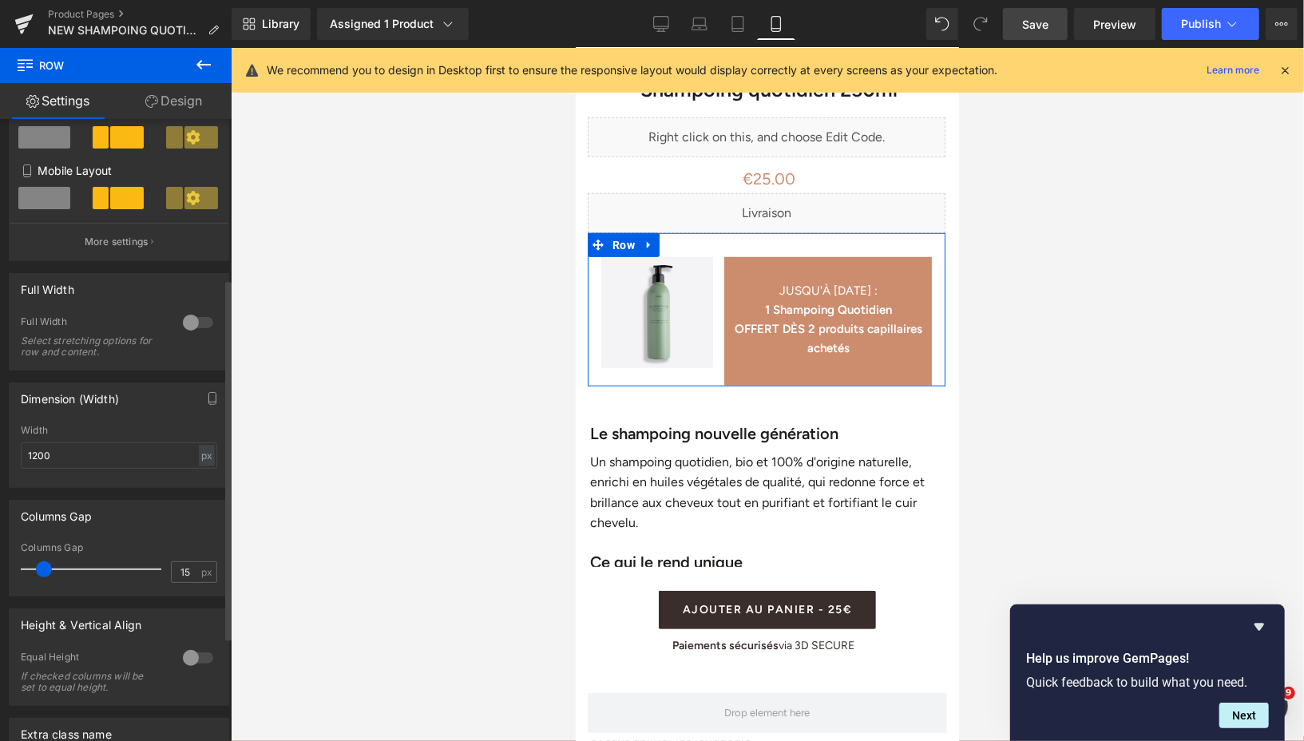
click at [42, 573] on span at bounding box center [44, 569] width 16 height 16
click at [43, 571] on span at bounding box center [40, 569] width 16 height 16
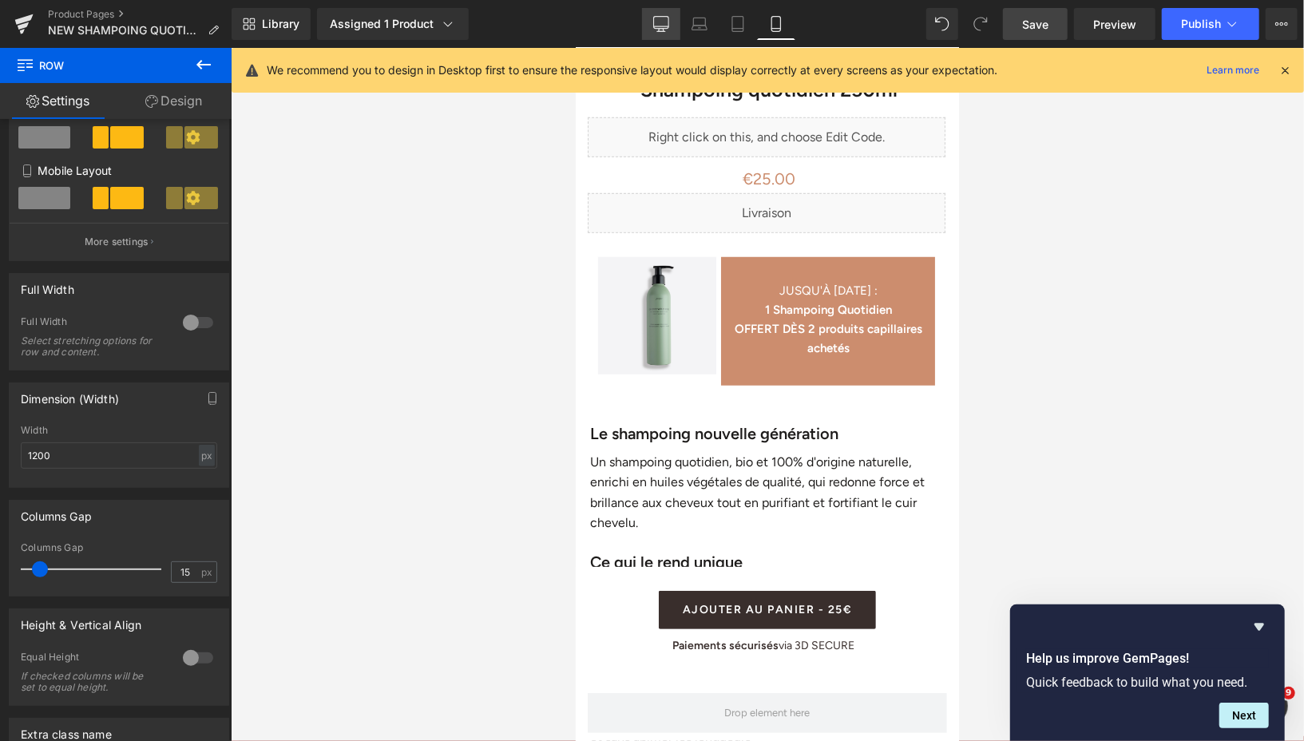
click at [656, 28] on icon at bounding box center [660, 23] width 15 height 12
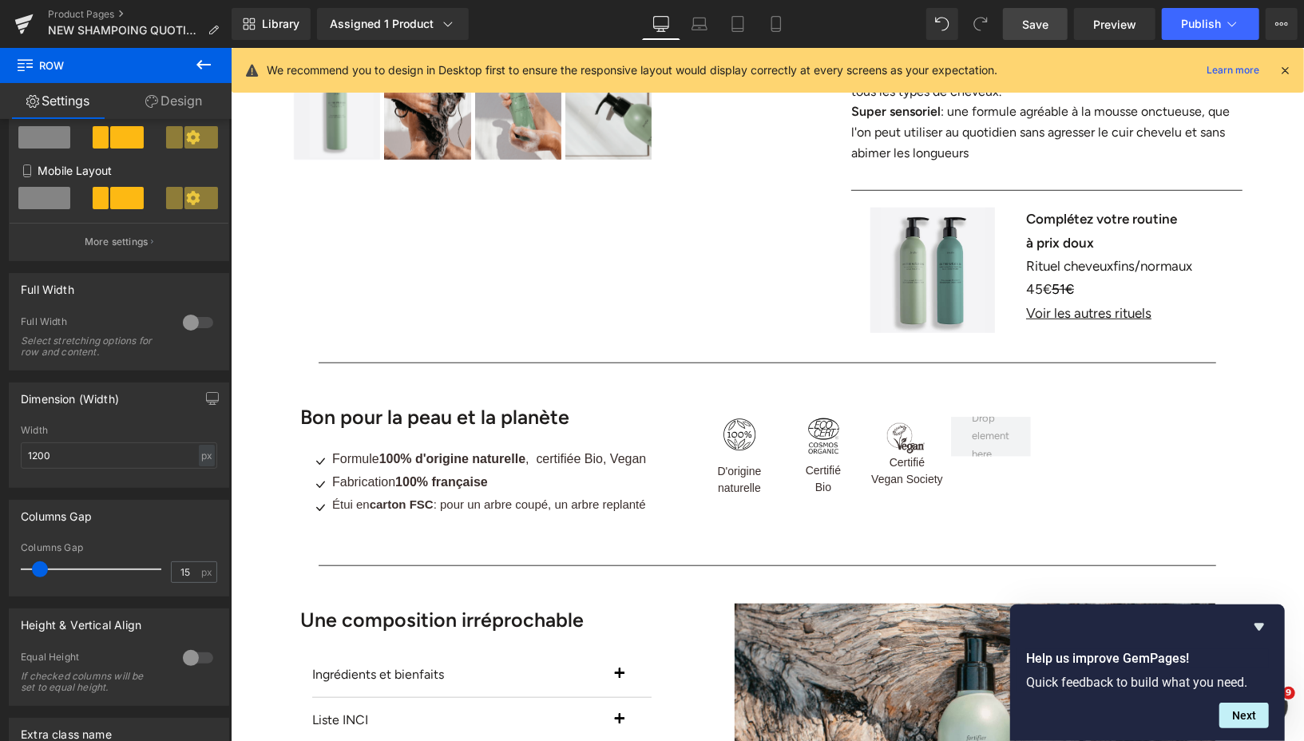
scroll to position [0, 0]
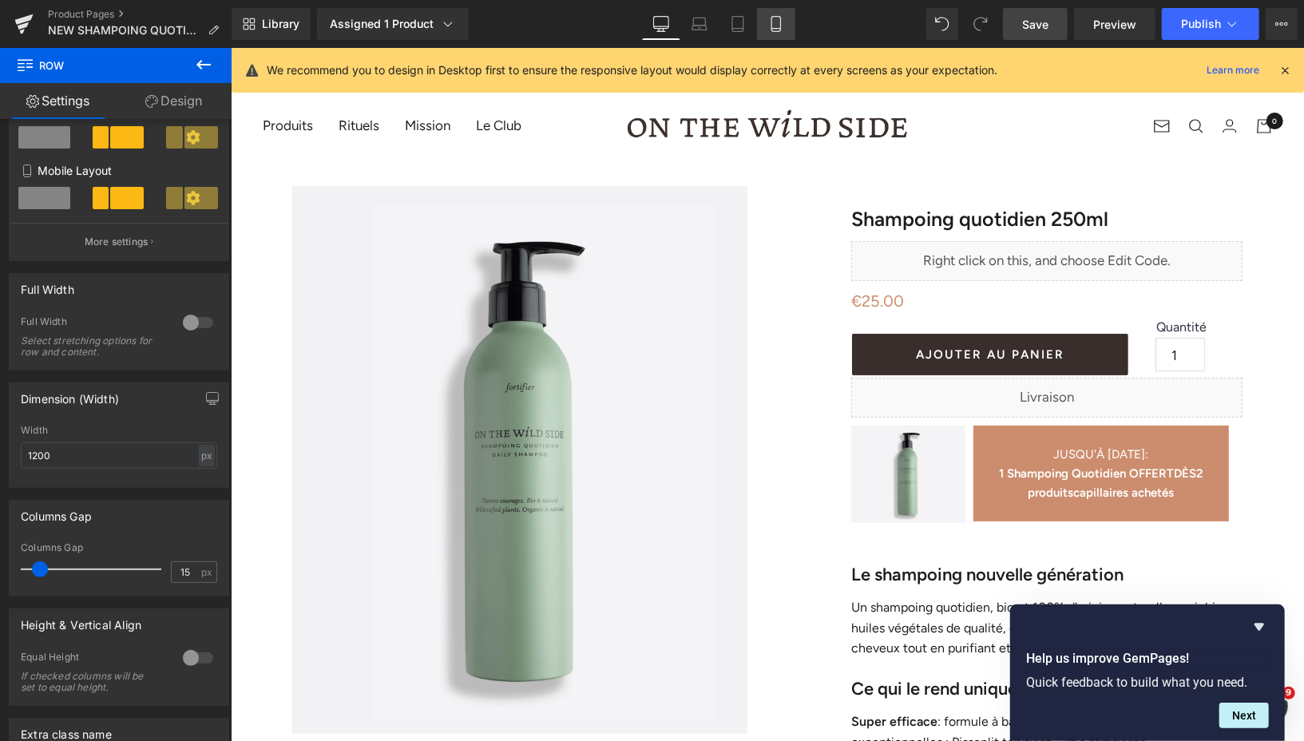
click at [778, 24] on icon at bounding box center [776, 24] width 16 height 16
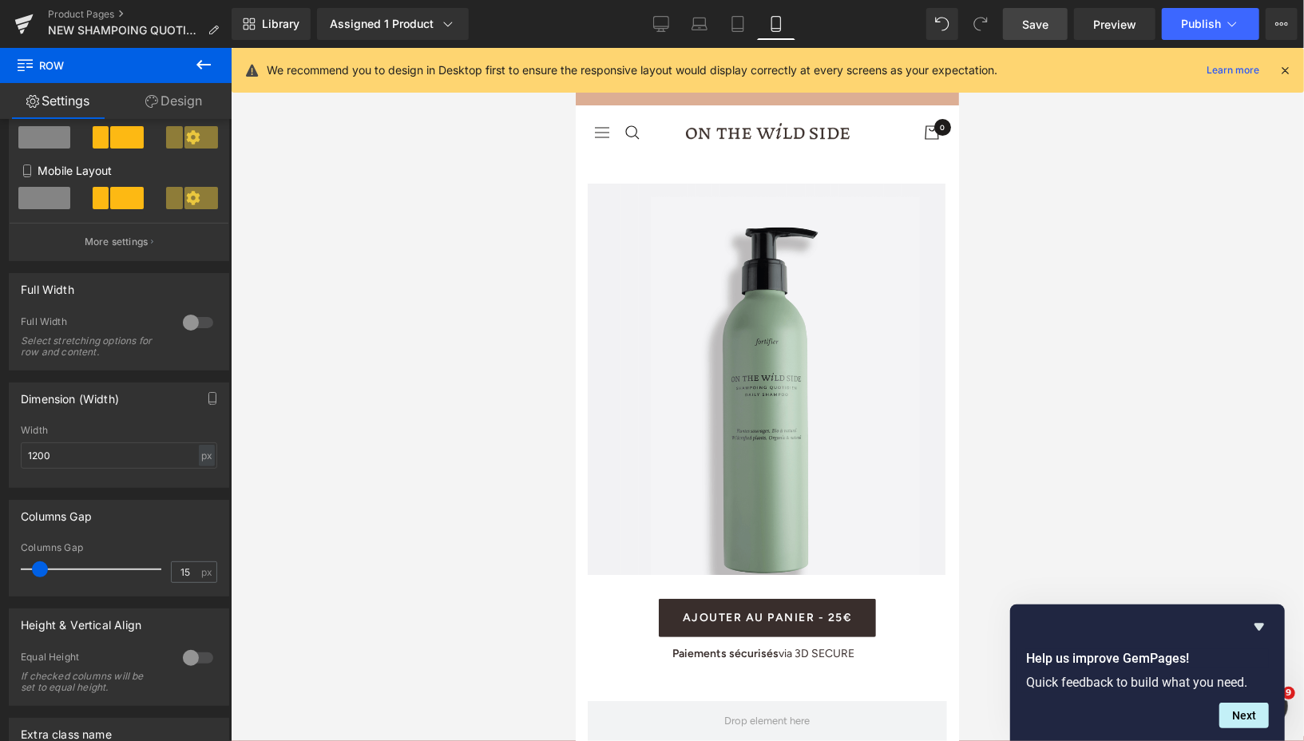
scroll to position [667, 0]
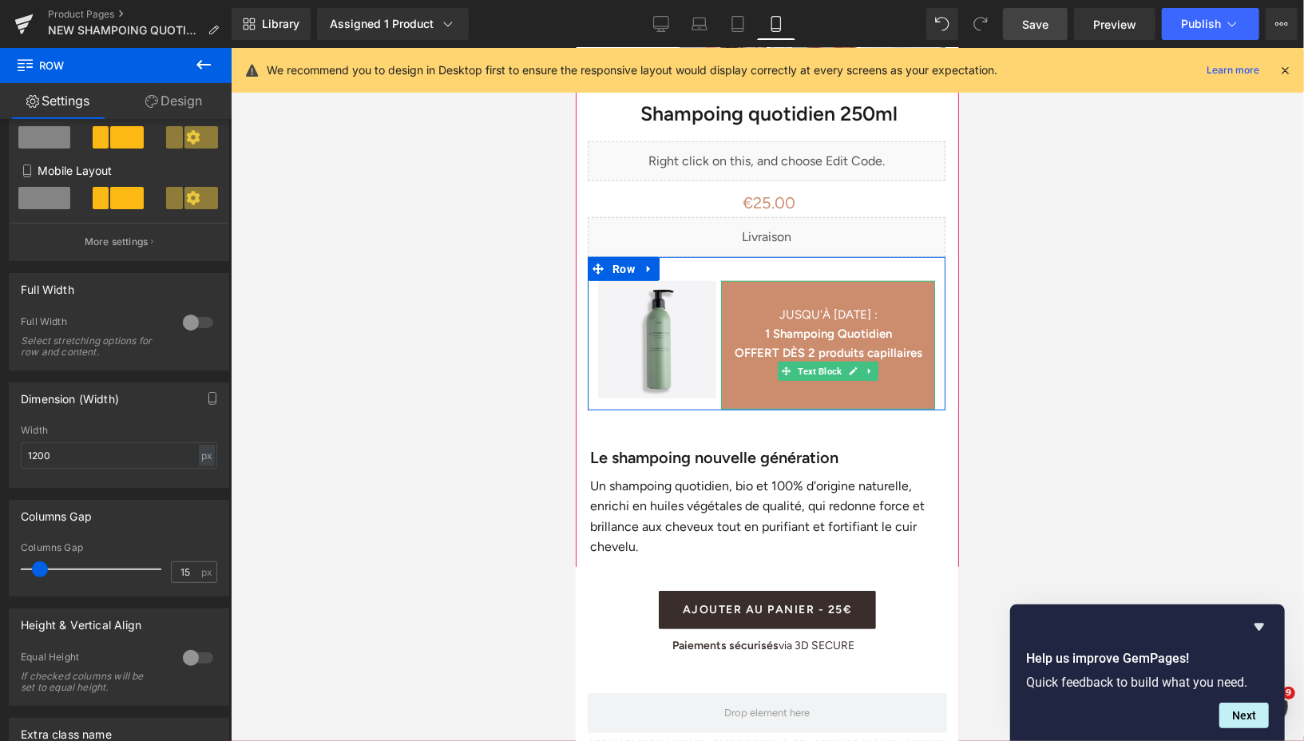
click at [822, 394] on div "JUSQU'À [DATE] : 1 Shampoing Quotidien OFFERT DÈS 2 produits capillaires achetés" at bounding box center [827, 344] width 214 height 129
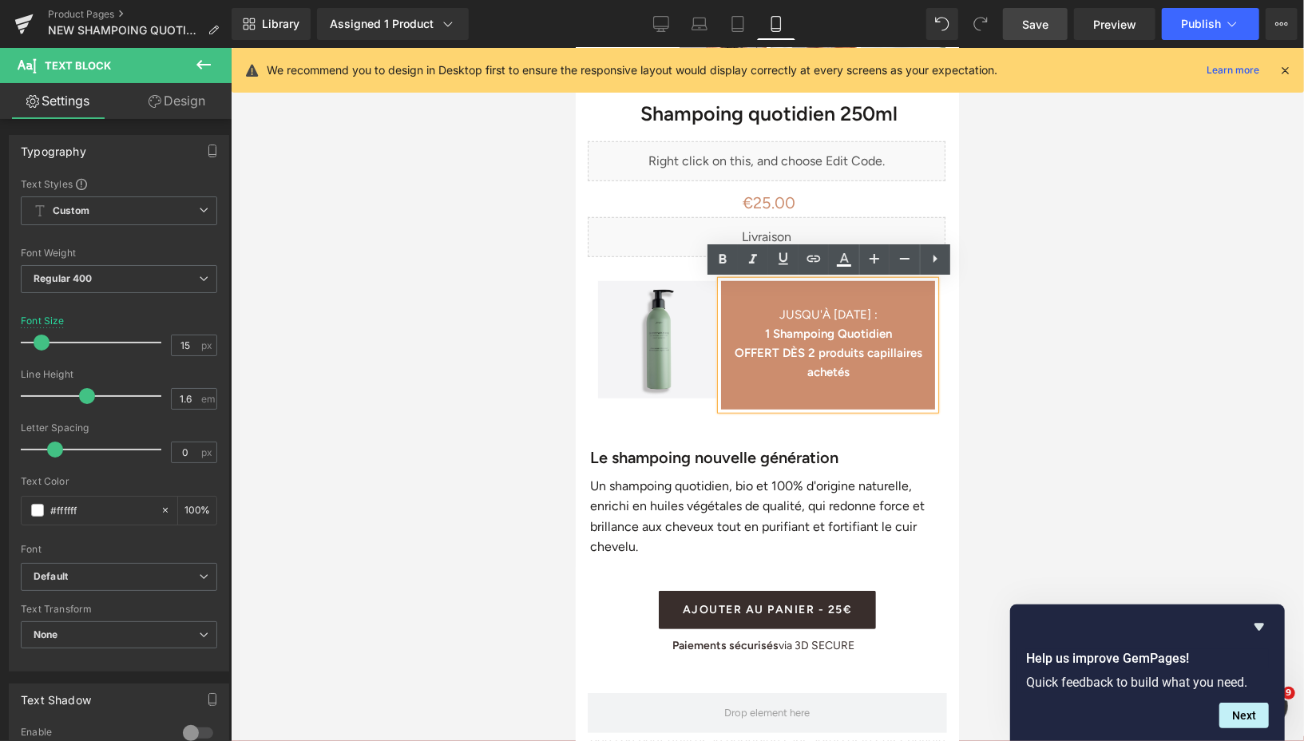
click at [829, 398] on div "JUSQU'À [DATE] : 1 Shampoing Quotidien OFFERT DÈS 2 produits capillaires achetés" at bounding box center [827, 344] width 214 height 129
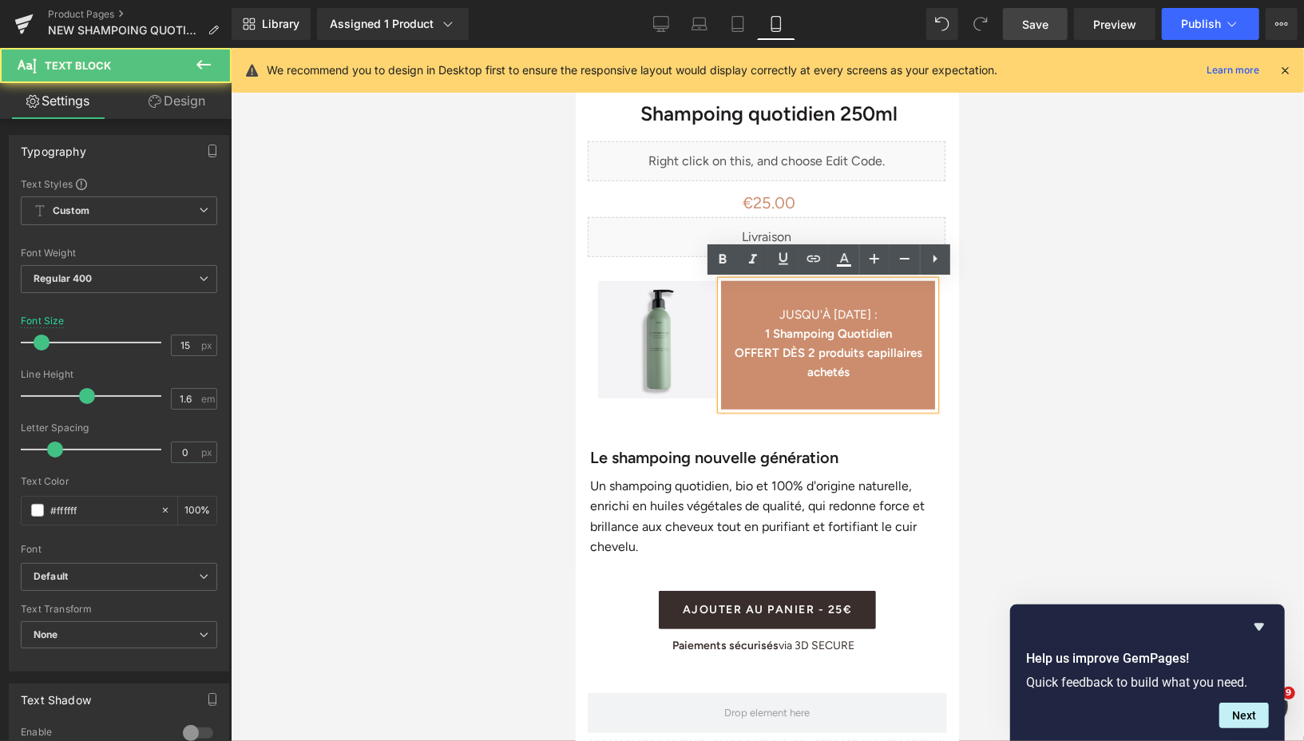
click at [760, 394] on div "JUSQU'À [DATE] : 1 Shampoing Quotidien OFFERT DÈS 2 produits capillaires achetés" at bounding box center [827, 344] width 214 height 129
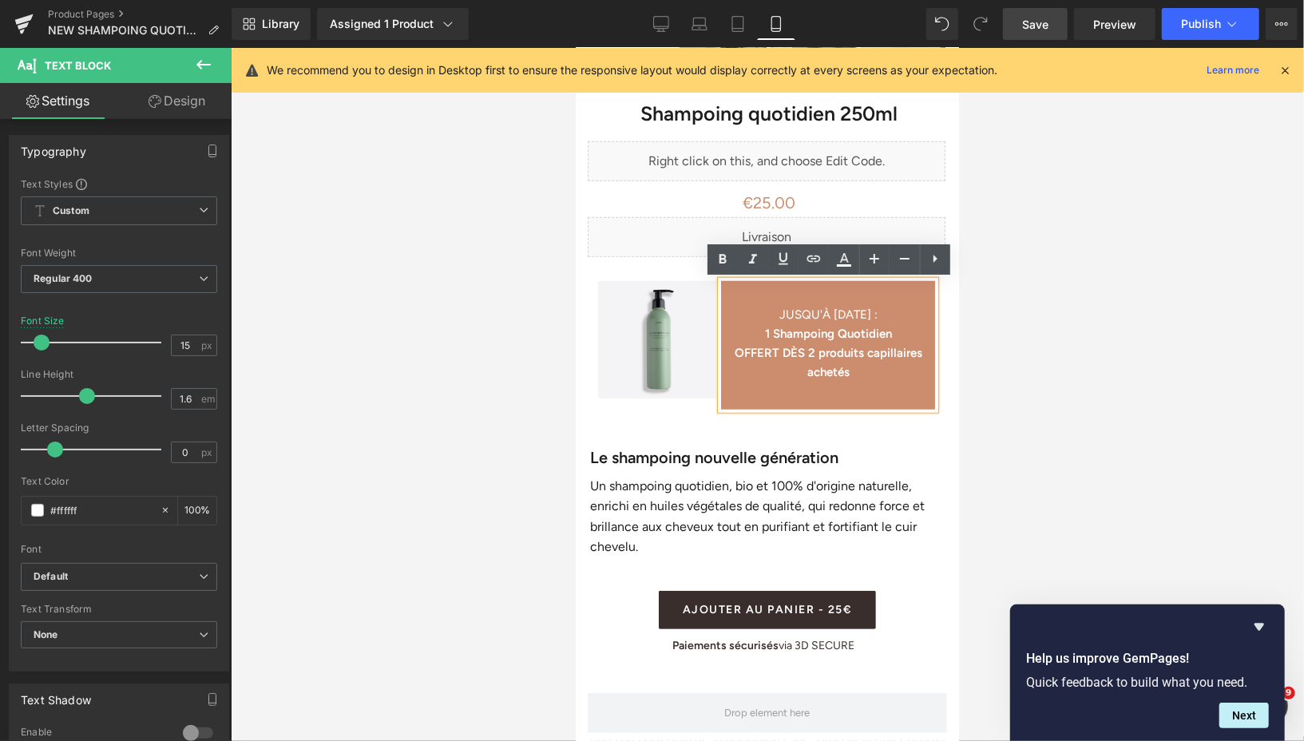
click at [807, 398] on div "JUSQU'À [DATE] : 1 Shampoing Quotidien OFFERT DÈS 2 produits capillaires achetés" at bounding box center [827, 344] width 214 height 129
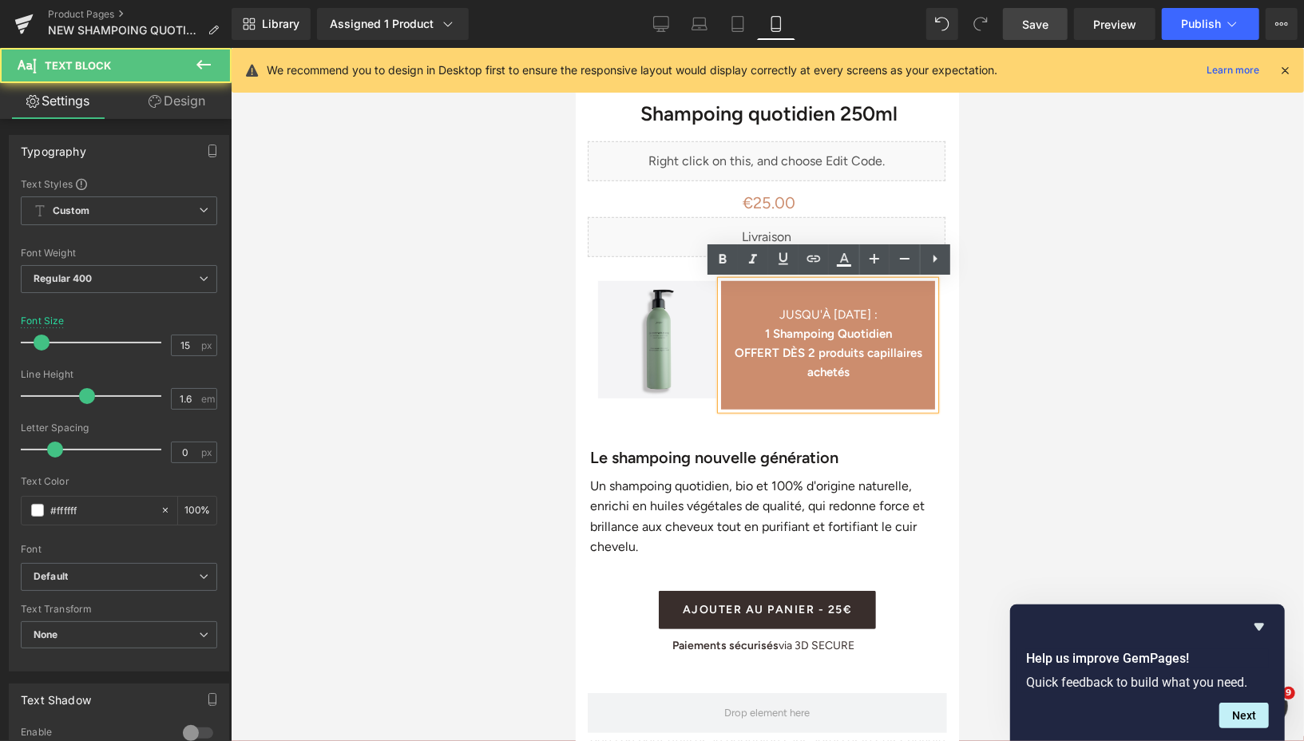
click at [821, 398] on div "JUSQU'À [DATE] : 1 Shampoing Quotidien OFFERT DÈS 2 produits capillaires achetés" at bounding box center [827, 344] width 214 height 129
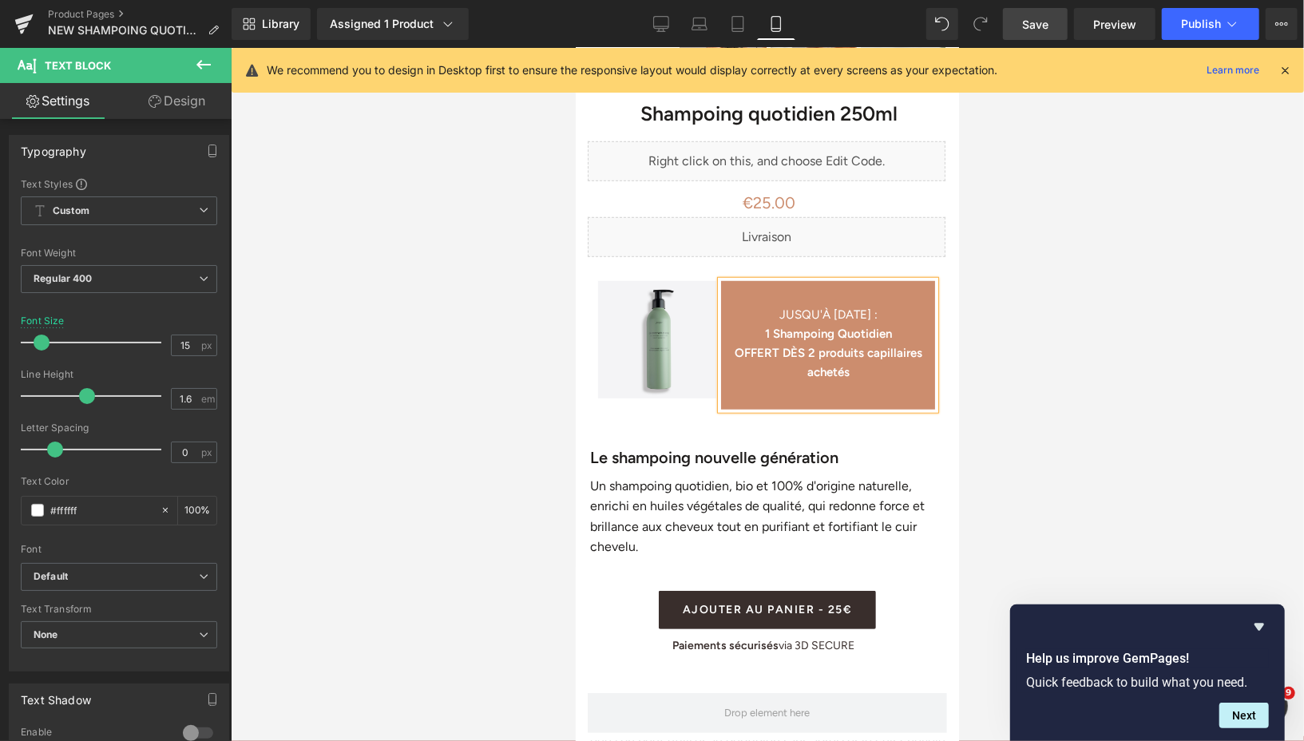
click at [820, 396] on div "JUSQU'À [DATE] : 1 Shampoing Quotidien OFFERT DÈS 2 produits capillaires achetés" at bounding box center [827, 344] width 214 height 129
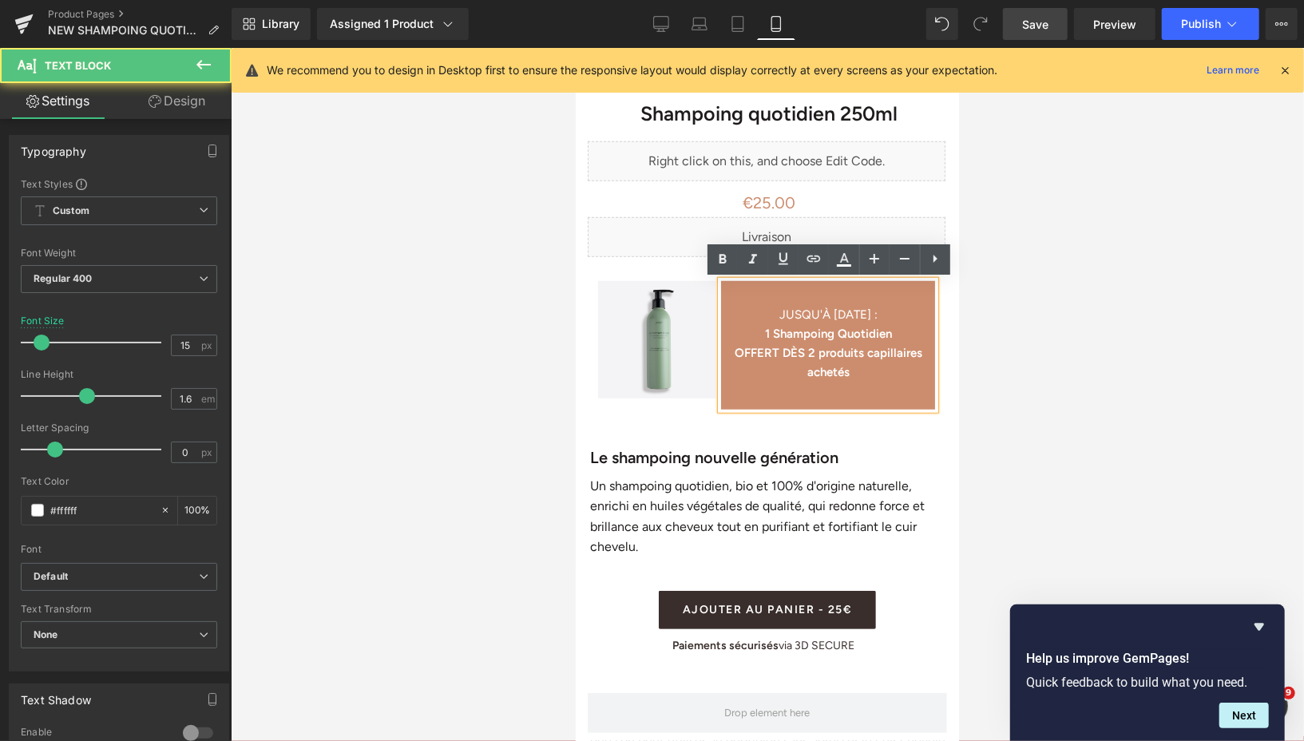
click at [820, 396] on div "JUSQU'À [DATE] : 1 Shampoing Quotidien OFFERT DÈS 2 produits capillaires achetés" at bounding box center [827, 344] width 214 height 129
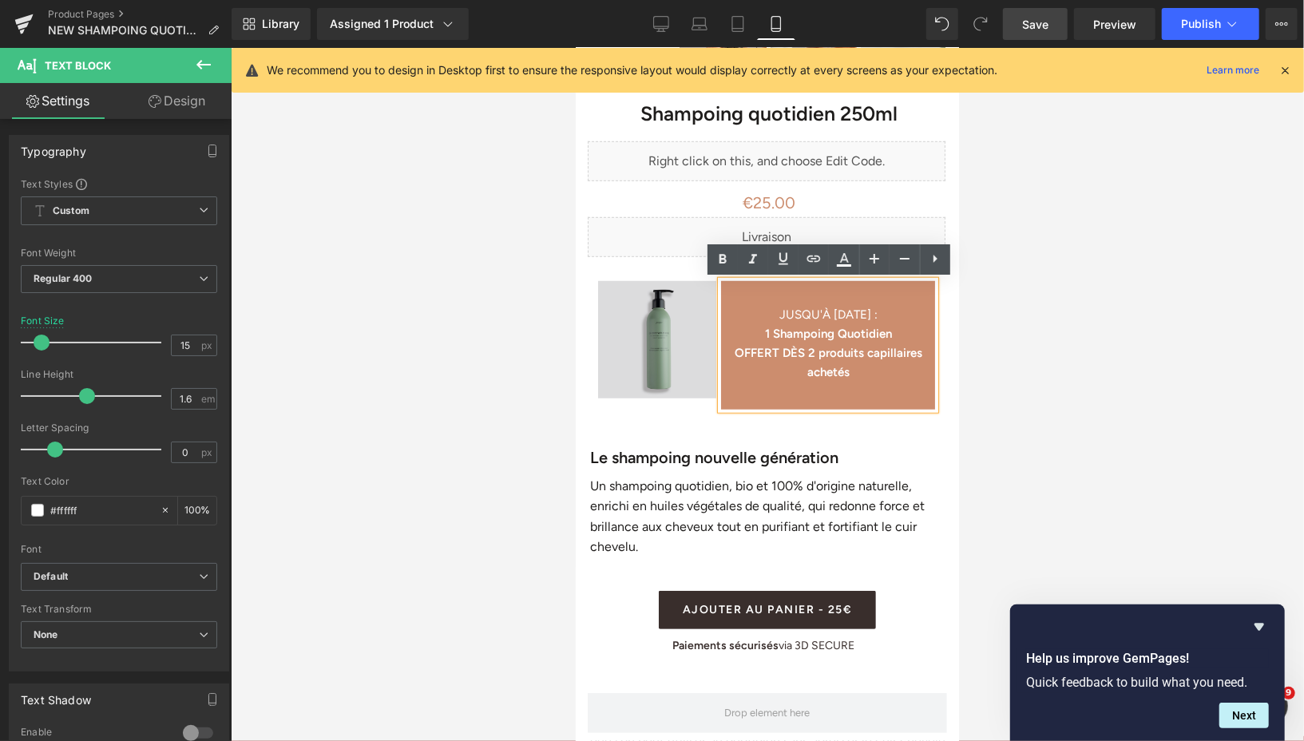
click at [697, 356] on img at bounding box center [656, 336] width 118 height 124
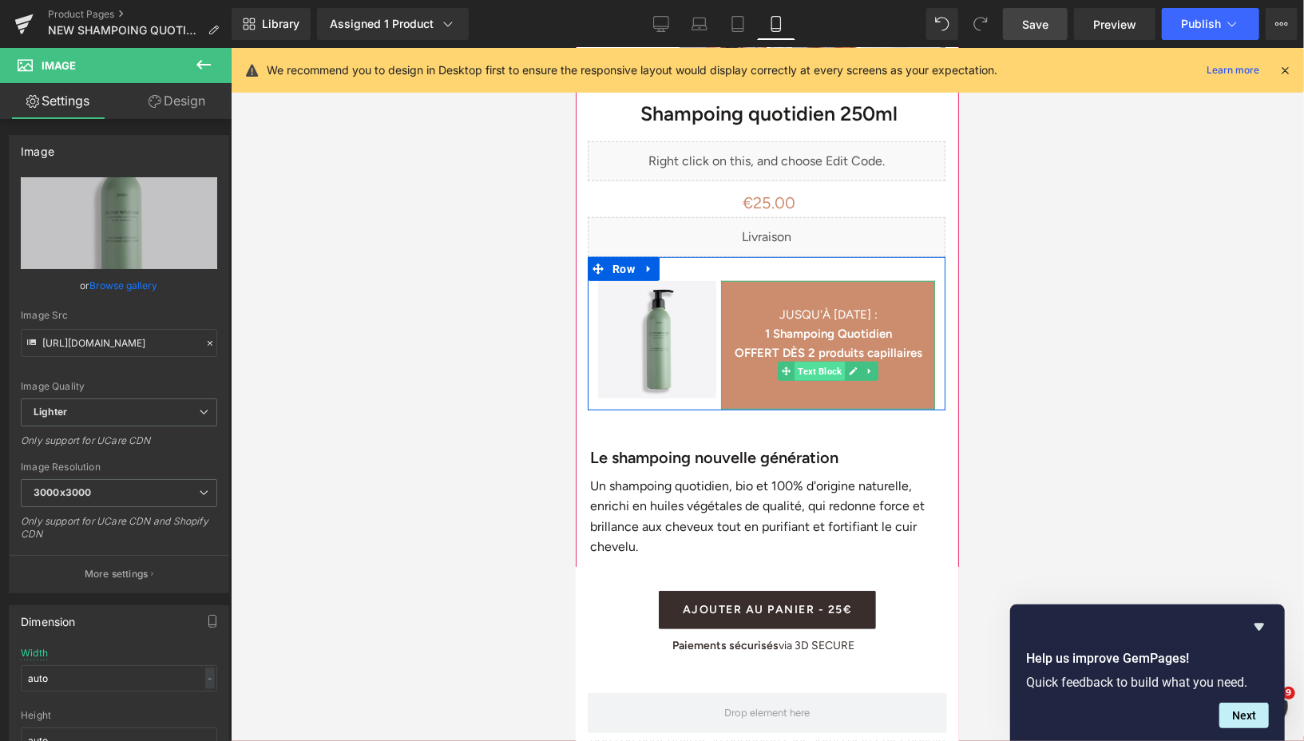
click at [823, 373] on span "Text Block" at bounding box center [818, 370] width 50 height 19
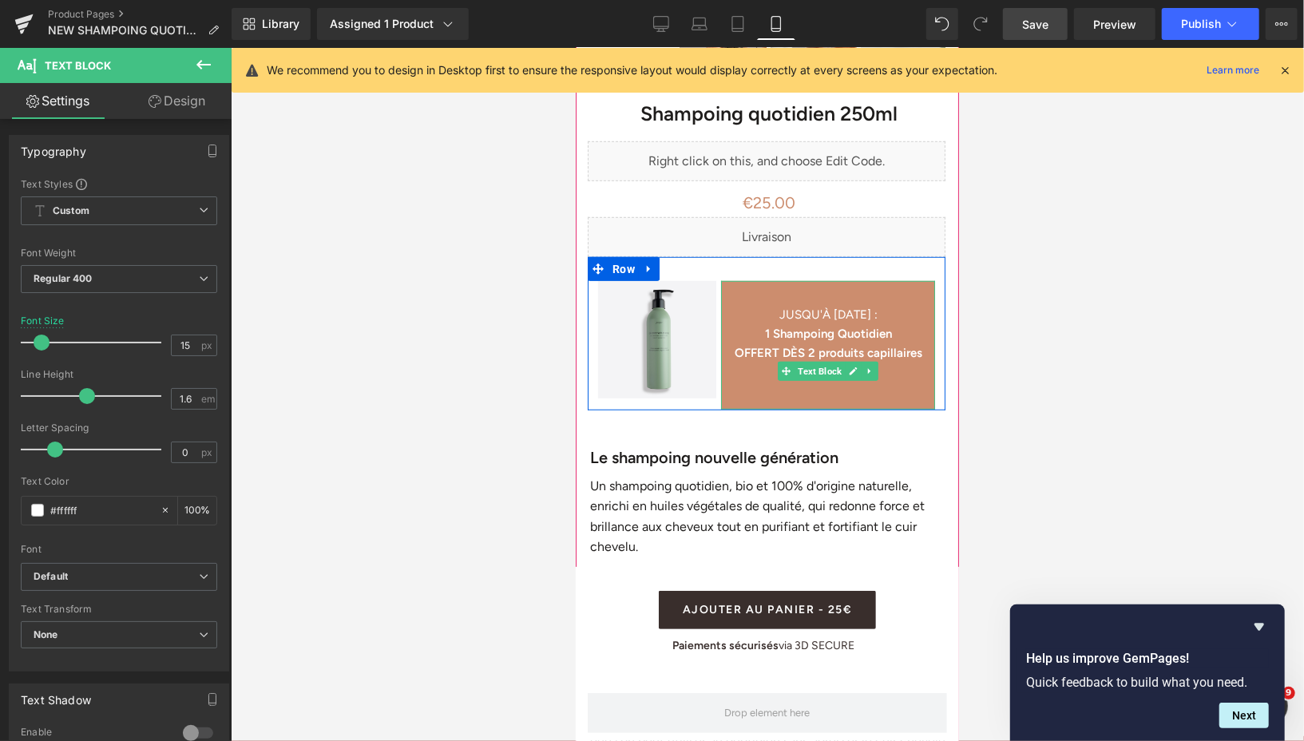
click at [782, 352] on strong "OFFERT DÈS 2 produits capillaires achetés" at bounding box center [828, 362] width 188 height 34
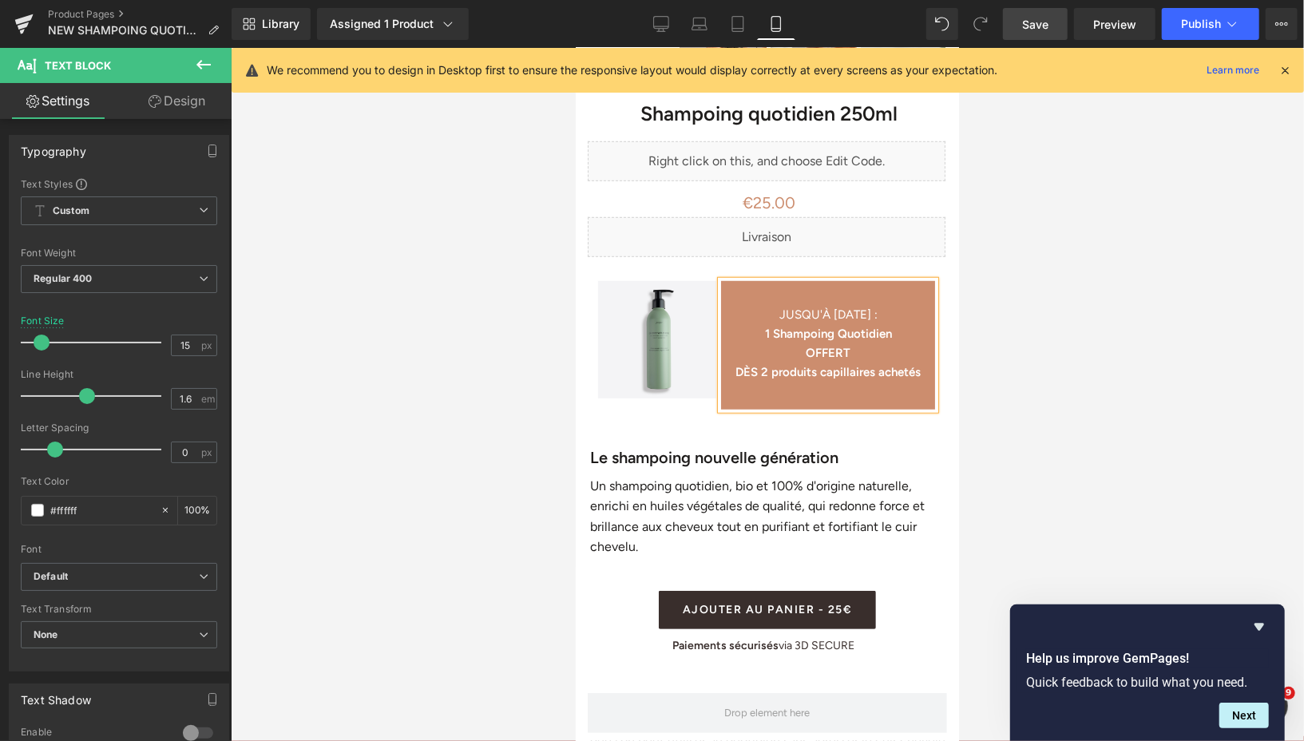
click at [526, 331] on div at bounding box center [767, 394] width 1073 height 693
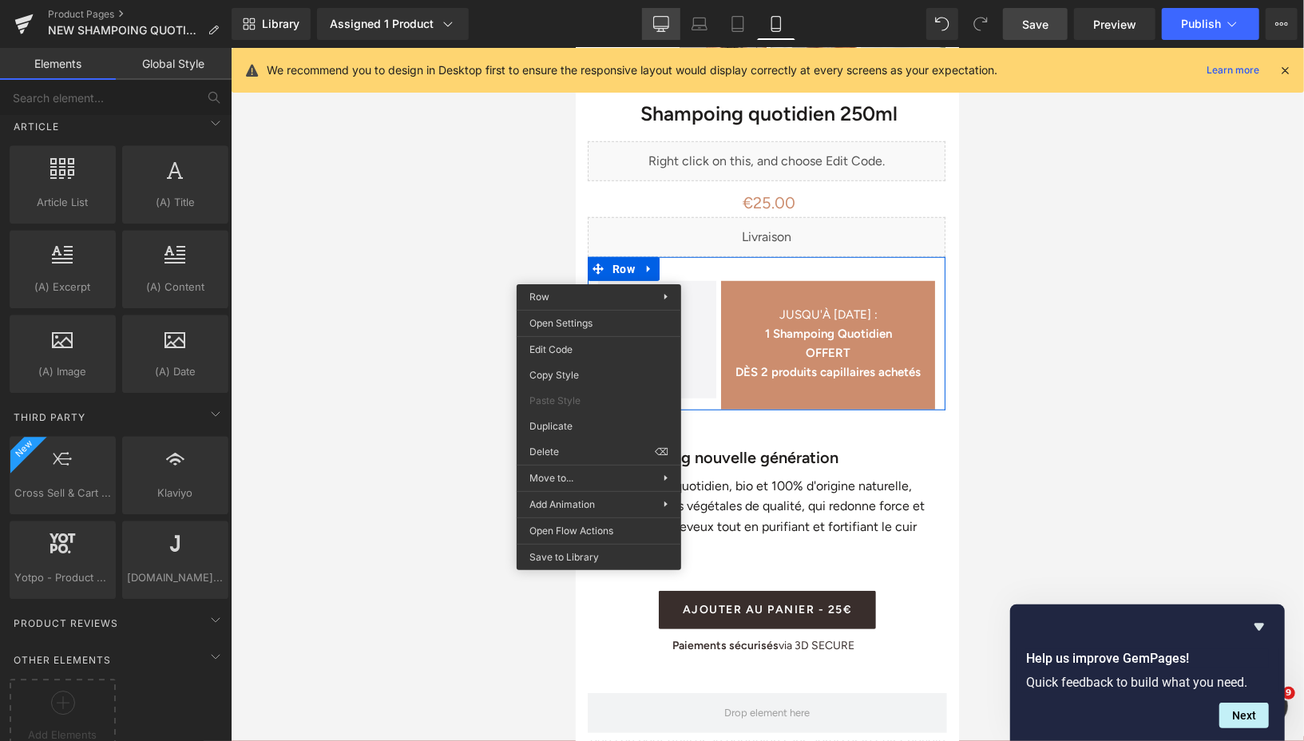
click at [665, 26] on icon at bounding box center [660, 26] width 15 height 0
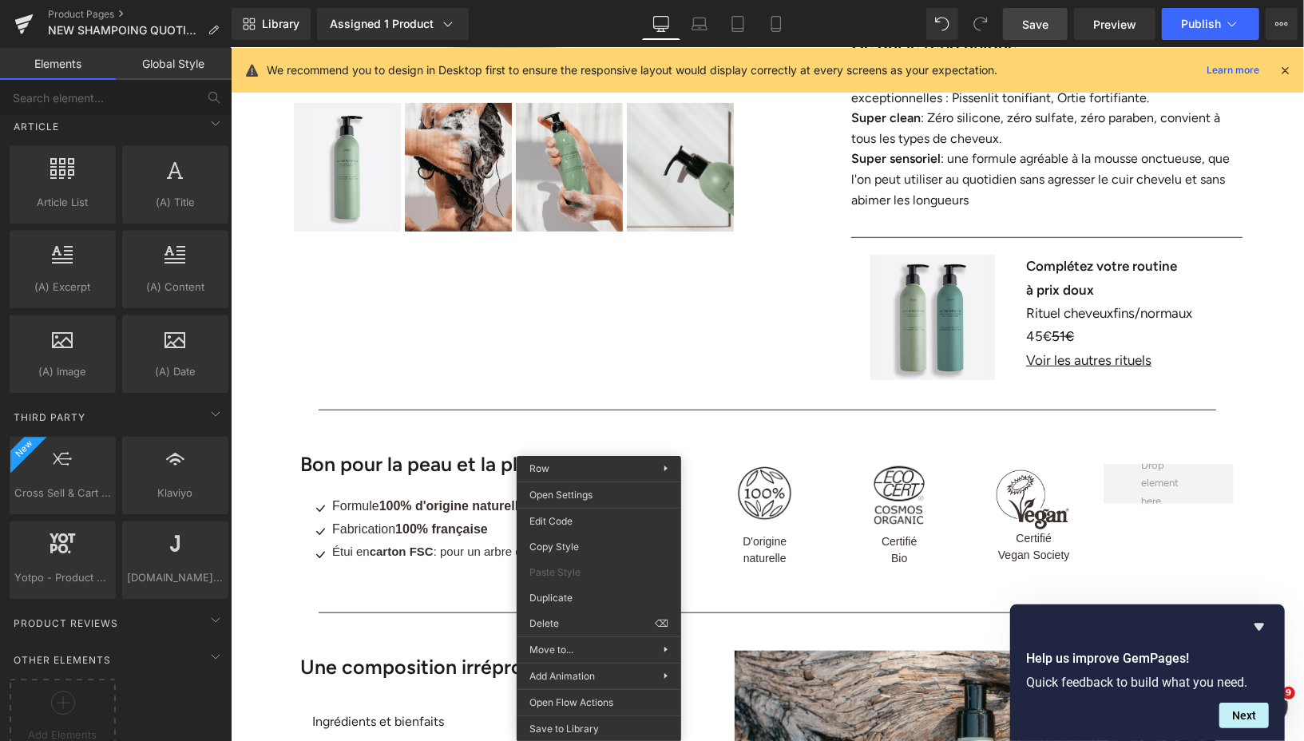
scroll to position [285, 0]
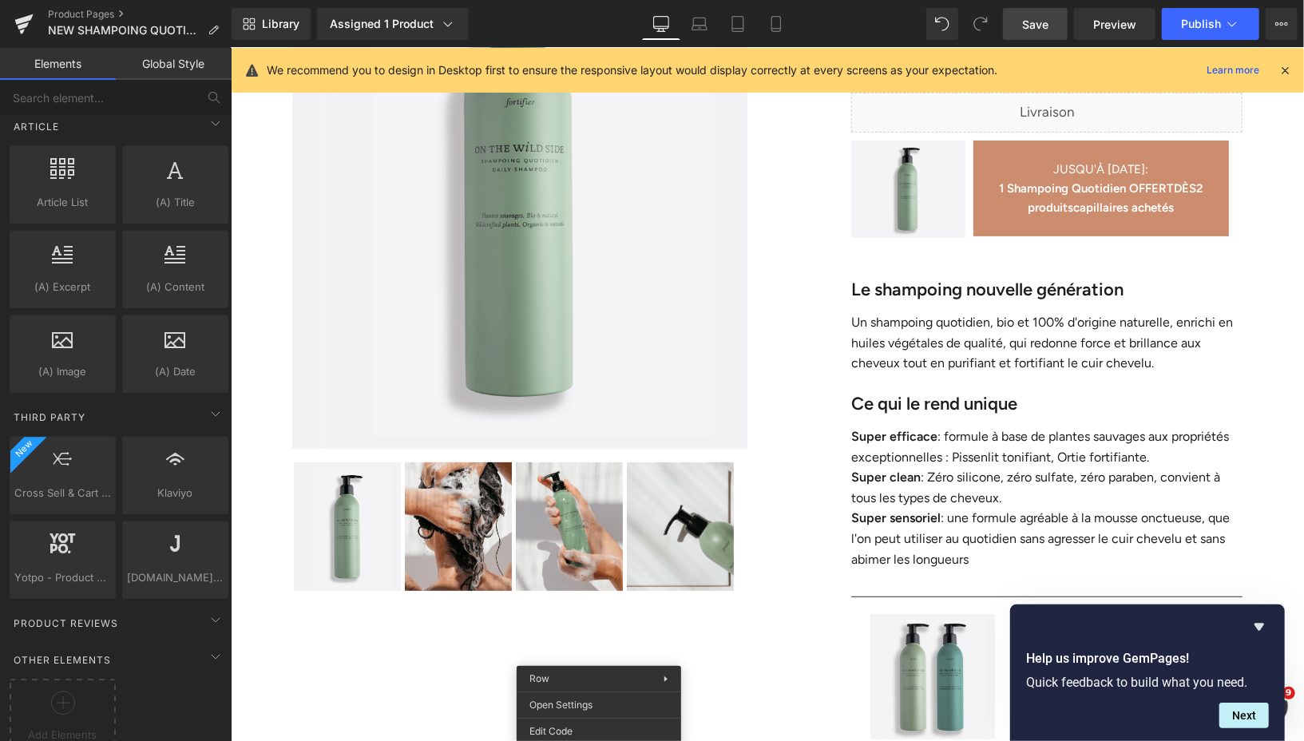
click at [916, 329] on p "Un shampoing quotidien, bio et 100% d'origine naturelle, enrichi en huiles végé…" at bounding box center [1045, 341] width 391 height 61
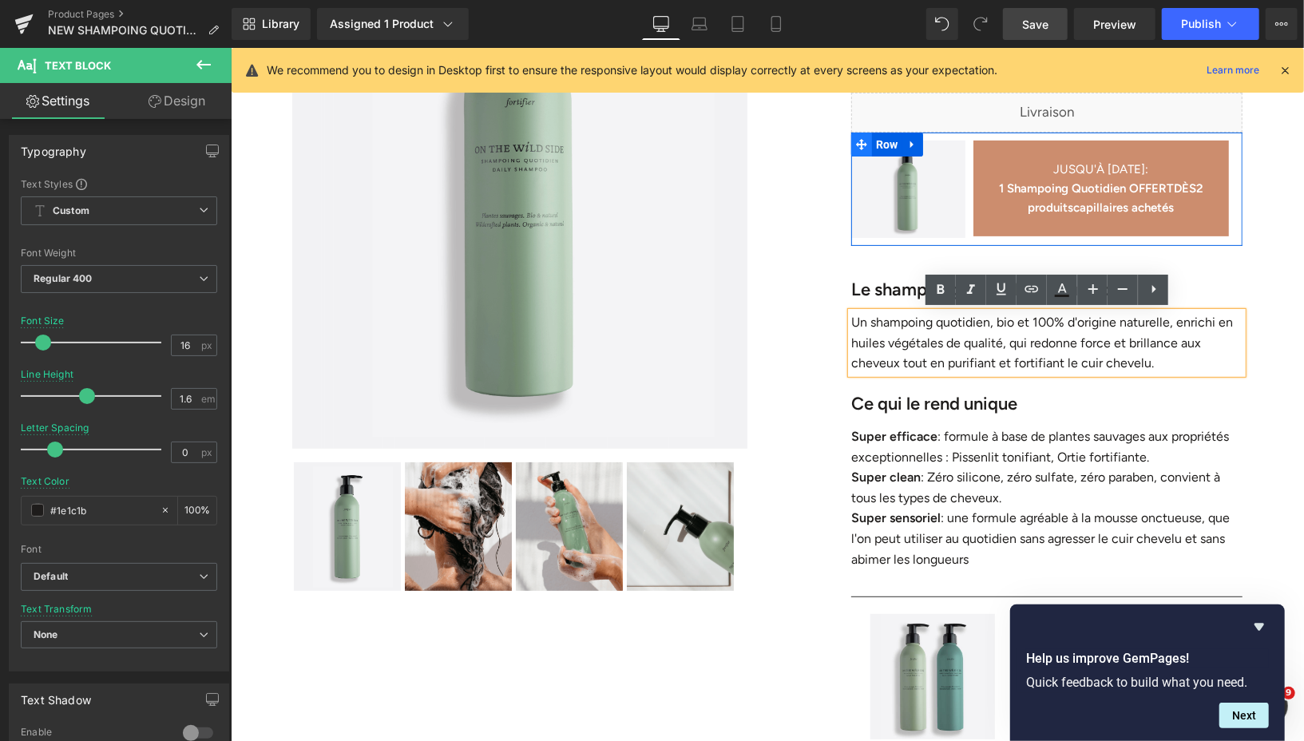
click at [861, 140] on icon at bounding box center [860, 144] width 11 height 12
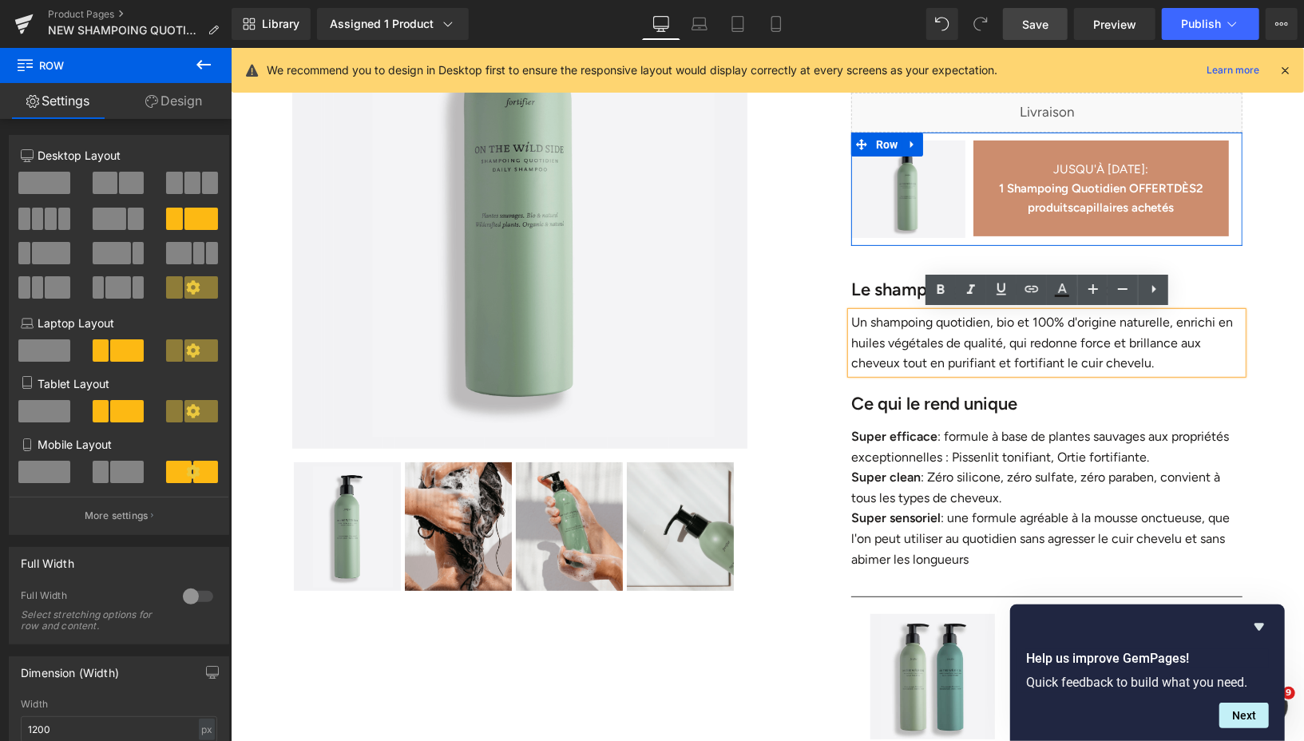
click at [184, 100] on link "Design" at bounding box center [174, 101] width 116 height 36
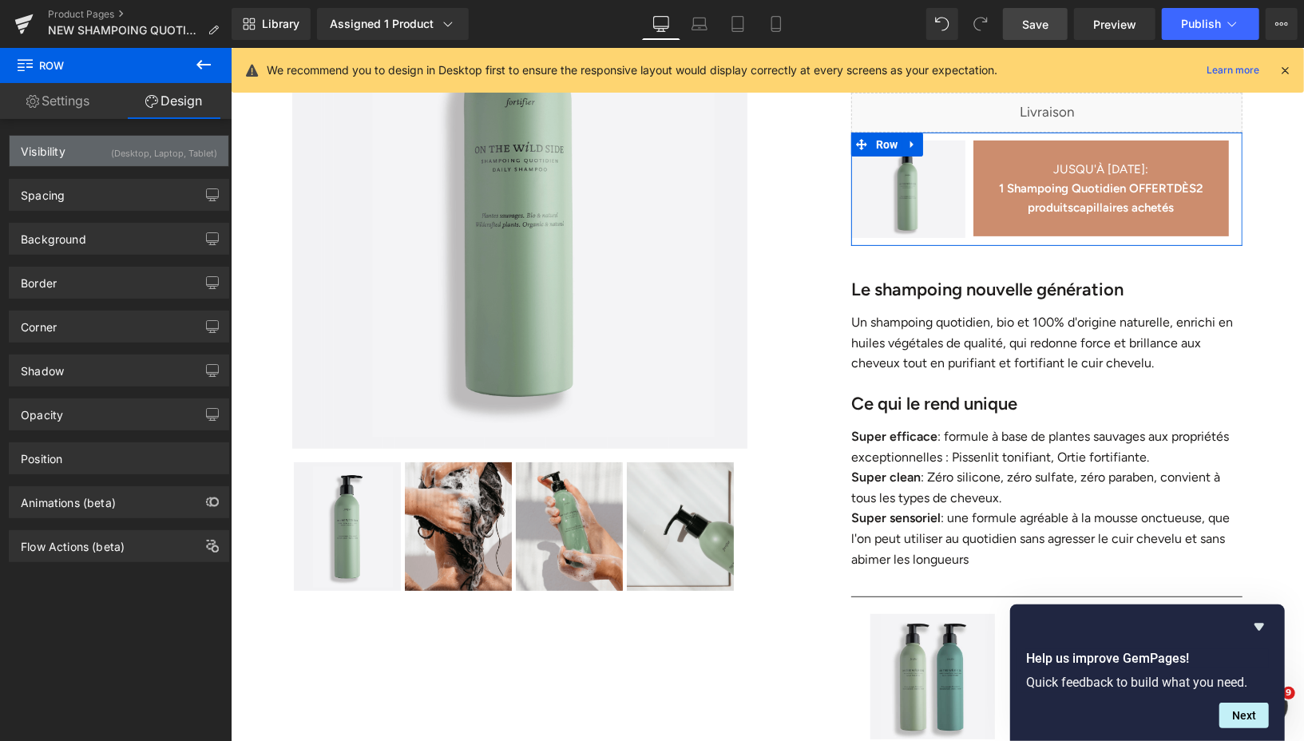
click at [177, 156] on div "(Desktop, Laptop, Tablet)" at bounding box center [164, 149] width 106 height 26
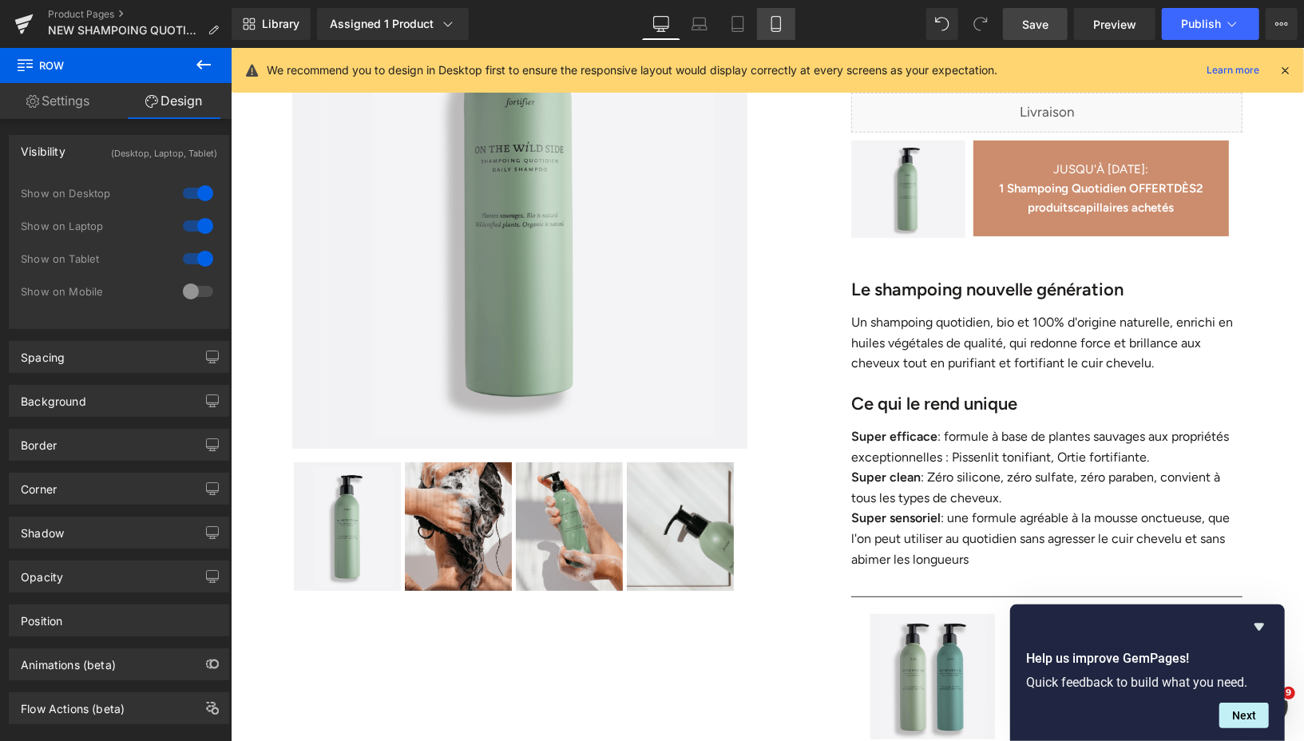
click at [778, 30] on icon at bounding box center [775, 24] width 9 height 15
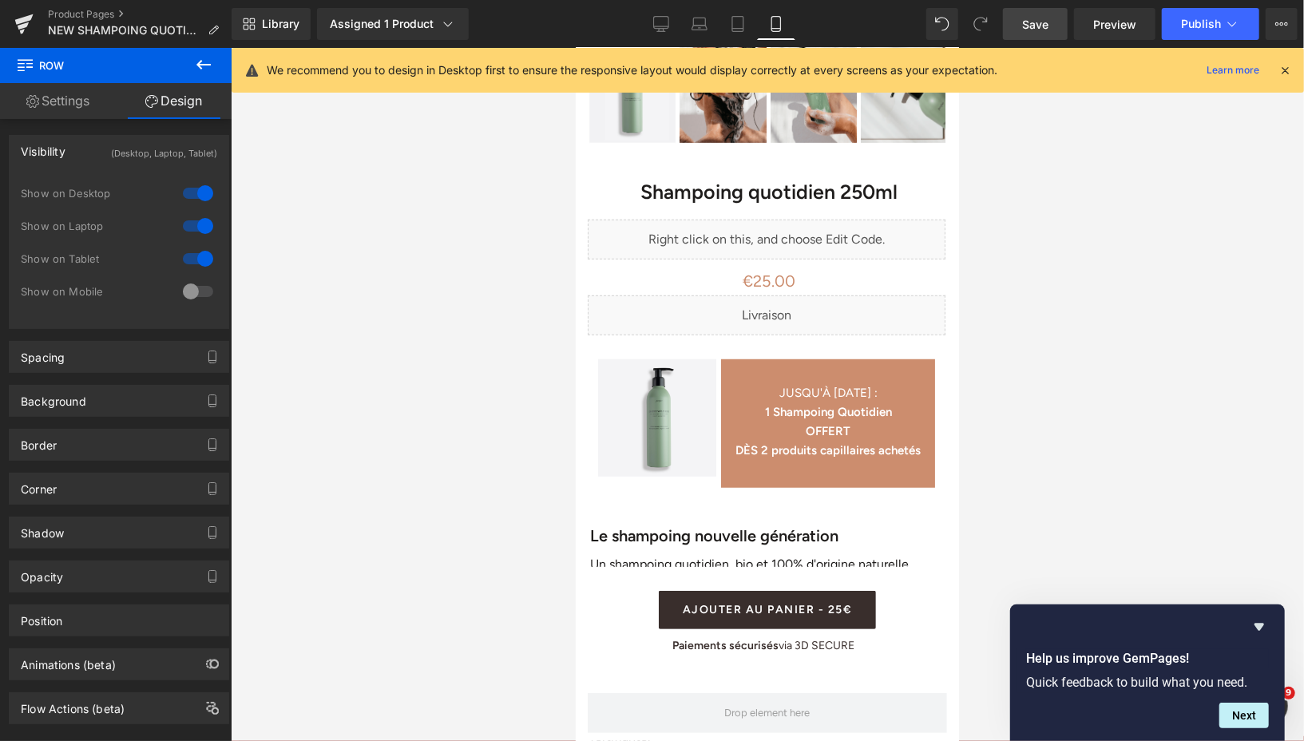
scroll to position [545, 0]
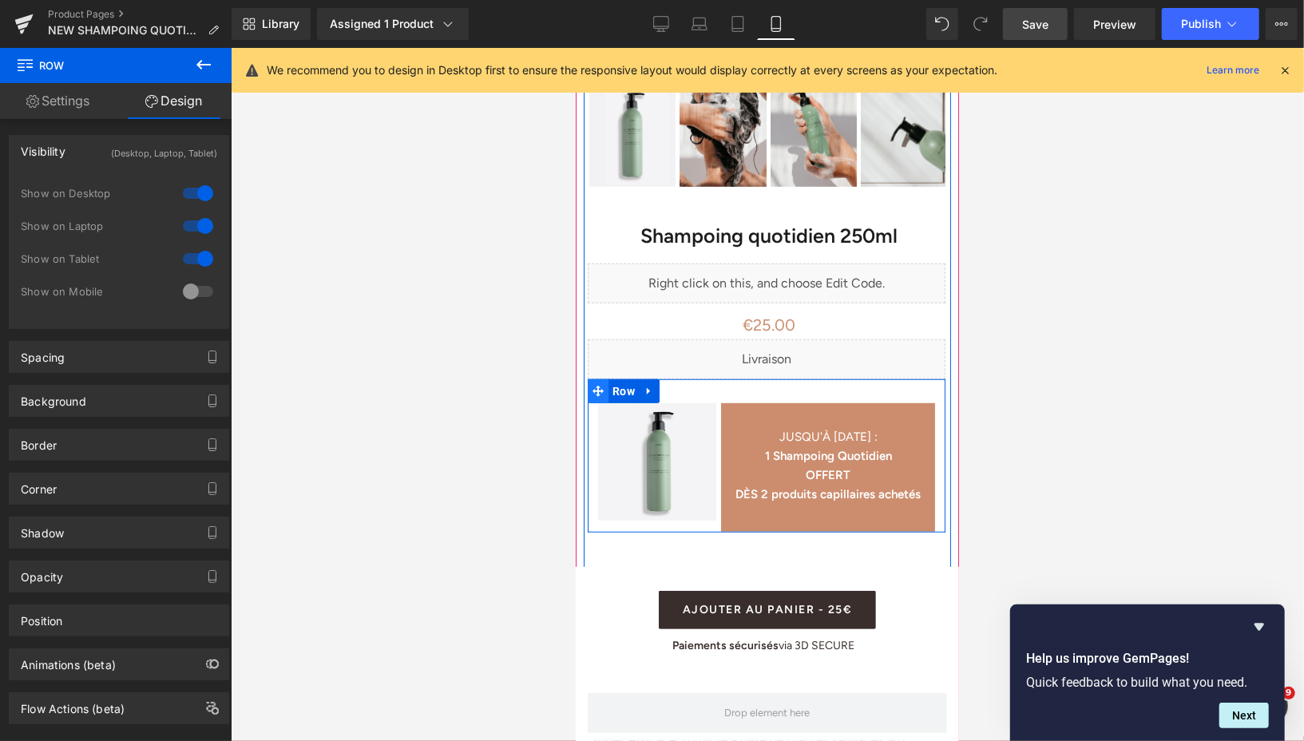
click at [599, 393] on icon at bounding box center [597, 390] width 11 height 11
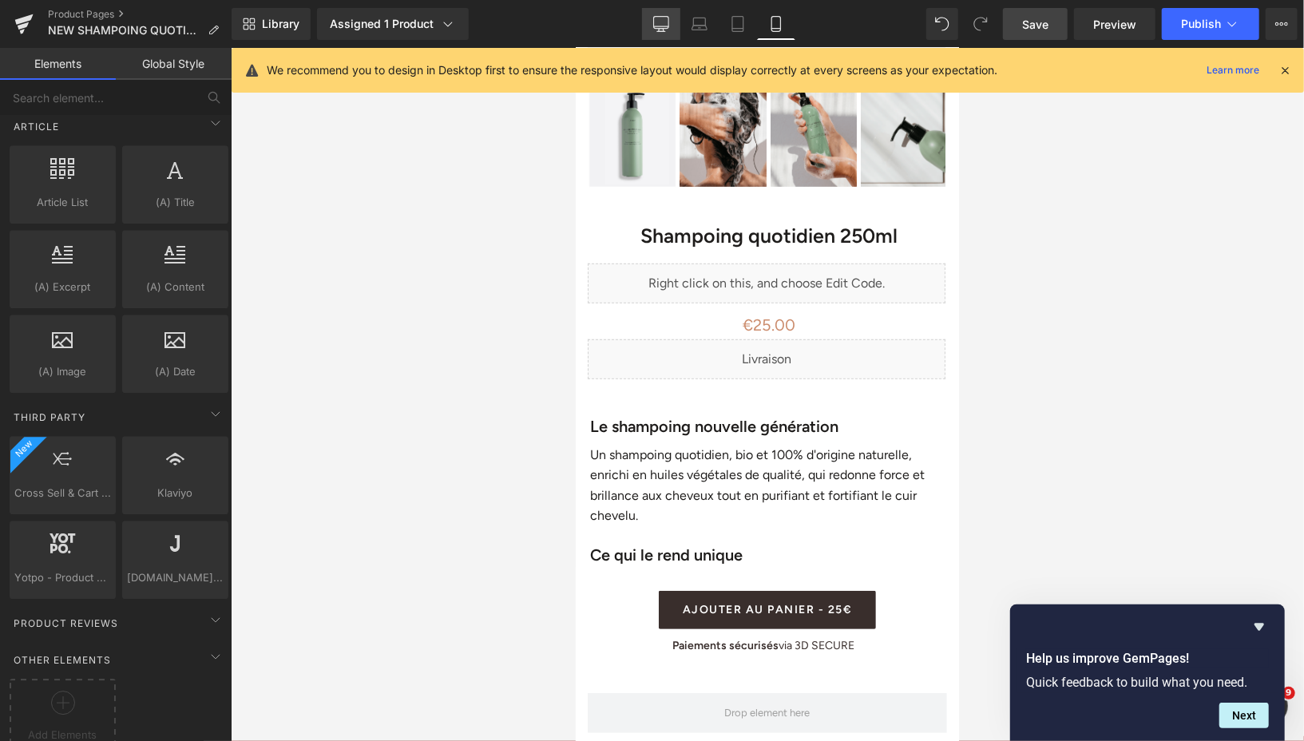
click at [665, 14] on link "Desktop" at bounding box center [661, 24] width 38 height 32
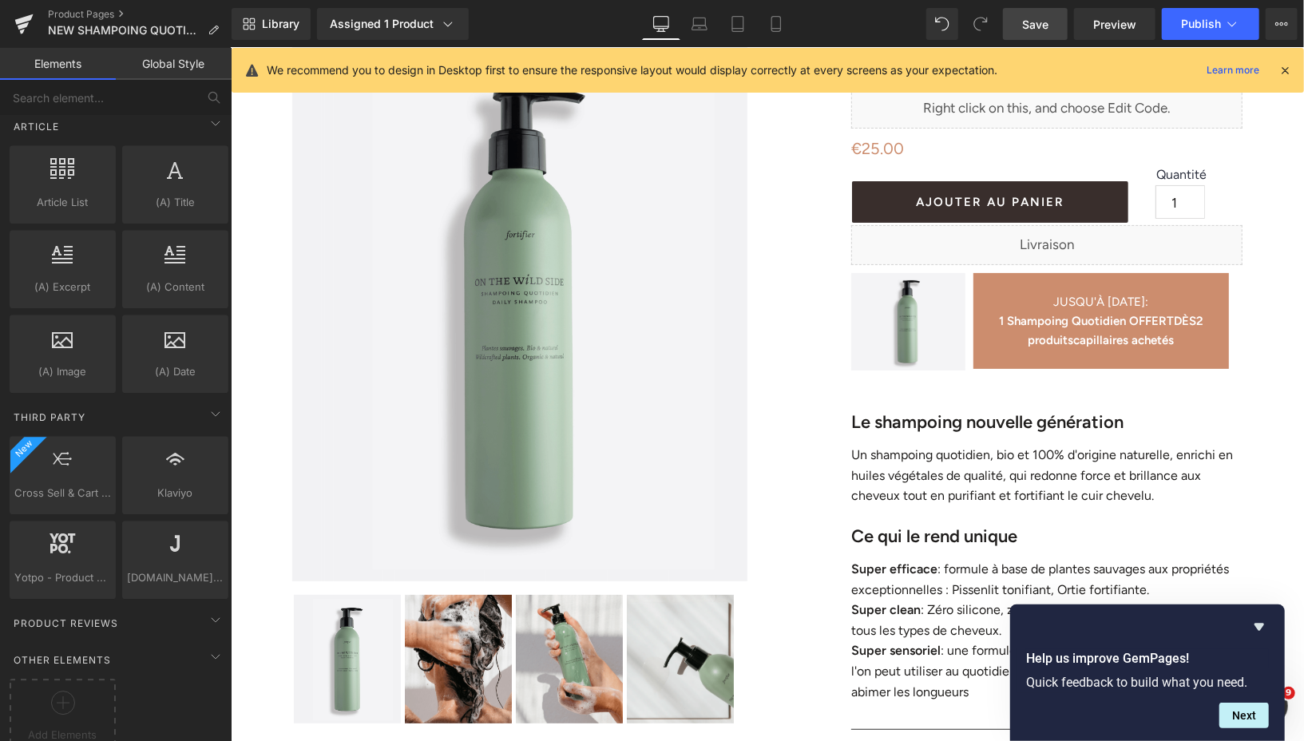
scroll to position [12, 0]
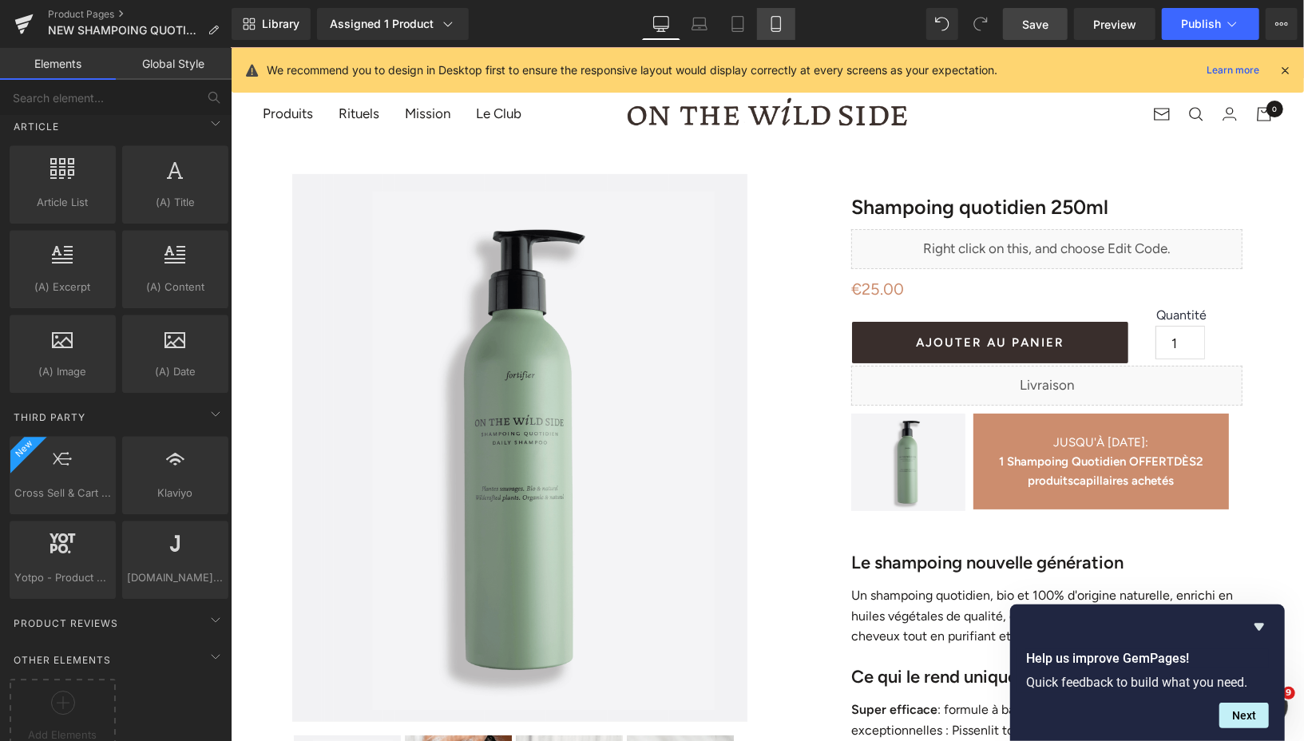
click at [770, 24] on icon at bounding box center [776, 24] width 16 height 16
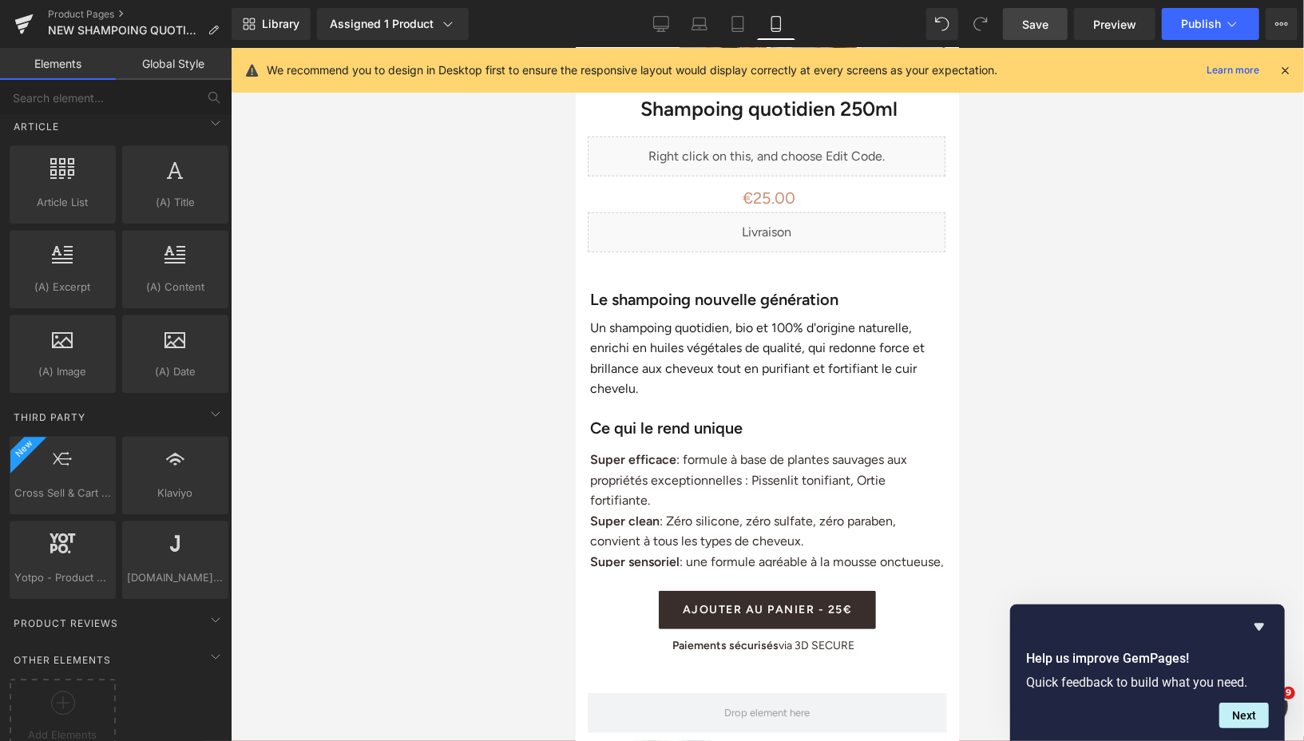
scroll to position [673, 0]
click at [69, 690] on icon at bounding box center [63, 702] width 24 height 24
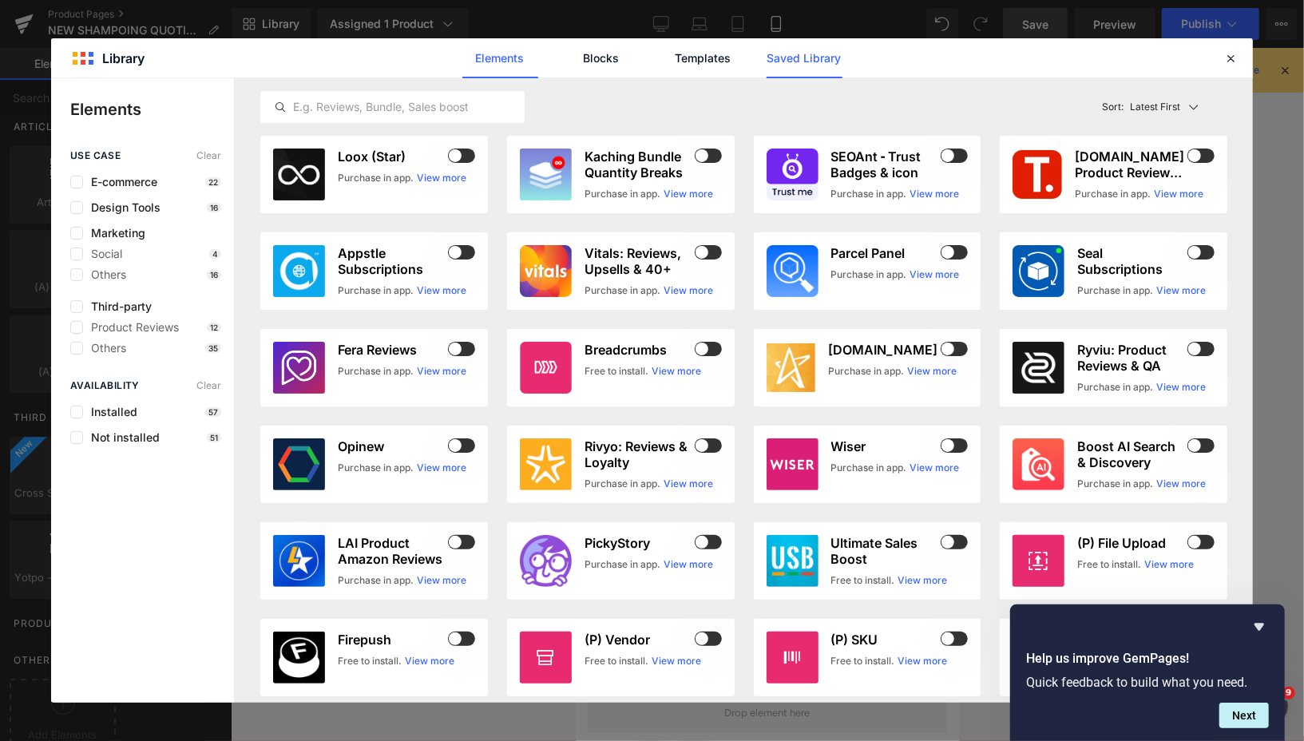
click at [822, 68] on link "Saved Library" at bounding box center [804, 58] width 76 height 40
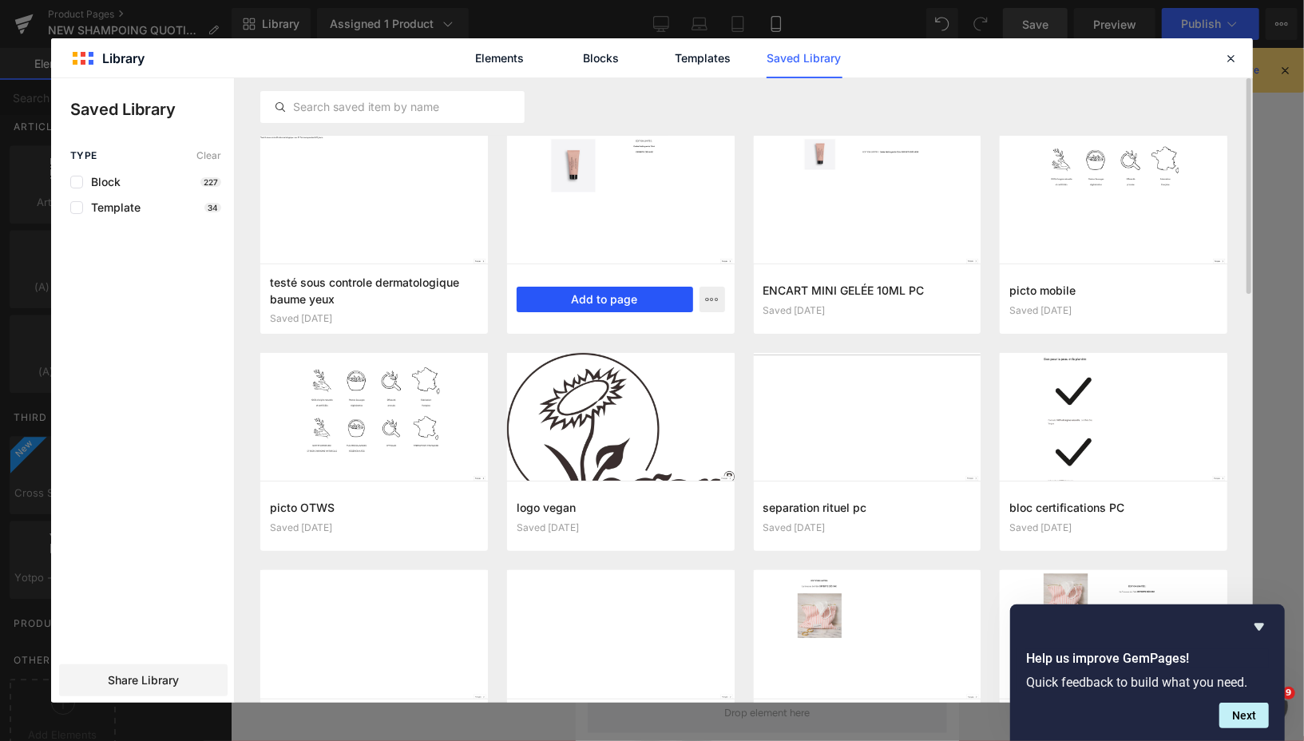
click at [611, 299] on button "Add to page" at bounding box center [604, 300] width 176 height 26
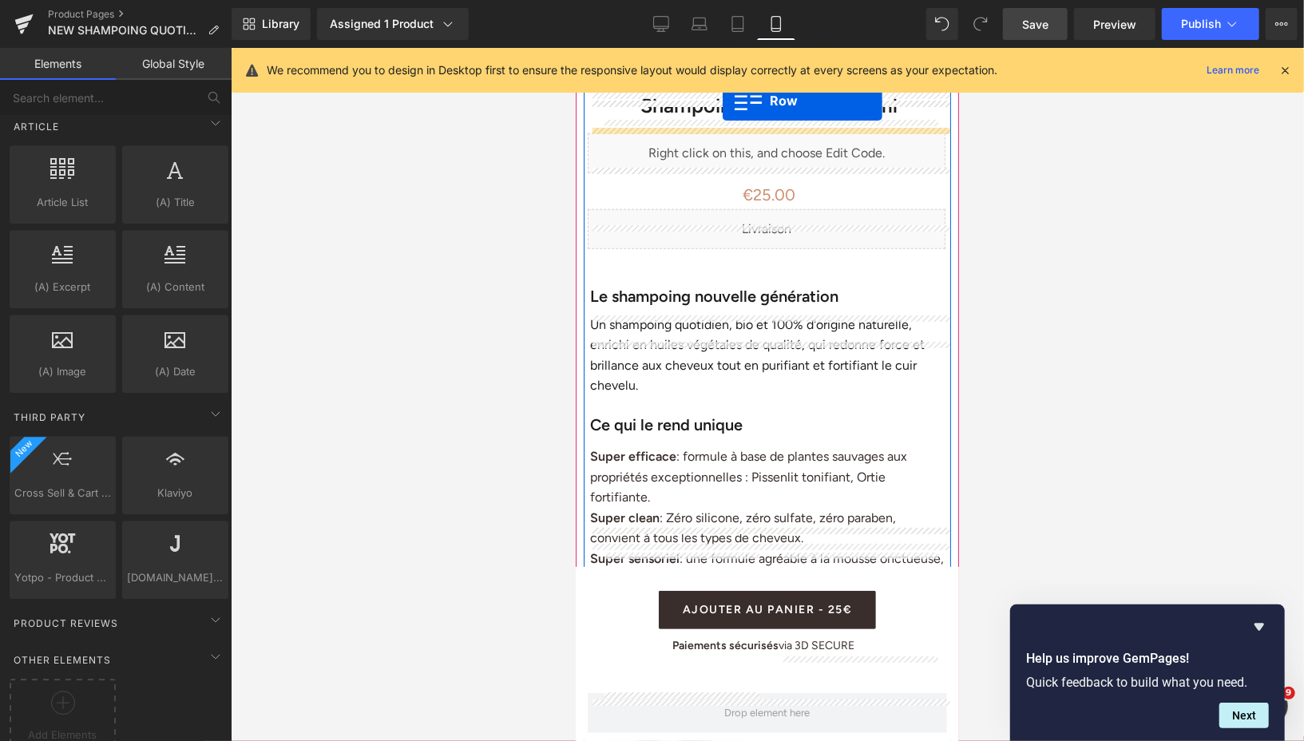
scroll to position [596, 0]
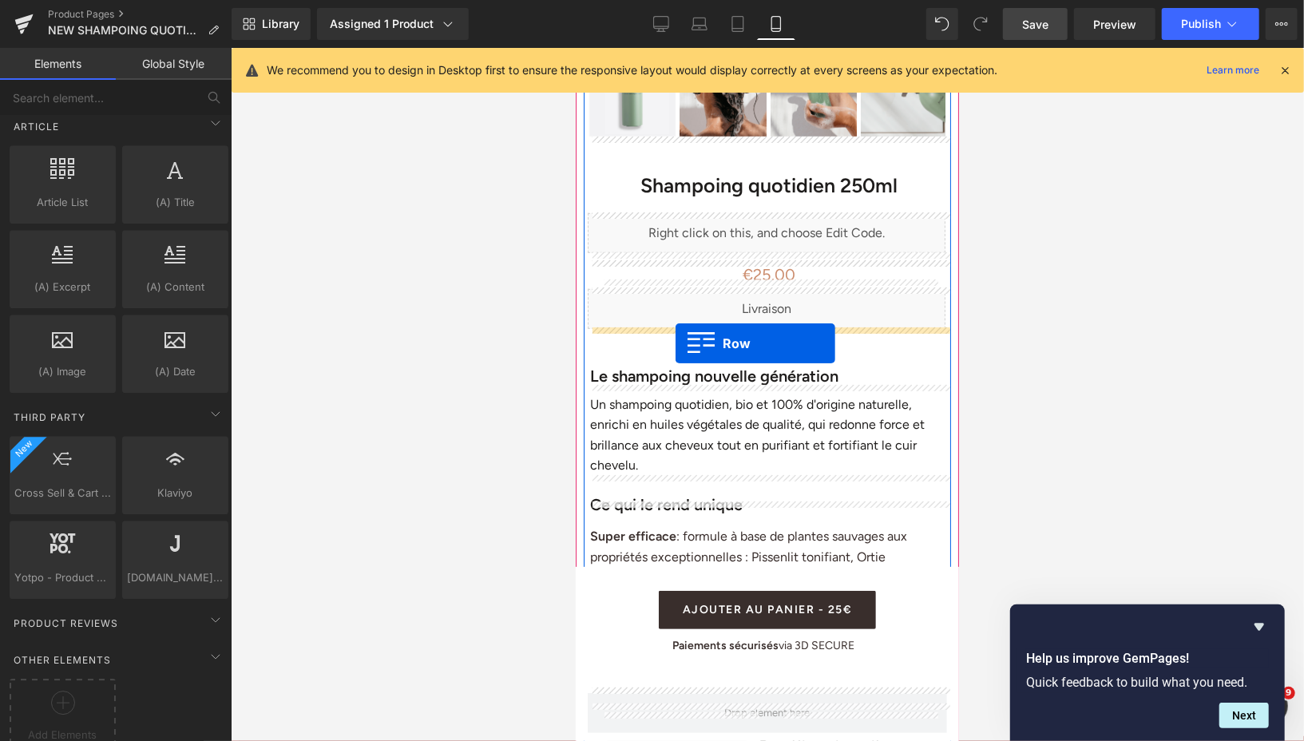
drag, startPoint x: 585, startPoint y: 140, endPoint x: 675, endPoint y: 342, distance: 220.9
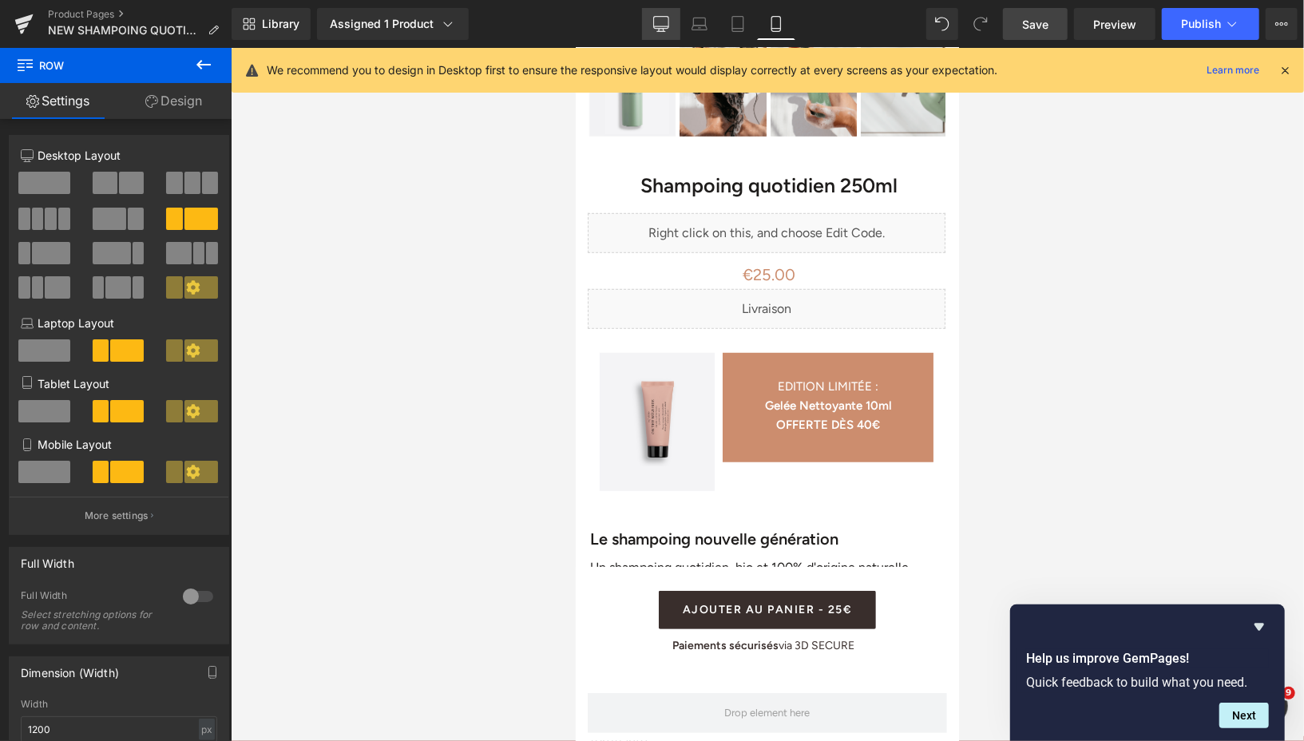
click at [656, 24] on icon at bounding box center [661, 24] width 16 height 16
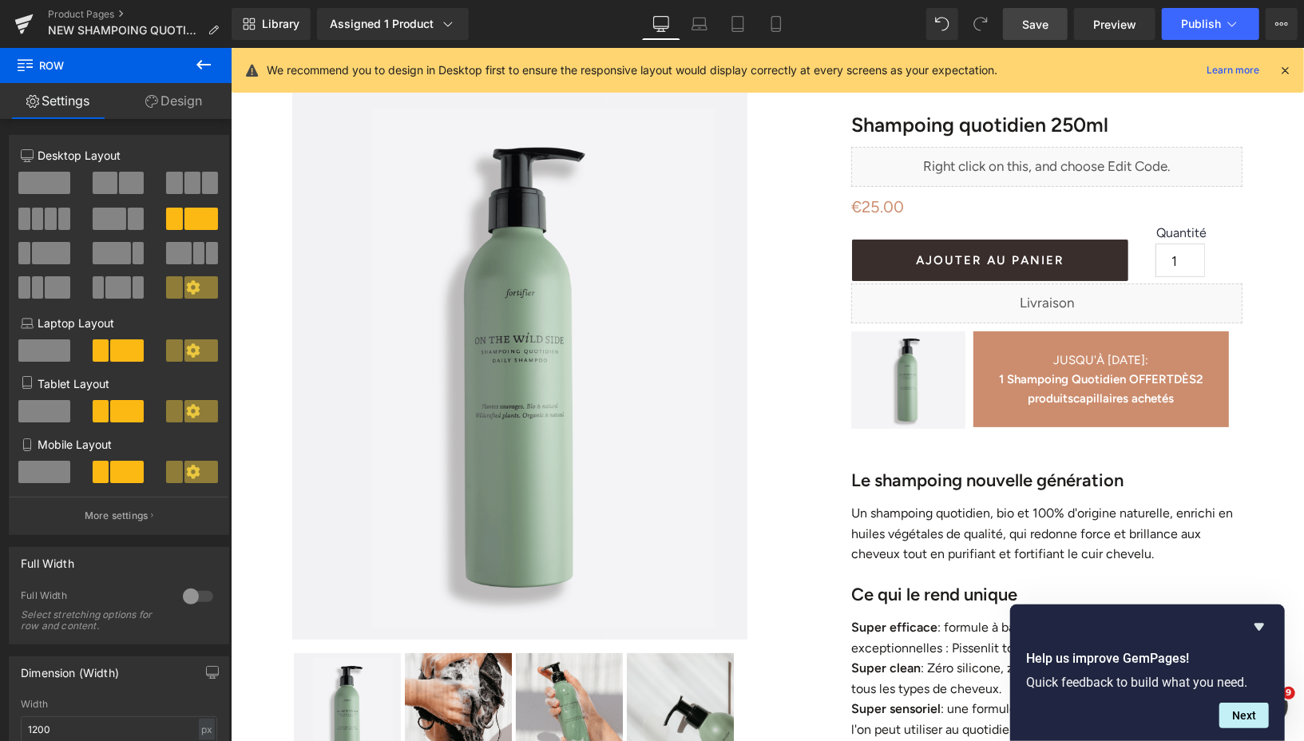
scroll to position [73, 0]
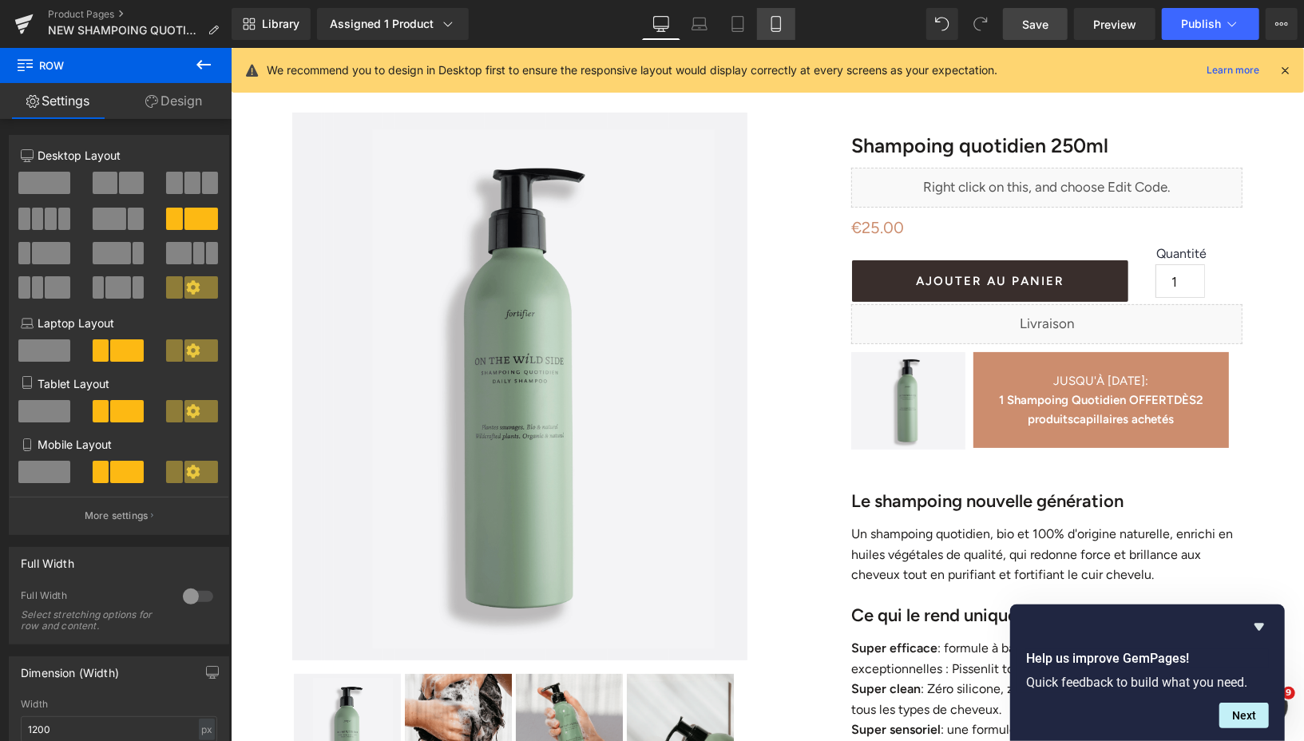
click at [774, 27] on icon at bounding box center [776, 24] width 16 height 16
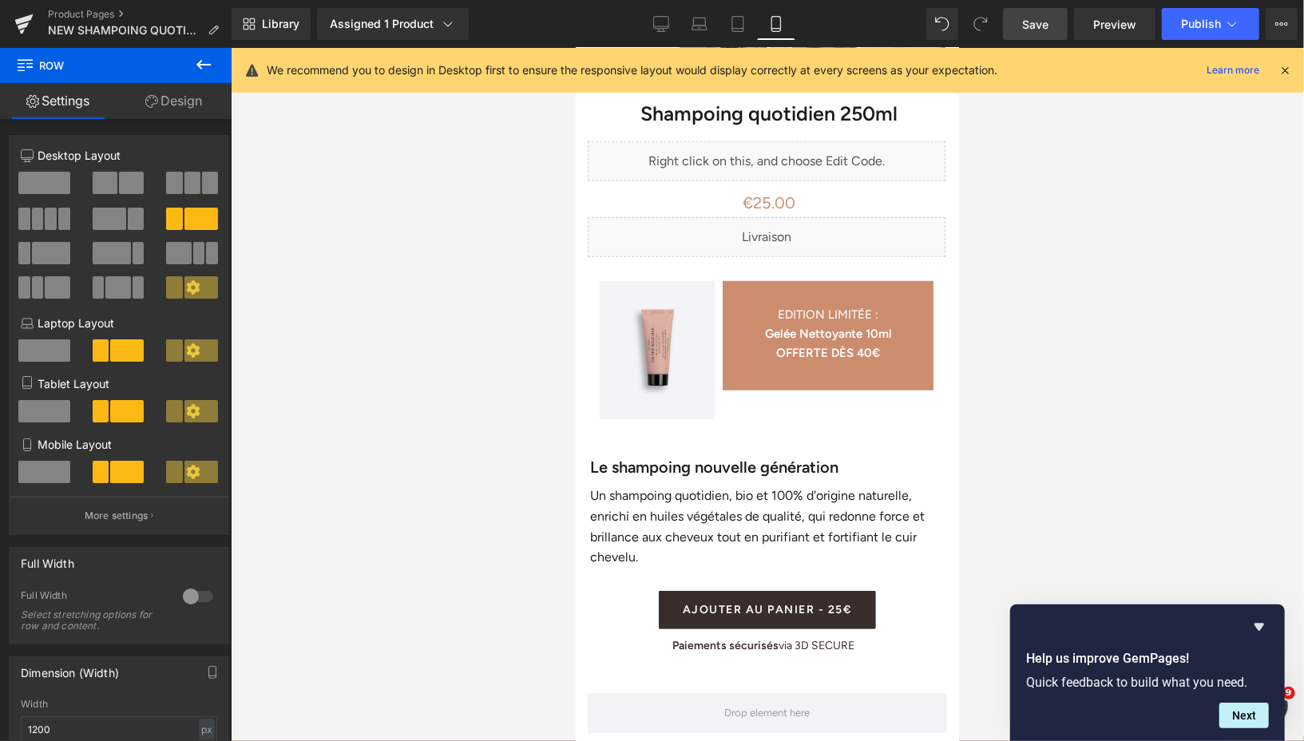
click at [1037, 22] on span "Save" at bounding box center [1035, 24] width 26 height 17
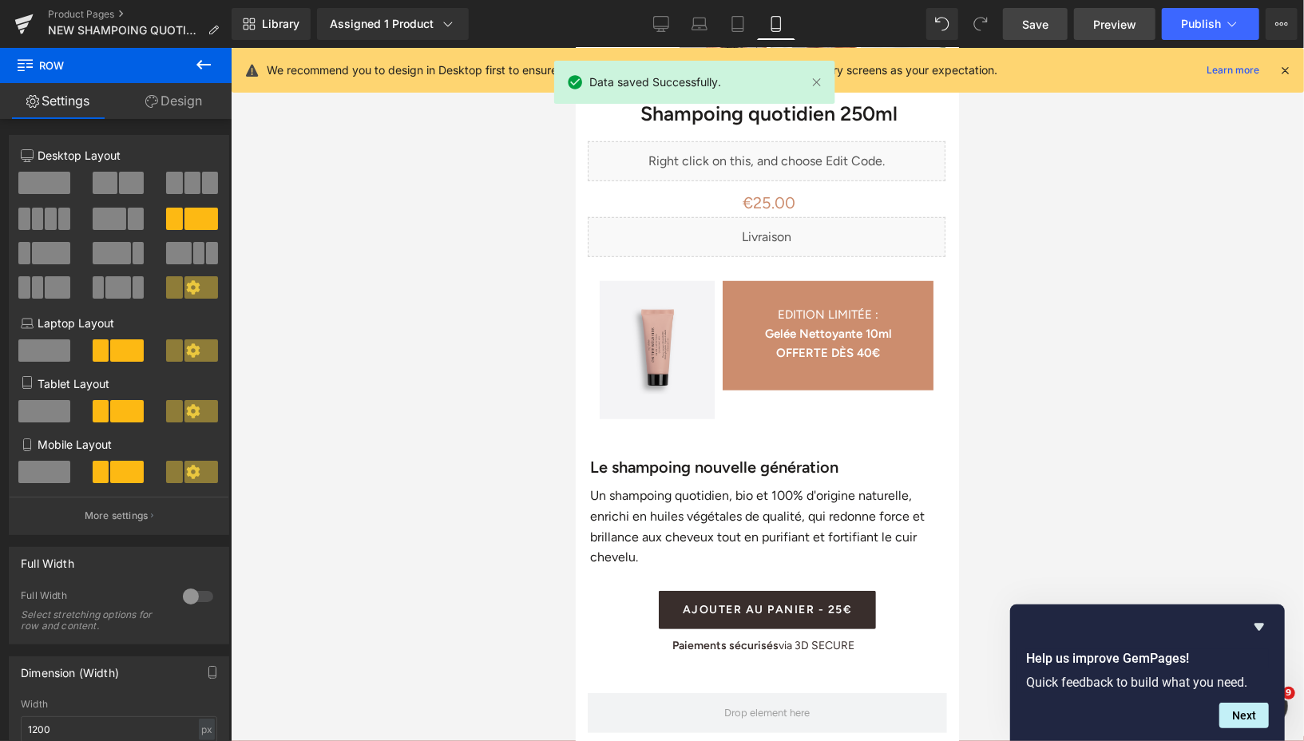
click at [1086, 29] on link "Preview" at bounding box center [1114, 24] width 81 height 32
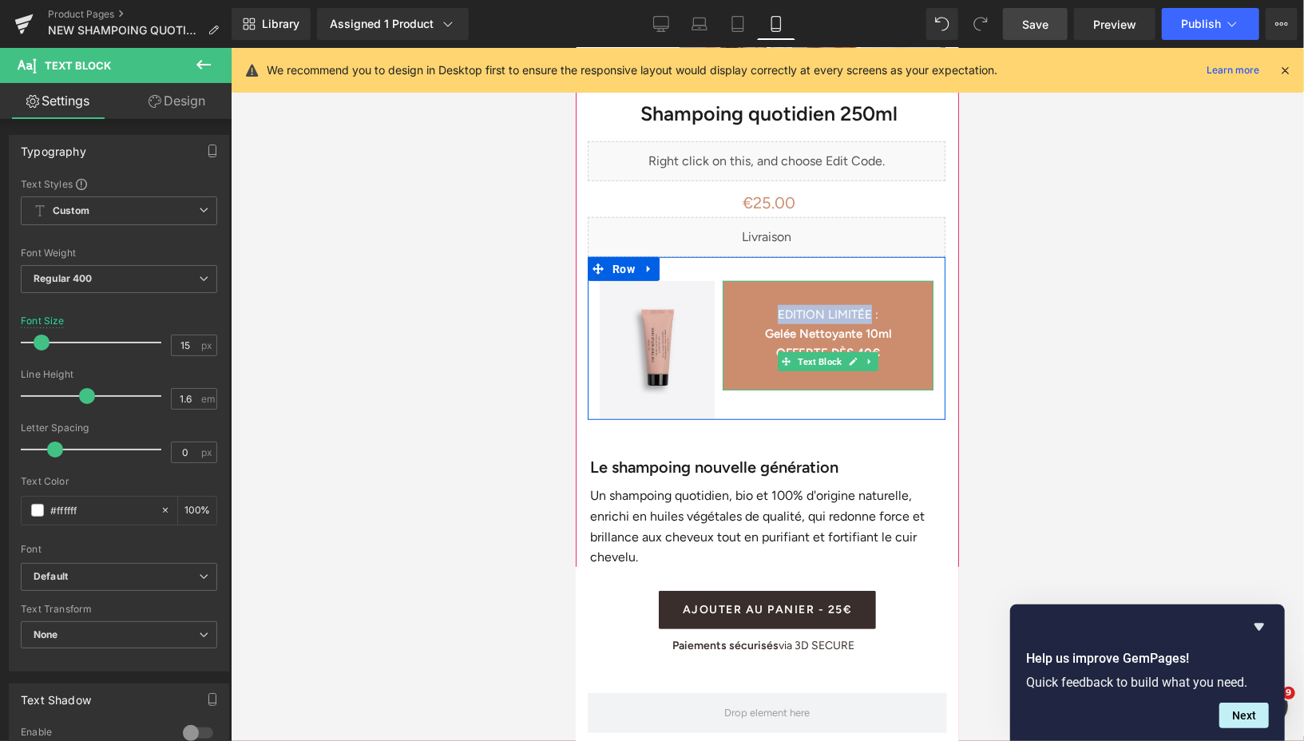
drag, startPoint x: 873, startPoint y: 314, endPoint x: 775, endPoint y: 317, distance: 97.4
click at [777, 317] on span "EDITION LIMITÉE :" at bounding box center [827, 314] width 101 height 14
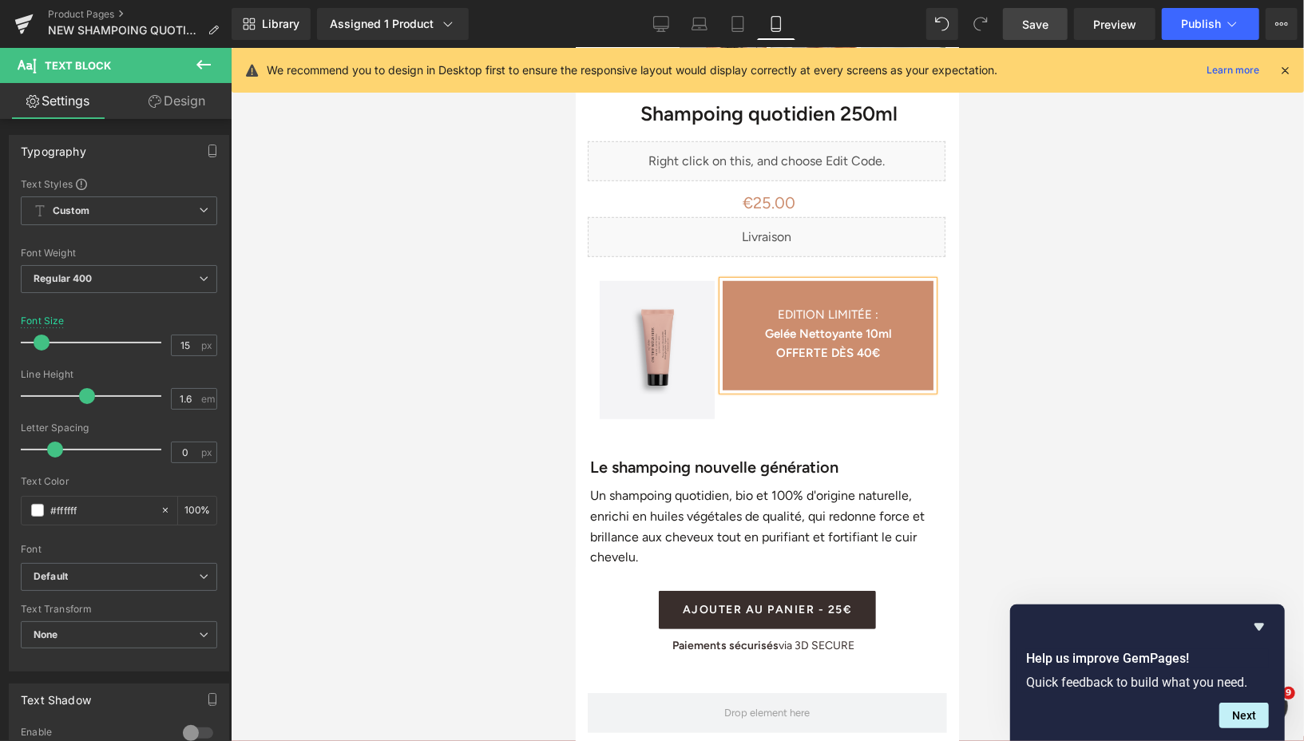
click at [841, 304] on p "EDITION LIMITÉE :" at bounding box center [827, 313] width 211 height 19
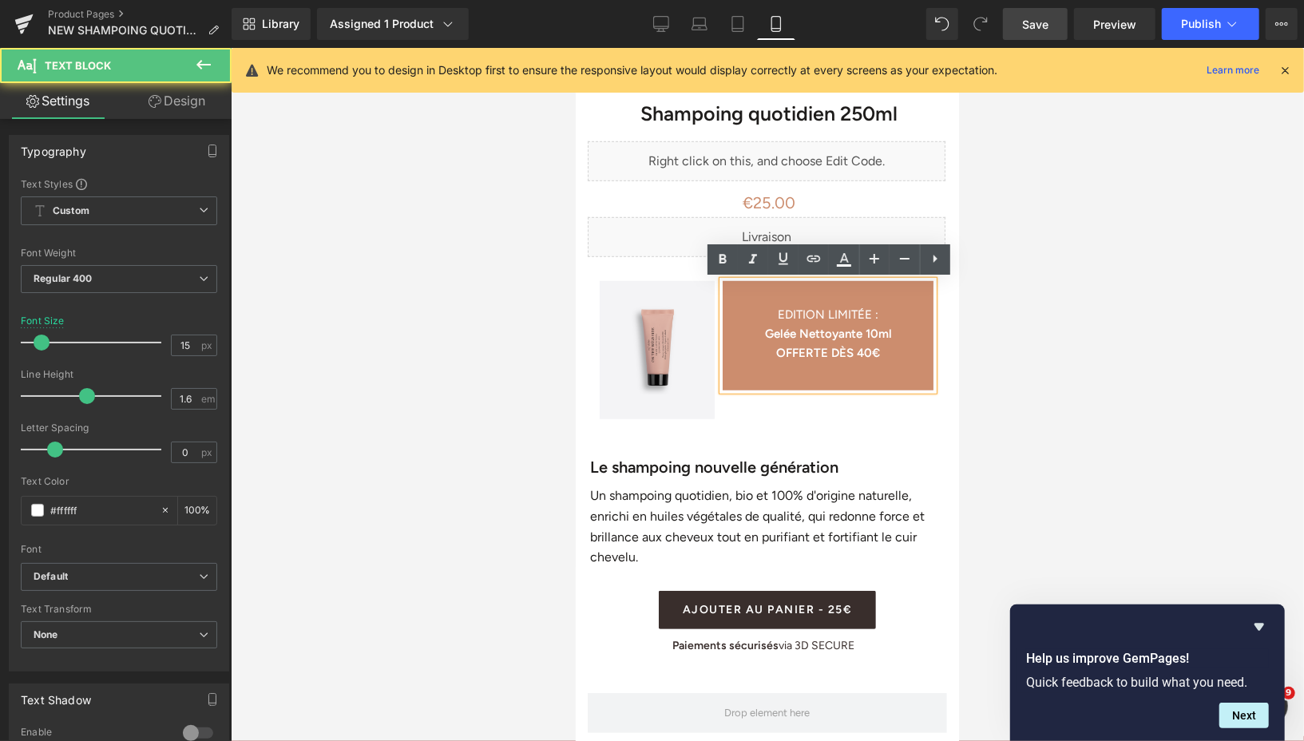
click at [873, 312] on span "EDITION LIMITÉE :" at bounding box center [827, 314] width 101 height 14
click at [884, 333] on strong "Gelée Nettoyante 10ml" at bounding box center [827, 333] width 127 height 14
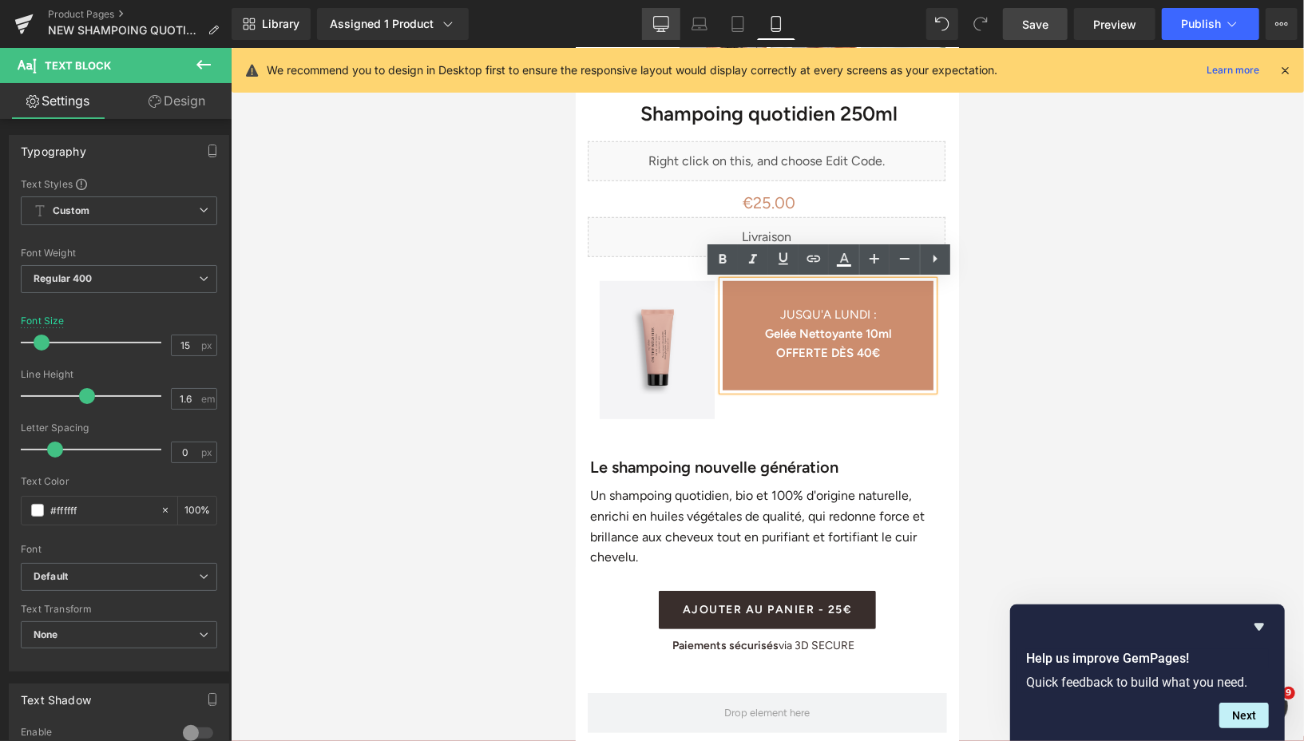
click at [664, 26] on icon at bounding box center [660, 26] width 15 height 0
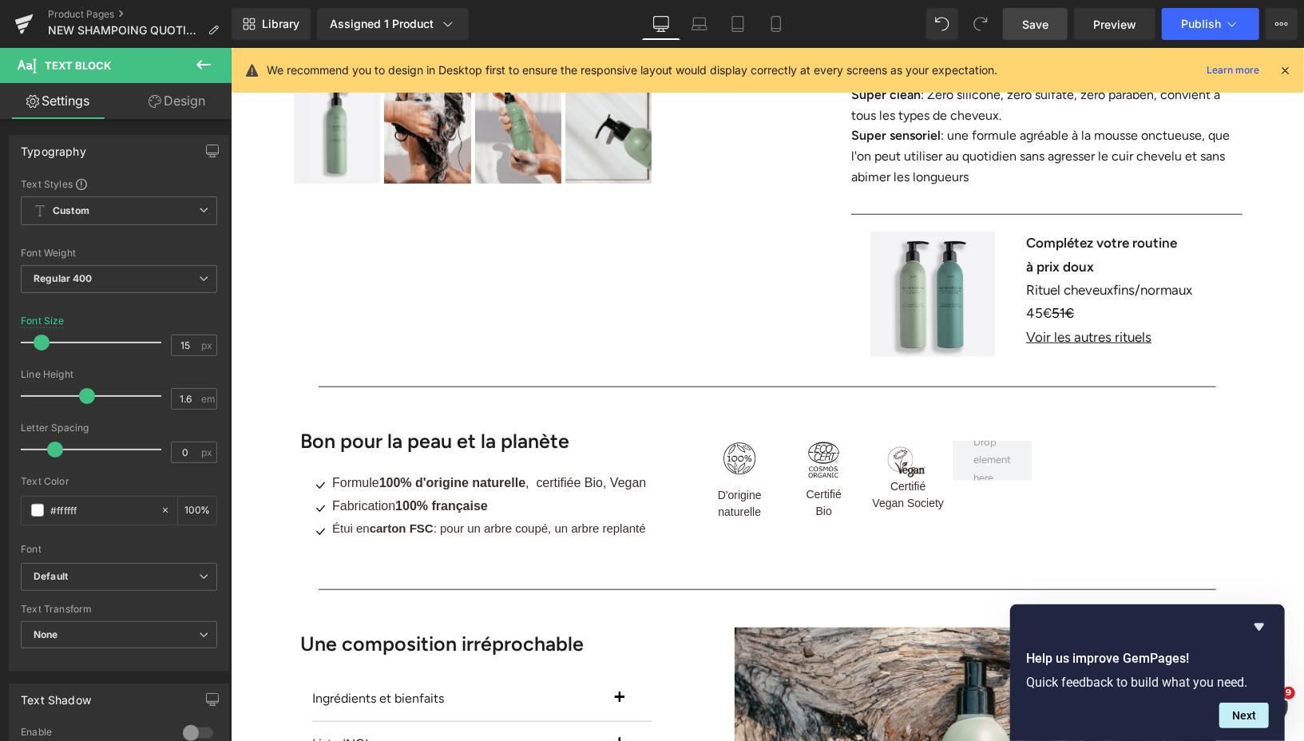
scroll to position [0, 0]
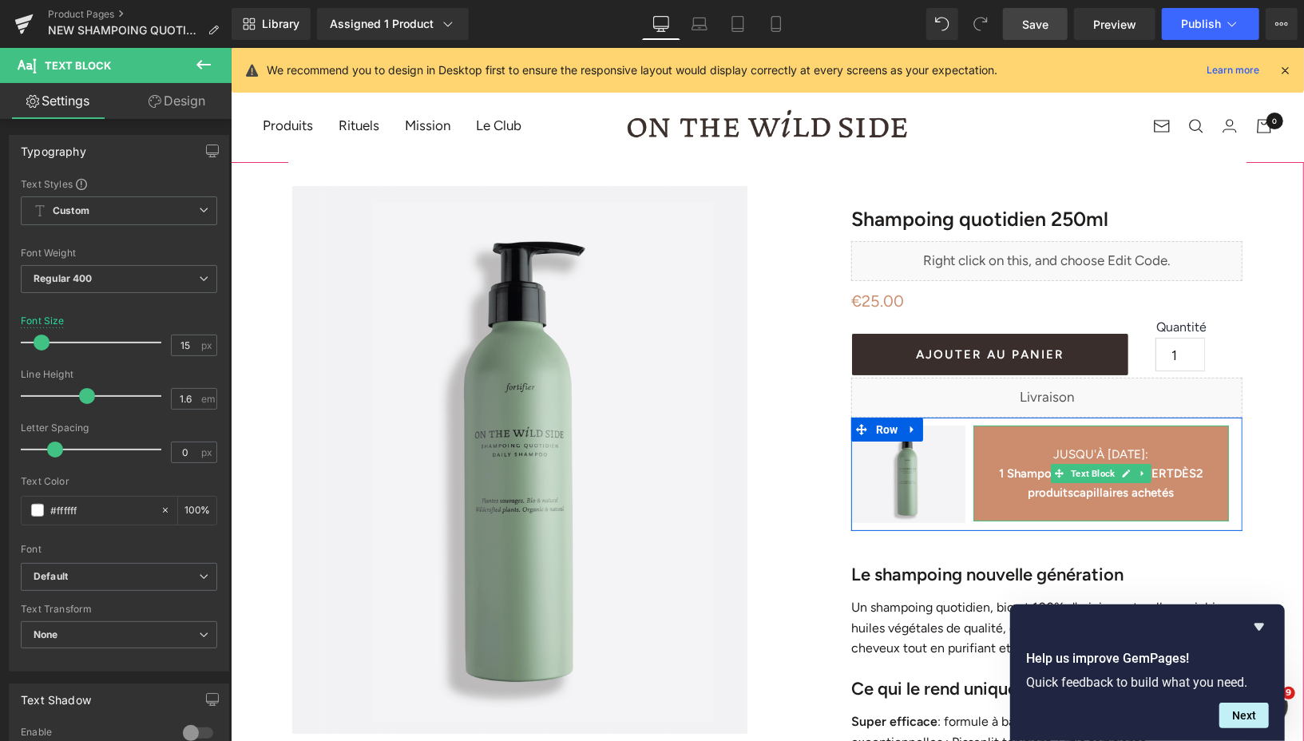
click at [1022, 473] on b "1 Shampoing Quotidien OFFERT" at bounding box center [1085, 472] width 175 height 14
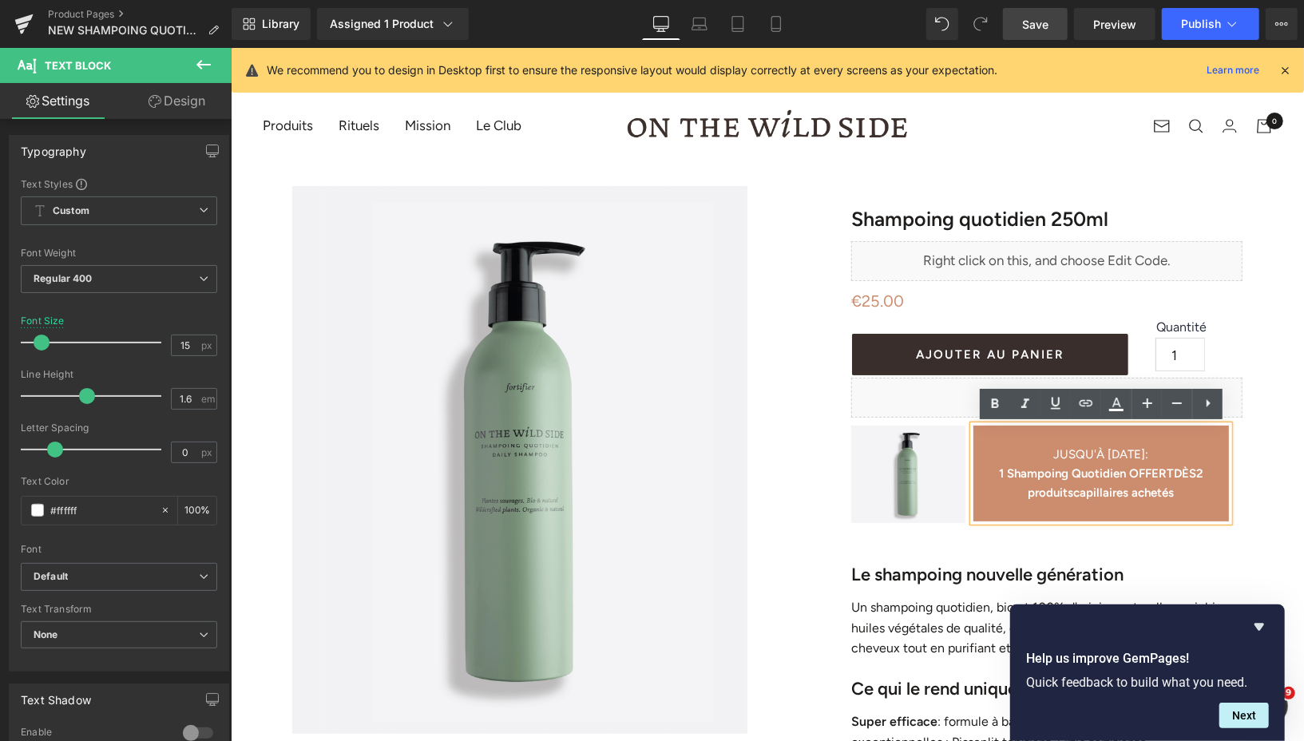
drag, startPoint x: 991, startPoint y: 472, endPoint x: 1126, endPoint y: 487, distance: 135.0
click at [1126, 487] on p "1 Shampoing Quotidien OFFERT DÈS 2 produits capillaires achetés" at bounding box center [1099, 482] width 255 height 38
click at [998, 474] on b "1 Shampoing Quotidien OFFERT" at bounding box center [1085, 472] width 175 height 14
drag, startPoint x: 987, startPoint y: 472, endPoint x: 1186, endPoint y: 488, distance: 199.4
click at [1186, 488] on p "1 Shampoing Quotidien OFFERT DÈS 2 produits capillaires achetés" at bounding box center [1099, 482] width 255 height 38
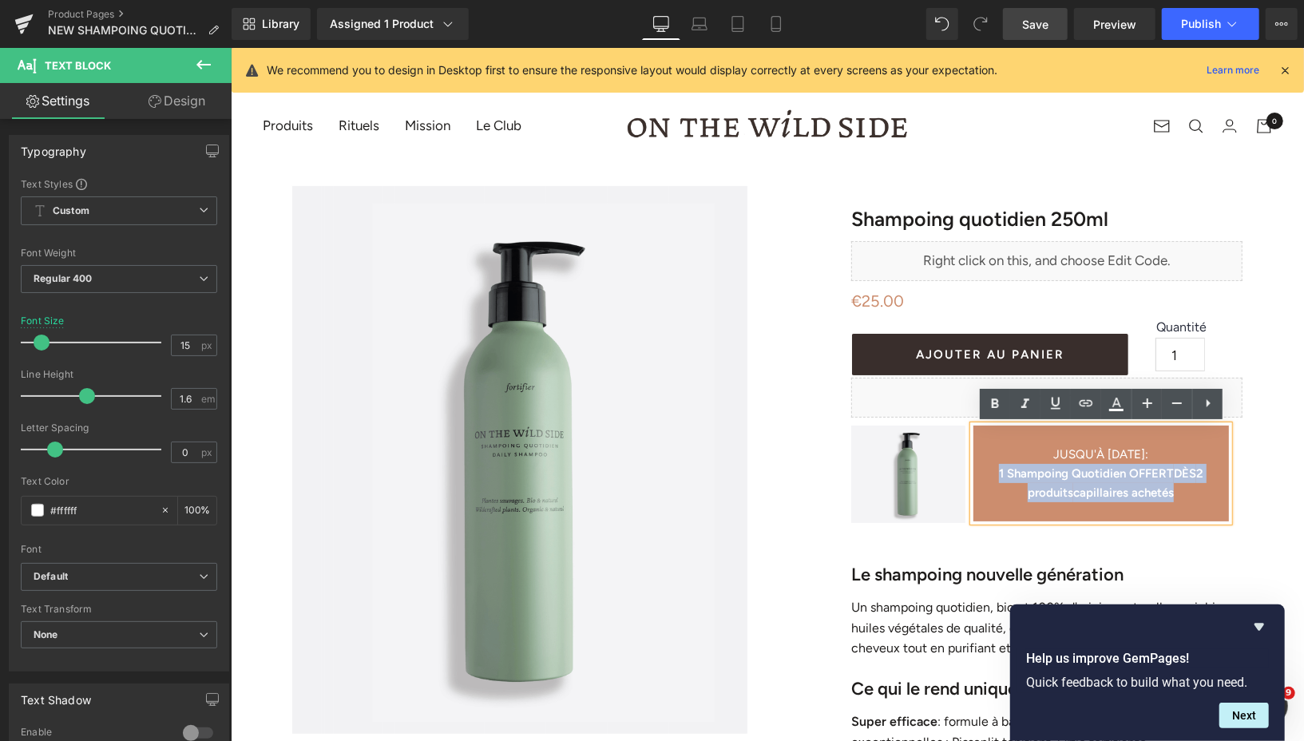
copy p "1 Shampoing Quotidien OFFERT DÈS 2 produits capillaires achetés"
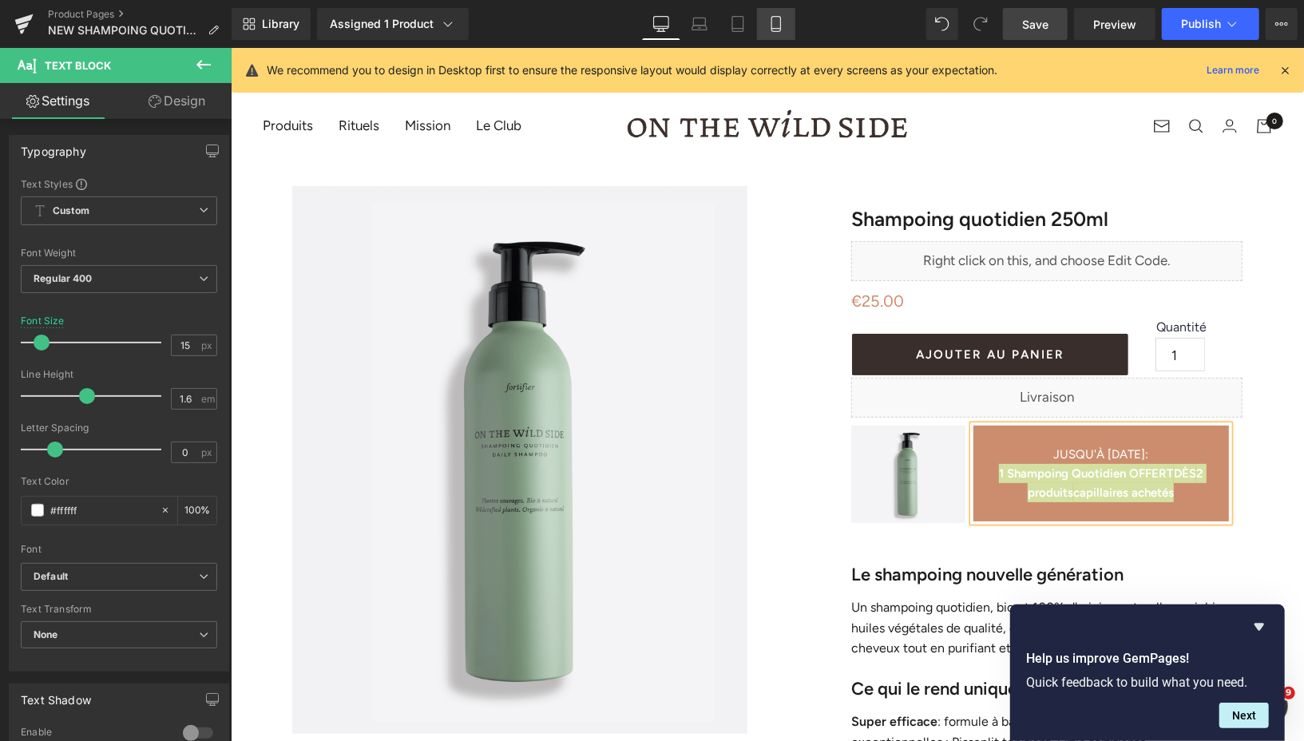
click at [777, 17] on icon at bounding box center [775, 24] width 9 height 15
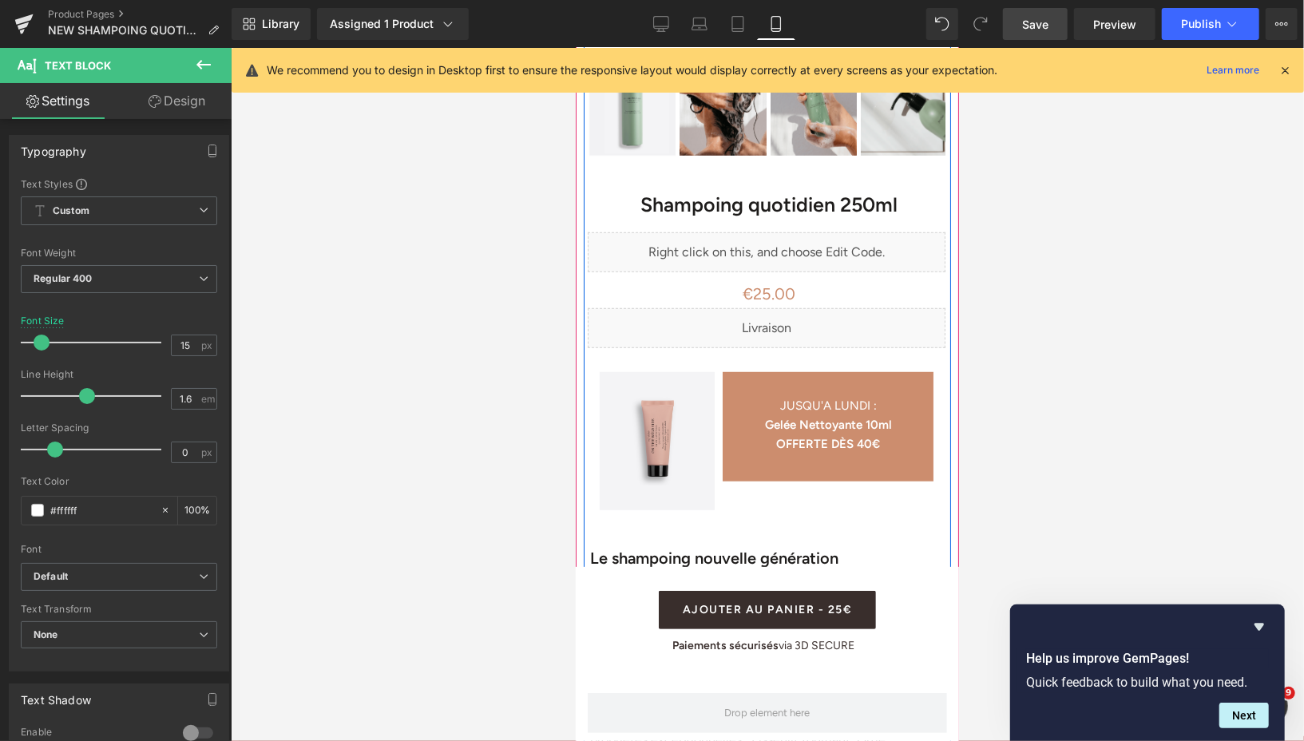
scroll to position [602, 0]
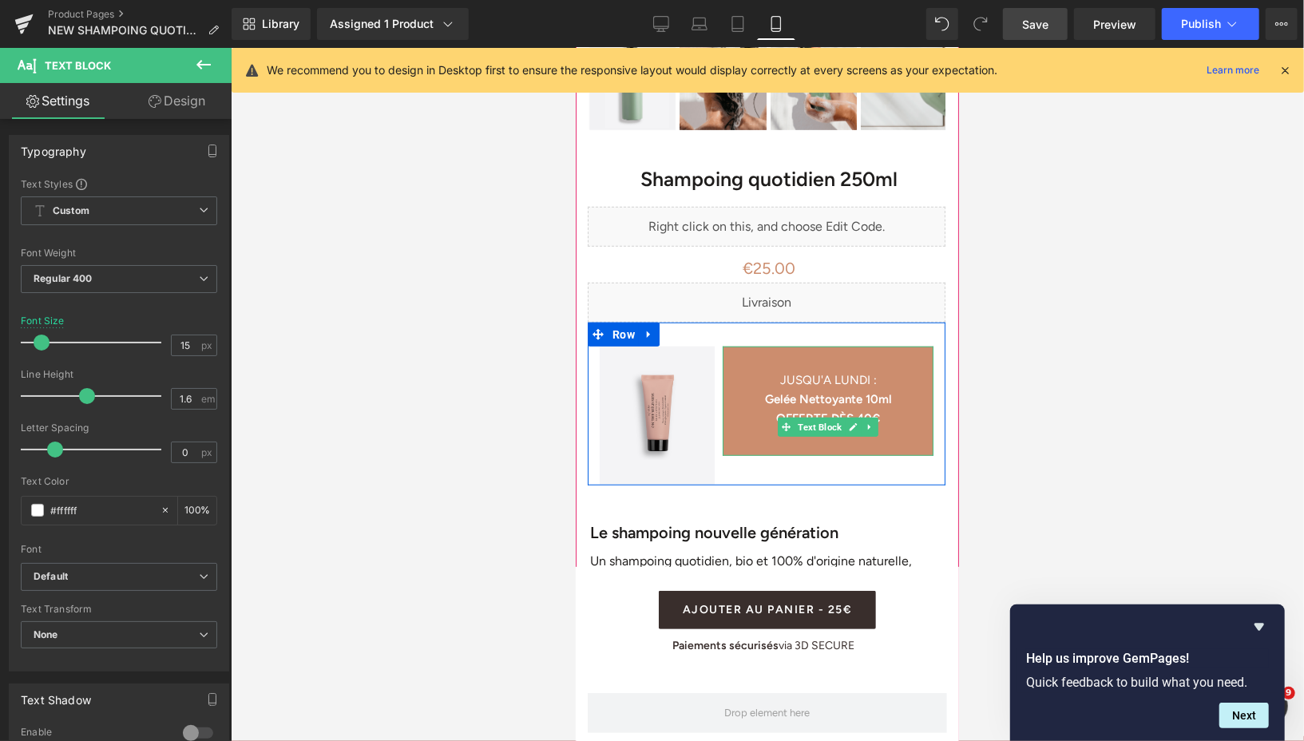
click at [774, 397] on strong "Gelée Nettoyante 10ml" at bounding box center [827, 398] width 127 height 14
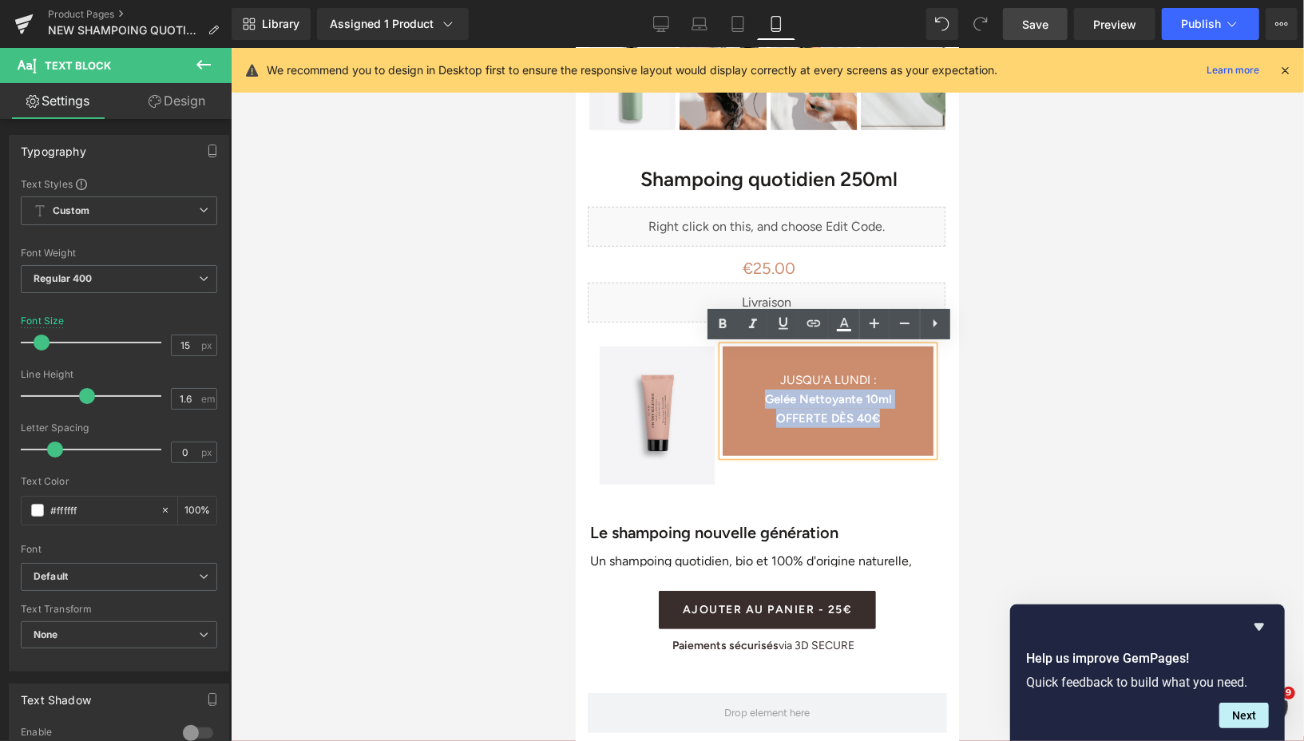
drag, startPoint x: 761, startPoint y: 397, endPoint x: 880, endPoint y: 417, distance: 121.4
click at [880, 417] on div "JUSQU'A [DATE] : Gelée Nettoyante 10ml OFFERTE DÈS 40€" at bounding box center [827, 400] width 211 height 109
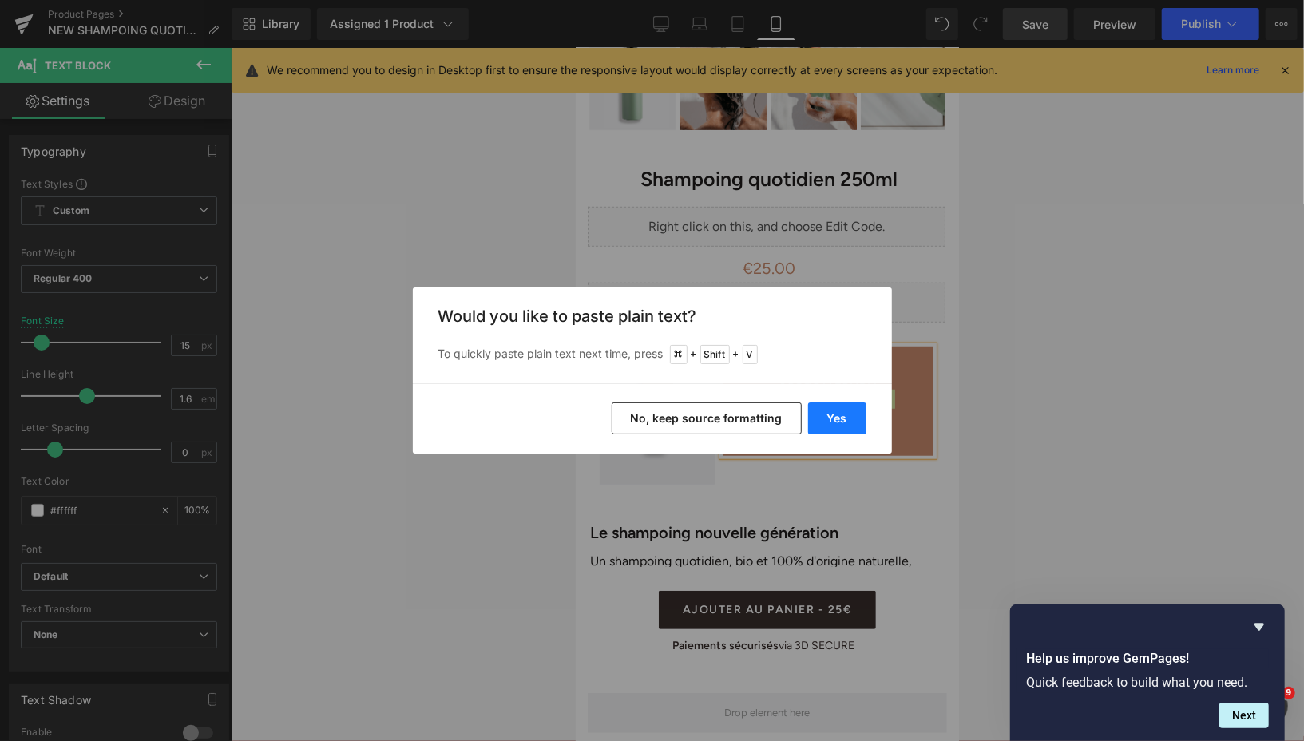
click at [853, 413] on button "Yes" at bounding box center [837, 418] width 58 height 32
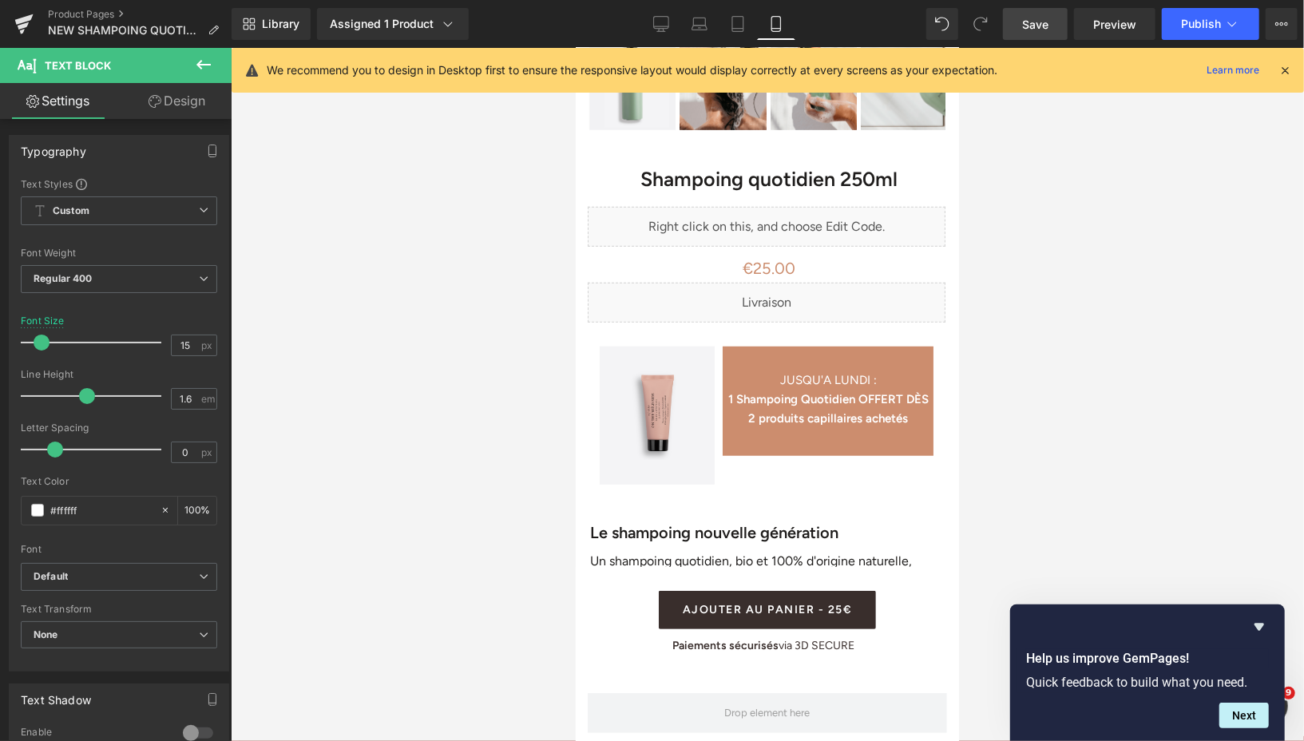
click at [1030, 26] on span "Save" at bounding box center [1035, 24] width 26 height 17
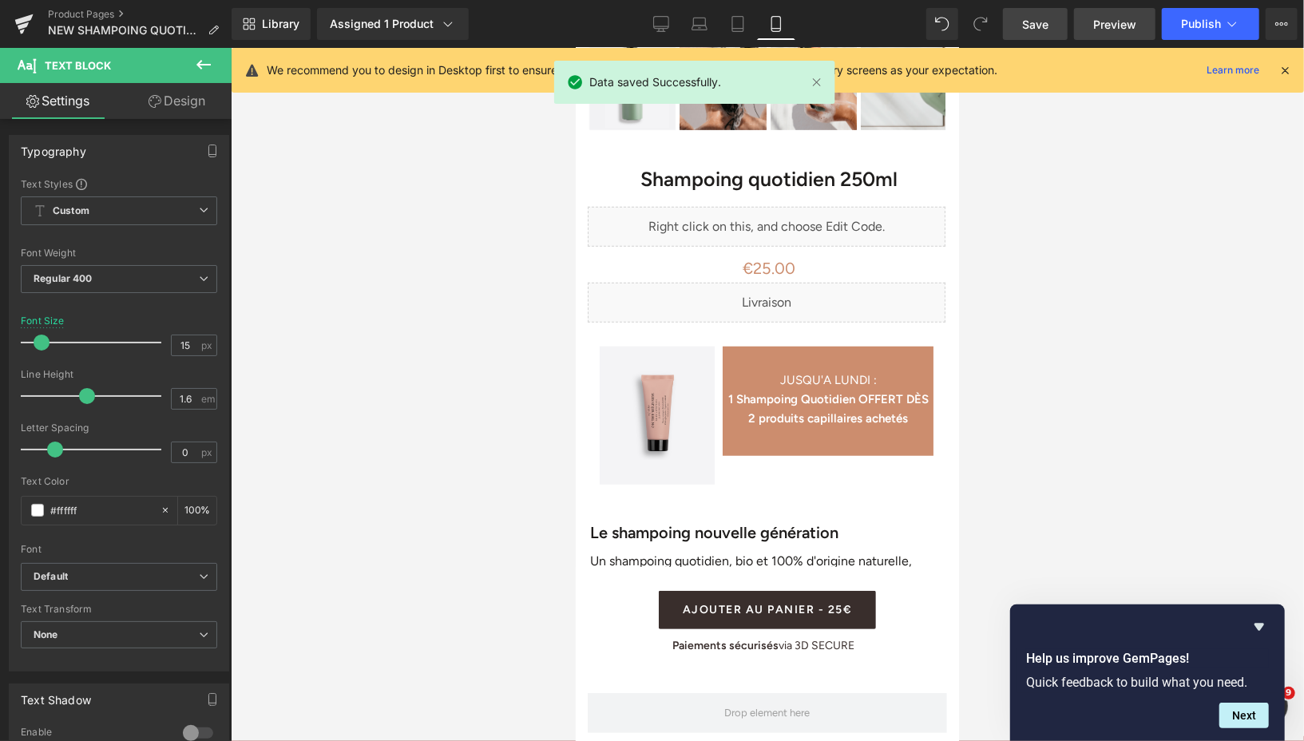
click at [1104, 23] on span "Preview" at bounding box center [1114, 24] width 43 height 17
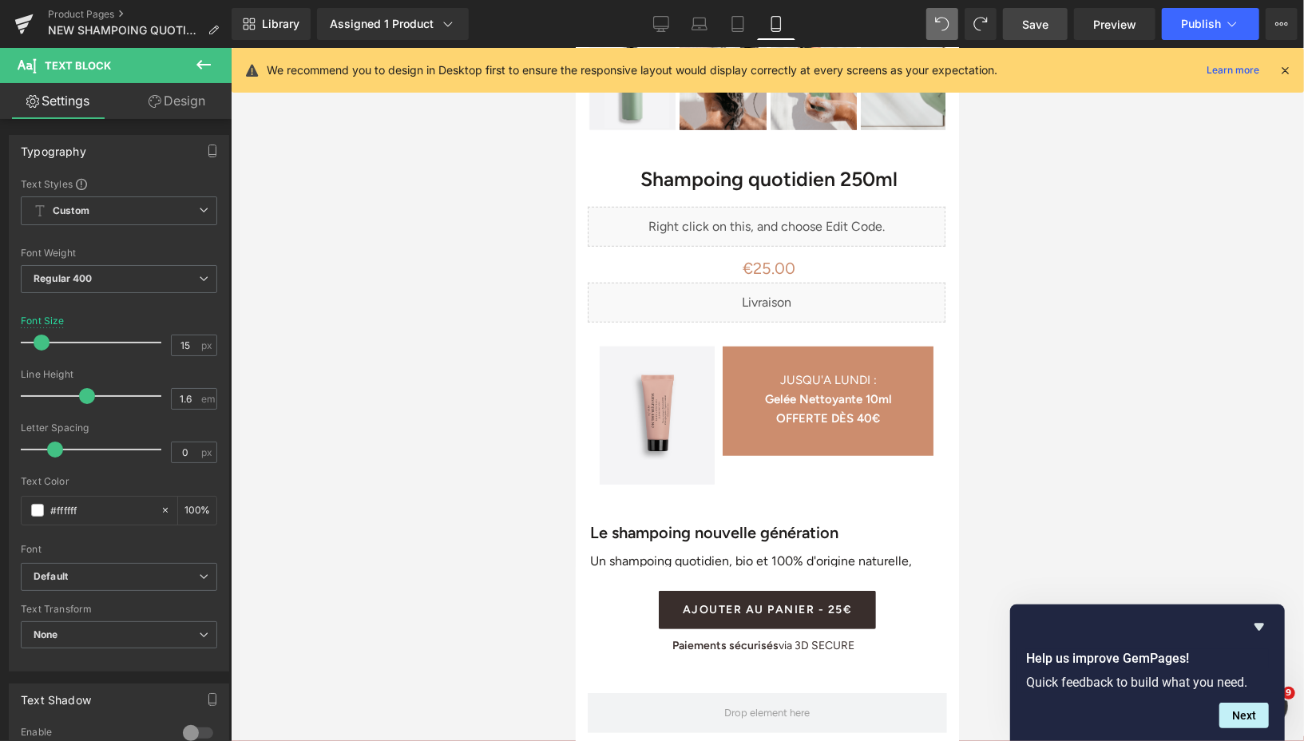
click at [1033, 34] on link "Save" at bounding box center [1035, 24] width 65 height 32
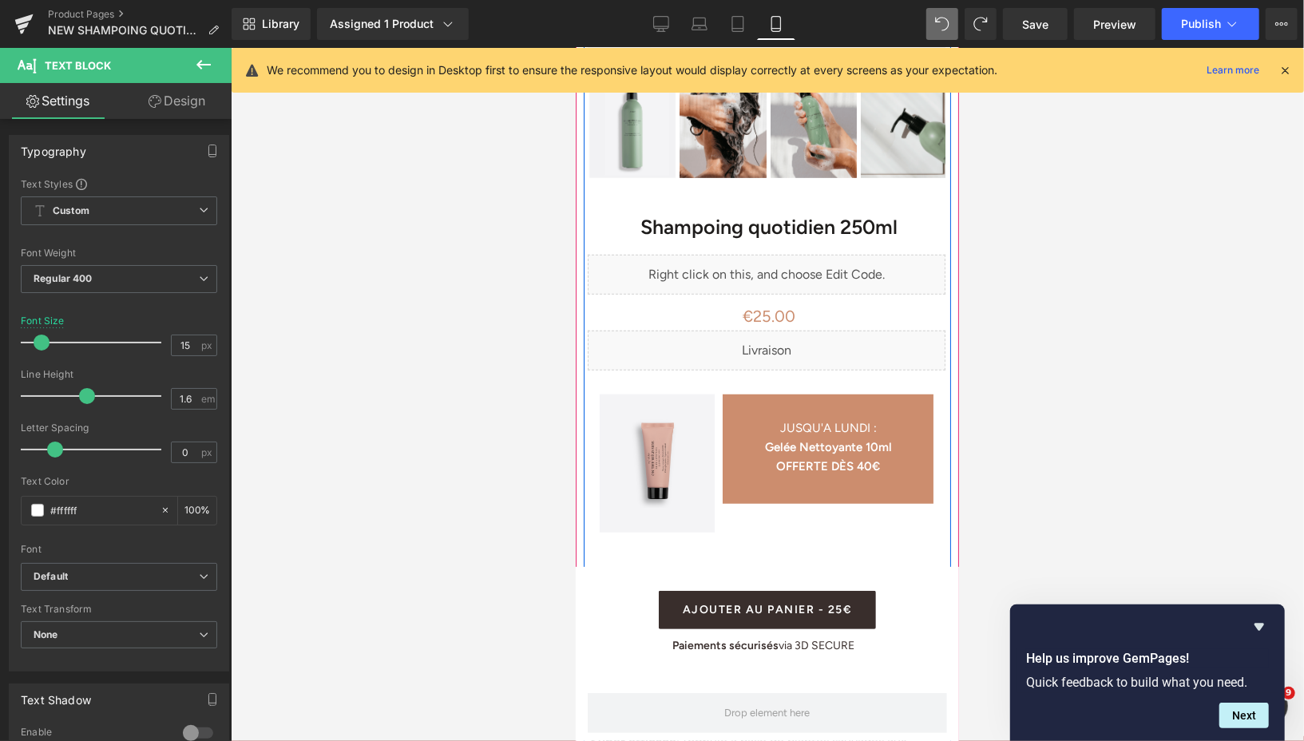
scroll to position [637, 0]
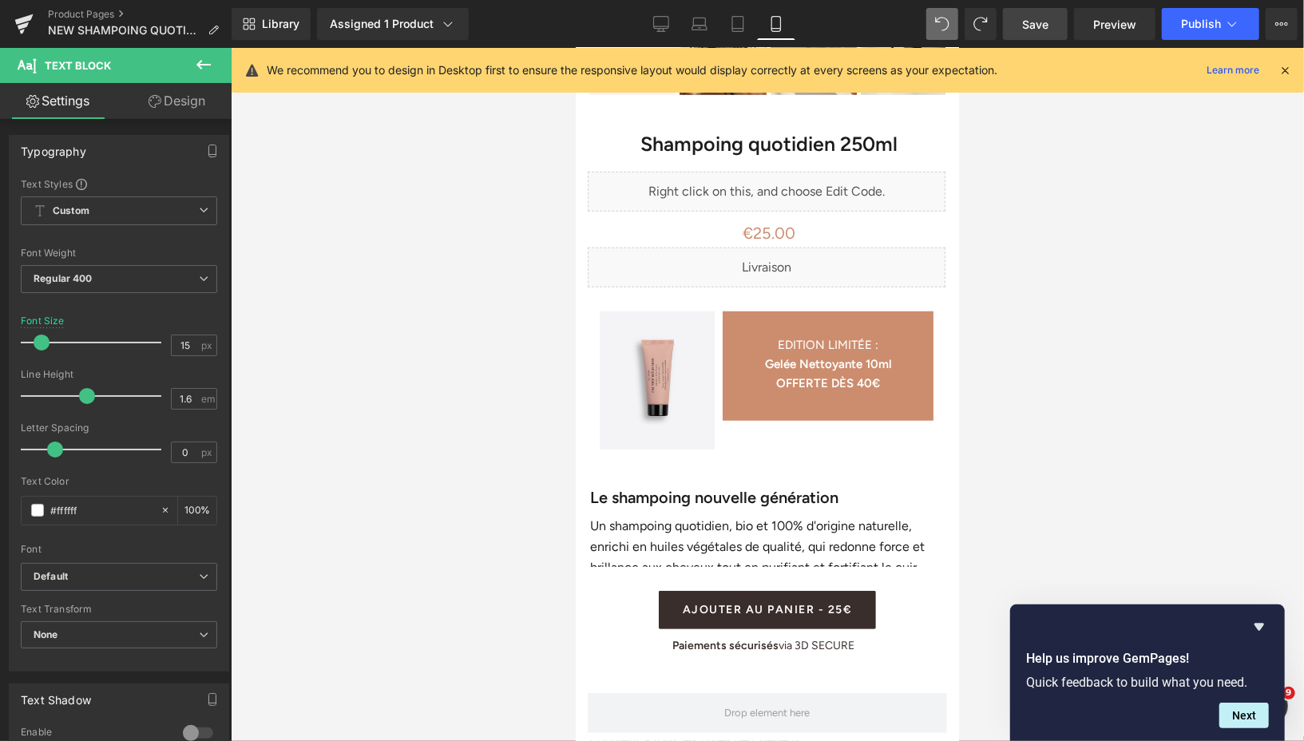
click at [1023, 29] on span "Save" at bounding box center [1035, 24] width 26 height 17
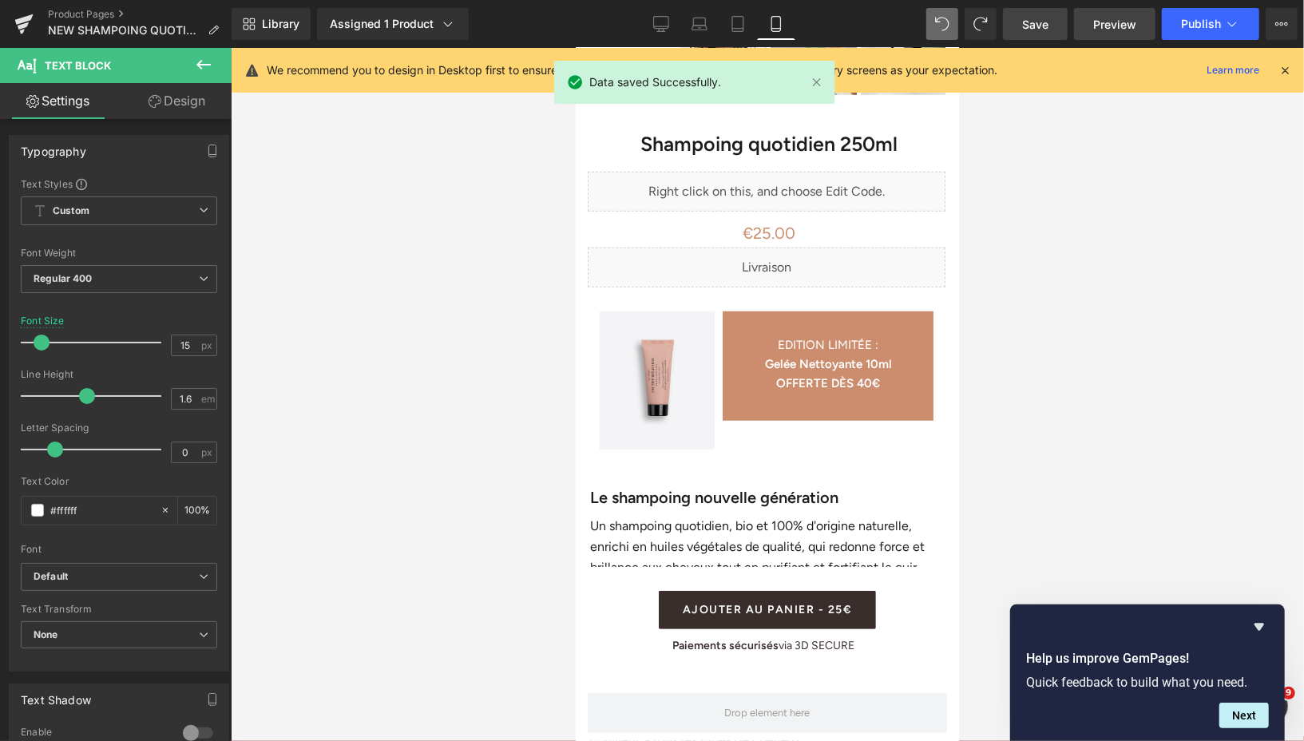
click at [1104, 28] on span "Preview" at bounding box center [1114, 24] width 43 height 17
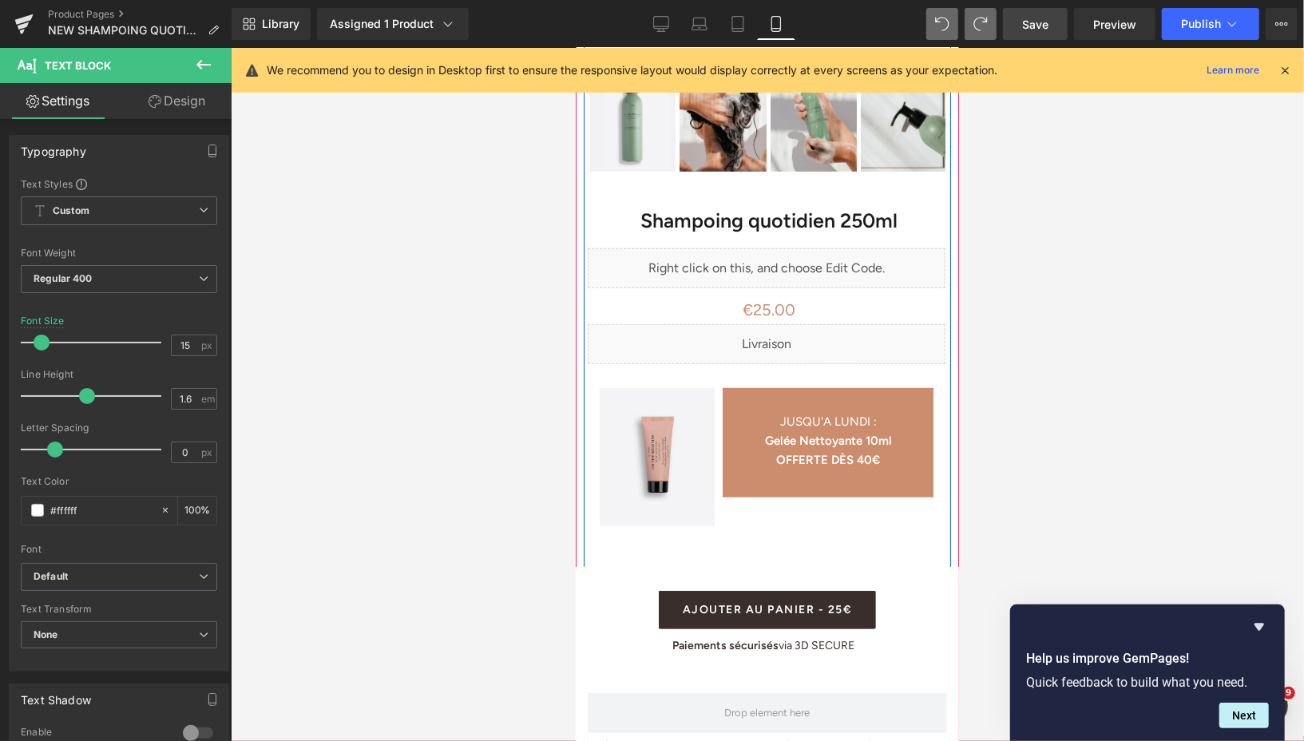
scroll to position [663, 0]
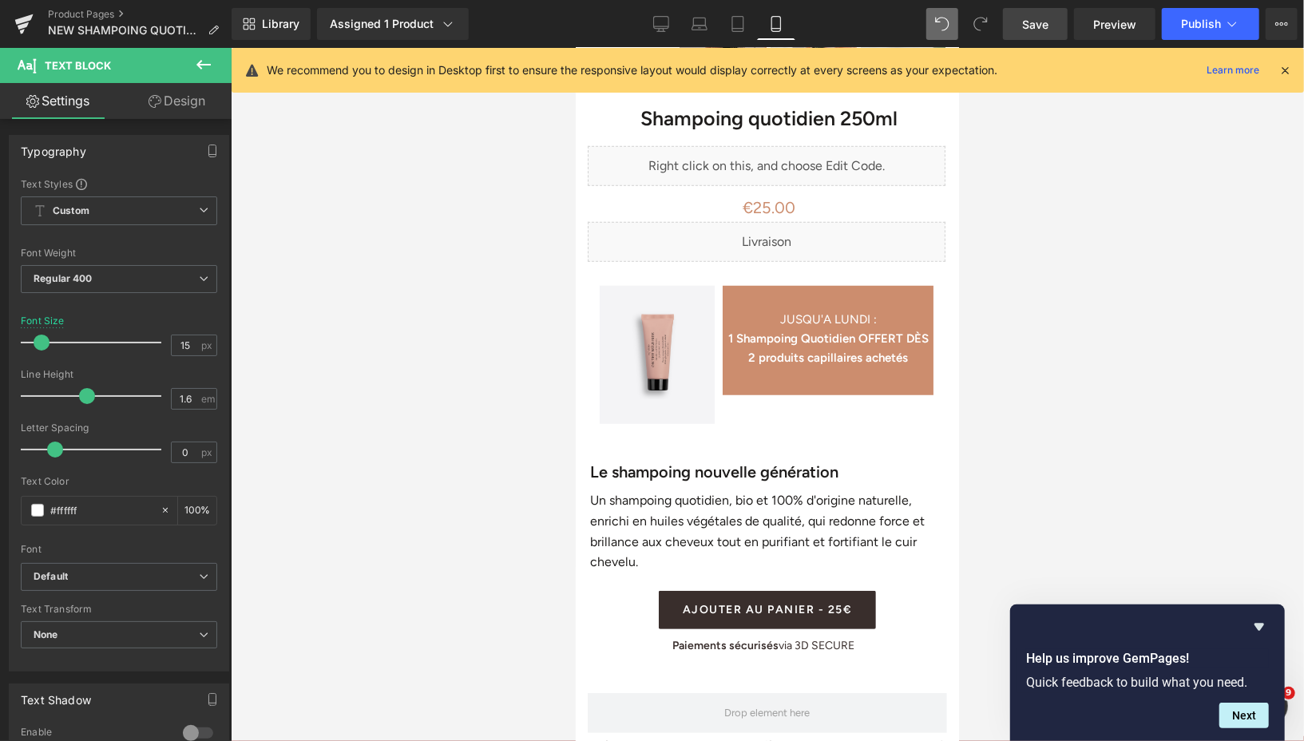
click at [1033, 30] on span "Save" at bounding box center [1035, 24] width 26 height 17
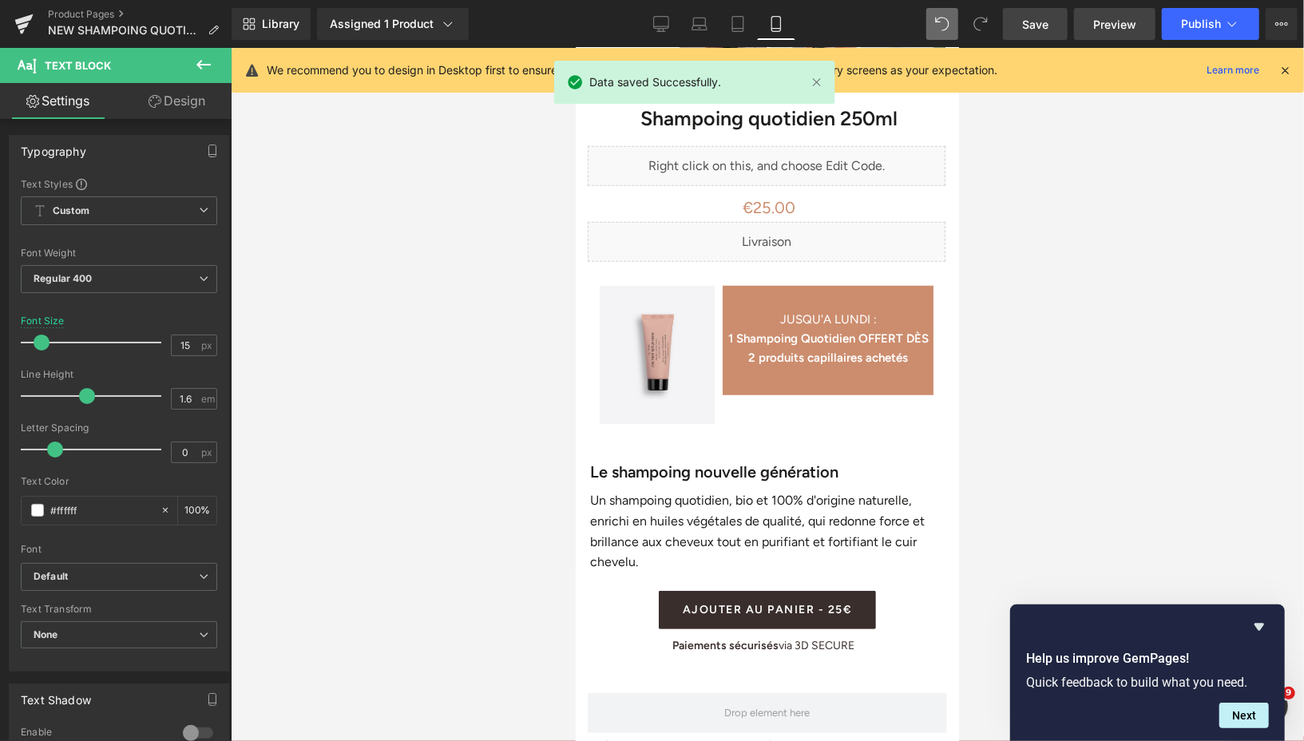
click at [1093, 26] on link "Preview" at bounding box center [1114, 24] width 81 height 32
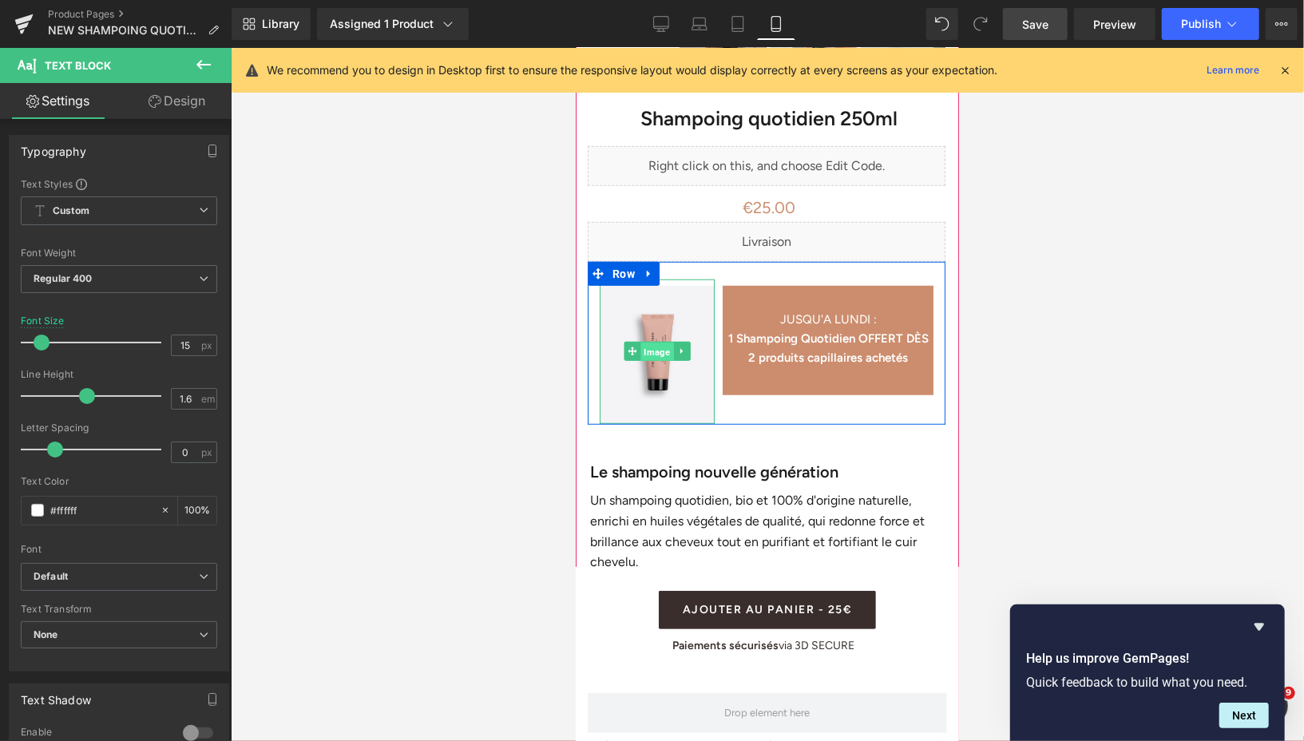
click at [656, 349] on span "Image" at bounding box center [656, 351] width 33 height 19
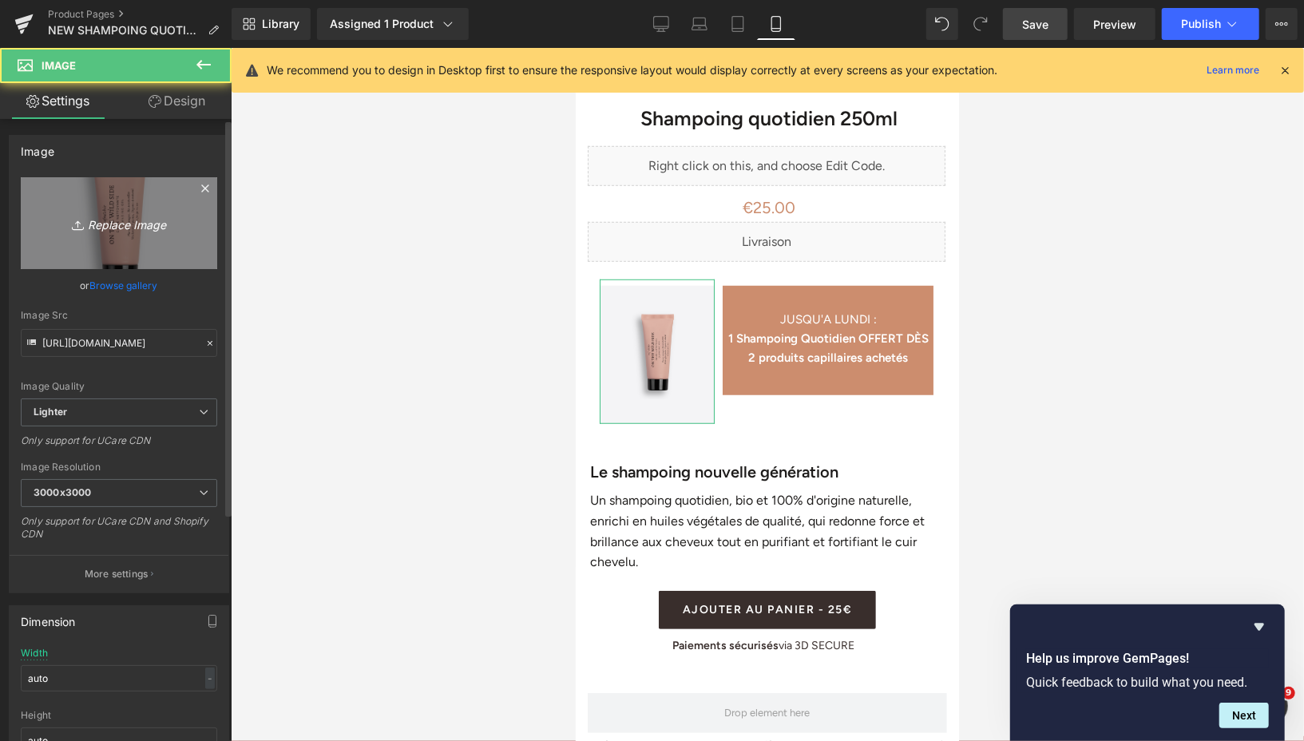
click at [134, 226] on icon "Replace Image" at bounding box center [119, 223] width 128 height 20
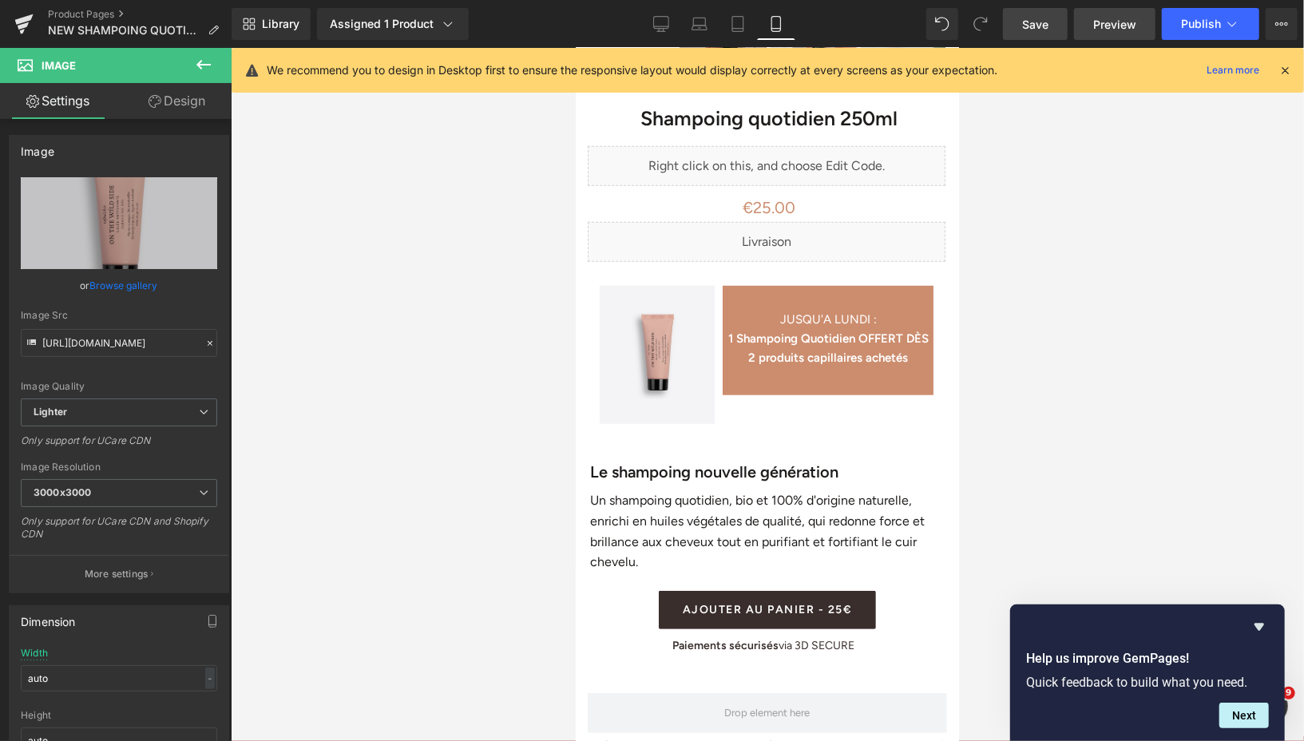
type input "C:\fakepath\Design sans titre (34).png"
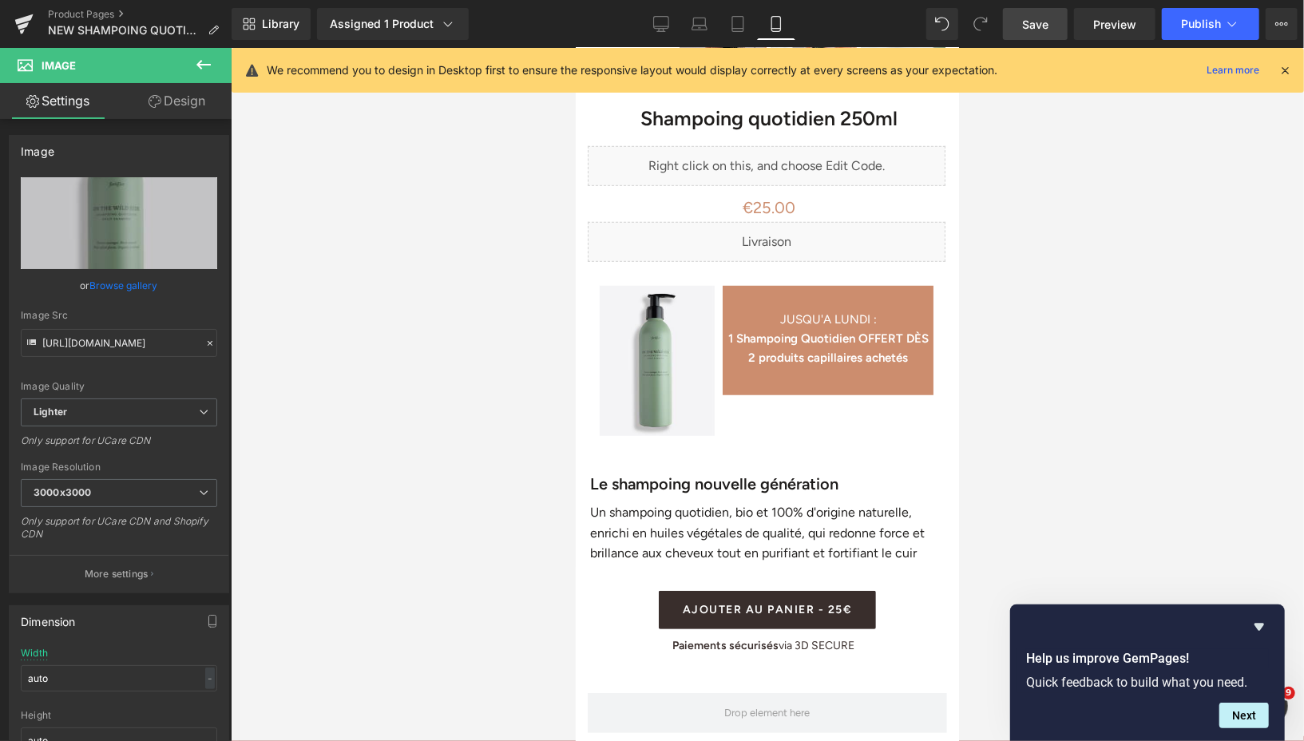
click at [1028, 31] on span "Save" at bounding box center [1035, 24] width 26 height 17
click at [1094, 18] on span "Preview" at bounding box center [1114, 24] width 43 height 17
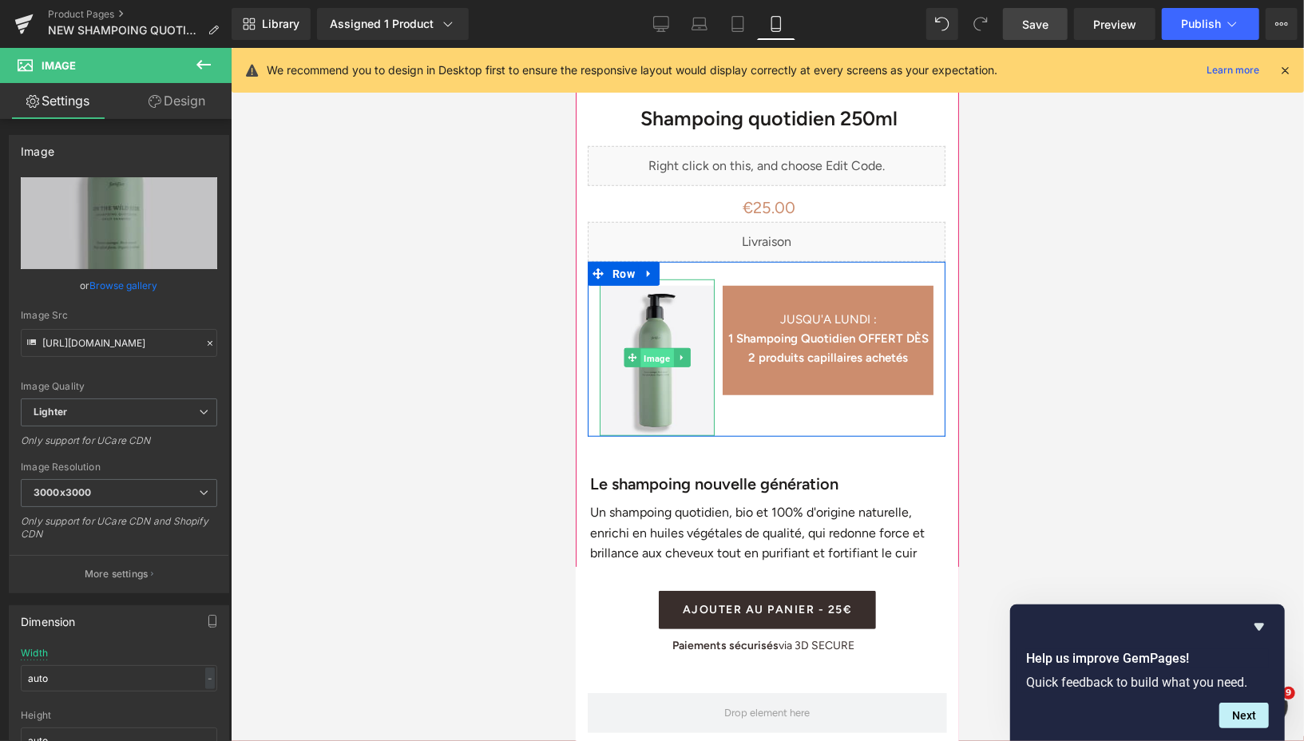
click at [655, 358] on span "Image" at bounding box center [656, 357] width 33 height 19
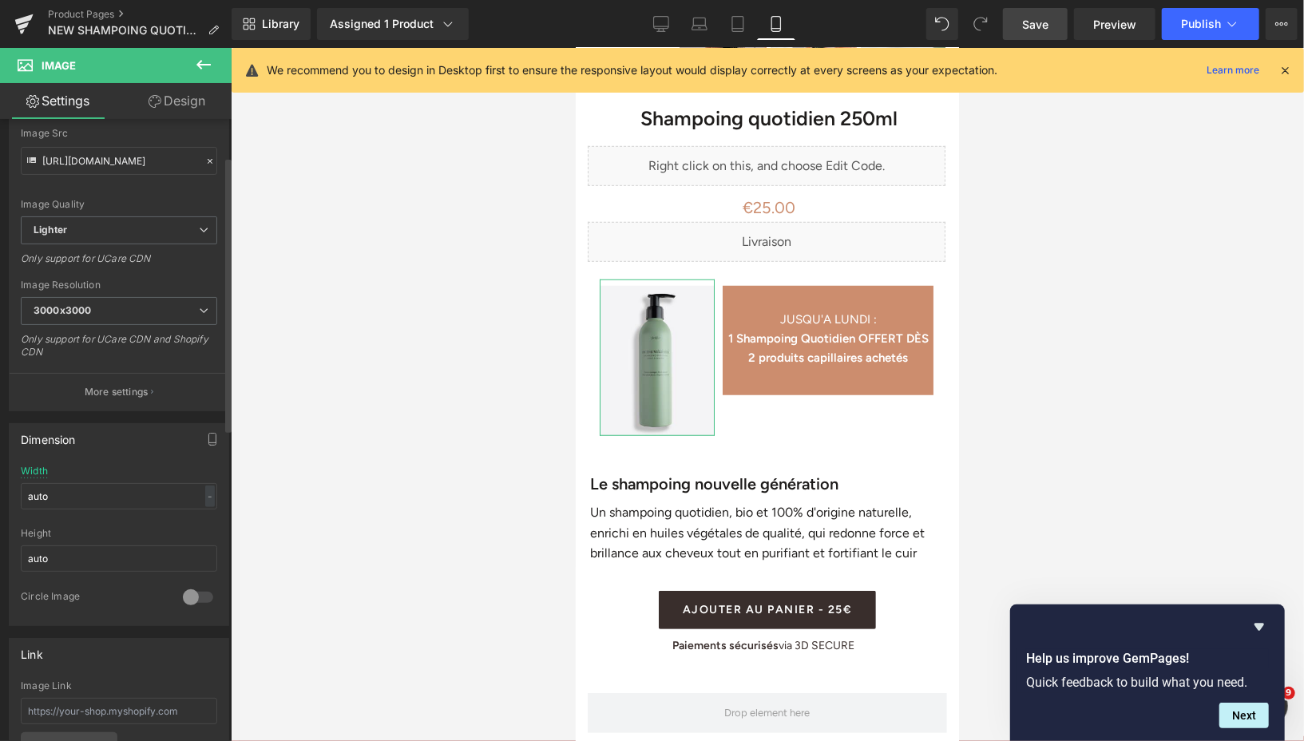
scroll to position [228, 0]
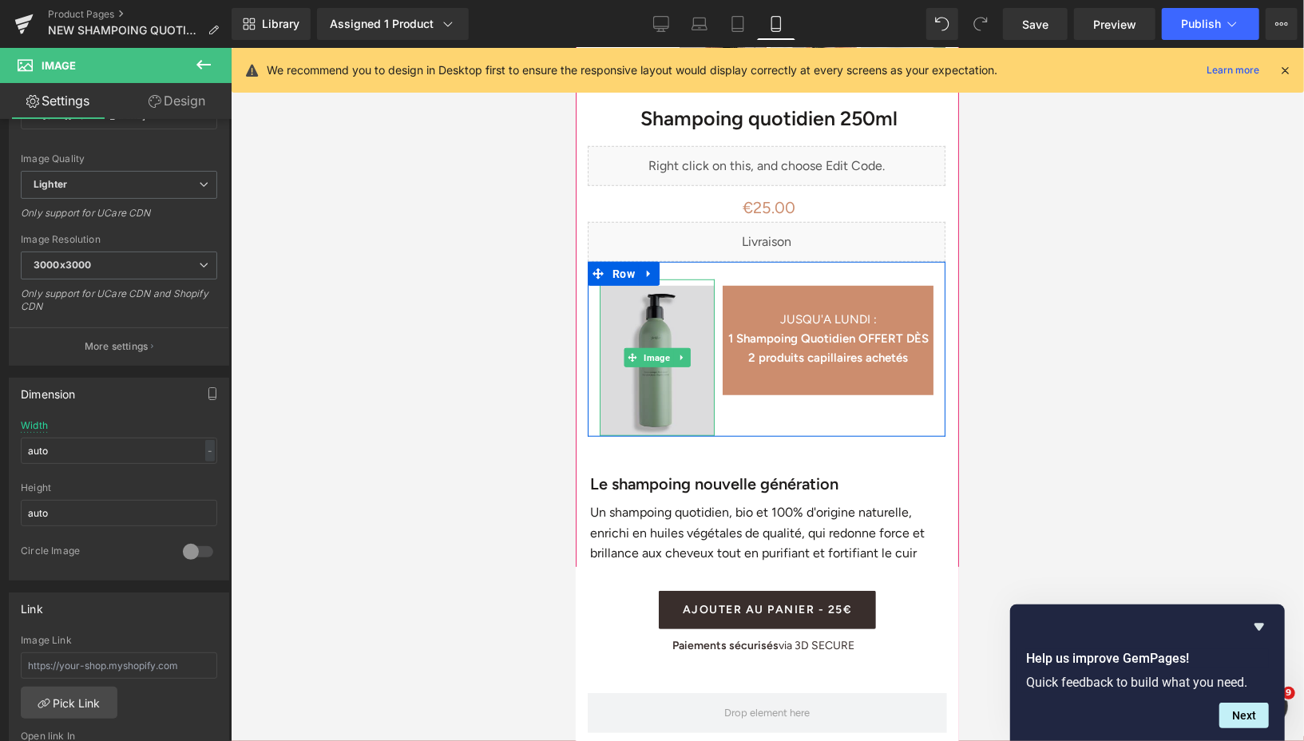
click at [656, 367] on img at bounding box center [656, 357] width 115 height 156
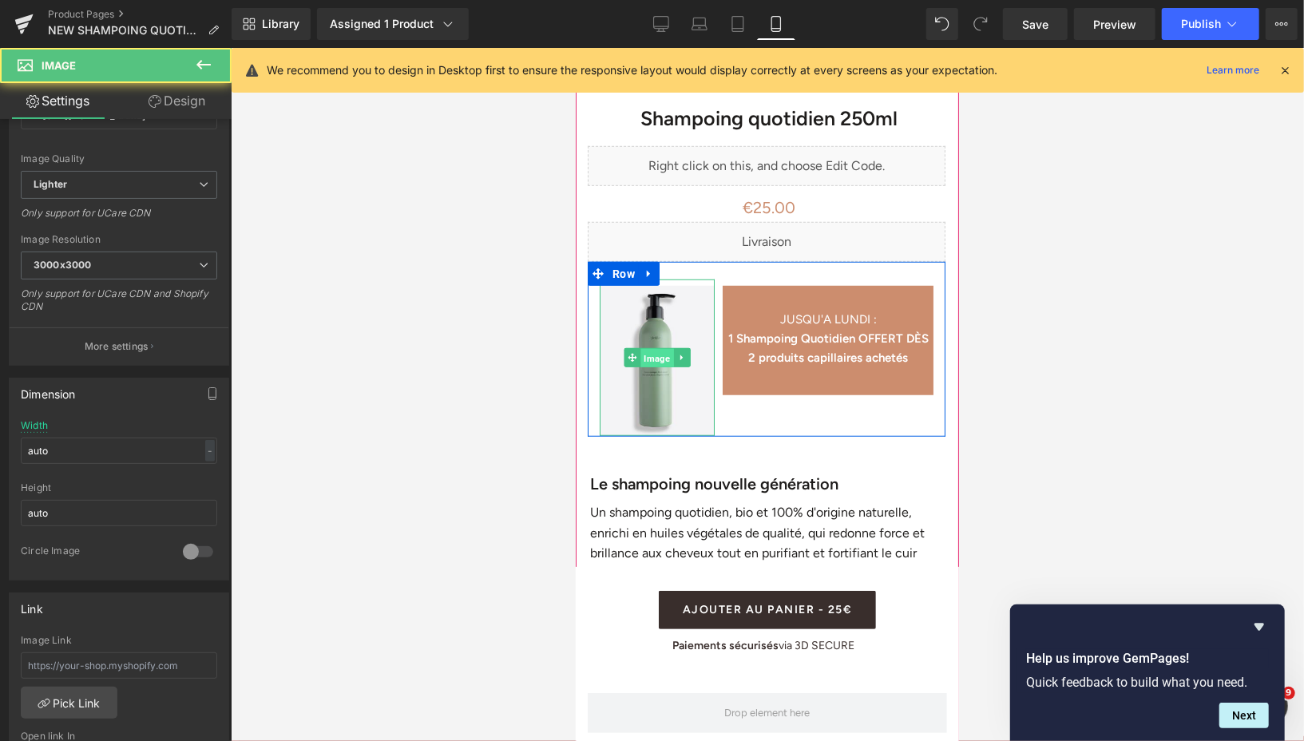
click at [656, 363] on span "Image" at bounding box center [656, 357] width 33 height 19
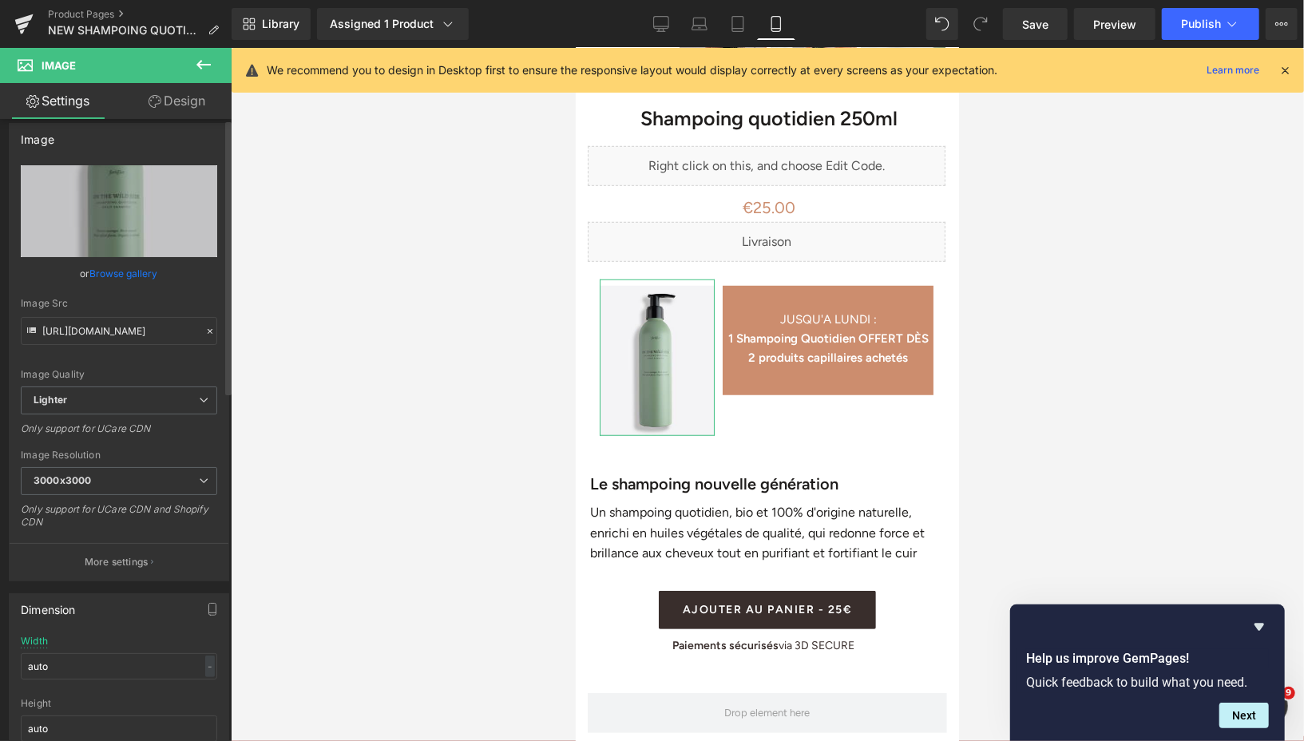
scroll to position [0, 0]
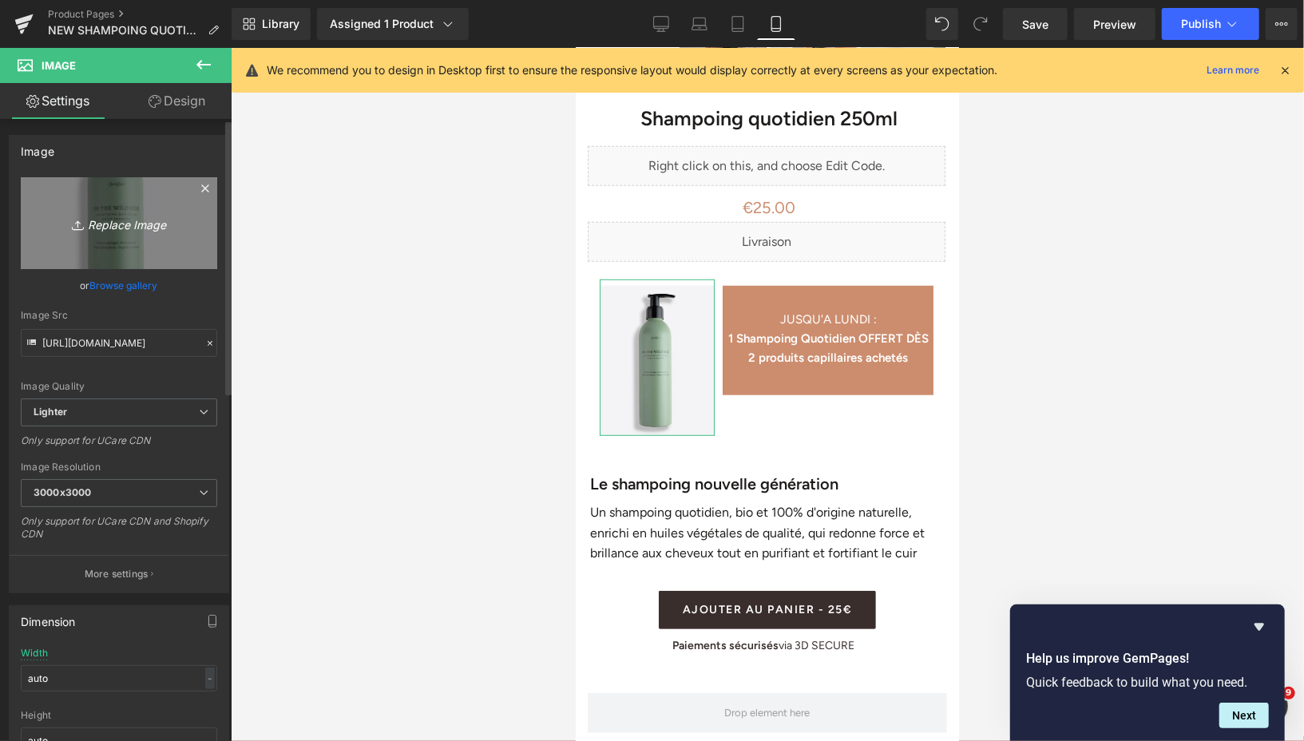
click at [112, 220] on icon "Replace Image" at bounding box center [119, 223] width 128 height 20
type input "C:\fakepath\Design sans titre (35).png"
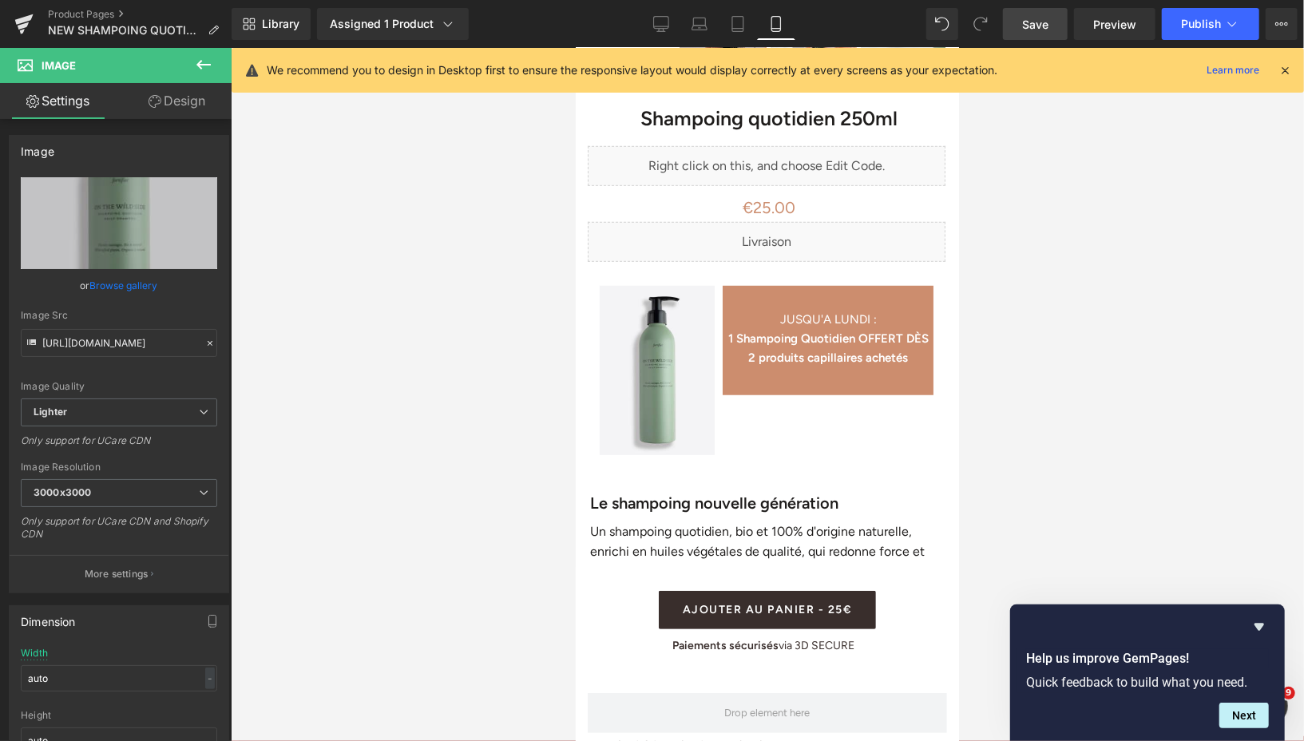
click at [1020, 31] on link "Save" at bounding box center [1035, 24] width 65 height 32
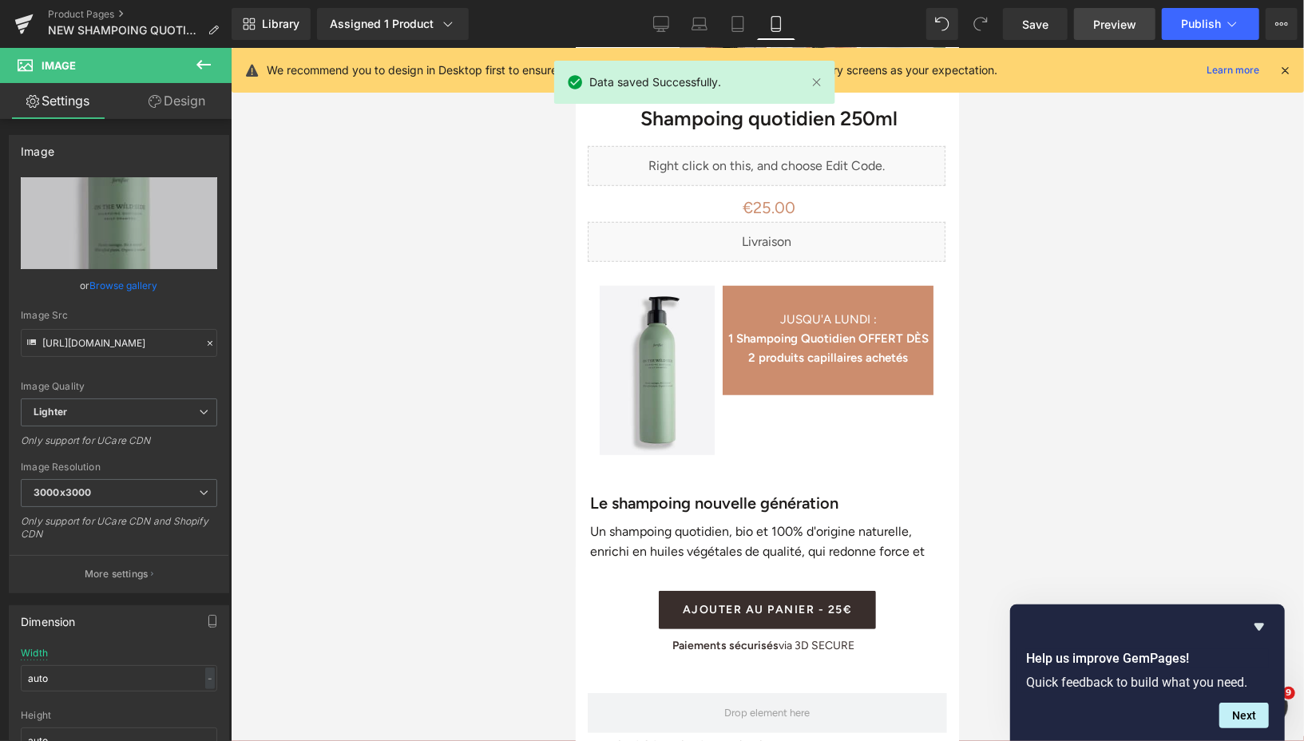
click at [1100, 22] on span "Preview" at bounding box center [1114, 24] width 43 height 17
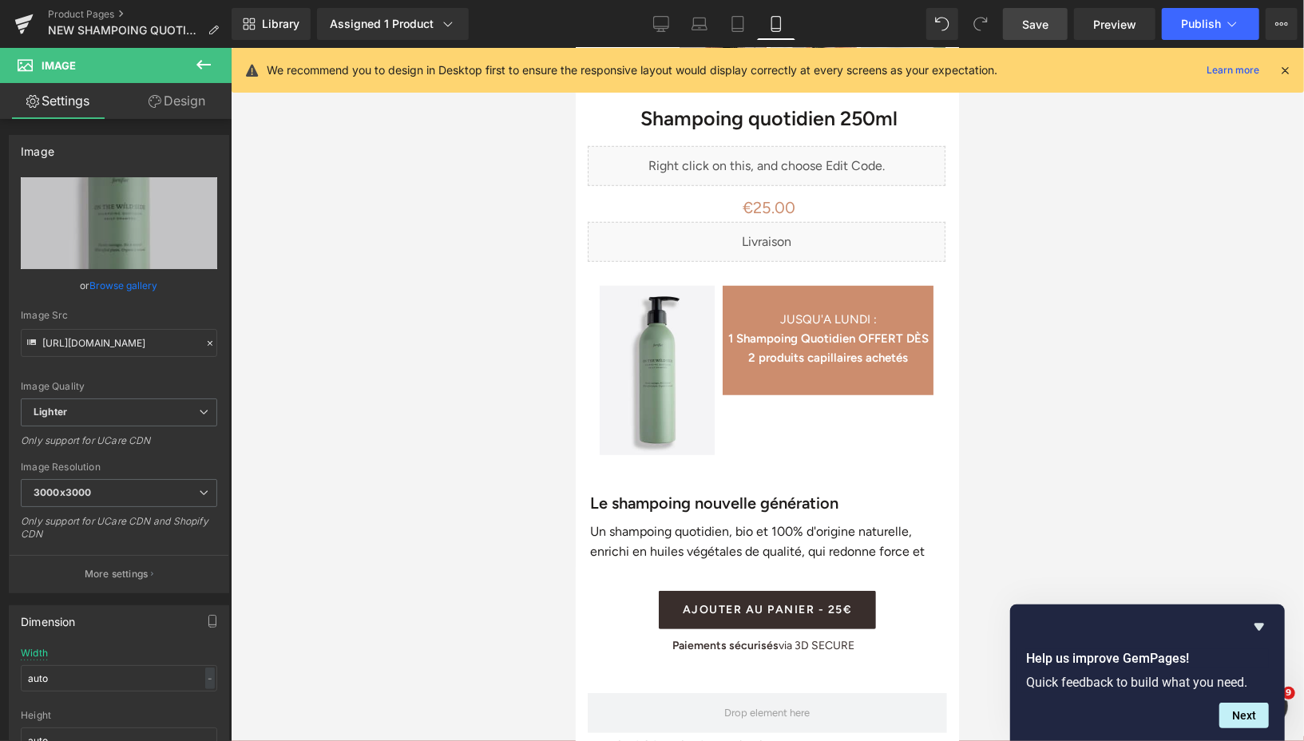
click at [1026, 26] on span "Save" at bounding box center [1035, 24] width 26 height 17
